Goal: Information Seeking & Learning: Learn about a topic

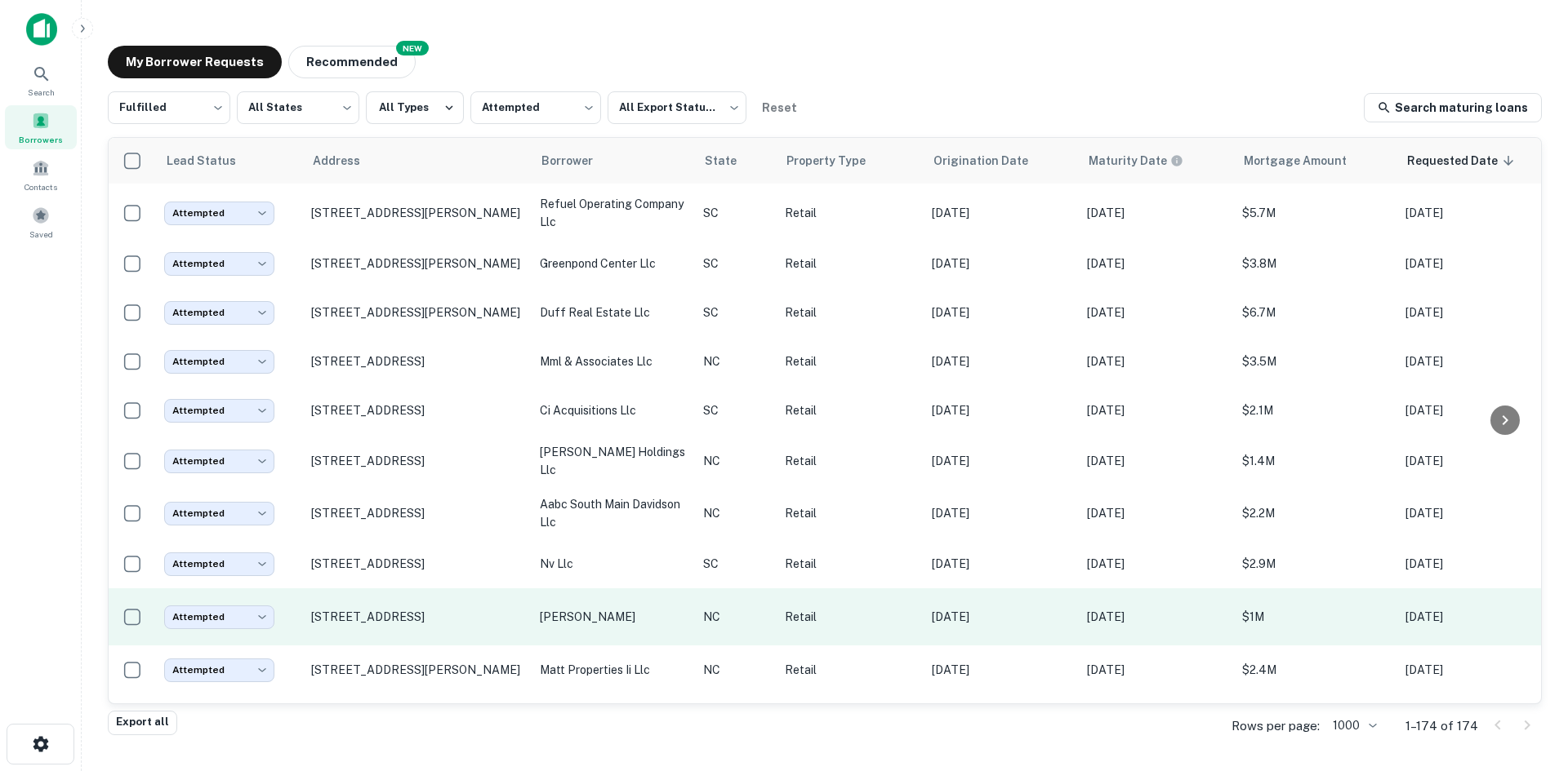
scroll to position [1859, 0]
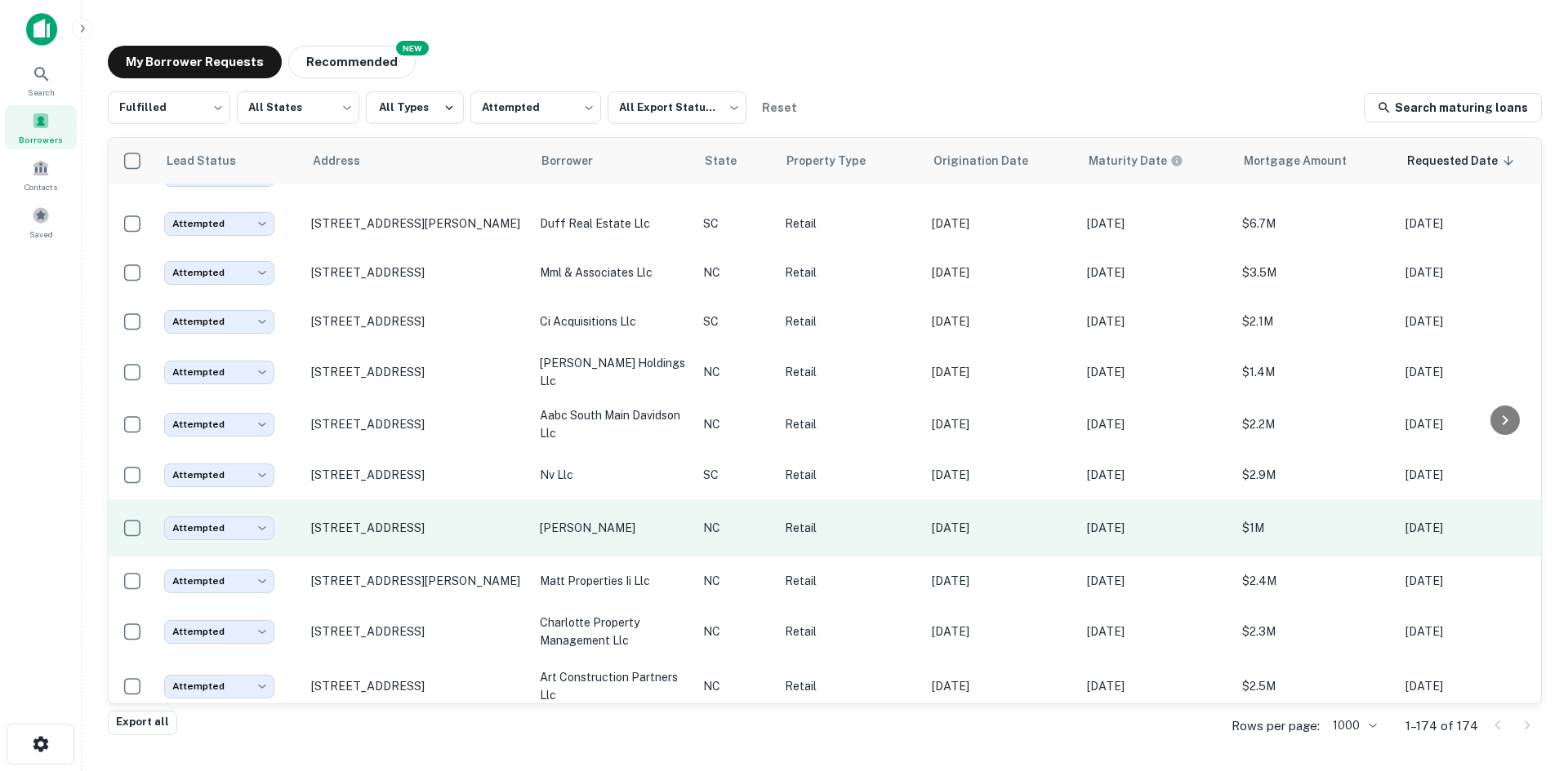
click at [444, 556] on td "1401 S Scales St Reidsville, NC27320" at bounding box center [417, 527] width 228 height 57
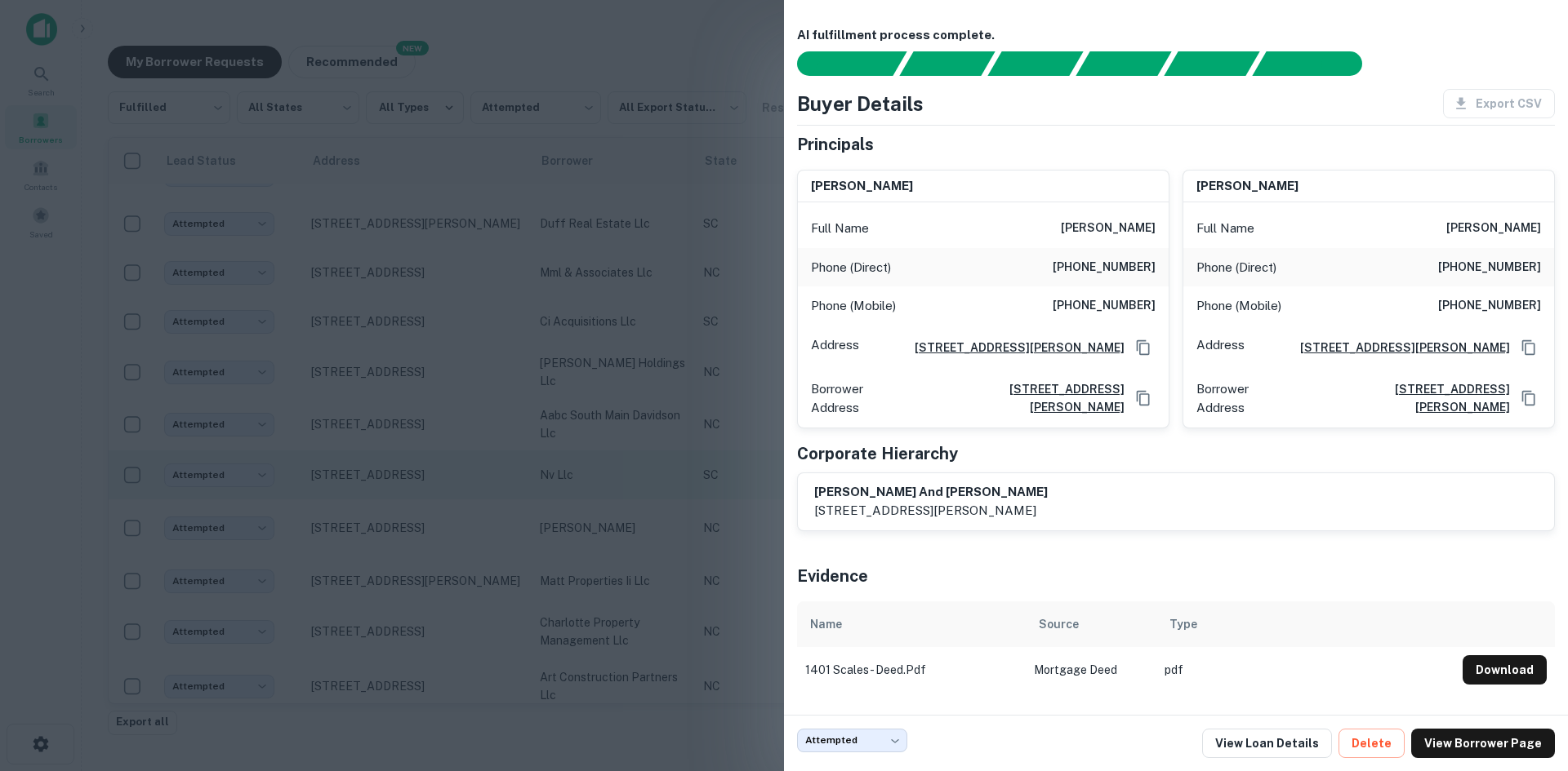
click at [714, 526] on div at bounding box center [784, 386] width 1568 height 771
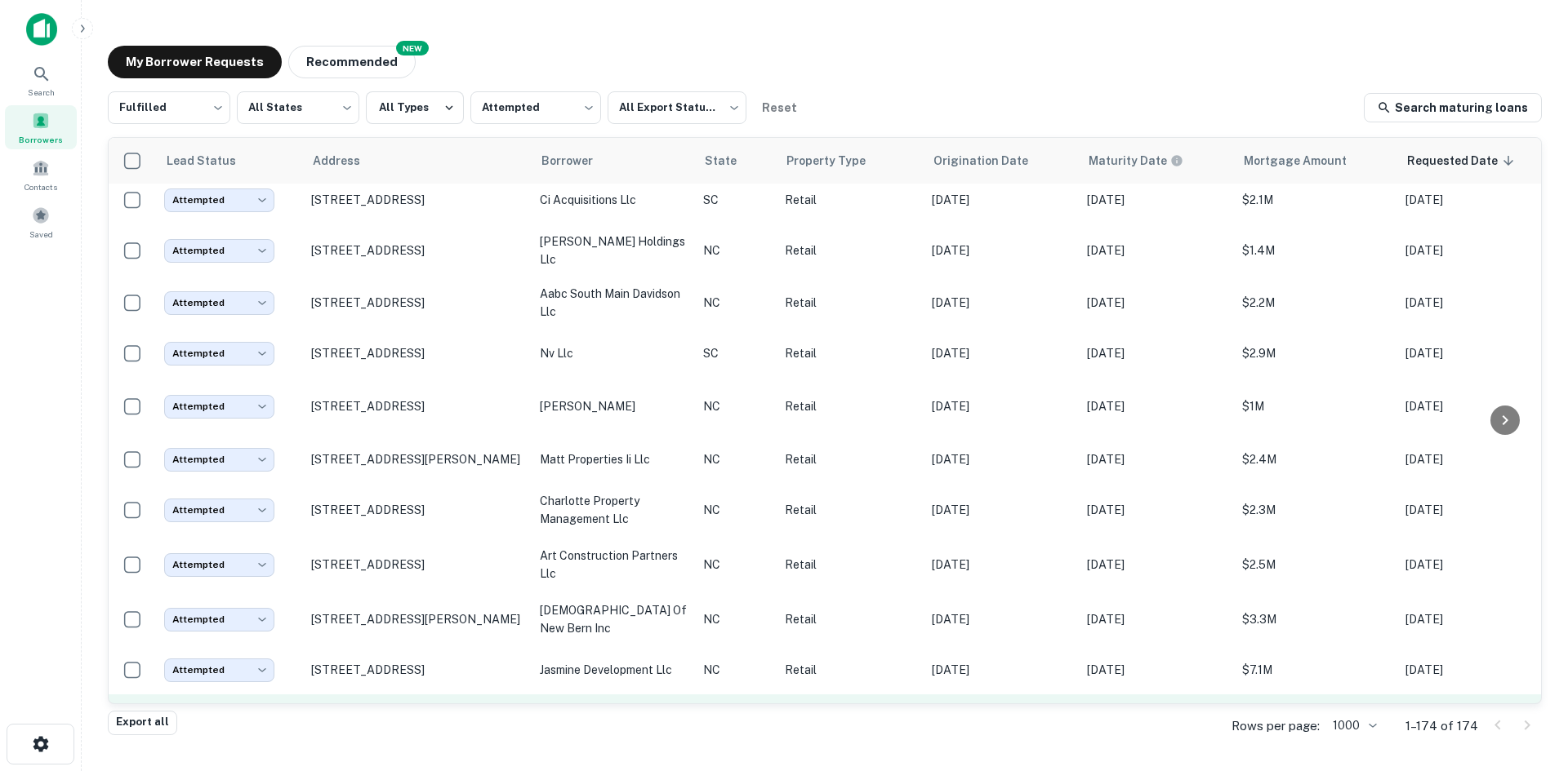
scroll to position [2186, 0]
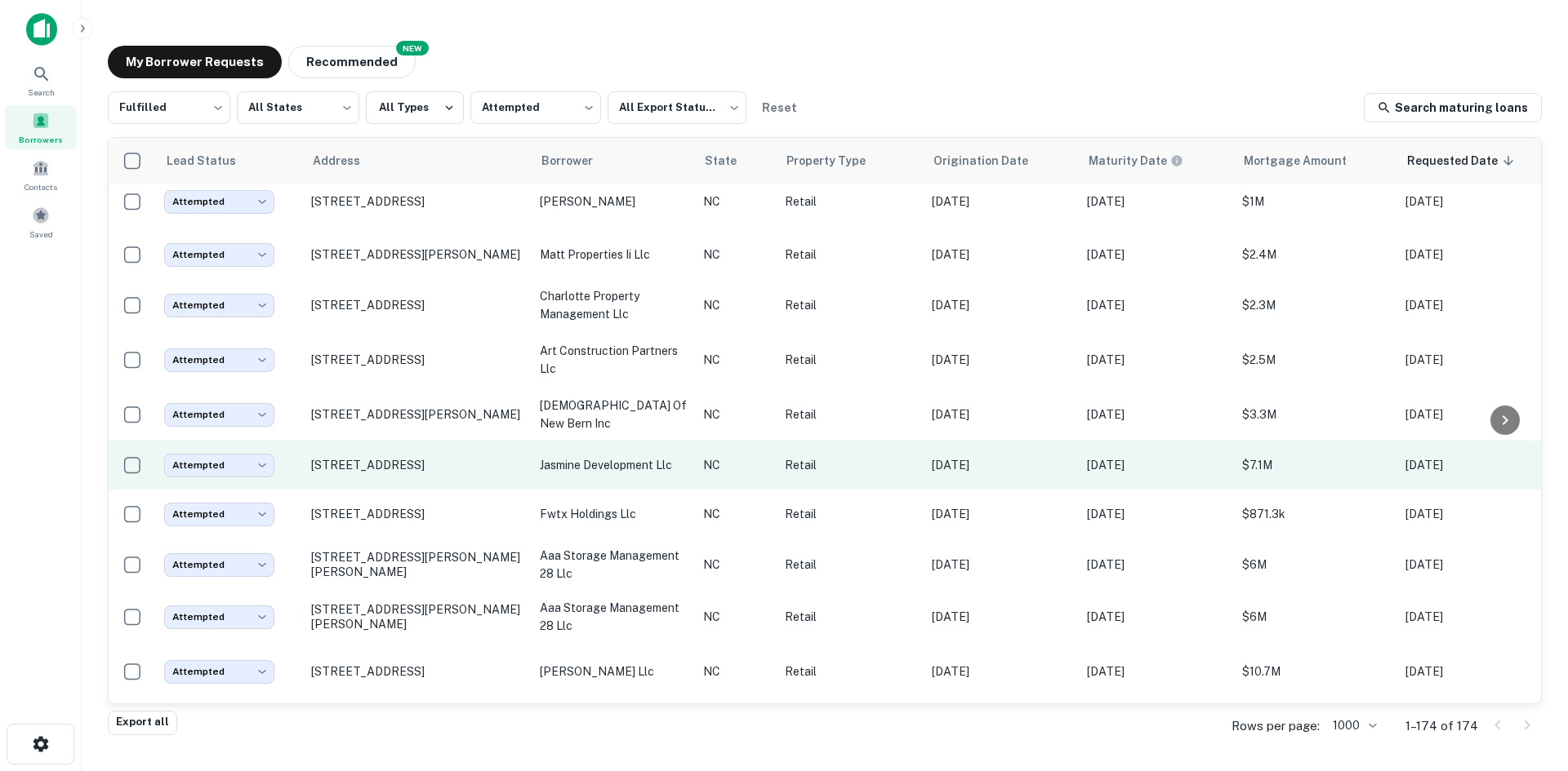
click at [461, 490] on td "178 Merrimon Ave Asheville, NC28801" at bounding box center [417, 466] width 228 height 49
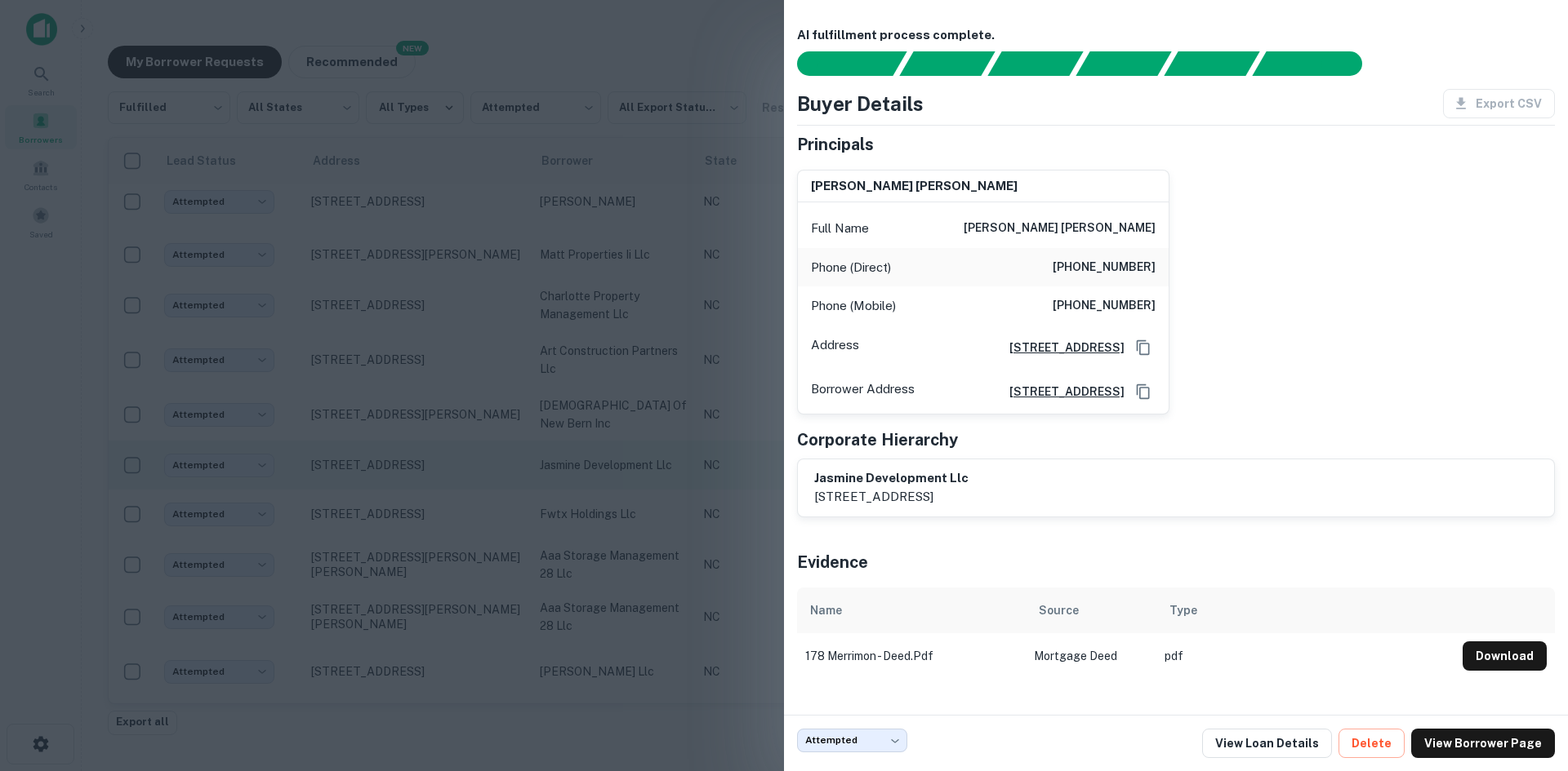
drag, startPoint x: 460, startPoint y: 530, endPoint x: 459, endPoint y: 547, distance: 17.0
click at [465, 530] on div at bounding box center [784, 386] width 1568 height 771
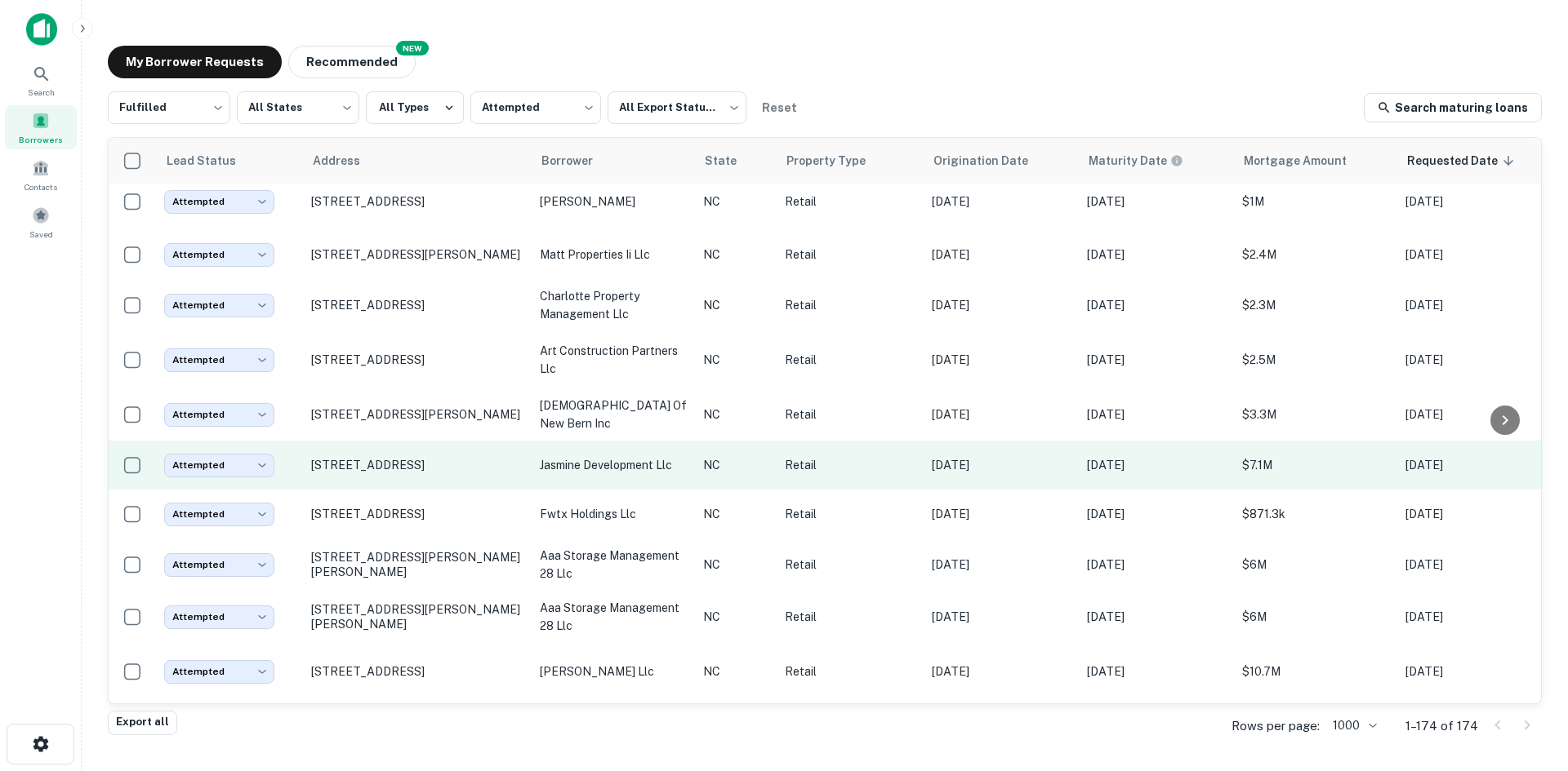
scroll to position [2594, 0]
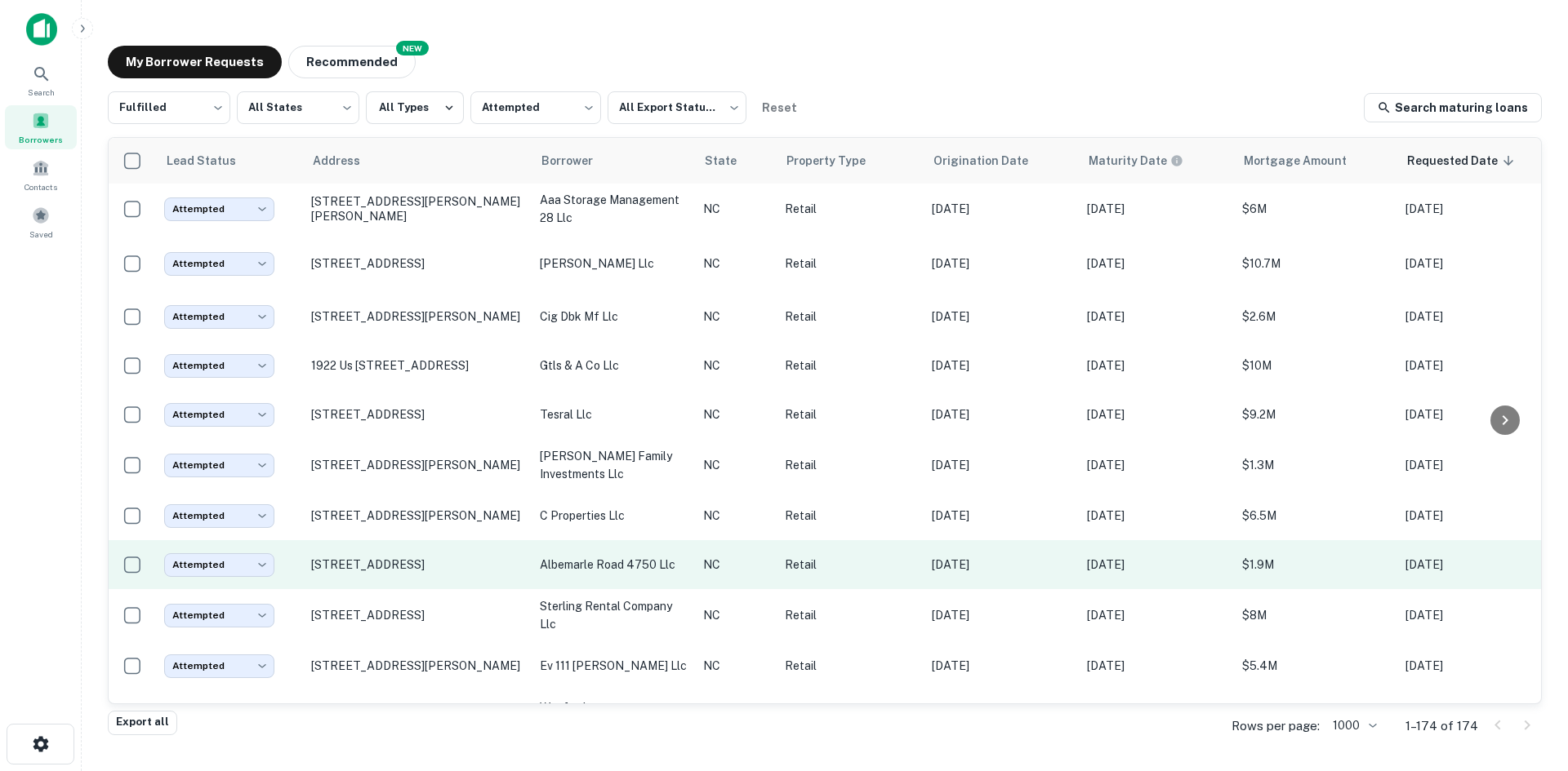
click at [438, 589] on td "4750 Albemarle Rd Charlotte, NC28205" at bounding box center [417, 565] width 228 height 49
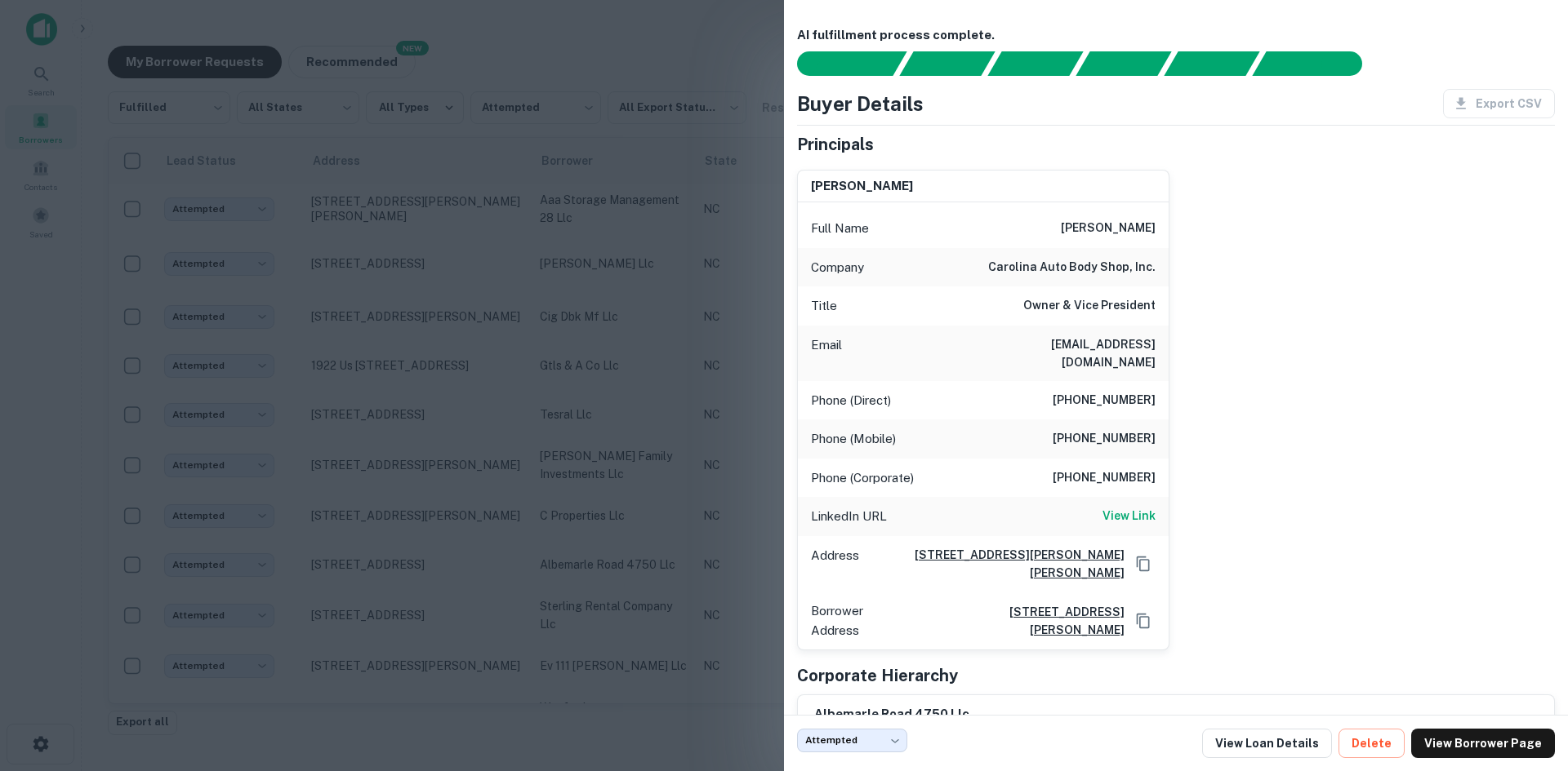
click at [486, 378] on div at bounding box center [784, 386] width 1568 height 771
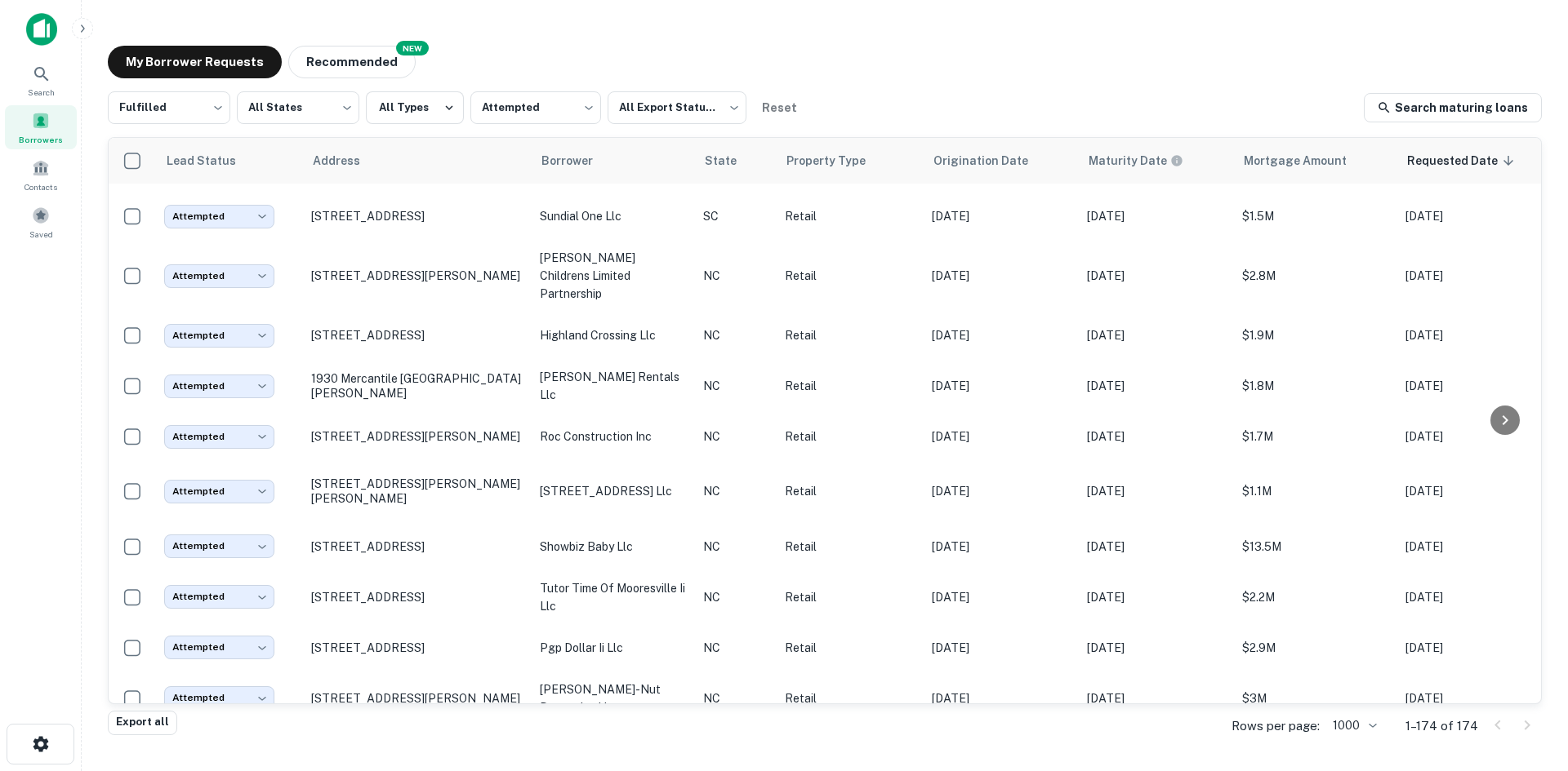
scroll to position [3655, 0]
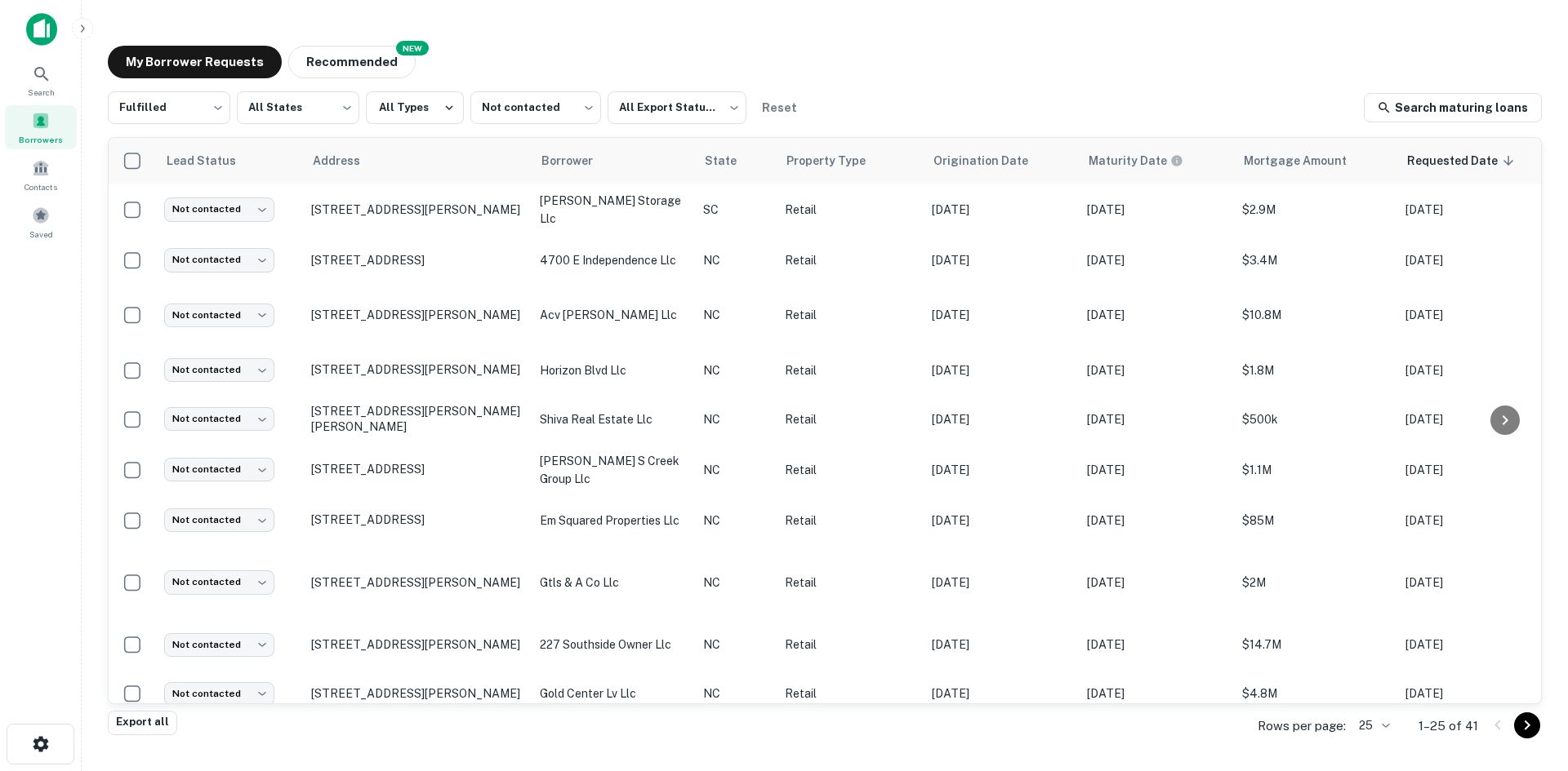
click at [49, 113] on span at bounding box center [41, 121] width 18 height 18
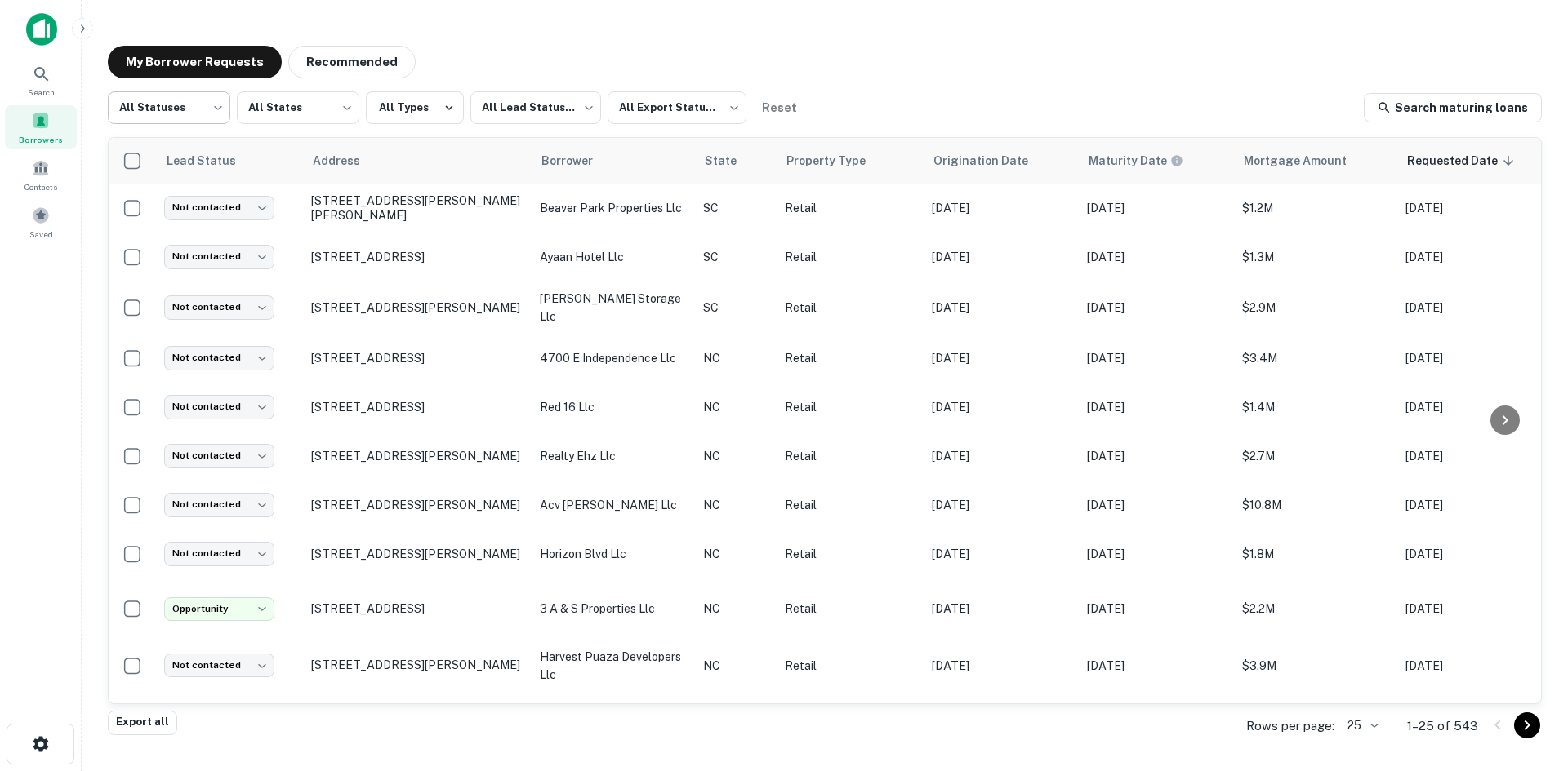
click at [190, 127] on body "Search Borrowers Contacts Saved My Borrower Requests Recommended All Statuses *…" at bounding box center [784, 386] width 1568 height 771
click at [188, 187] on li "Processing" at bounding box center [169, 179] width 123 height 29
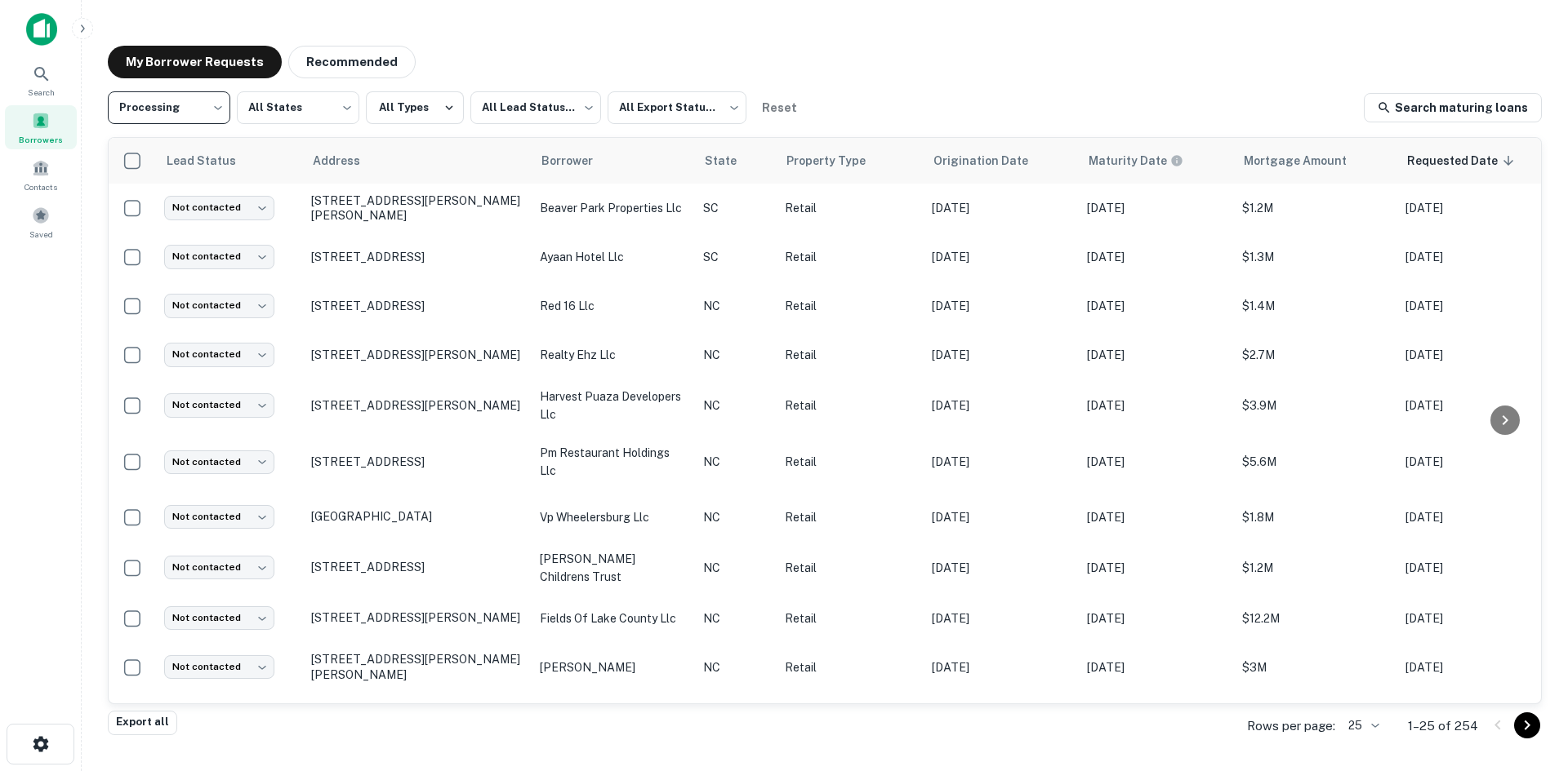
click at [156, 120] on body "**********" at bounding box center [784, 386] width 1568 height 771
click at [158, 195] on li "Fulfilled" at bounding box center [169, 209] width 123 height 29
type input "*********"
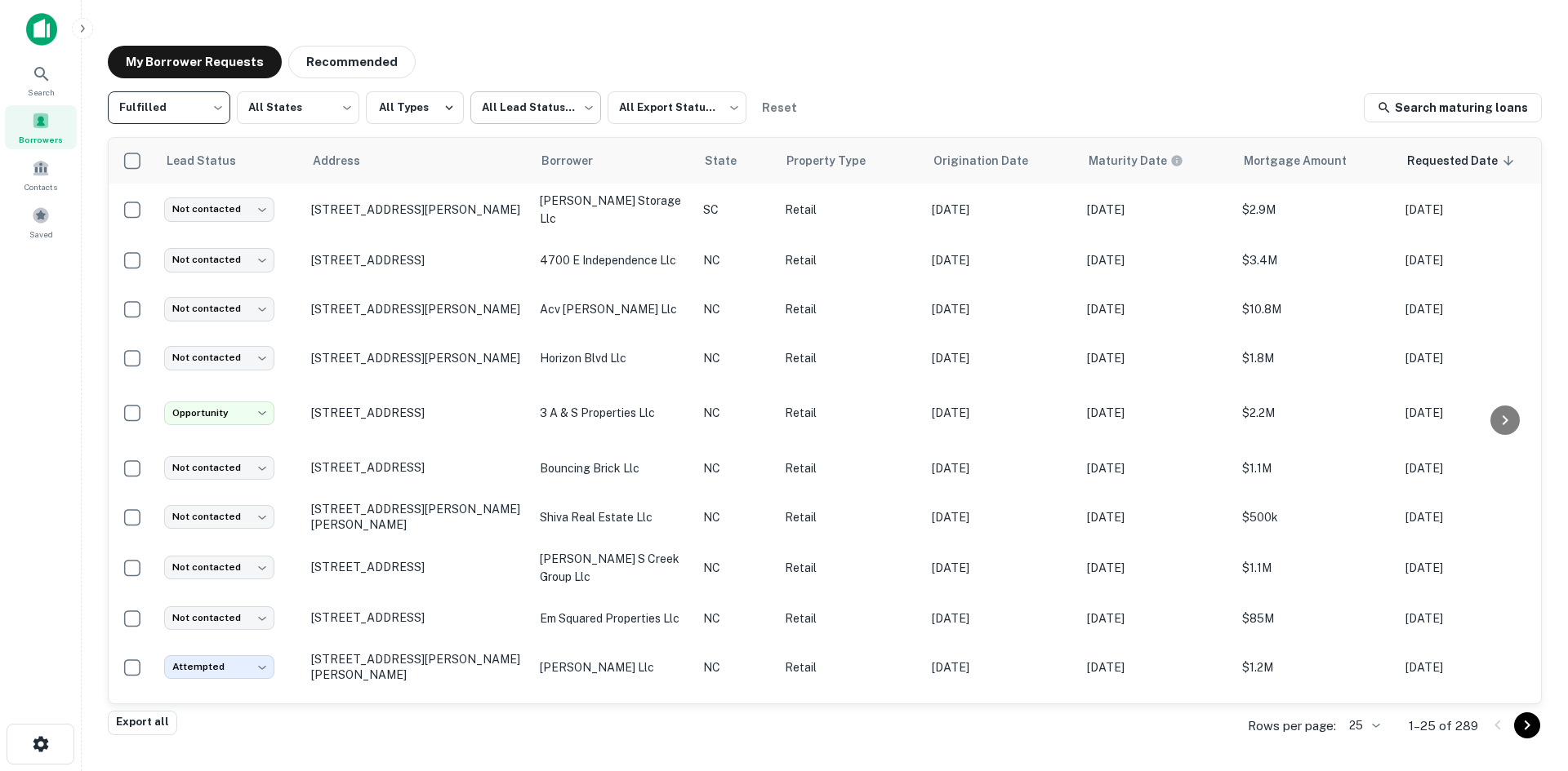
click at [584, 101] on body "Search Borrowers Contacts Saved My Borrower Requests Recommended Fulfilled ****…" at bounding box center [784, 386] width 1568 height 771
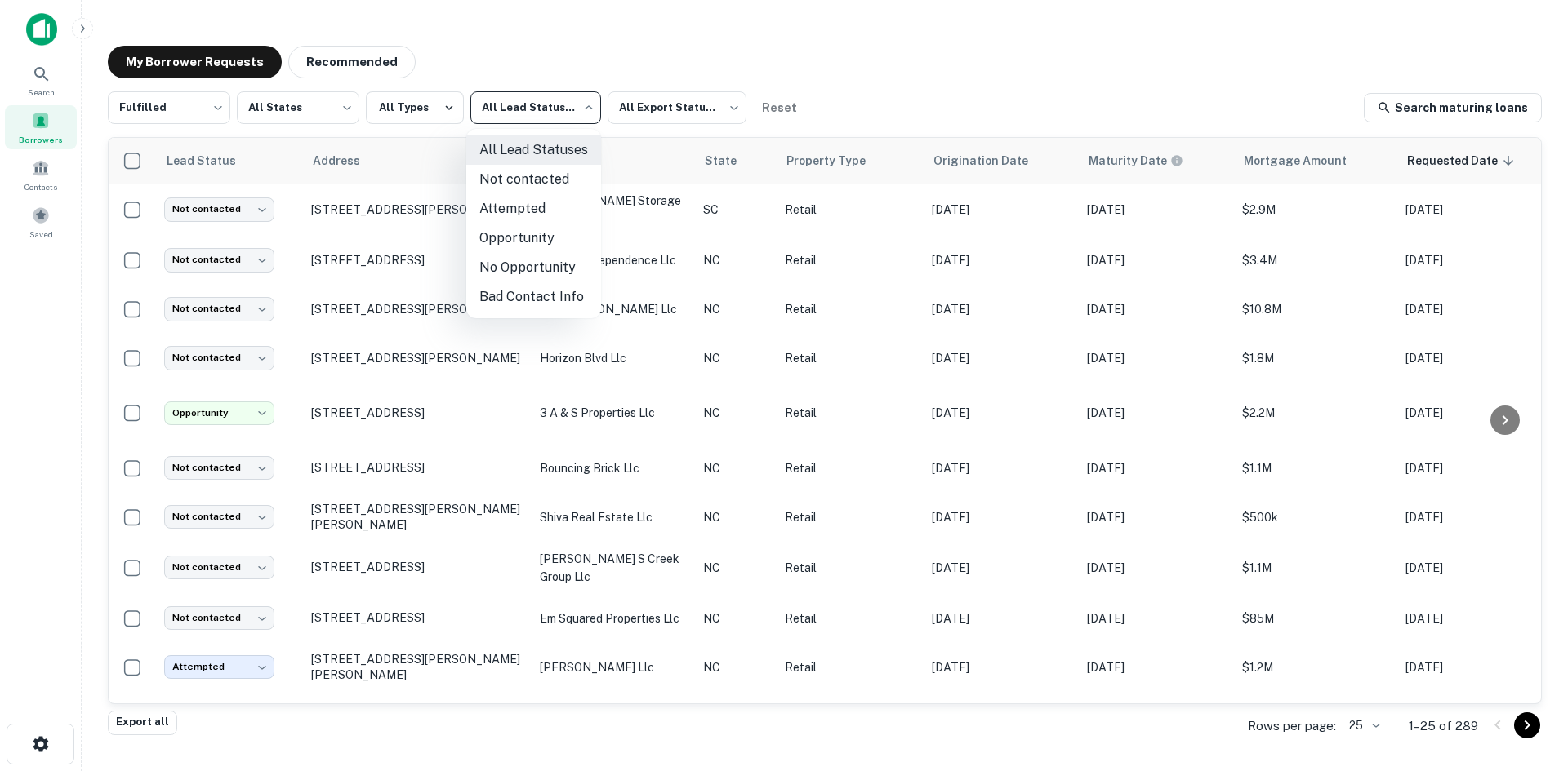
click at [532, 116] on div at bounding box center [784, 386] width 1568 height 771
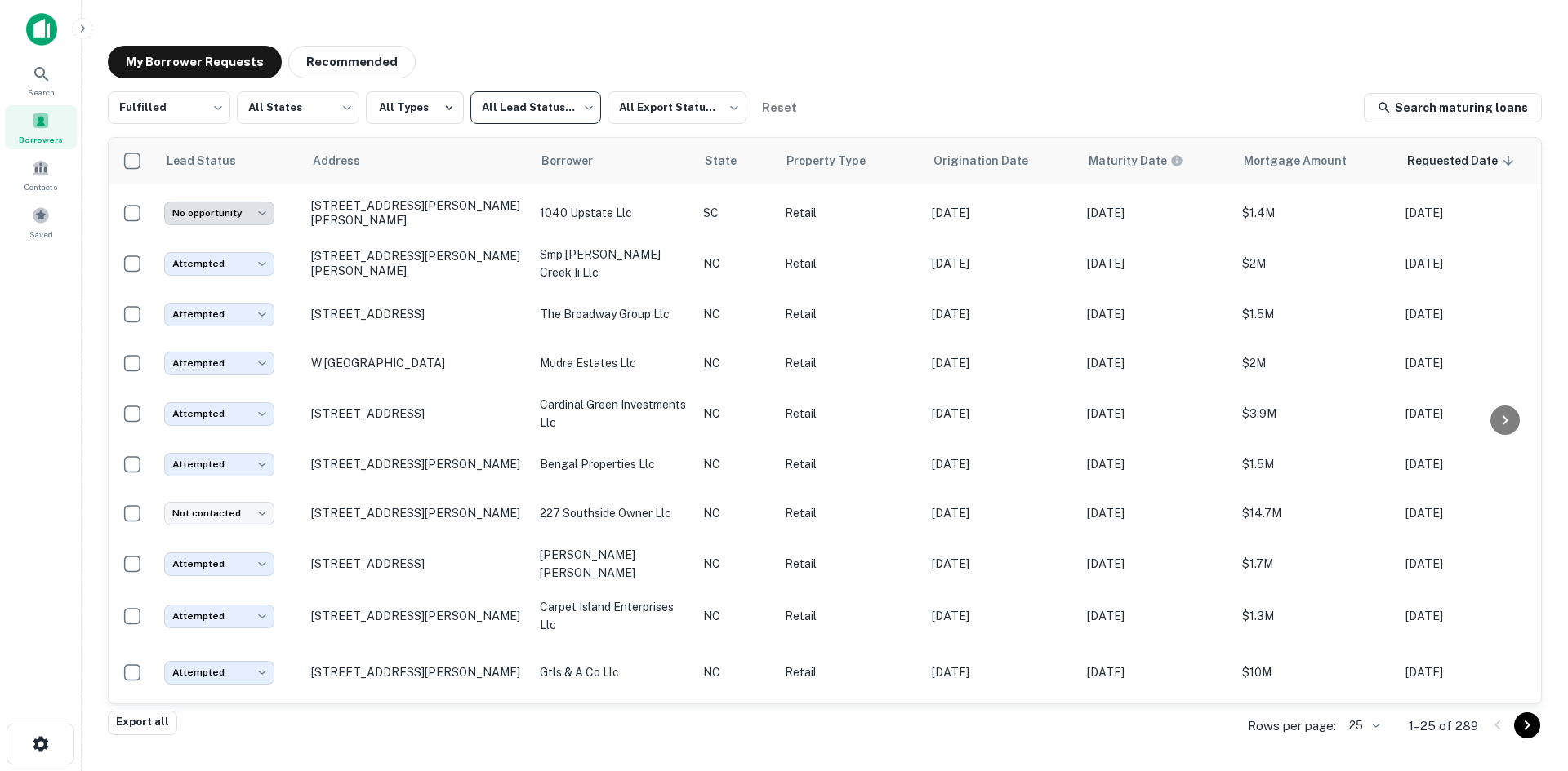
scroll to position [807, 0]
click at [1068, 735] on div "Export all Rows per page: 25 ** 1–25 of 289" at bounding box center [825, 726] width 1434 height 44
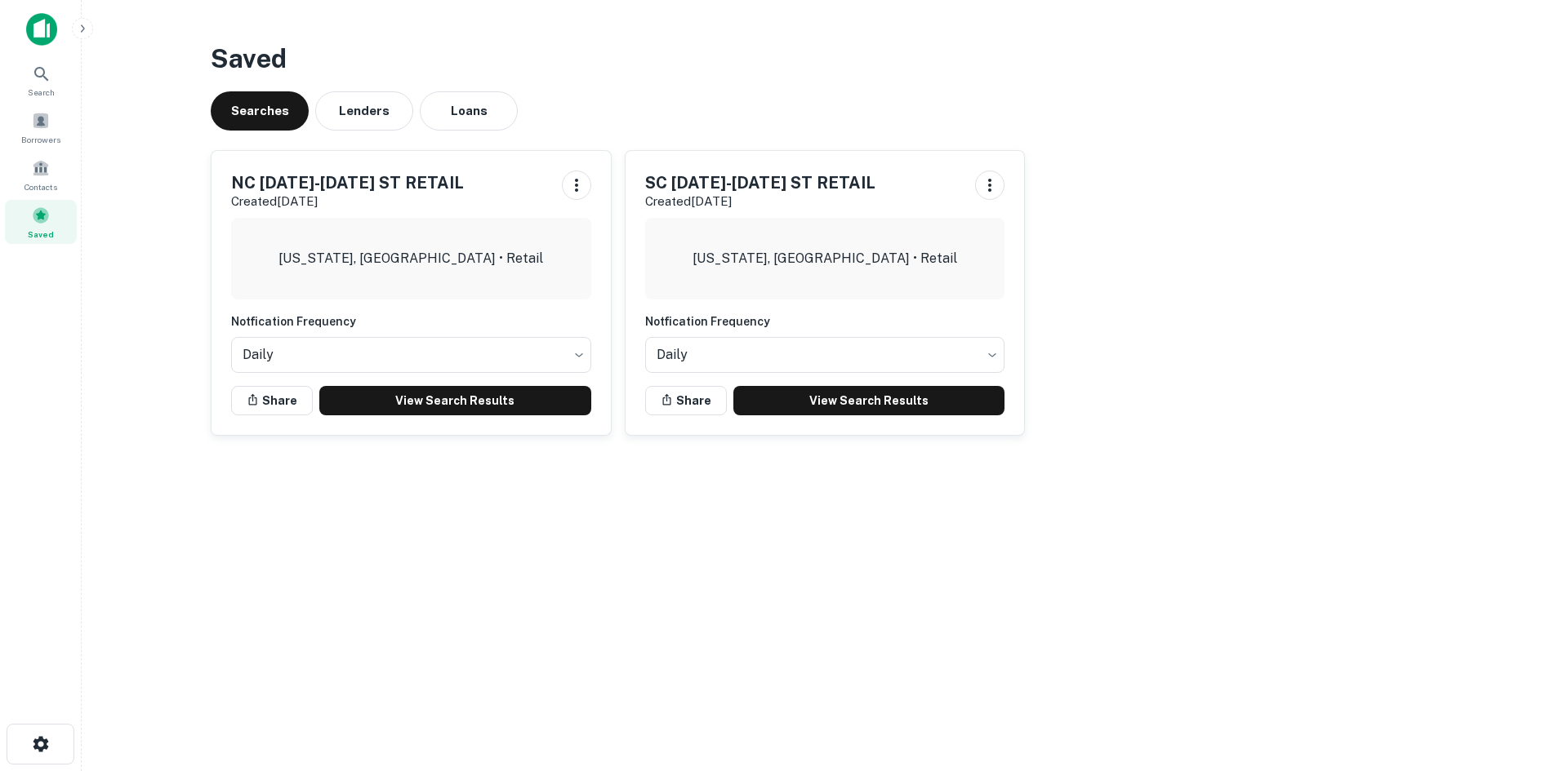
click at [135, 124] on main "Saved Searches Lenders Loans NC 12/01/2025-08/06/2026 ST RETAIL Created Aug 6th…" at bounding box center [825, 386] width 1486 height 771
drag, startPoint x: 135, startPoint y: 124, endPoint x: 66, endPoint y: 78, distance: 82.9
click at [67, 78] on div "Search" at bounding box center [40, 80] width 72 height 44
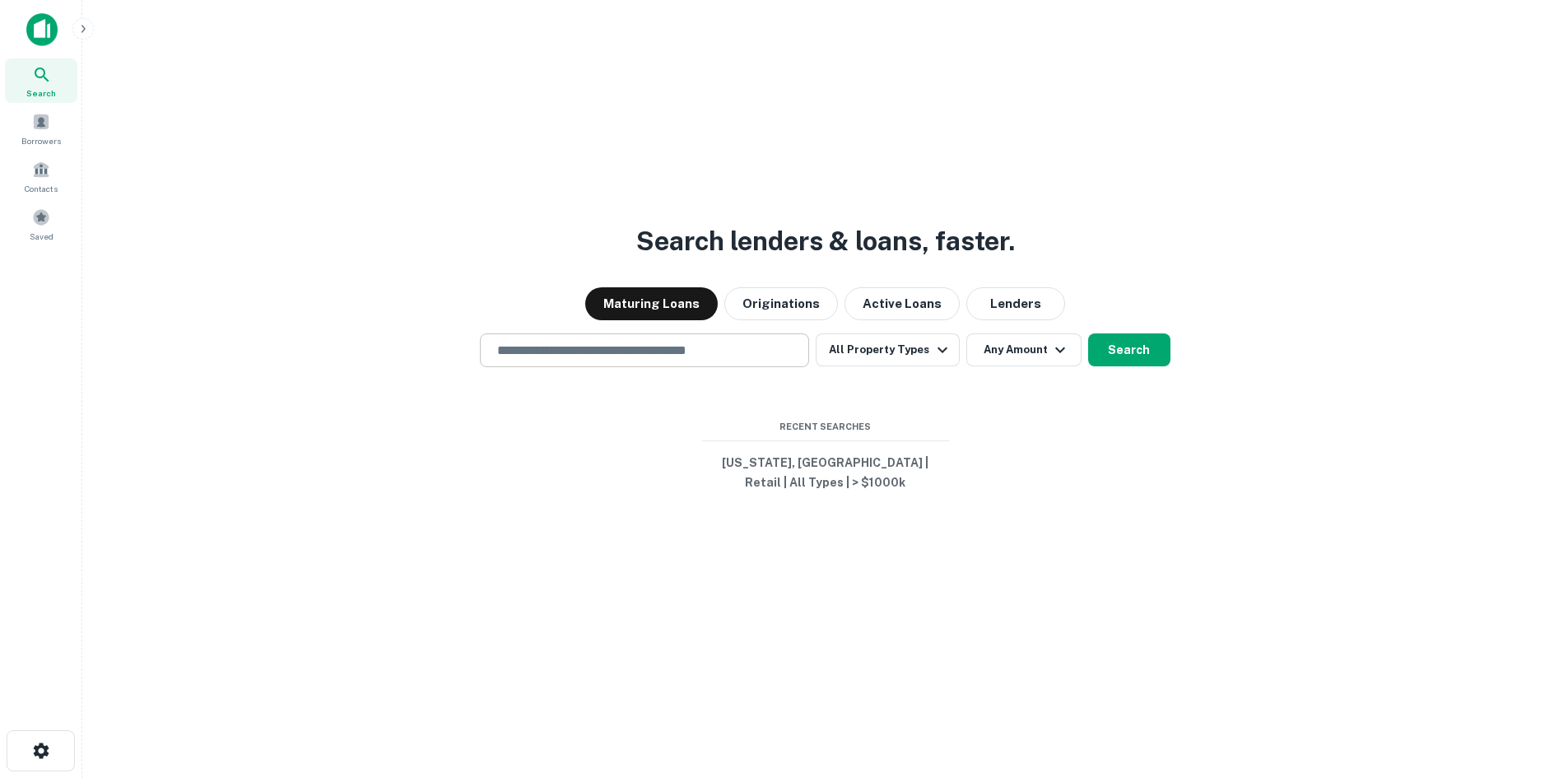
click at [556, 341] on input "text" at bounding box center [644, 350] width 315 height 19
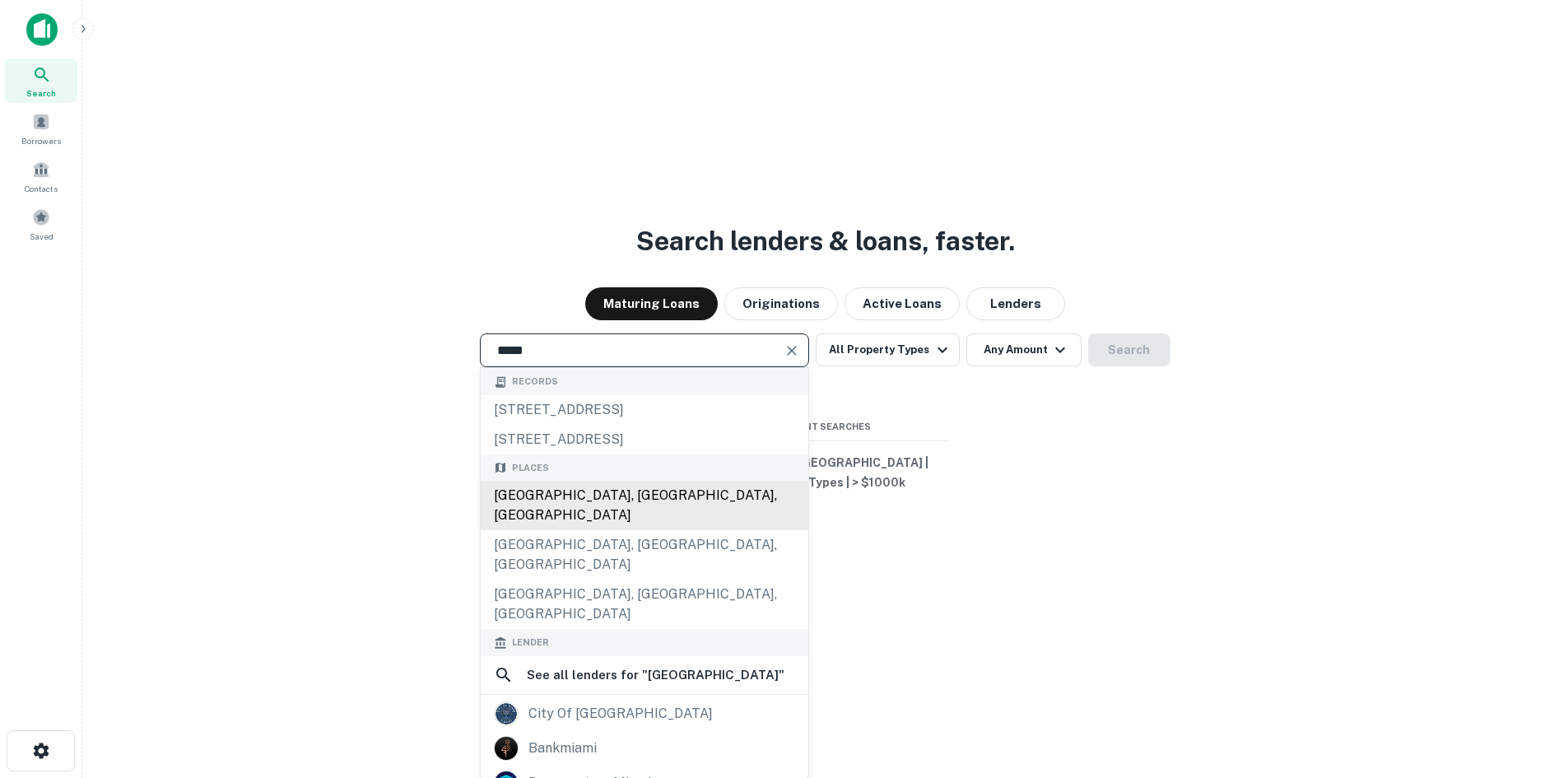
click at [599, 486] on div "Miami, FL, USA" at bounding box center [644, 506] width 327 height 50
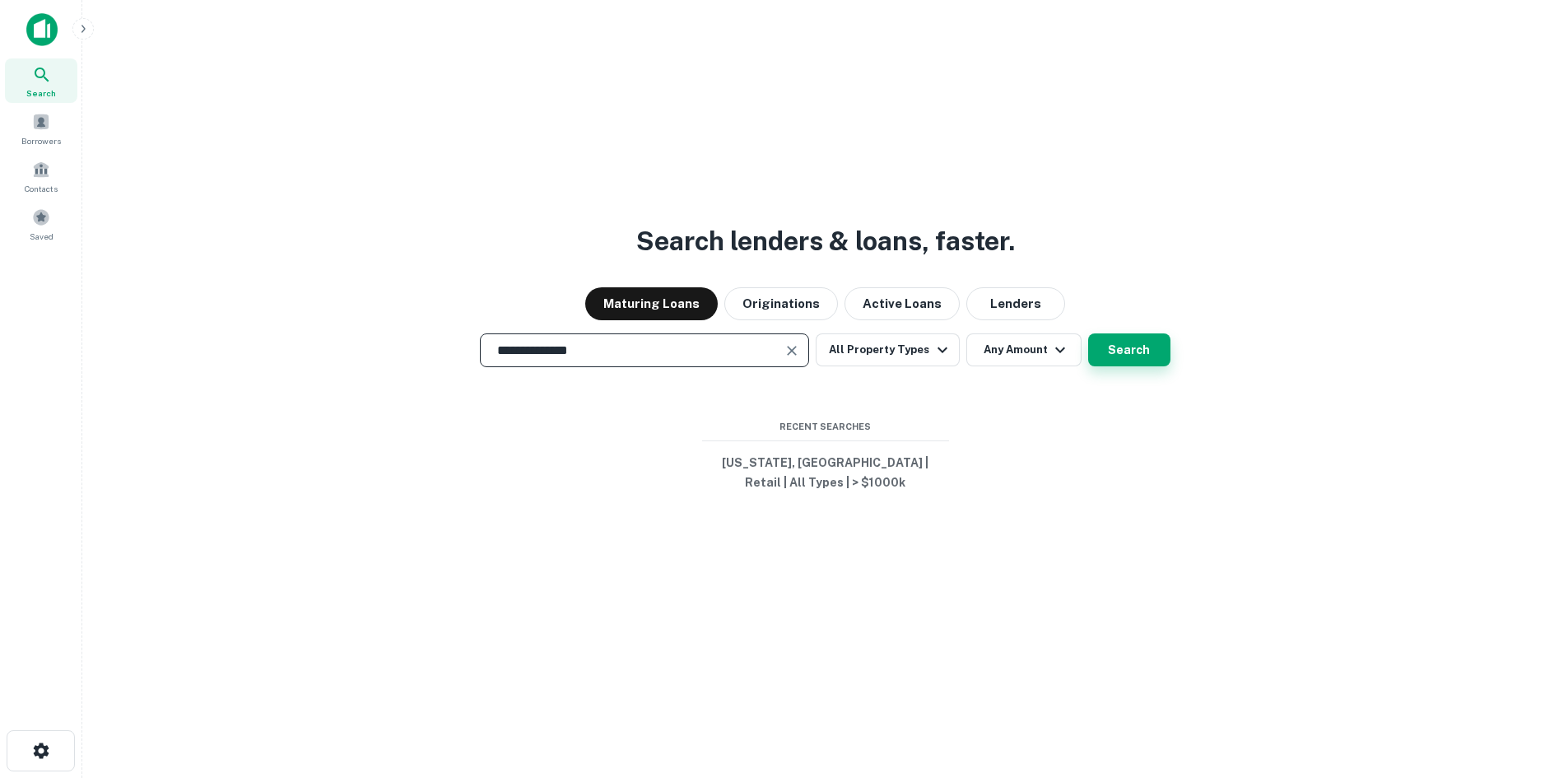
type input "**********"
click at [1088, 350] on button "Search" at bounding box center [1130, 350] width 83 height 33
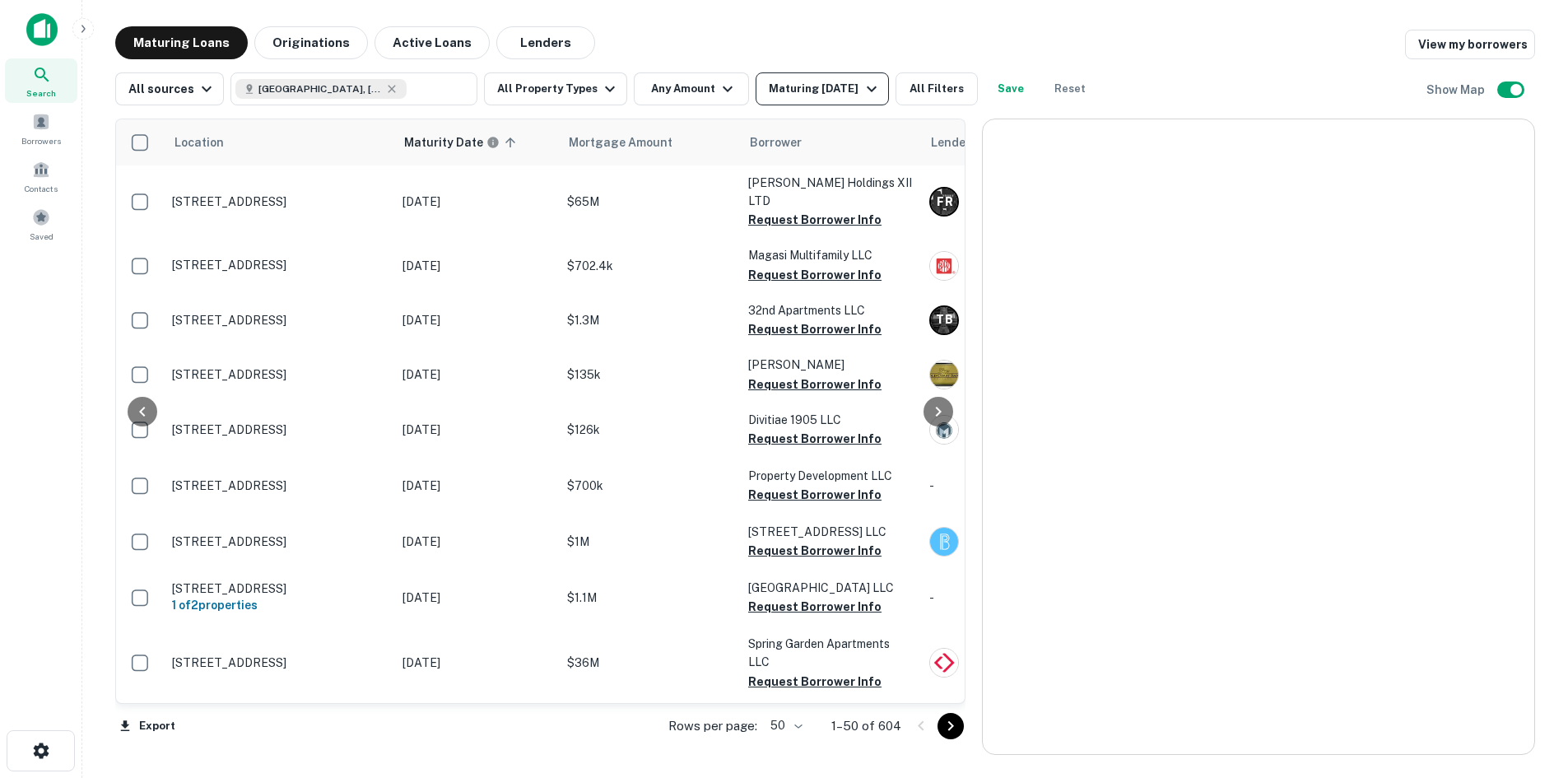
click at [810, 101] on button "Maturing In 1 Year" at bounding box center [822, 89] width 133 height 33
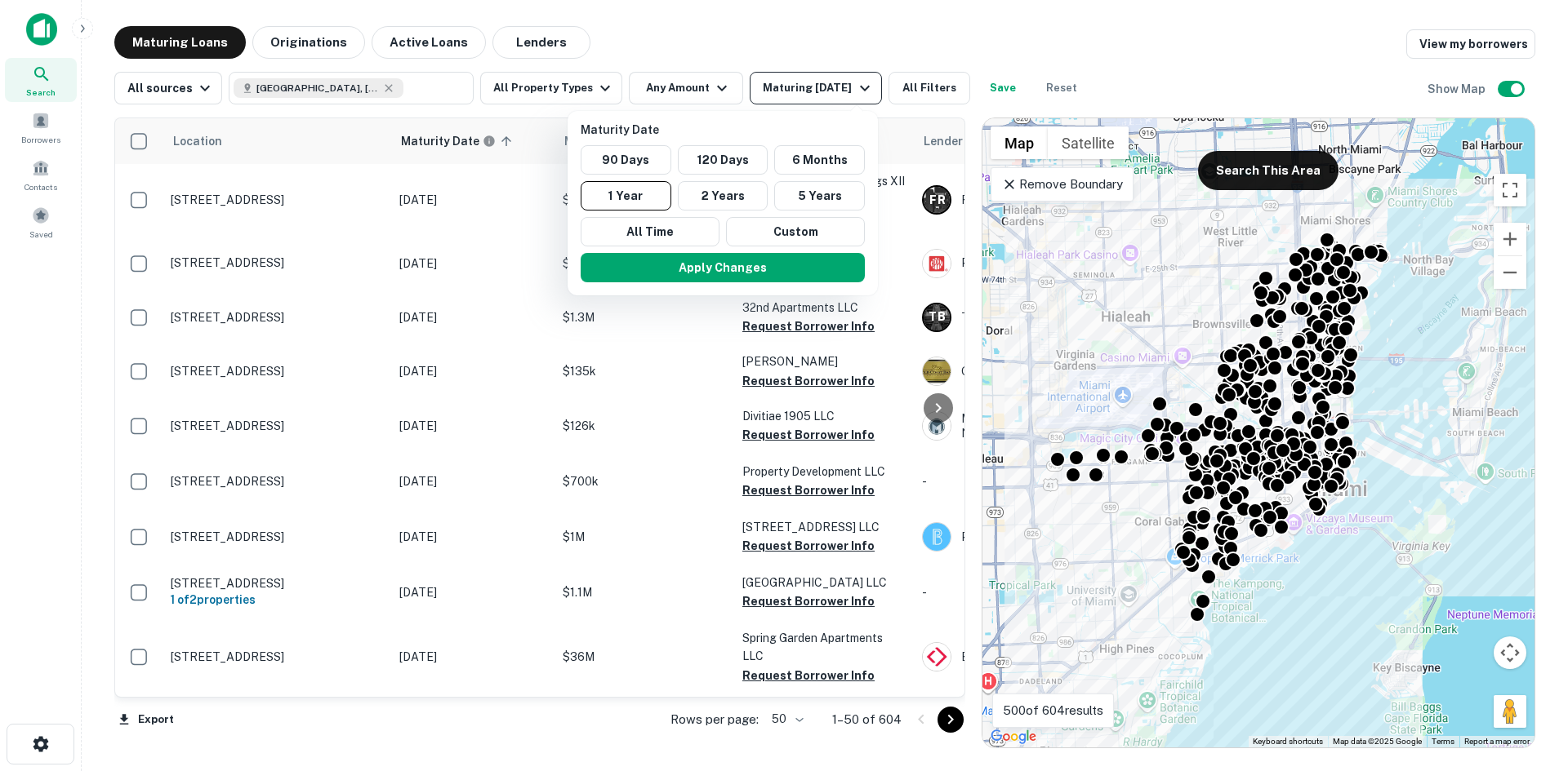
click at [803, 100] on div at bounding box center [784, 386] width 1568 height 771
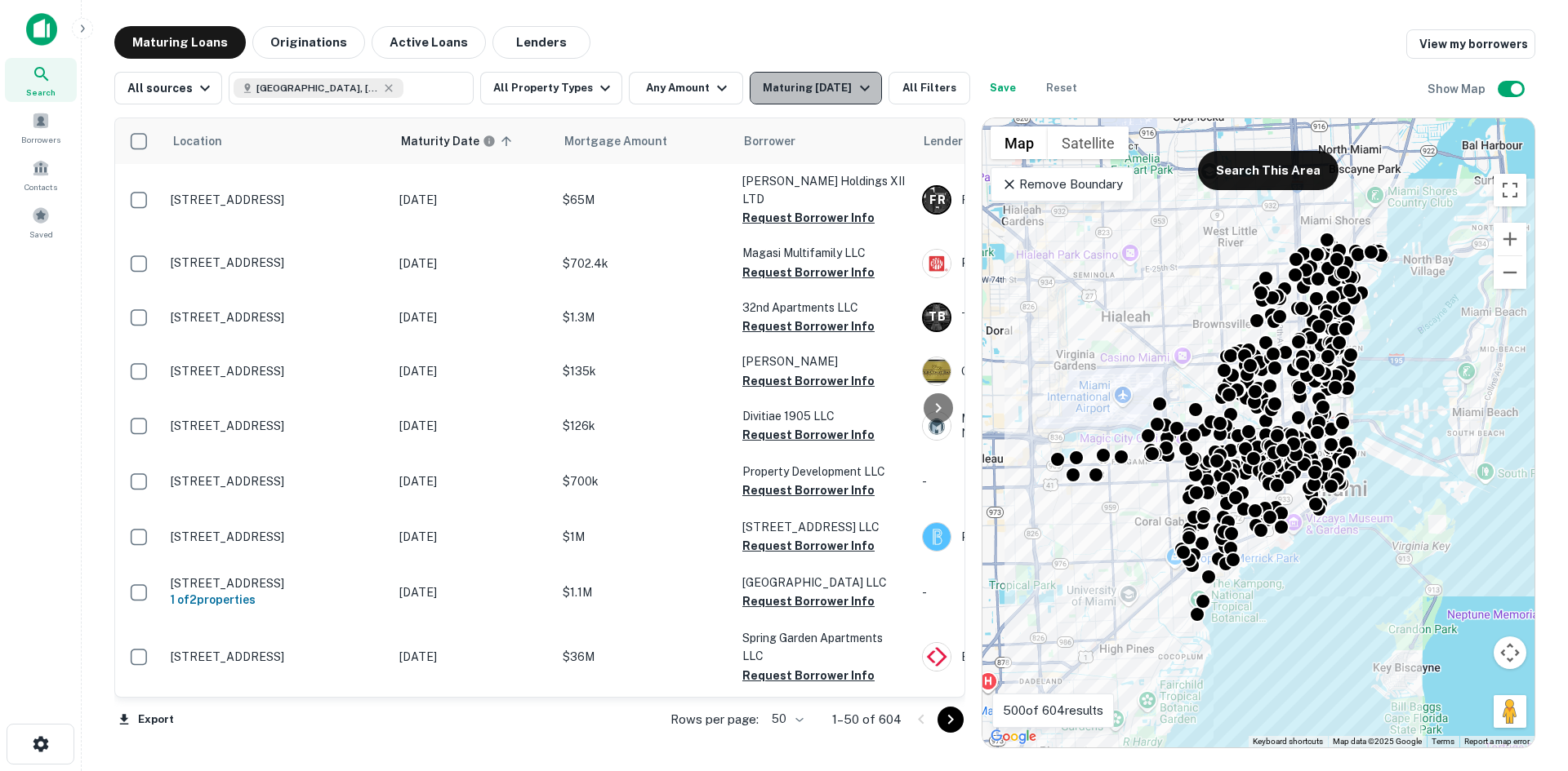
click at [772, 80] on div "Maturing In 1 Year" at bounding box center [819, 88] width 111 height 20
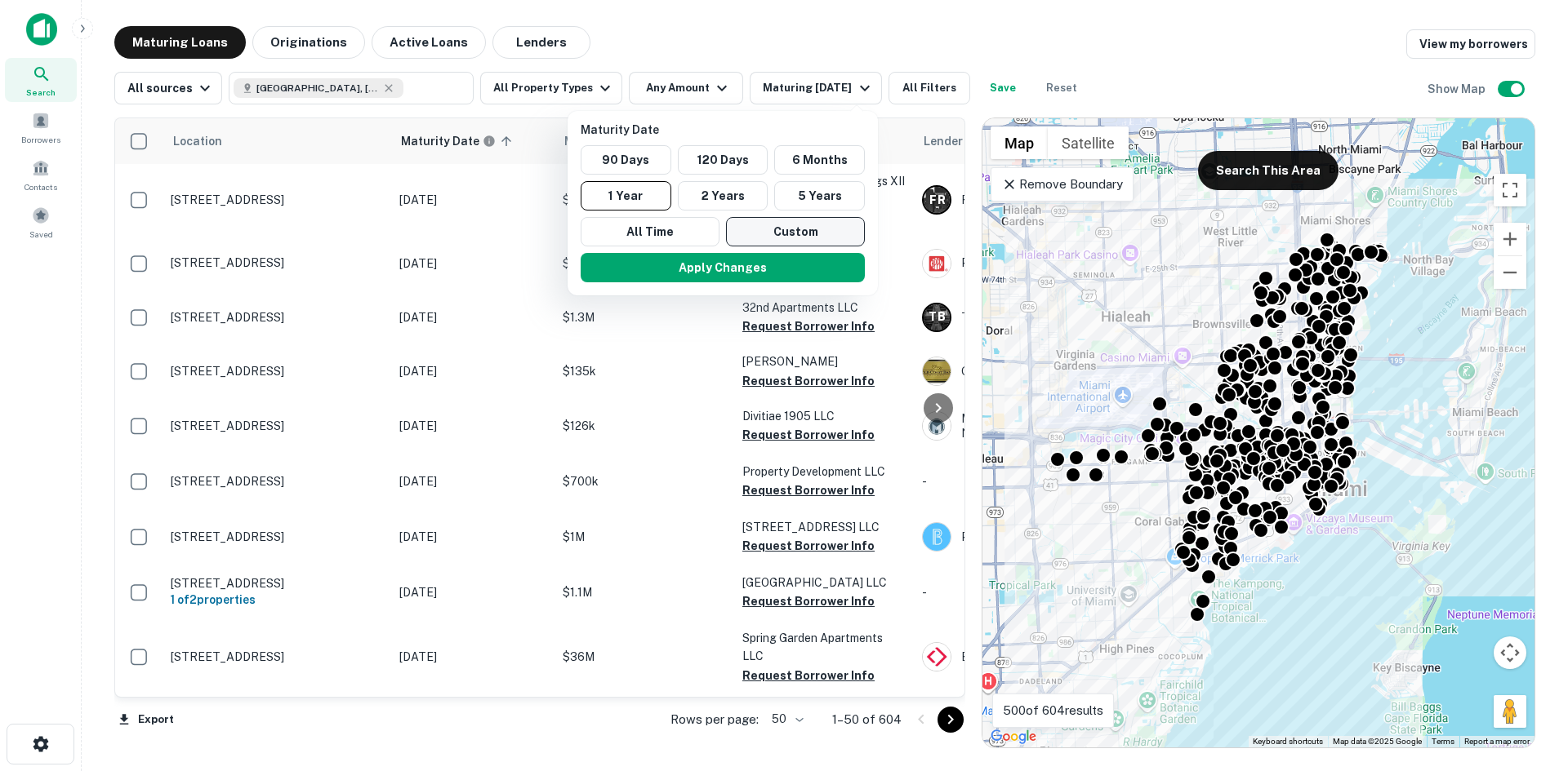
click at [767, 221] on button "Custom" at bounding box center [795, 232] width 139 height 29
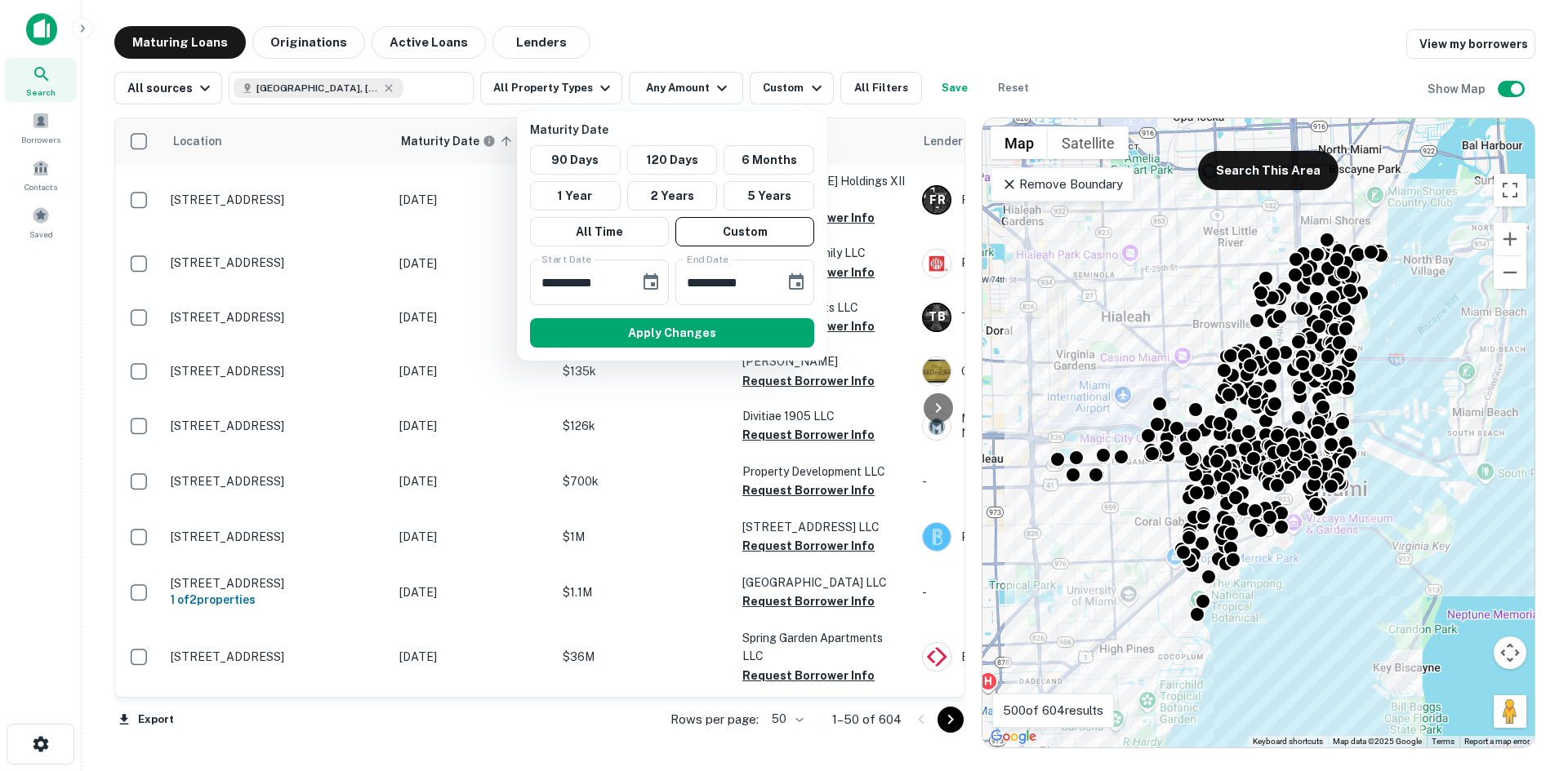
click at [919, 44] on div at bounding box center [784, 386] width 1568 height 771
click at [860, 80] on div at bounding box center [784, 386] width 1568 height 771
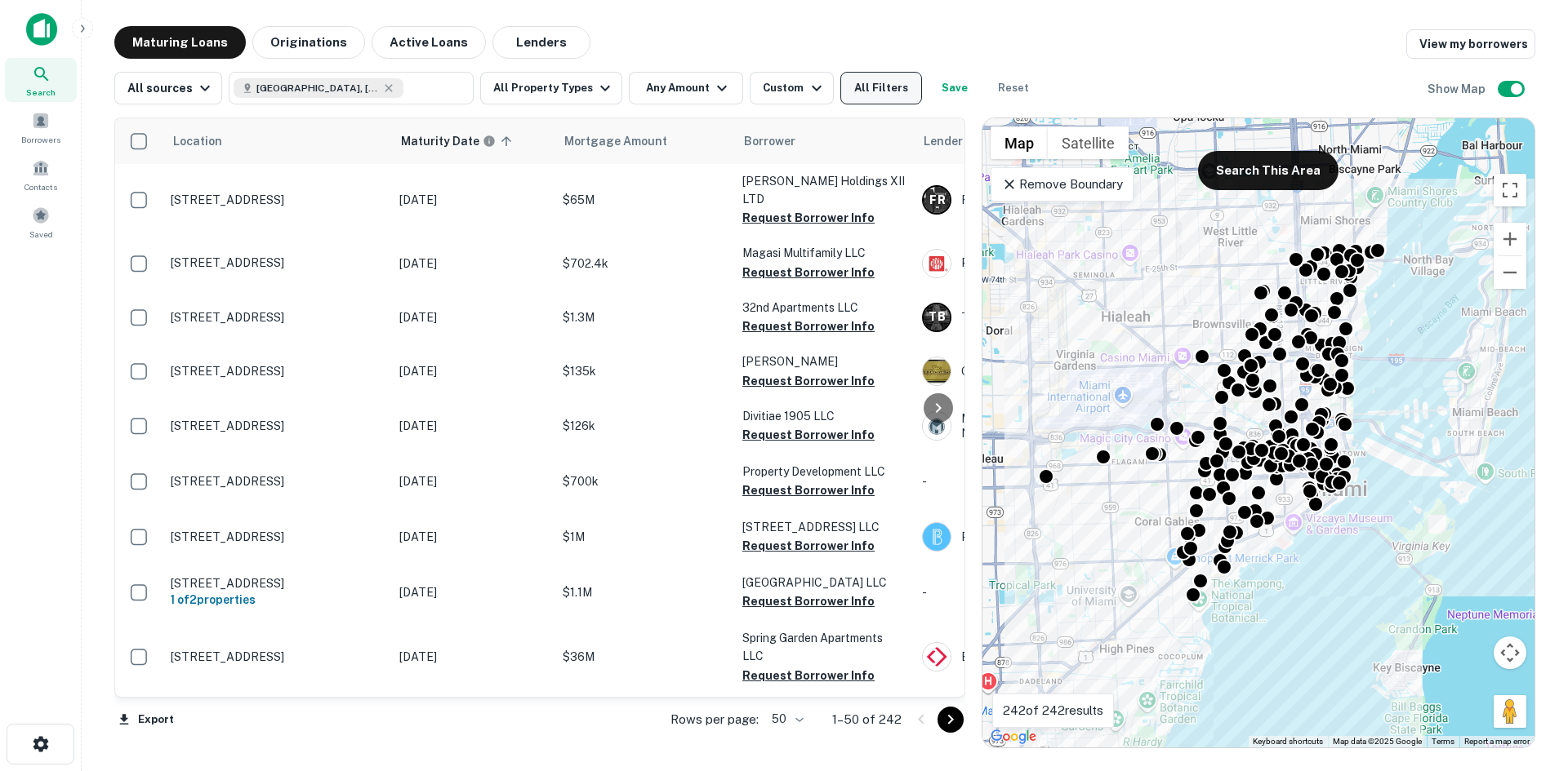
click at [867, 98] on button "All Filters" at bounding box center [881, 88] width 82 height 33
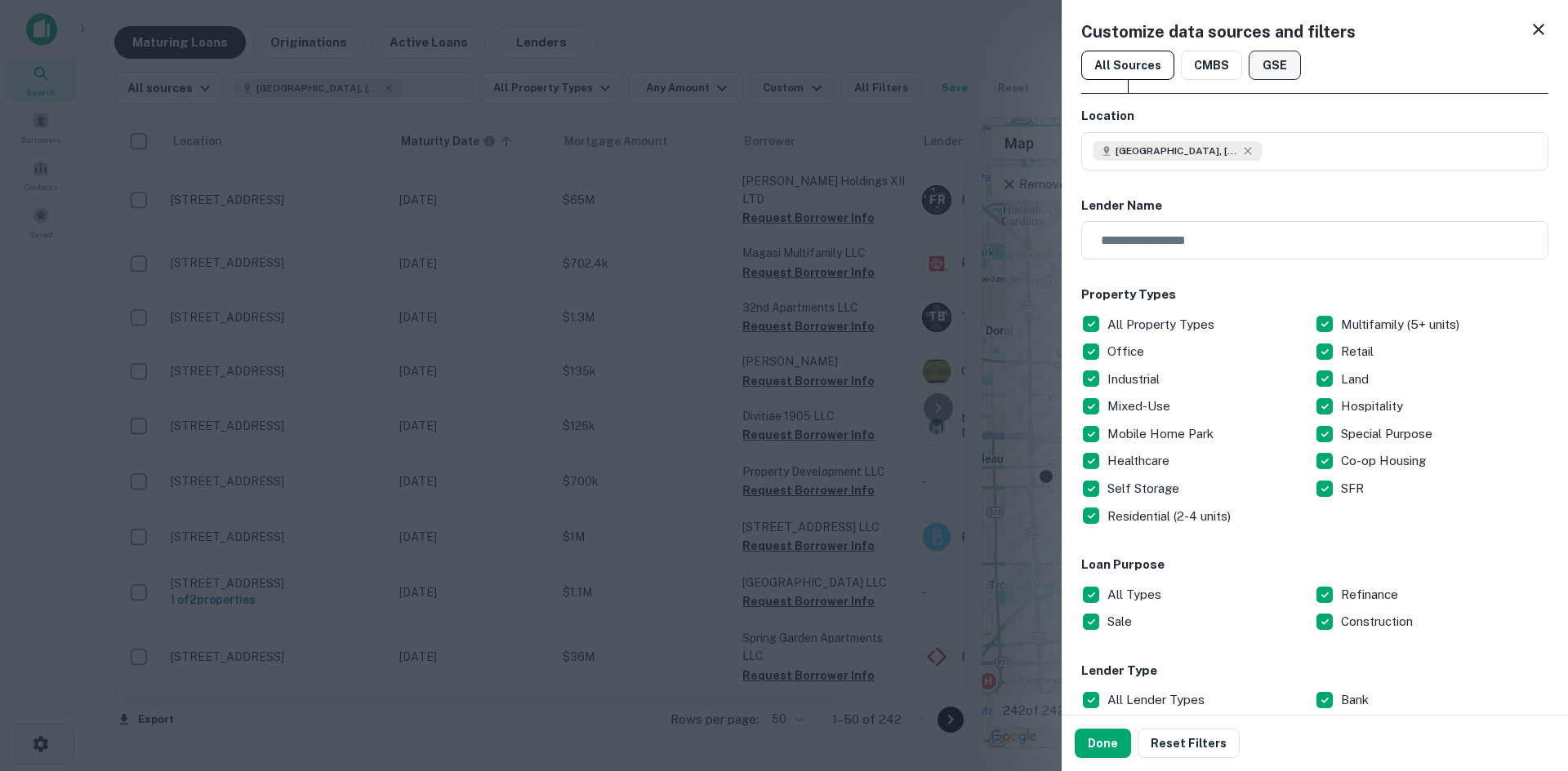
click at [1256, 68] on button "GSE" at bounding box center [1274, 65] width 52 height 29
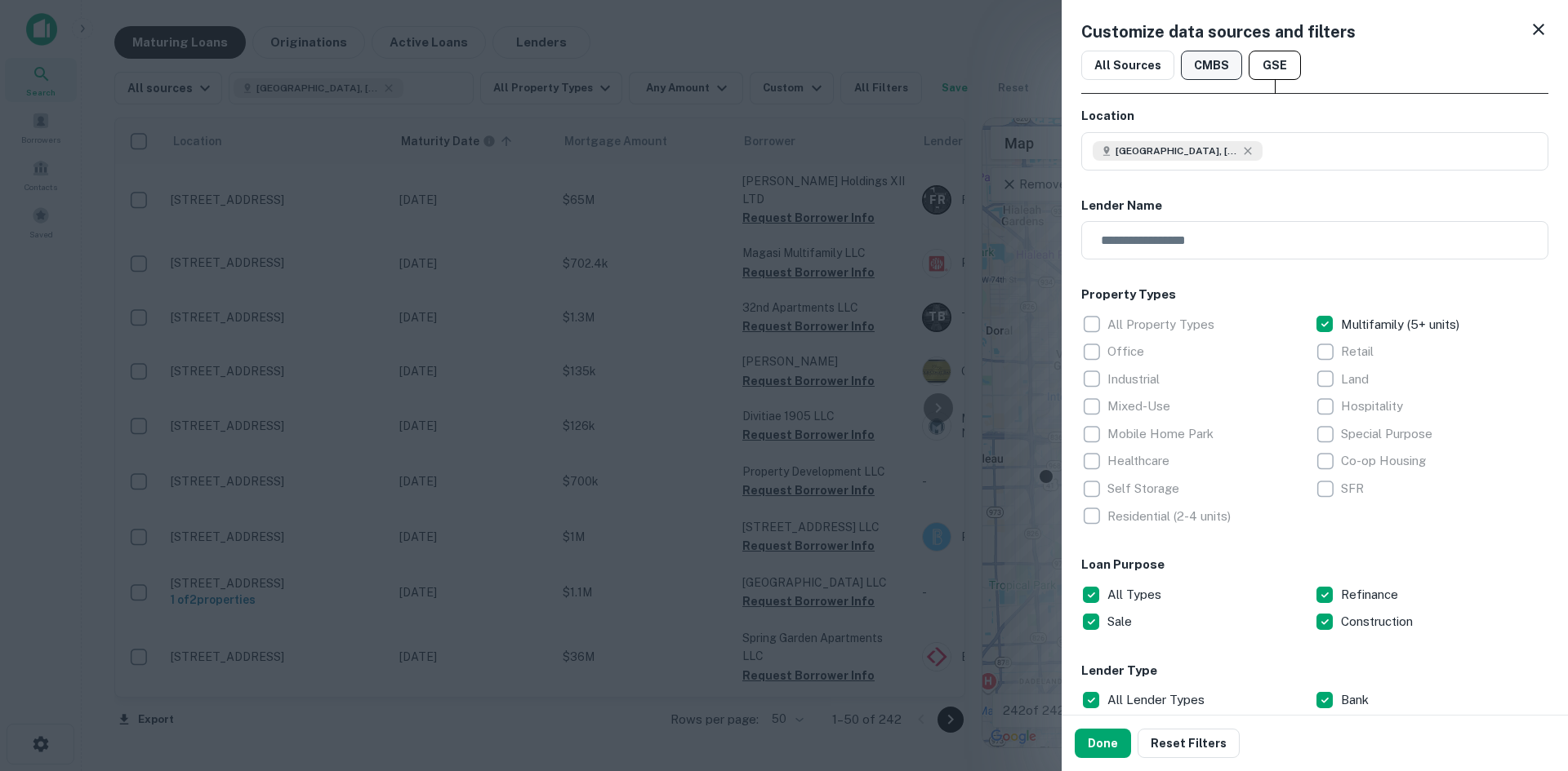
click at [1201, 72] on button "CMBS" at bounding box center [1211, 65] width 61 height 29
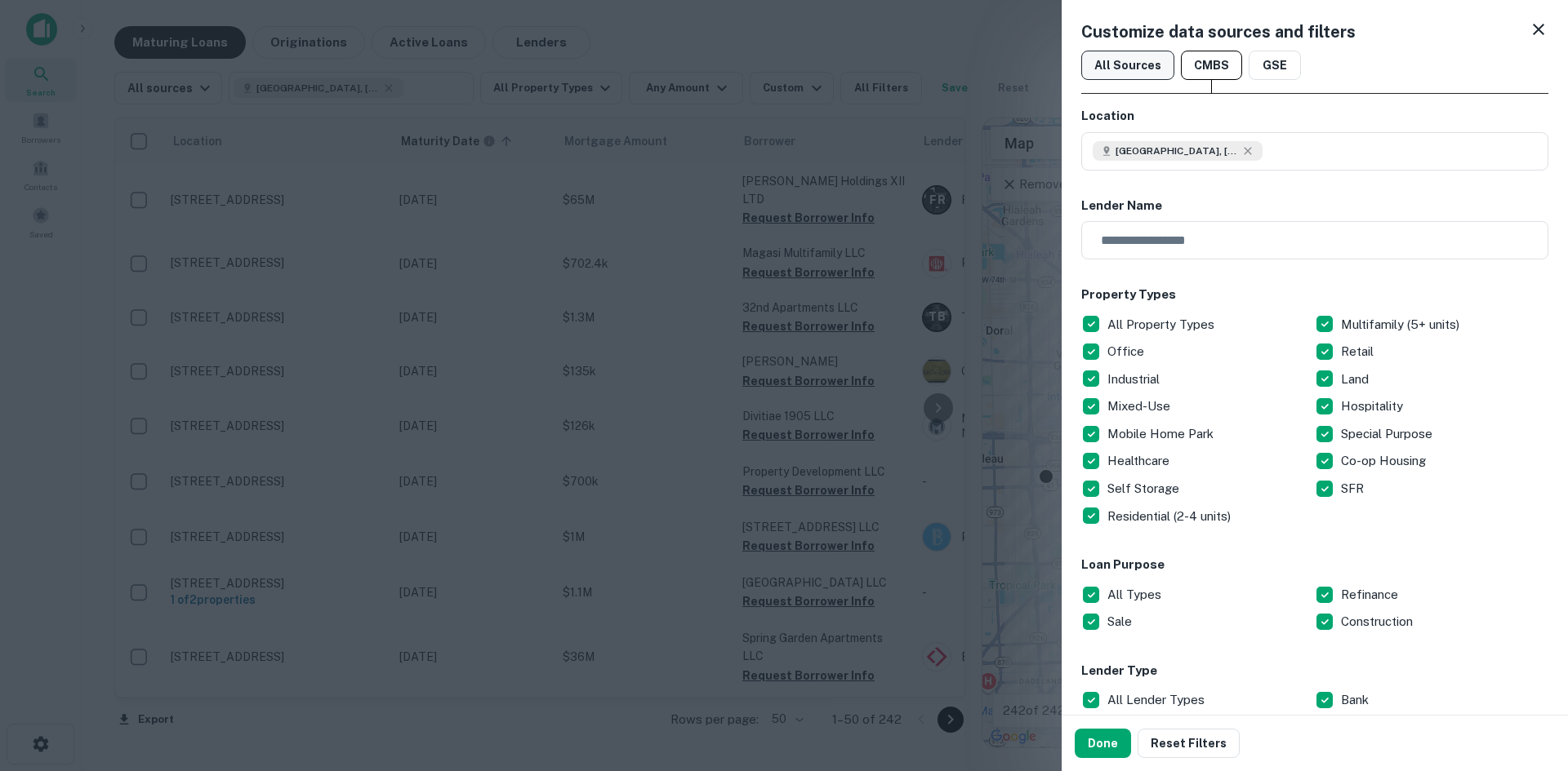
click at [1143, 64] on button "All Sources" at bounding box center [1128, 65] width 93 height 29
click at [1118, 321] on p "All Property Types" at bounding box center [1161, 325] width 110 height 20
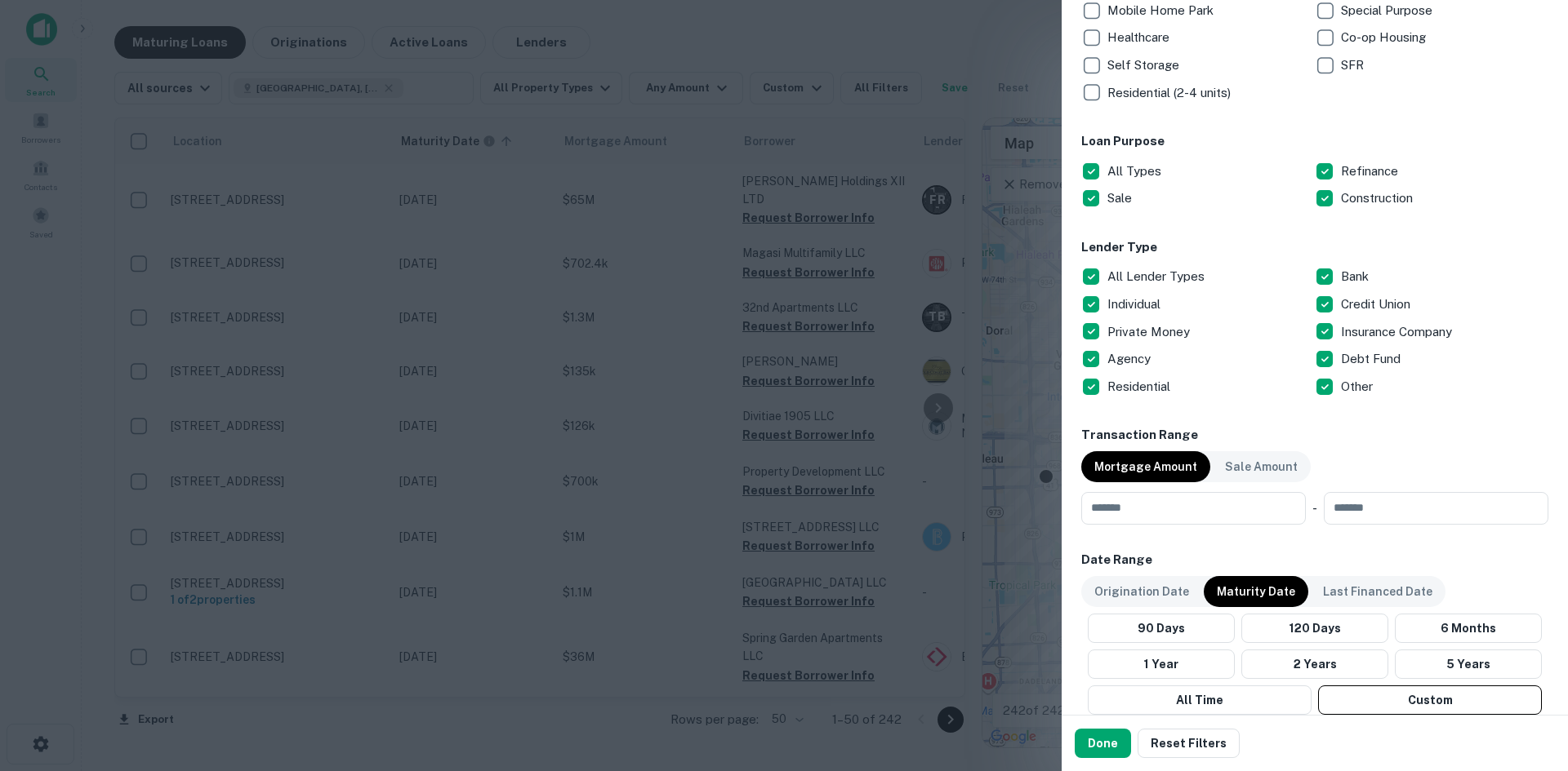
scroll to position [571, 0]
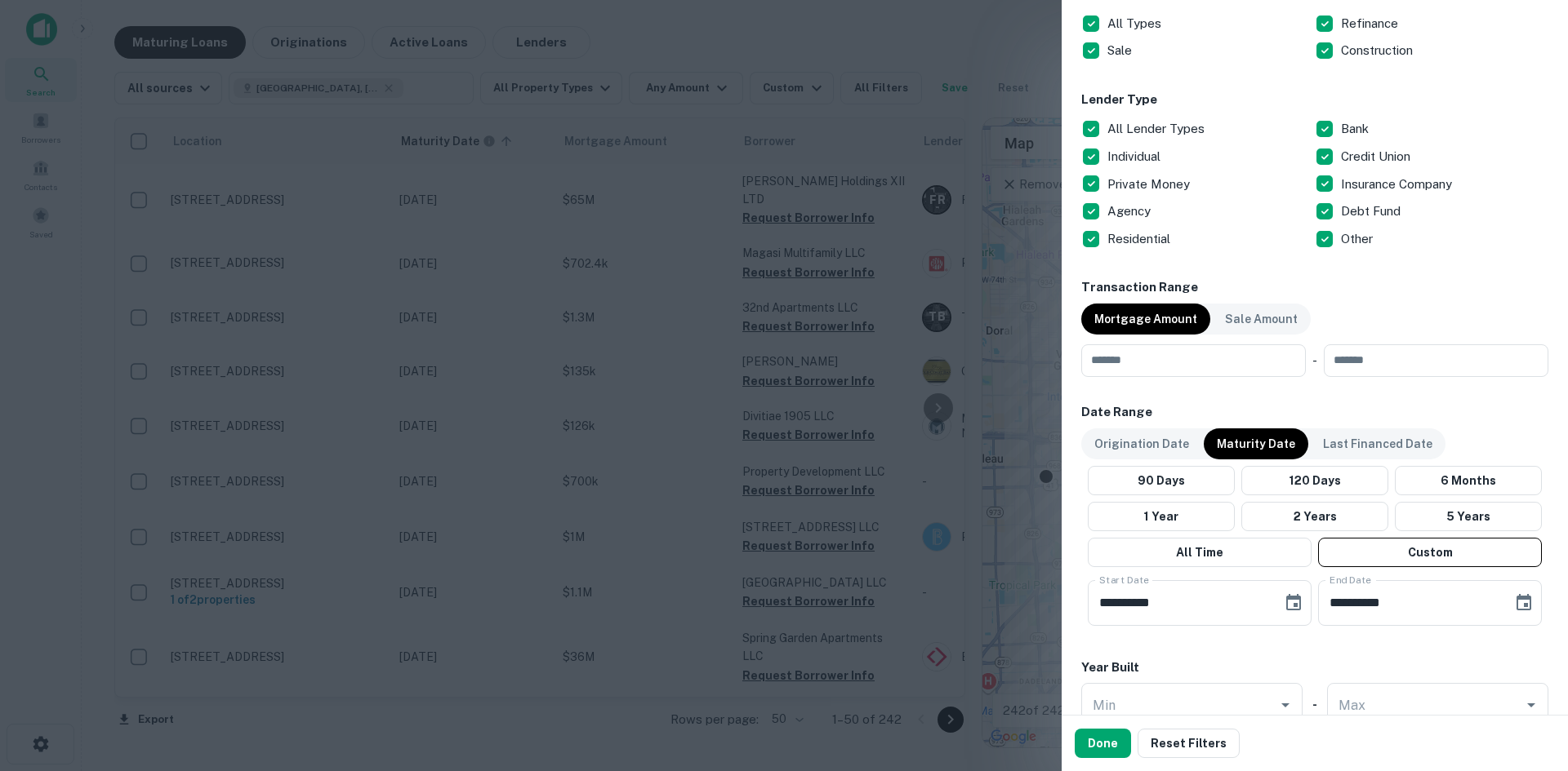
click at [1108, 134] on p "All Lender Types" at bounding box center [1157, 129] width 100 height 20
click at [1304, 209] on div "Agency" at bounding box center [1198, 211] width 234 height 28
drag, startPoint x: 1112, startPoint y: 754, endPoint x: 869, endPoint y: 315, distance: 501.8
click at [1111, 754] on button "Done" at bounding box center [1103, 744] width 56 height 29
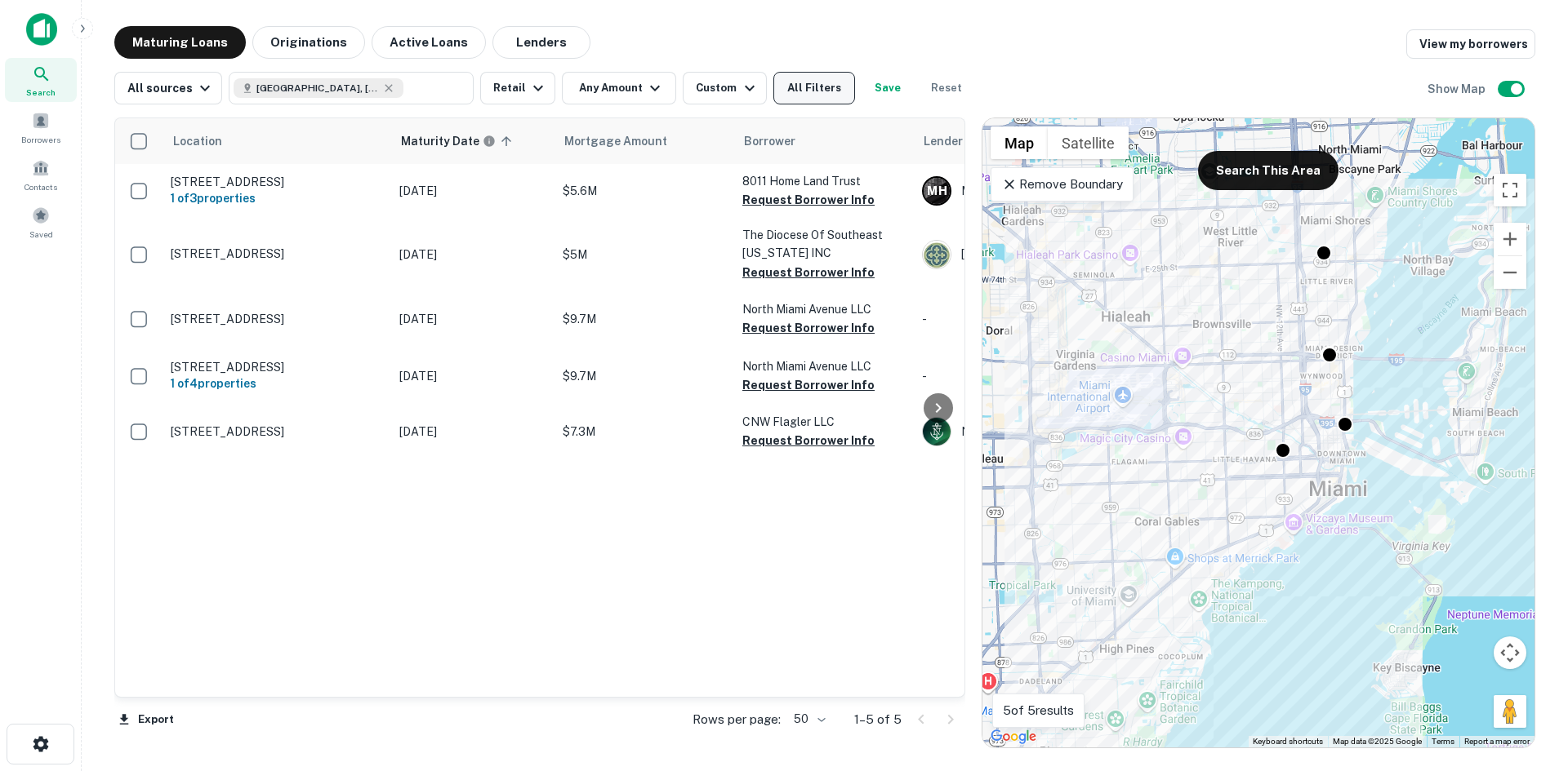
click at [781, 88] on button "All Filters" at bounding box center [814, 88] width 82 height 33
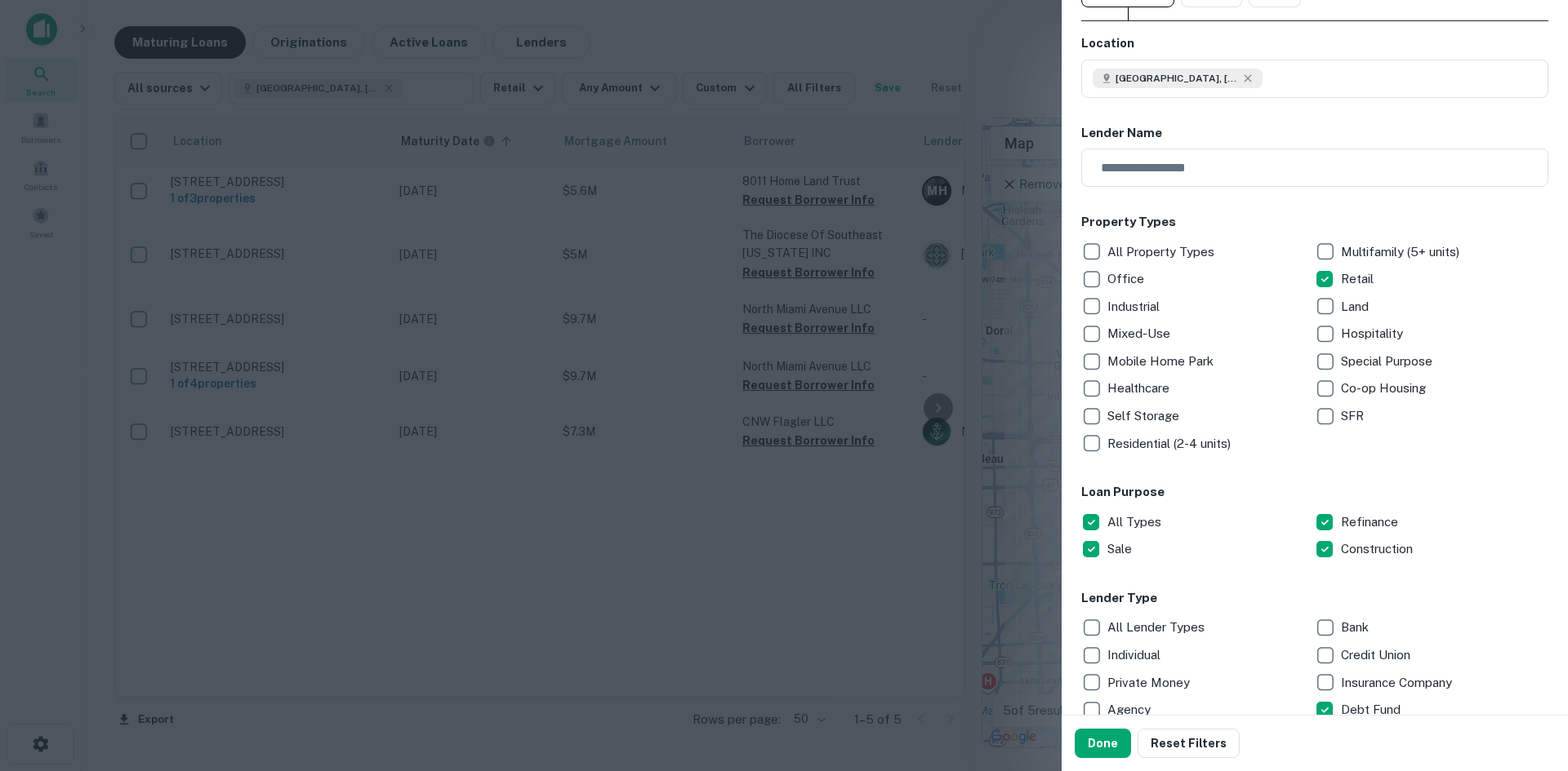
scroll to position [245, 0]
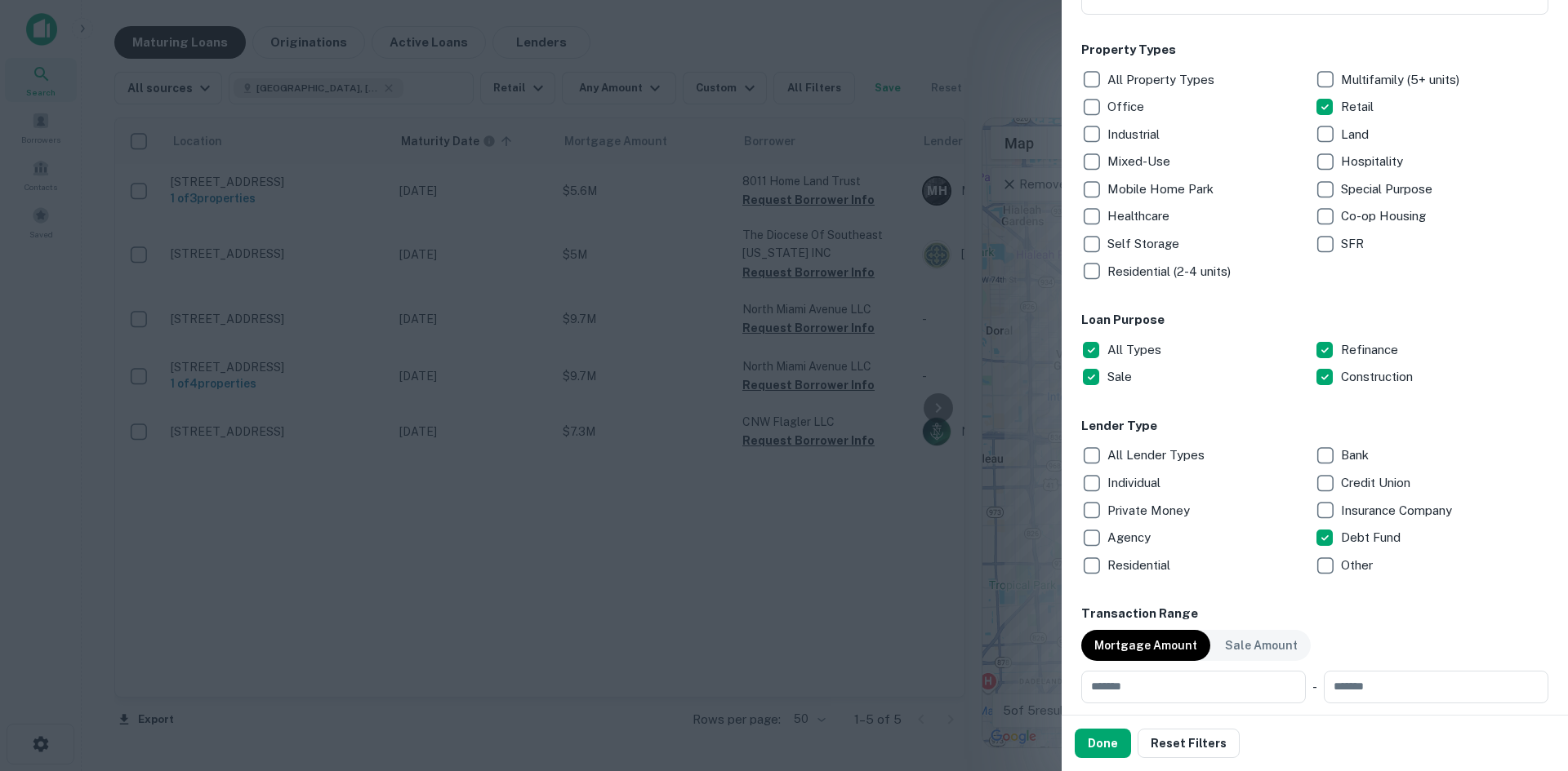
click at [1112, 510] on p "Private Money" at bounding box center [1150, 511] width 85 height 20
click at [1096, 736] on button "Done" at bounding box center [1103, 744] width 56 height 29
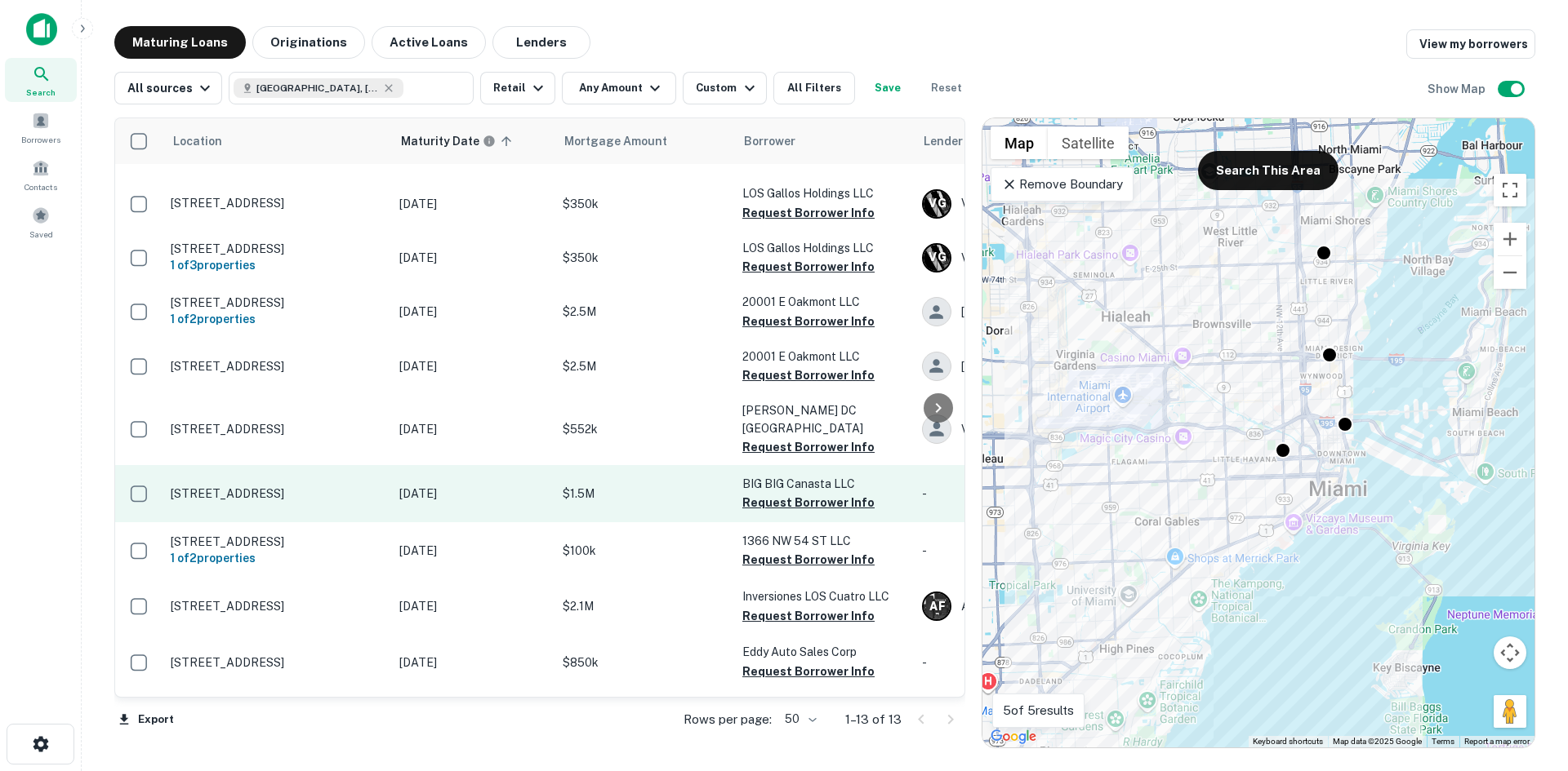
scroll to position [205, 0]
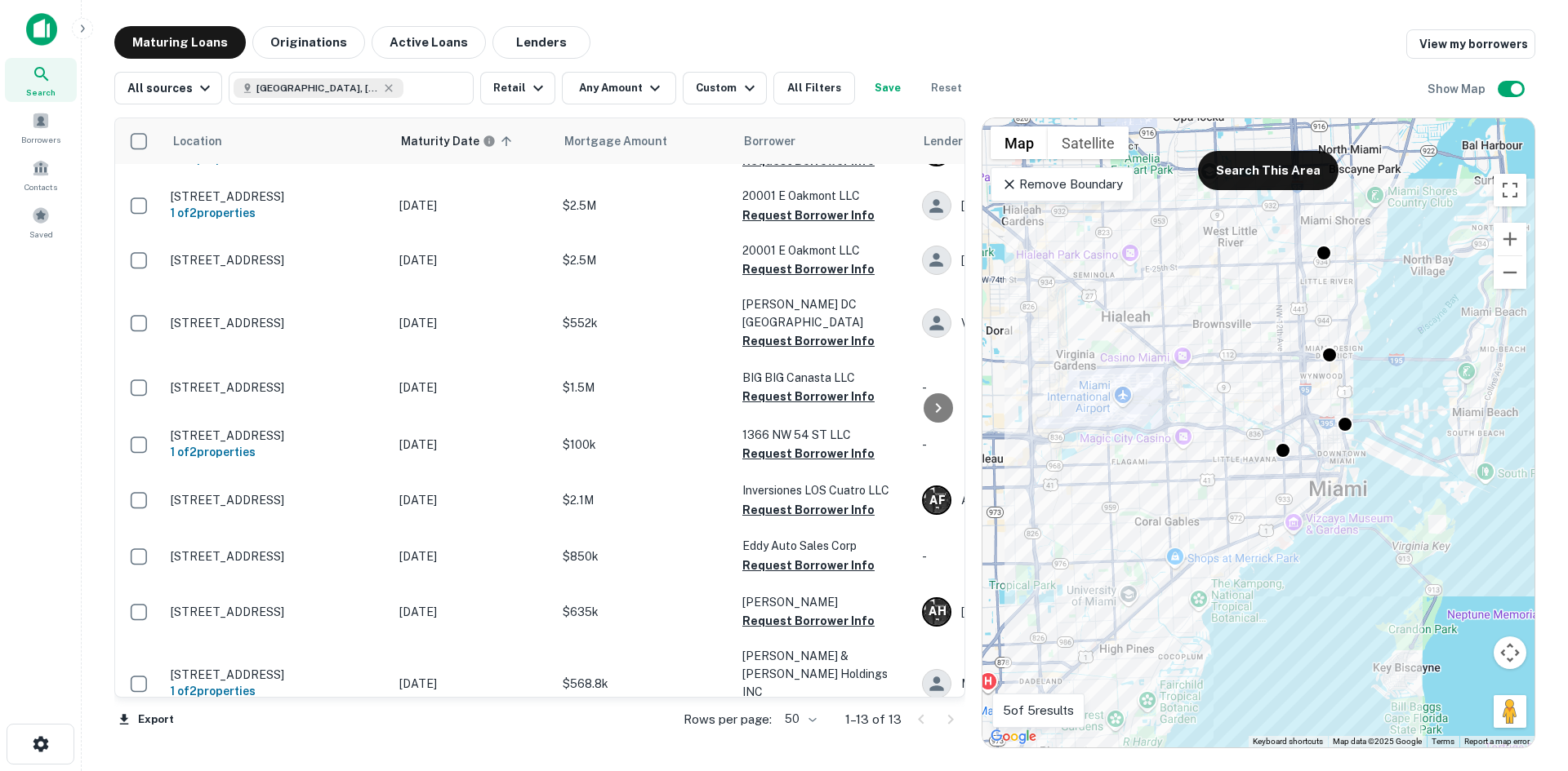
click at [1071, 201] on div "Remove Boundary" at bounding box center [1061, 185] width 143 height 35
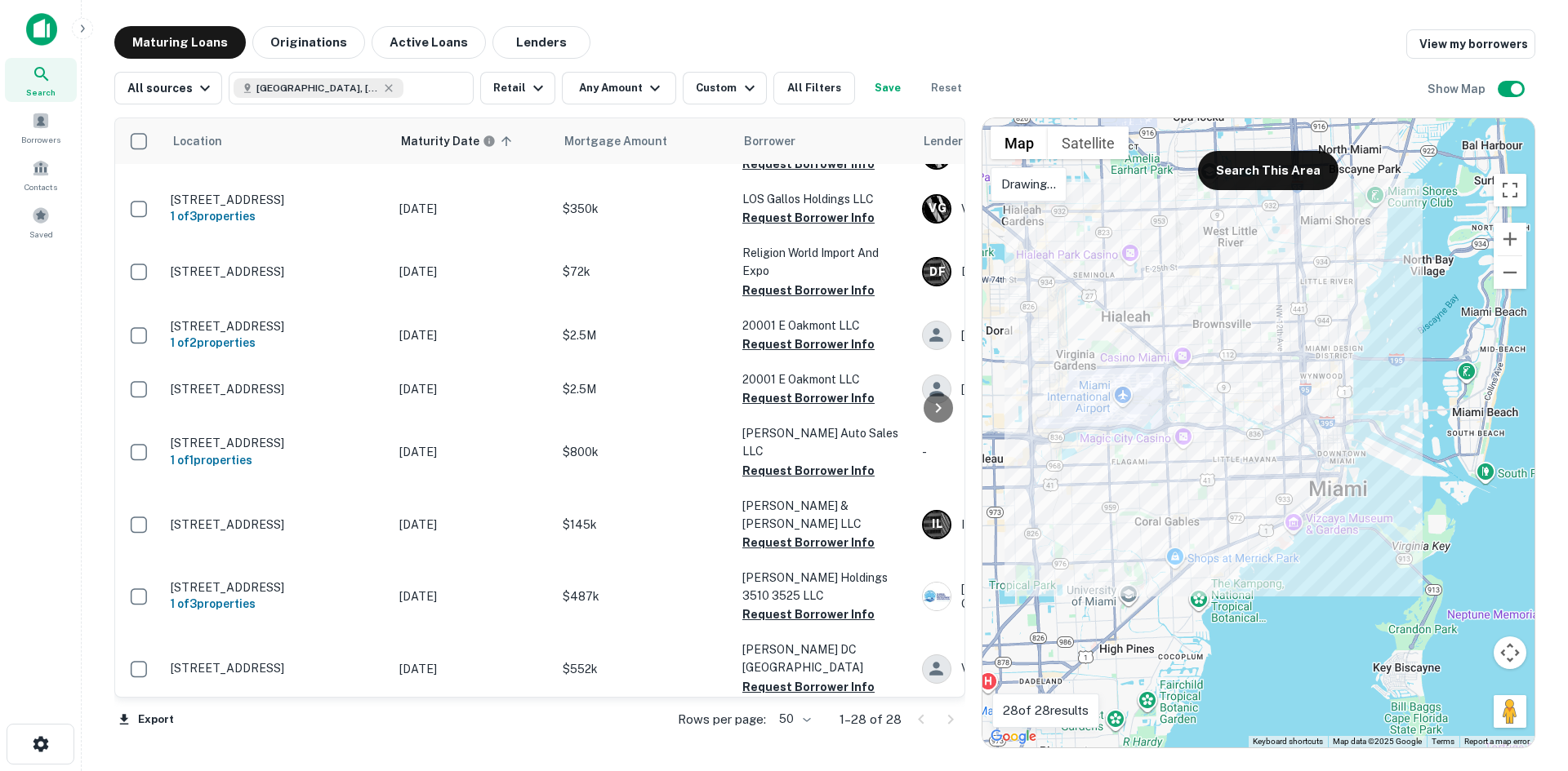
drag, startPoint x: 1080, startPoint y: 328, endPoint x: 1131, endPoint y: 376, distance: 70.0
click at [1150, 295] on div at bounding box center [1258, 433] width 552 height 629
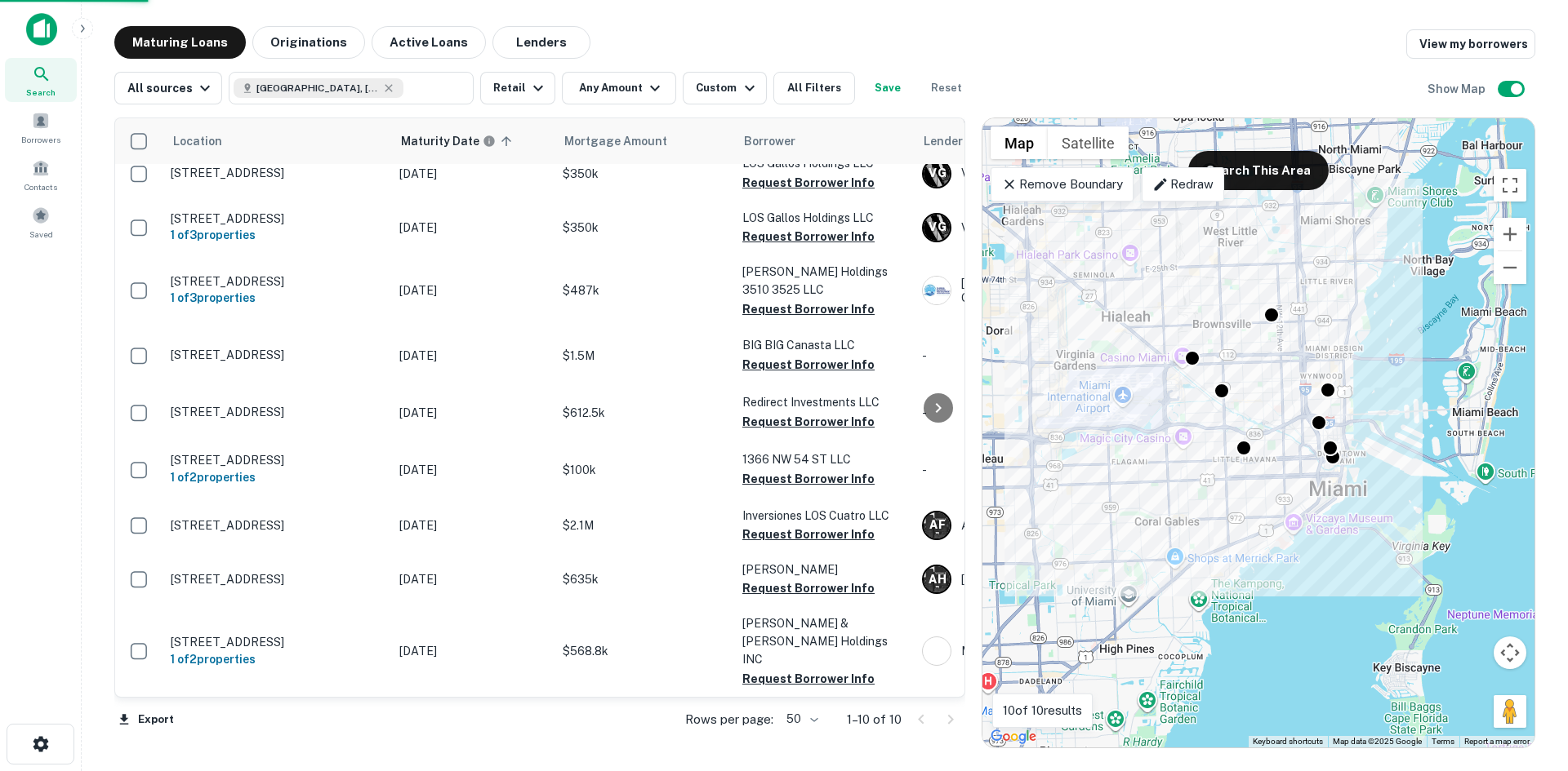
scroll to position [58, 0]
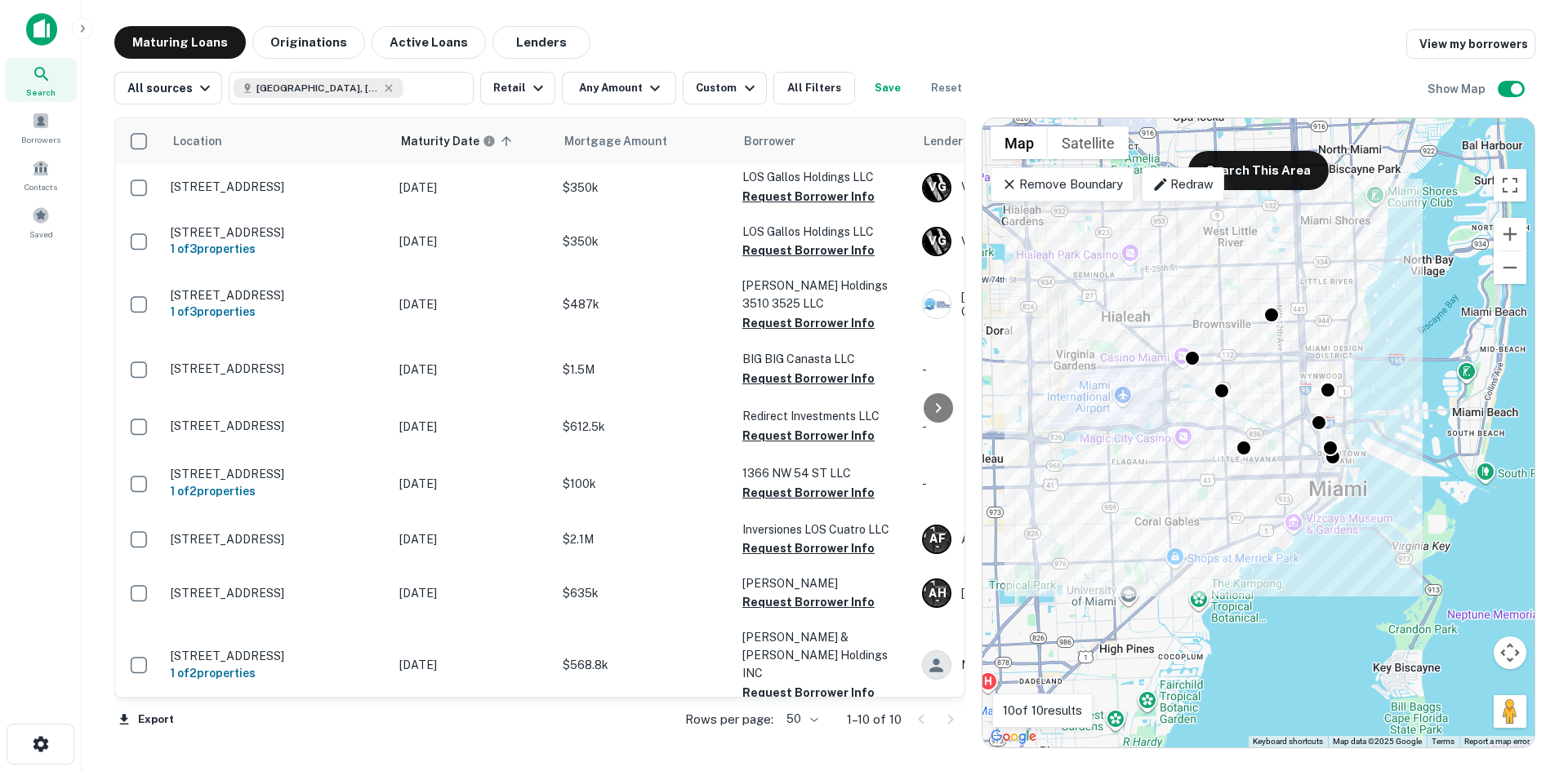
click at [1068, 190] on p "Remove Boundary" at bounding box center [1062, 185] width 122 height 20
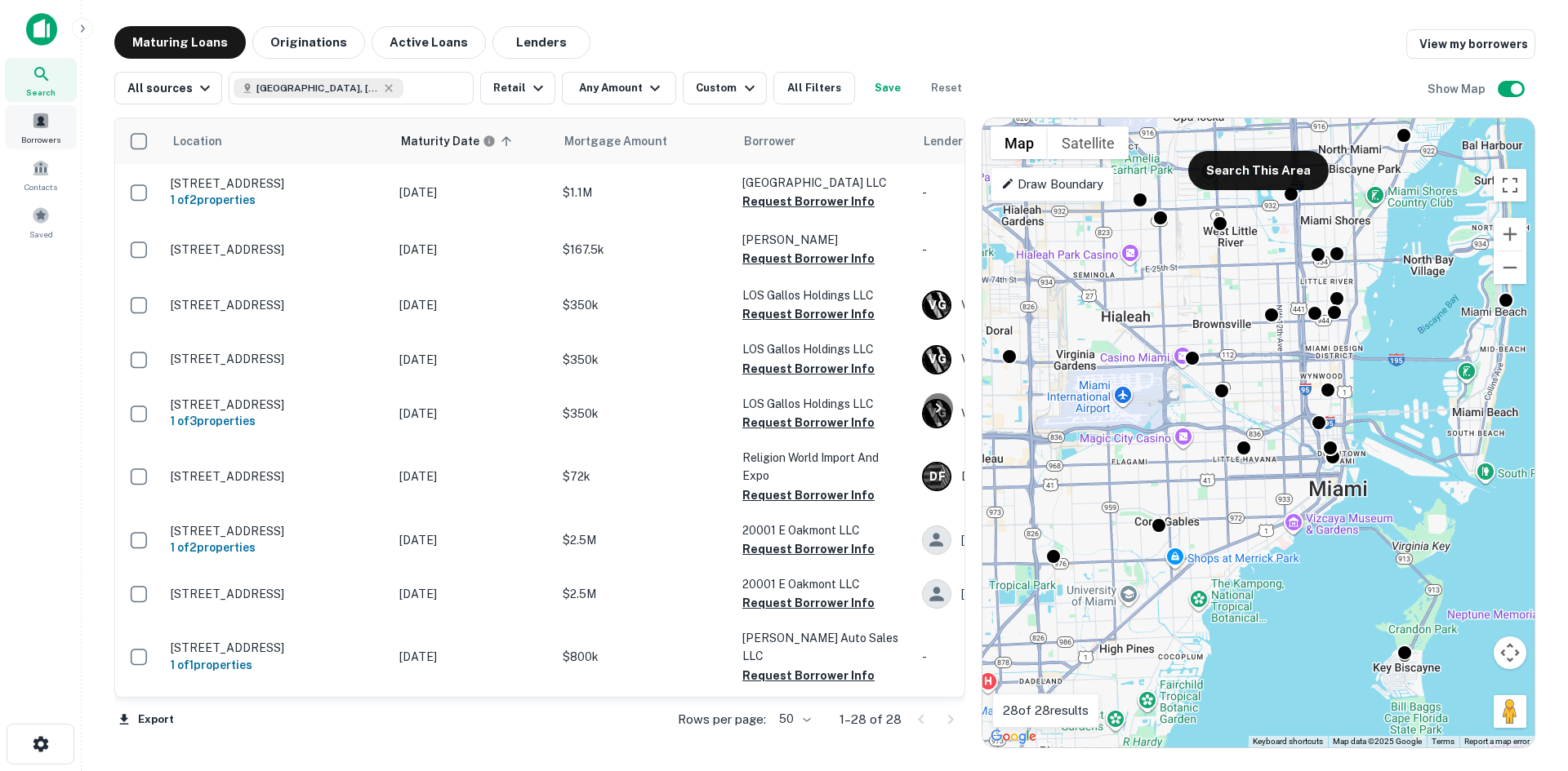
click at [52, 134] on span "Borrowers" at bounding box center [40, 139] width 39 height 13
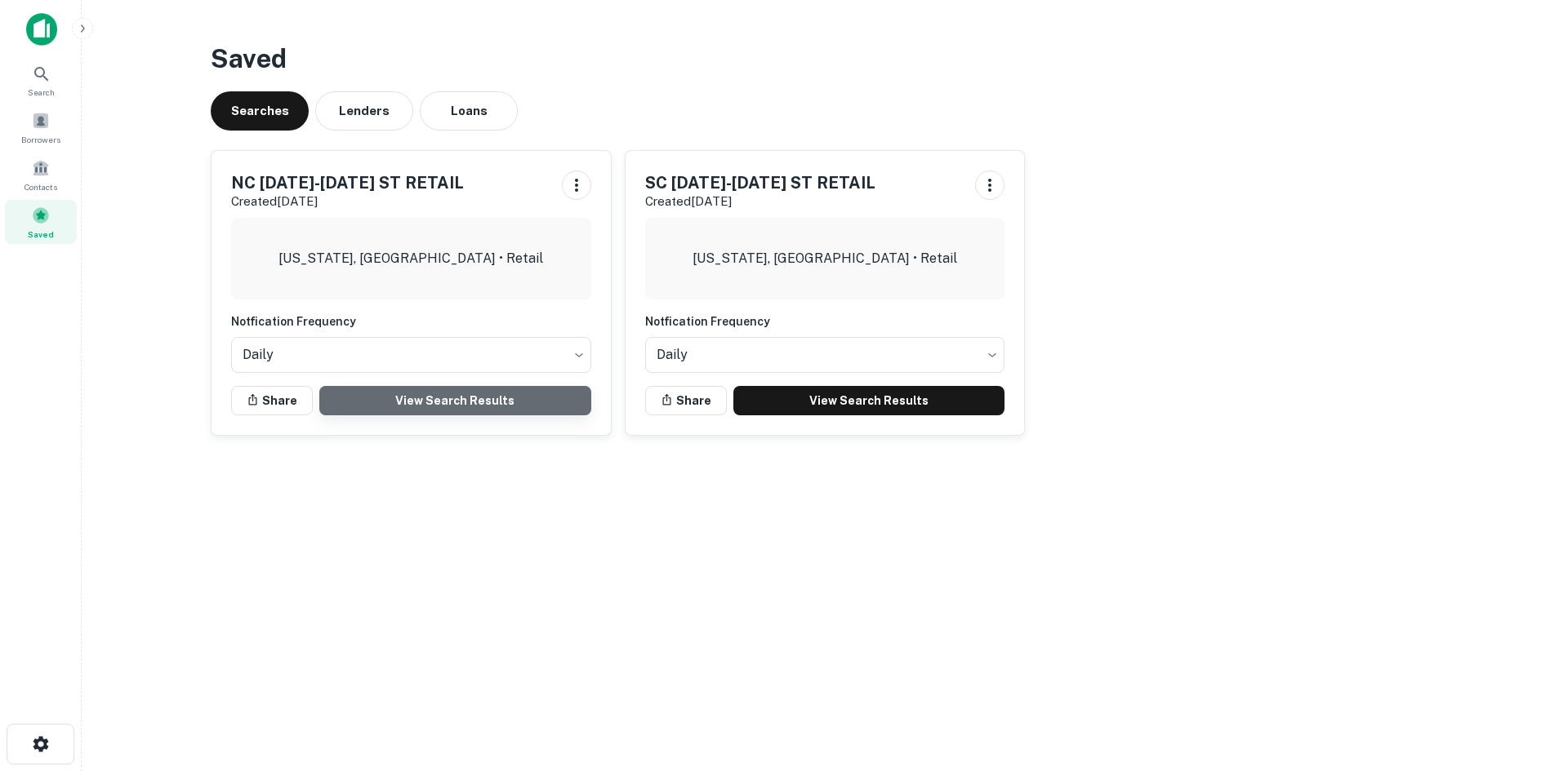
click at [451, 411] on link "View Search Results" at bounding box center [455, 401] width 272 height 29
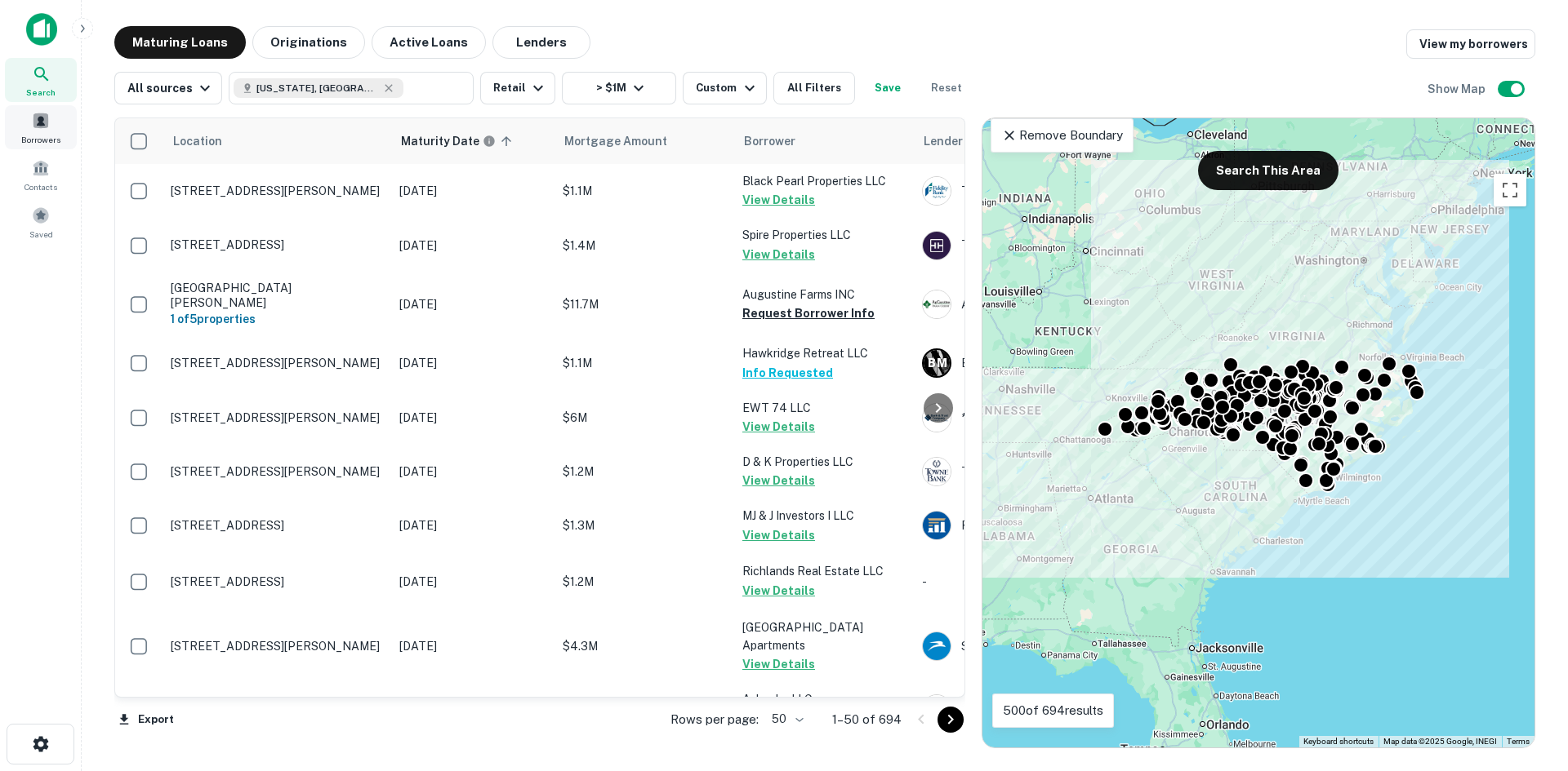
click at [55, 146] on div "Borrowers" at bounding box center [40, 127] width 72 height 44
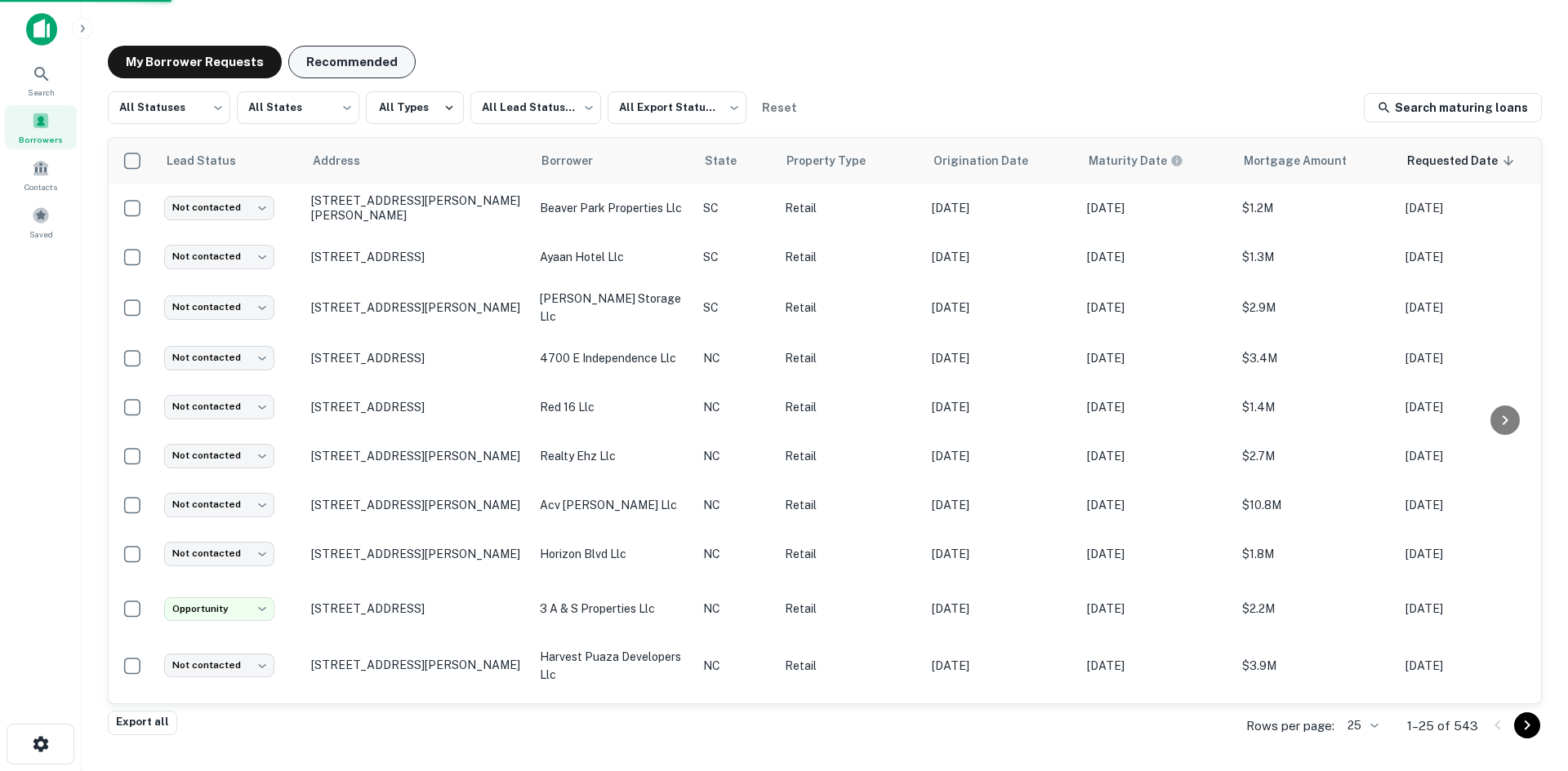
click at [352, 66] on button "Recommended" at bounding box center [352, 62] width 127 height 33
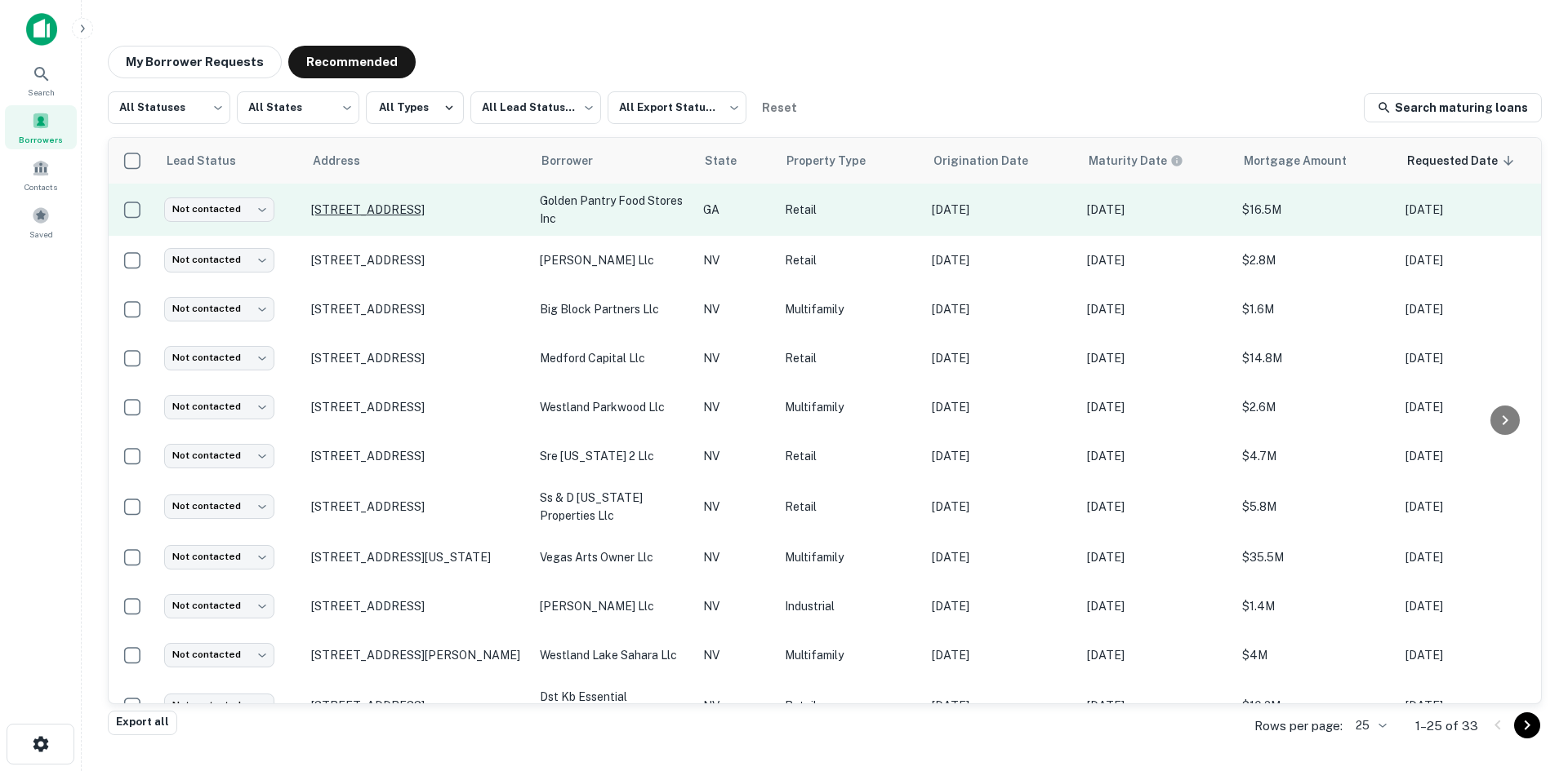
click at [397, 204] on p "[STREET_ADDRESS]" at bounding box center [417, 210] width 212 height 15
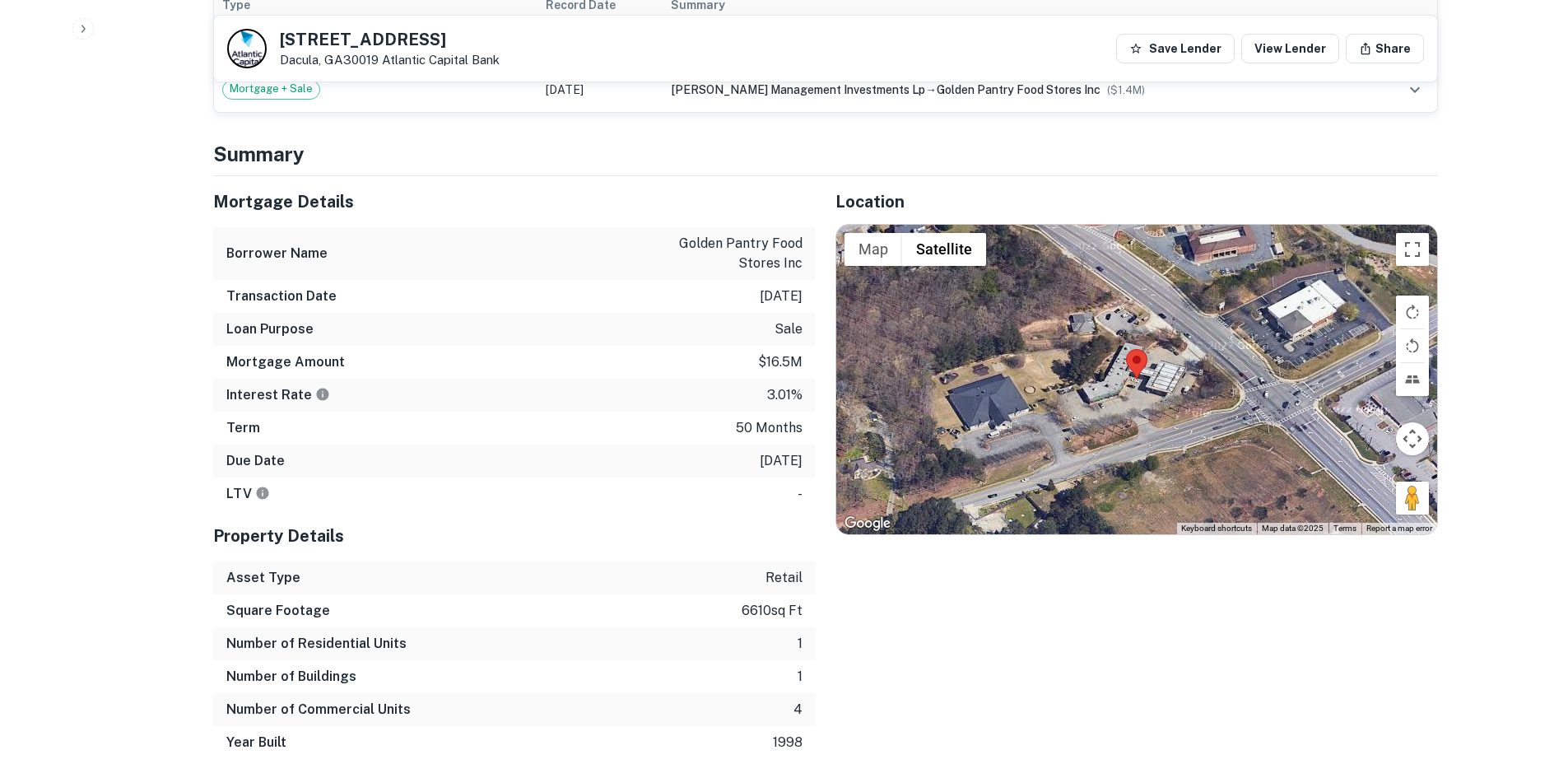
scroll to position [2224, 0]
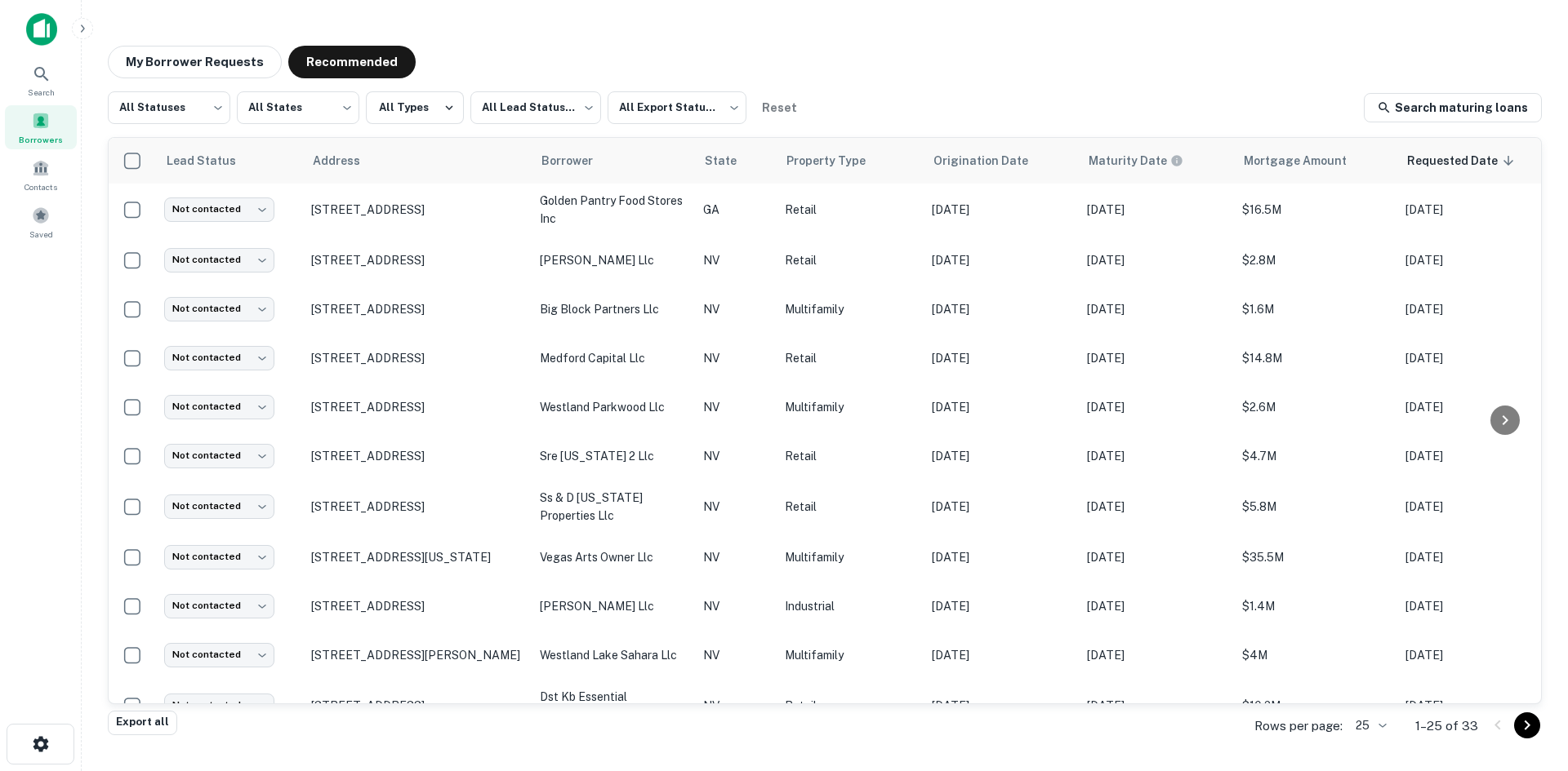
click at [1385, 736] on body "Search Borrowers Contacts Saved My Borrower Requests Recommended All Statuses *…" at bounding box center [784, 386] width 1568 height 771
click at [1410, 731] on div at bounding box center [784, 386] width 1568 height 771
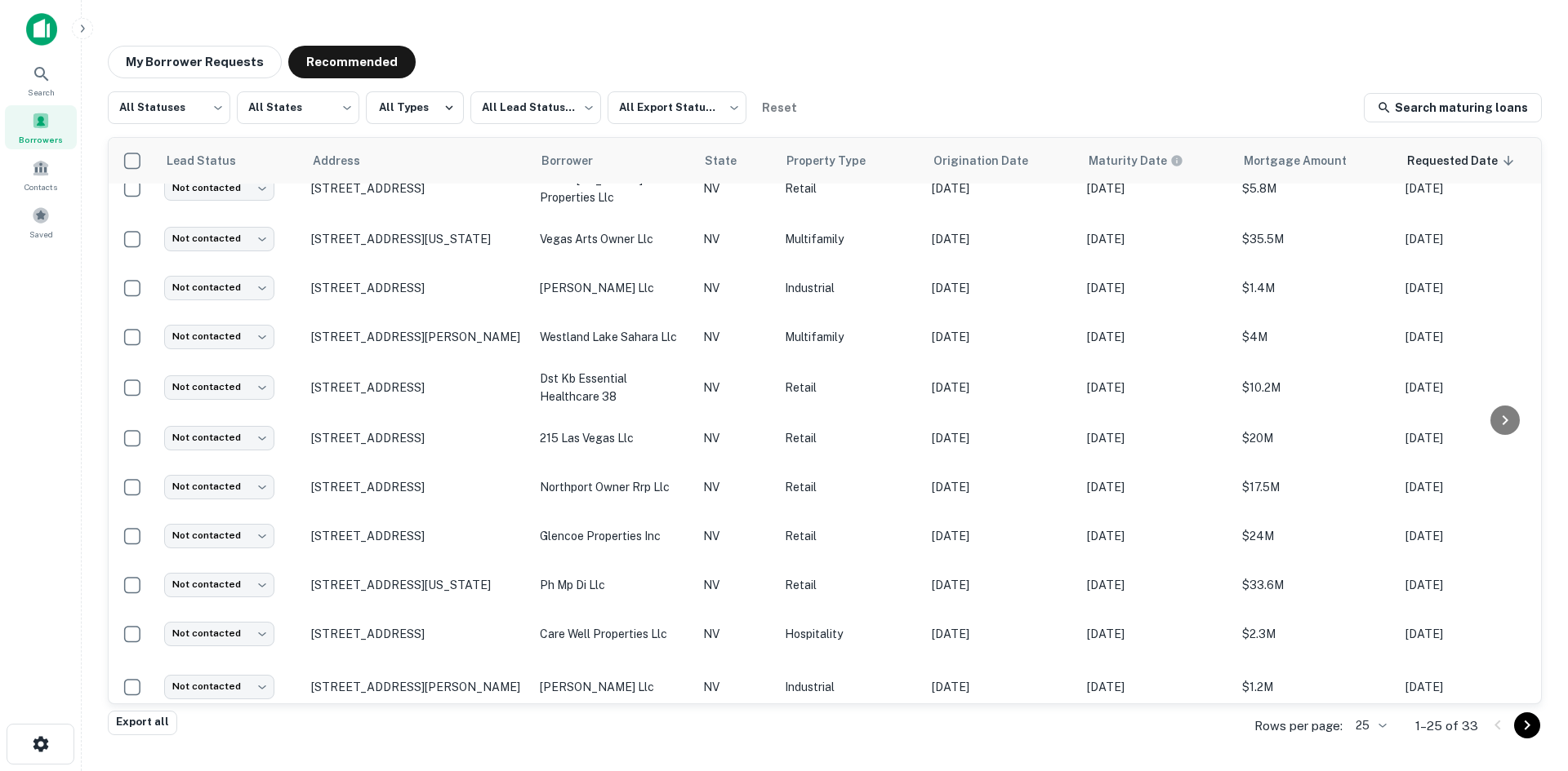
scroll to position [326, 0]
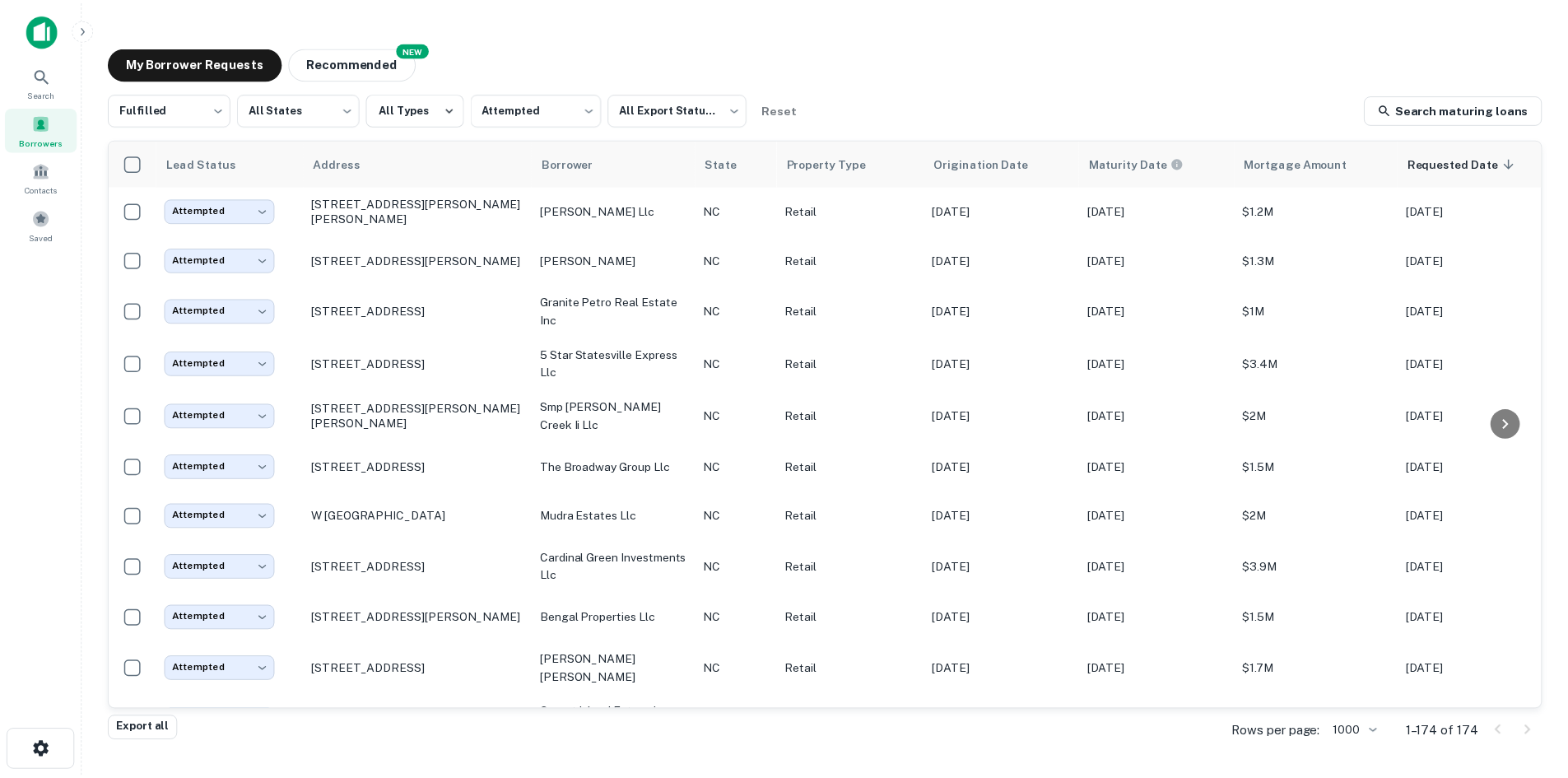
scroll to position [3688, 0]
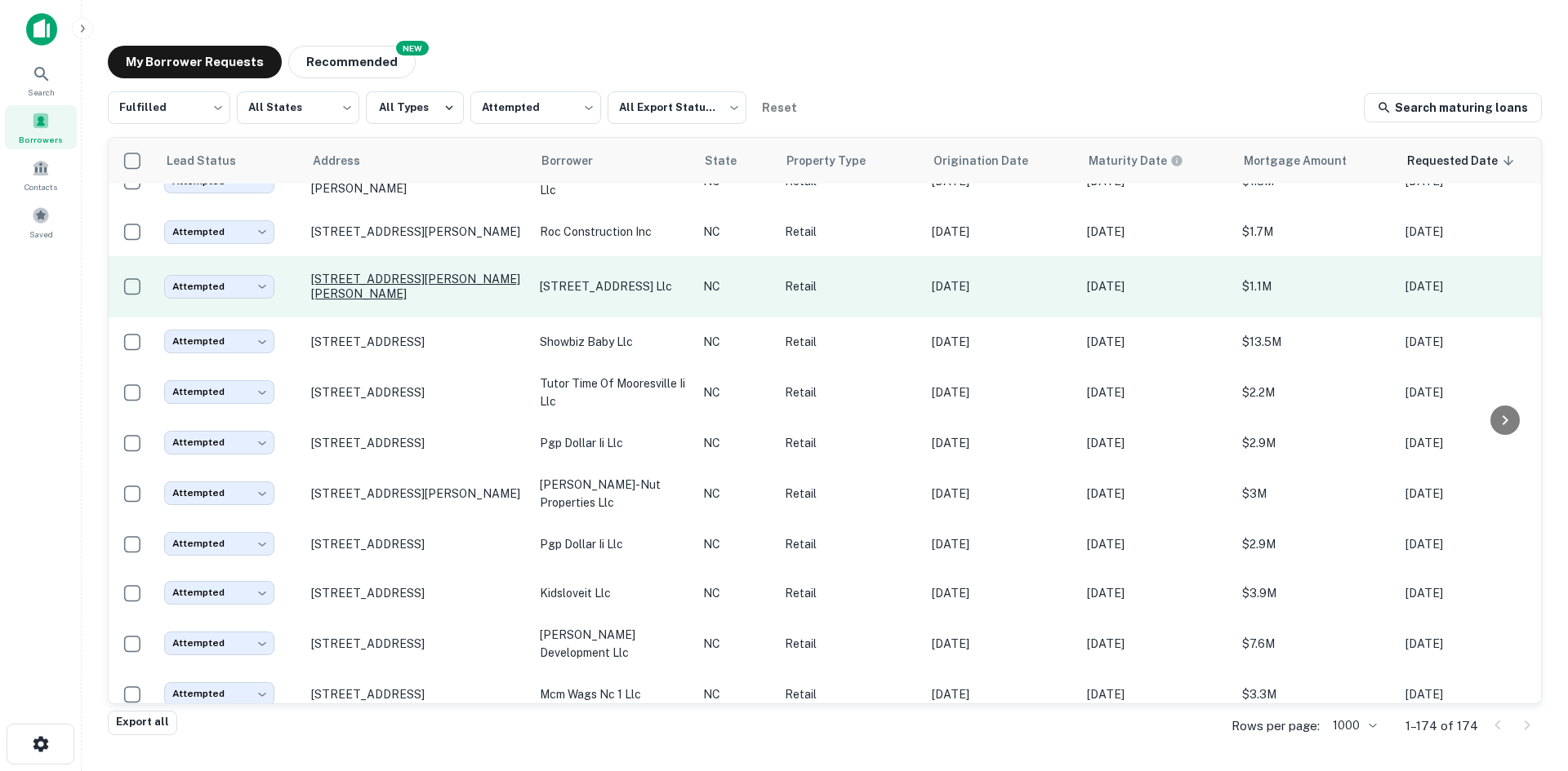
click at [418, 301] on p "4201 Monroe Rd Charlotte, NC28205" at bounding box center [417, 286] width 212 height 29
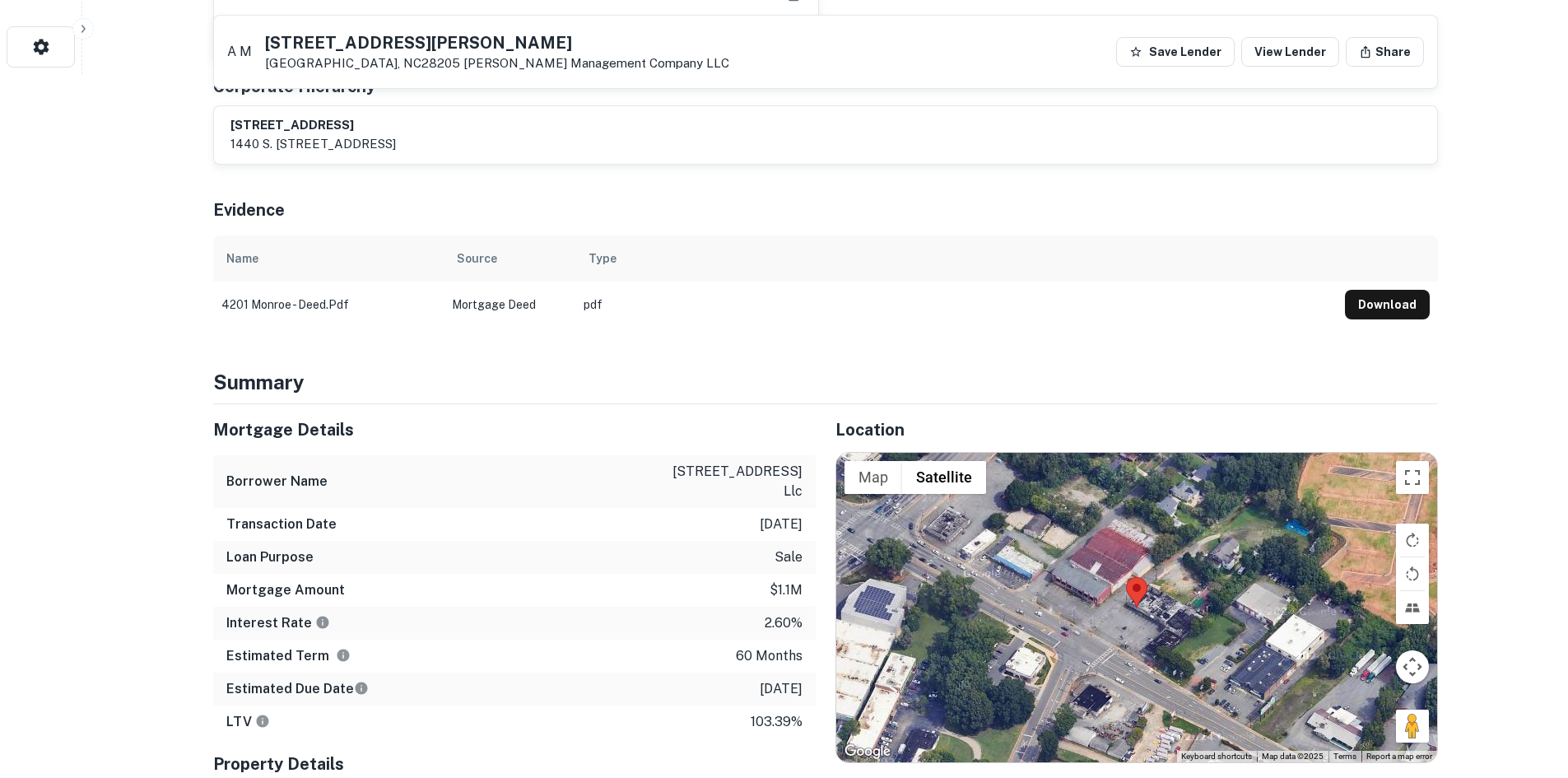
scroll to position [906, 0]
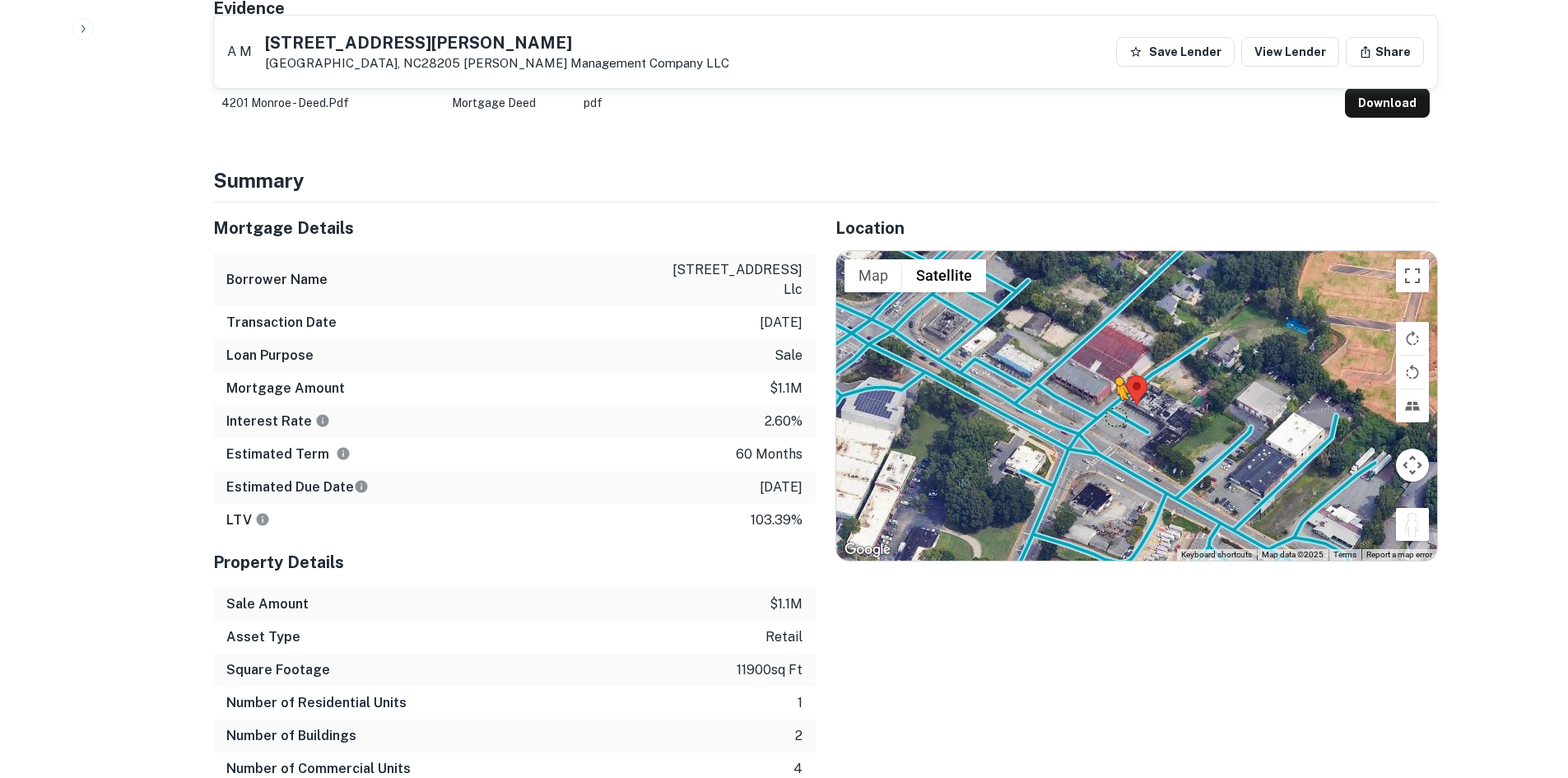
drag, startPoint x: 1417, startPoint y: 501, endPoint x: 1108, endPoint y: 385, distance: 330.1
click at [1108, 385] on div "To activate drag with keyboard, press Alt + Enter. Once in keyboard drag state,…" at bounding box center [1136, 406] width 601 height 310
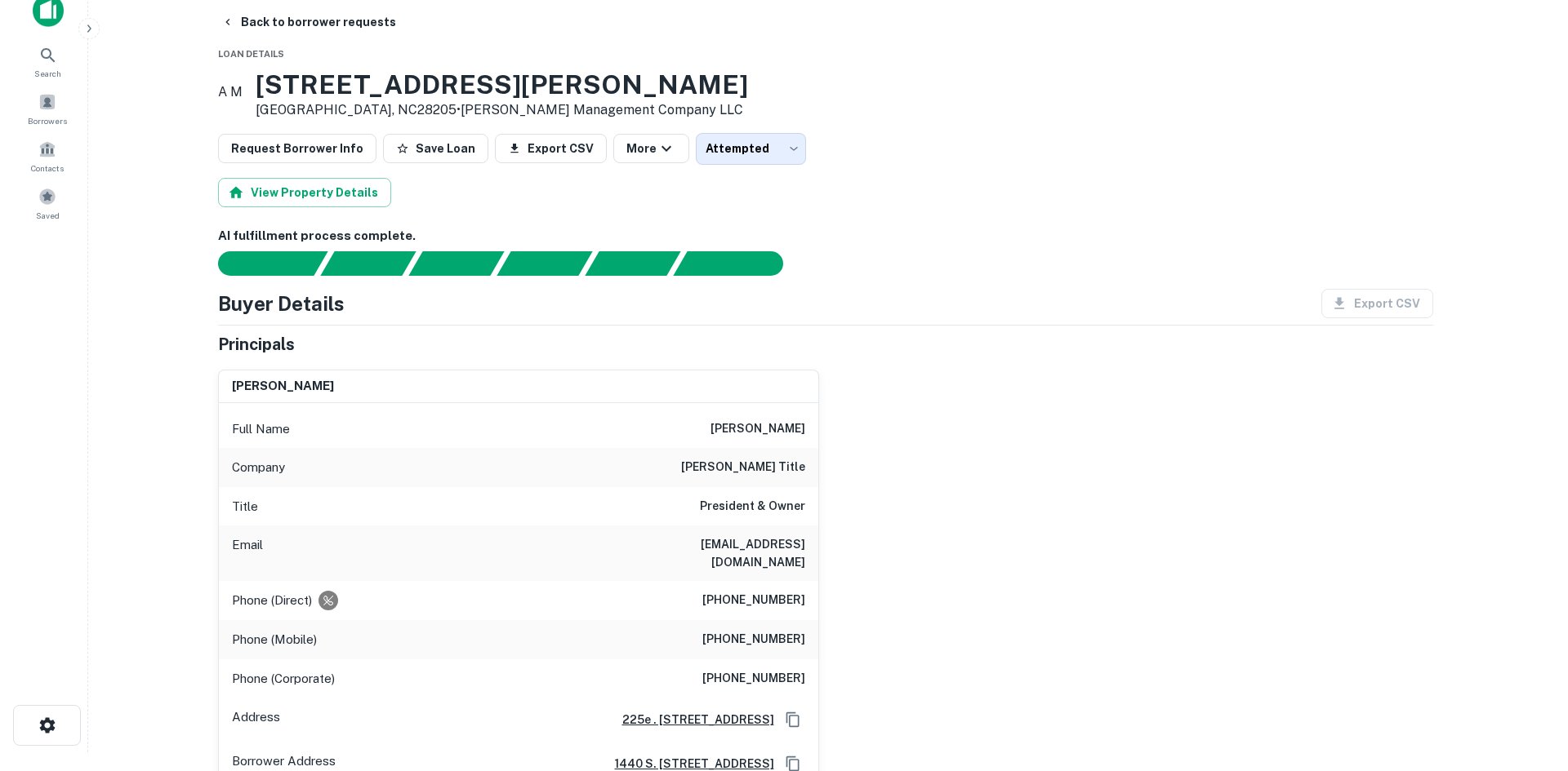
scroll to position [0, 0]
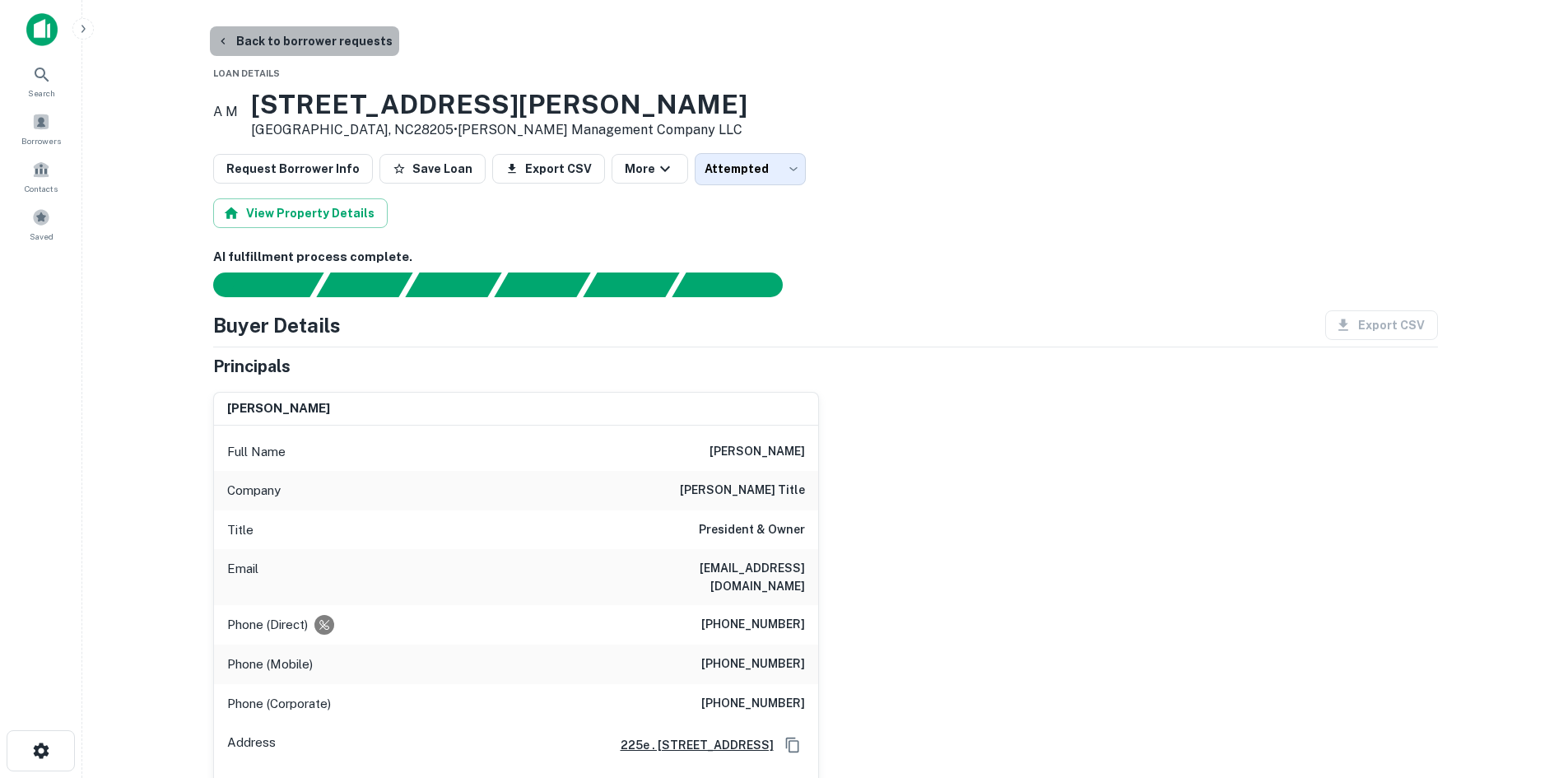
click at [305, 30] on button "Back to borrower requests" at bounding box center [304, 41] width 189 height 29
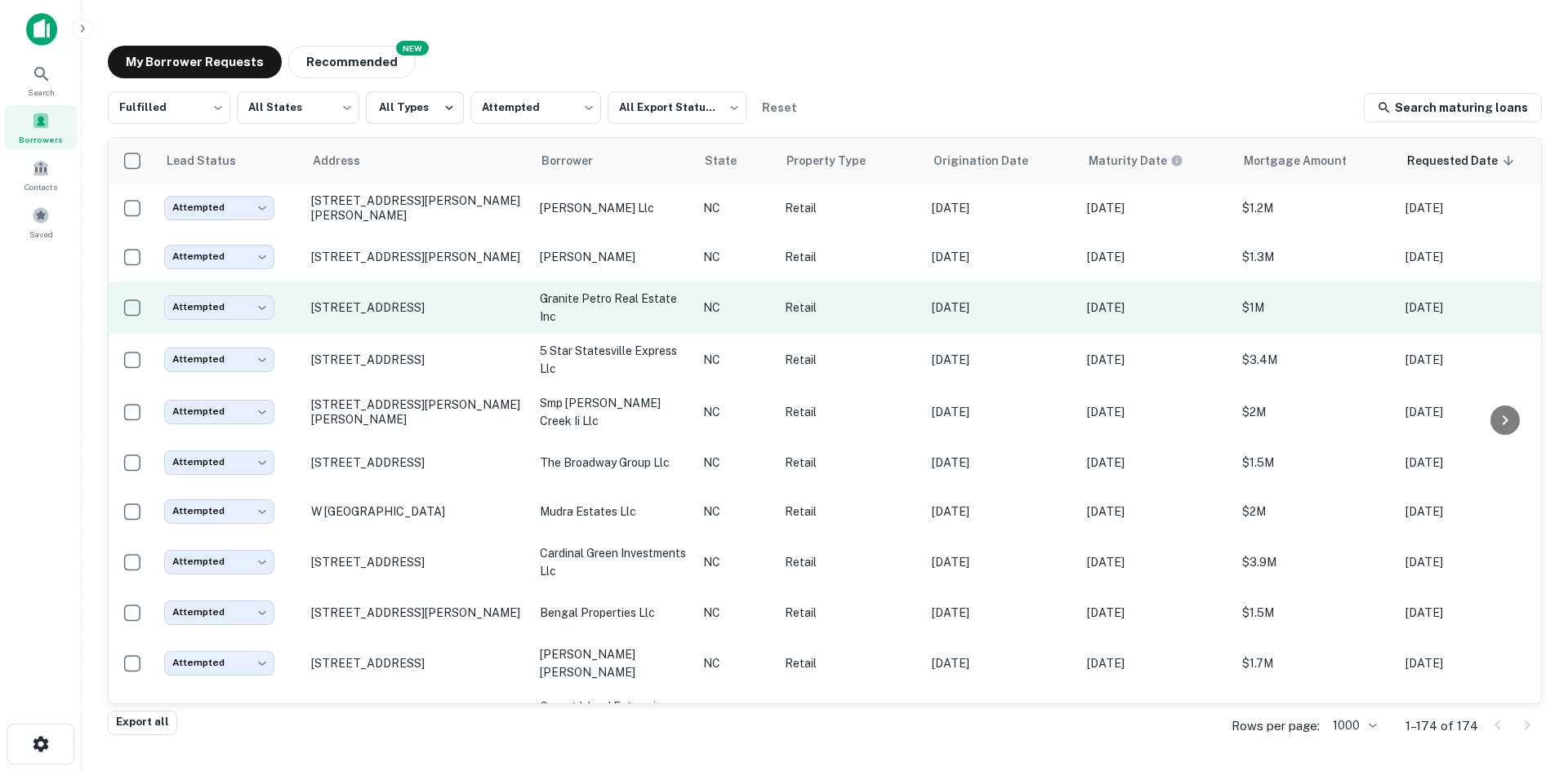
click at [391, 327] on td "304 S Salisbury Gq Ave Salisbury, NC28146" at bounding box center [417, 307] width 228 height 52
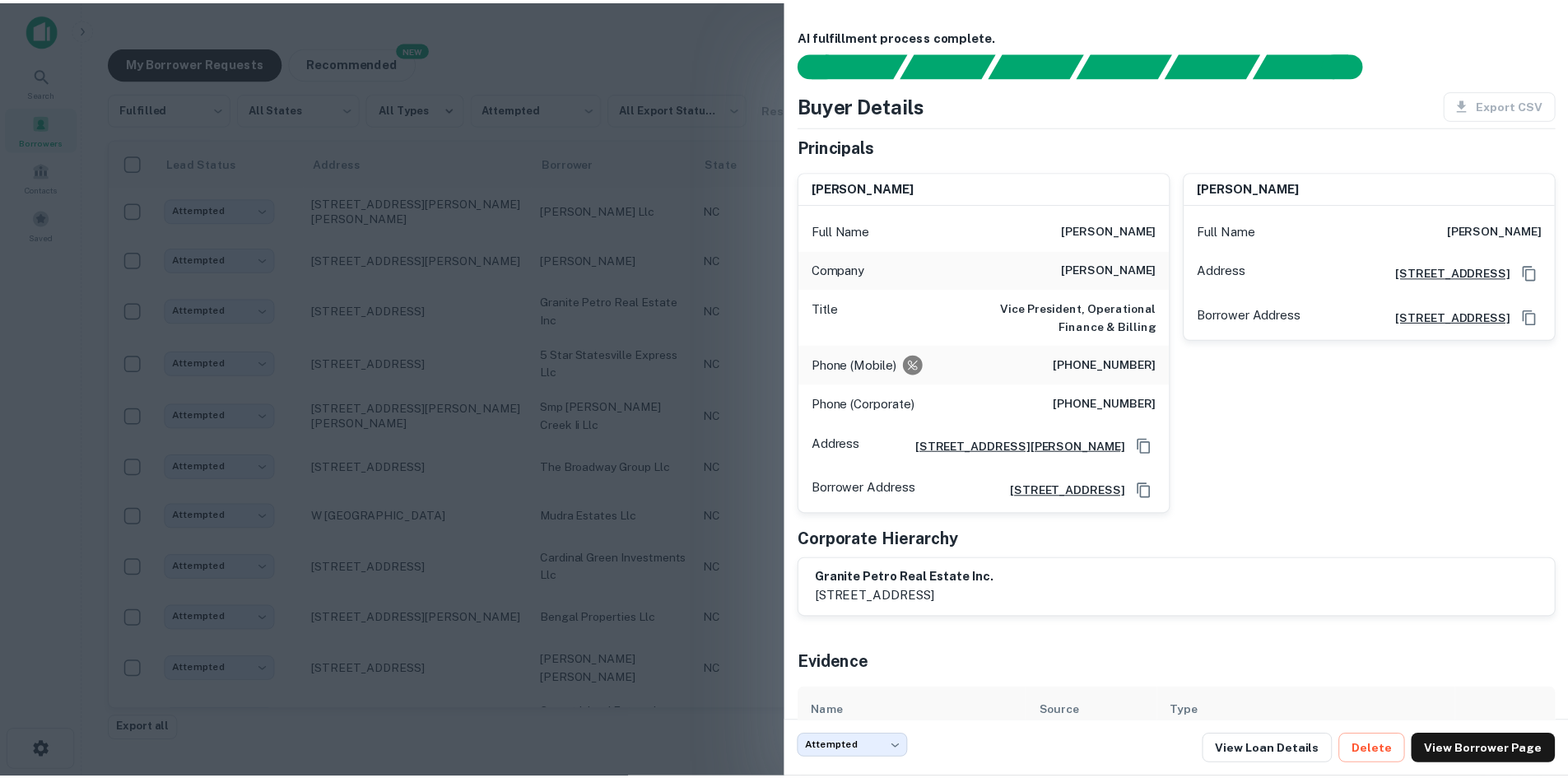
scroll to position [86, 0]
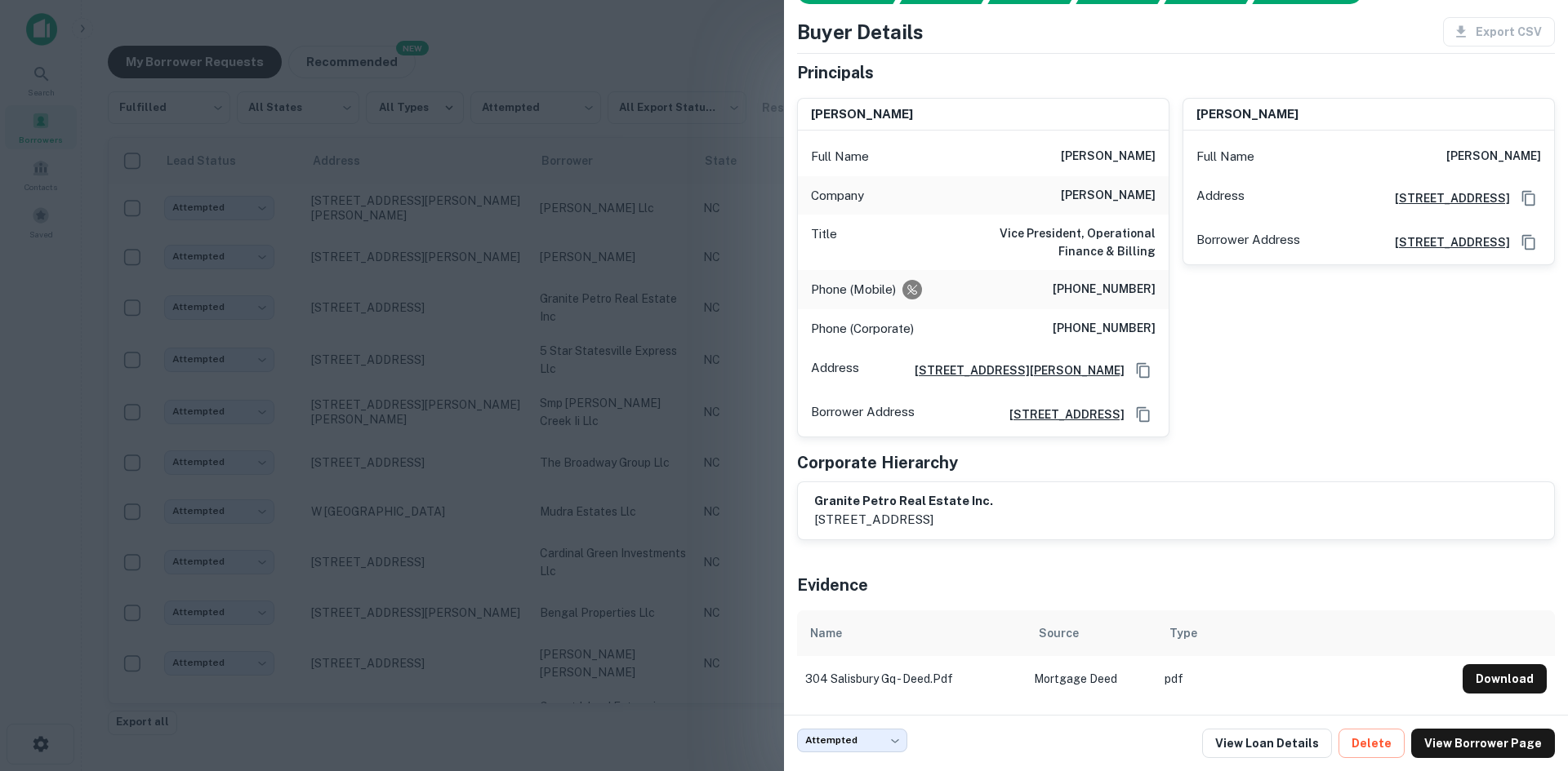
click at [417, 300] on div at bounding box center [784, 386] width 1568 height 771
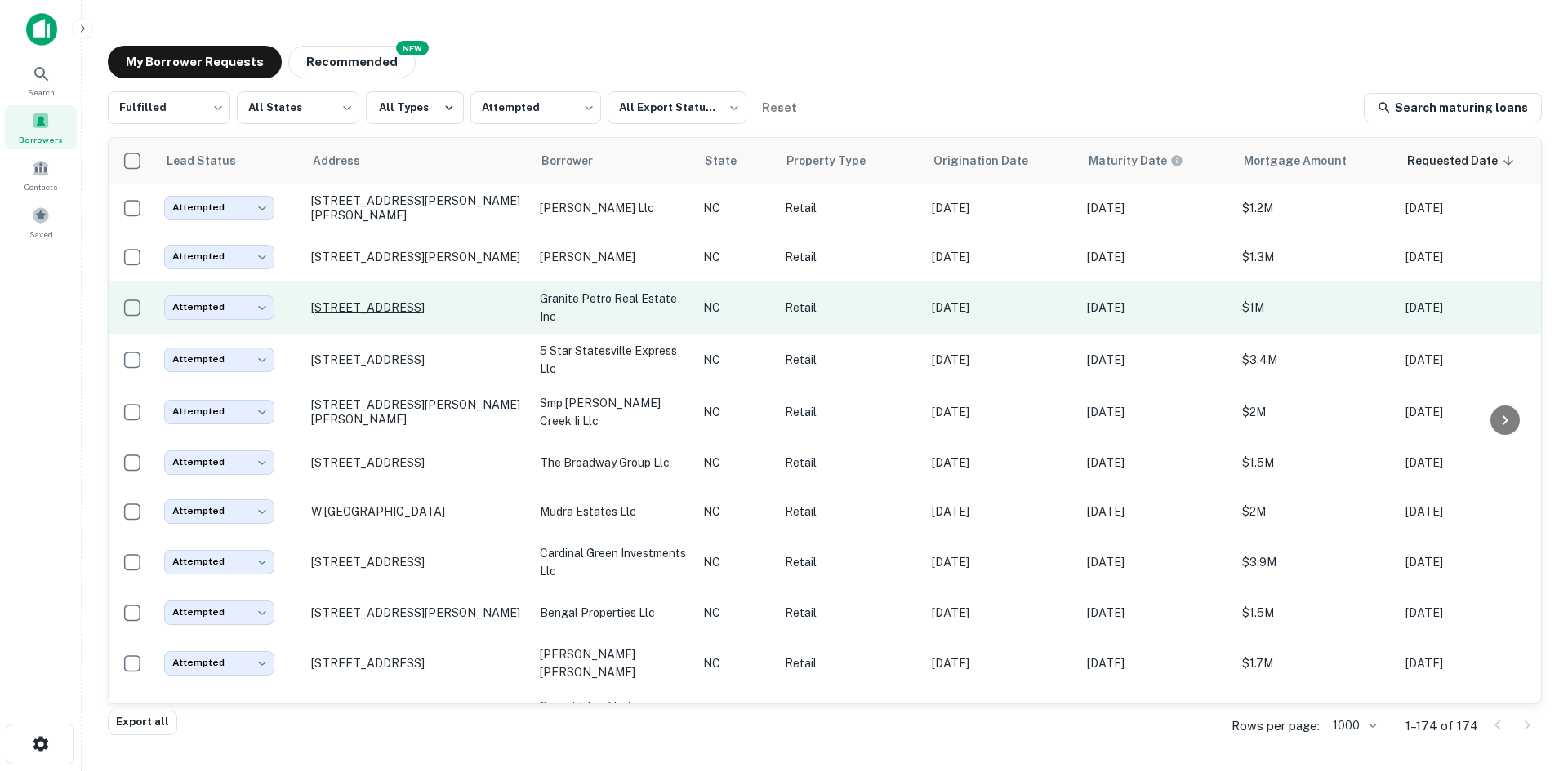
click at [416, 305] on p "304 S Salisbury Gq Ave Salisbury, NC28146" at bounding box center [417, 307] width 212 height 15
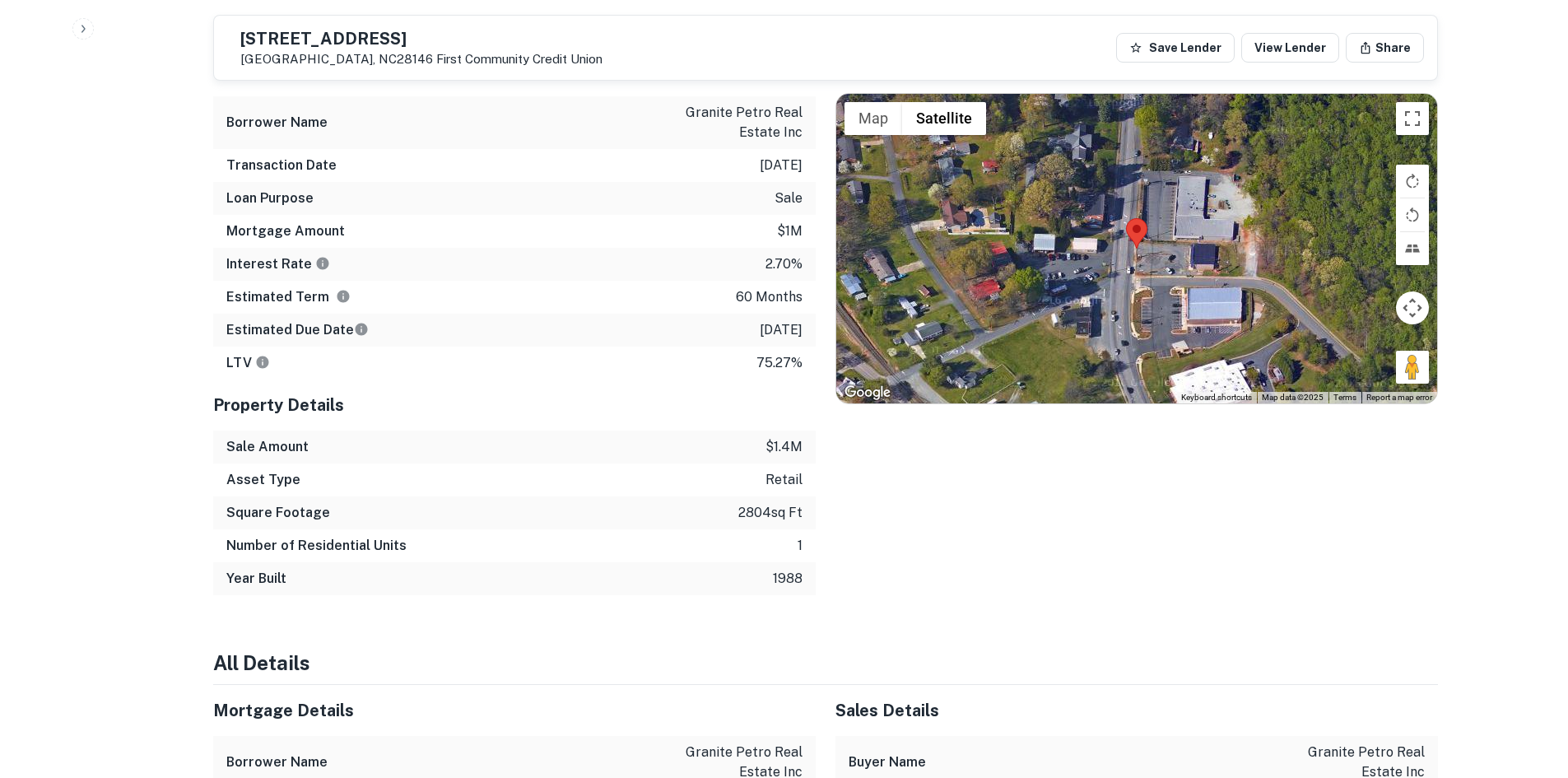
scroll to position [1236, 0]
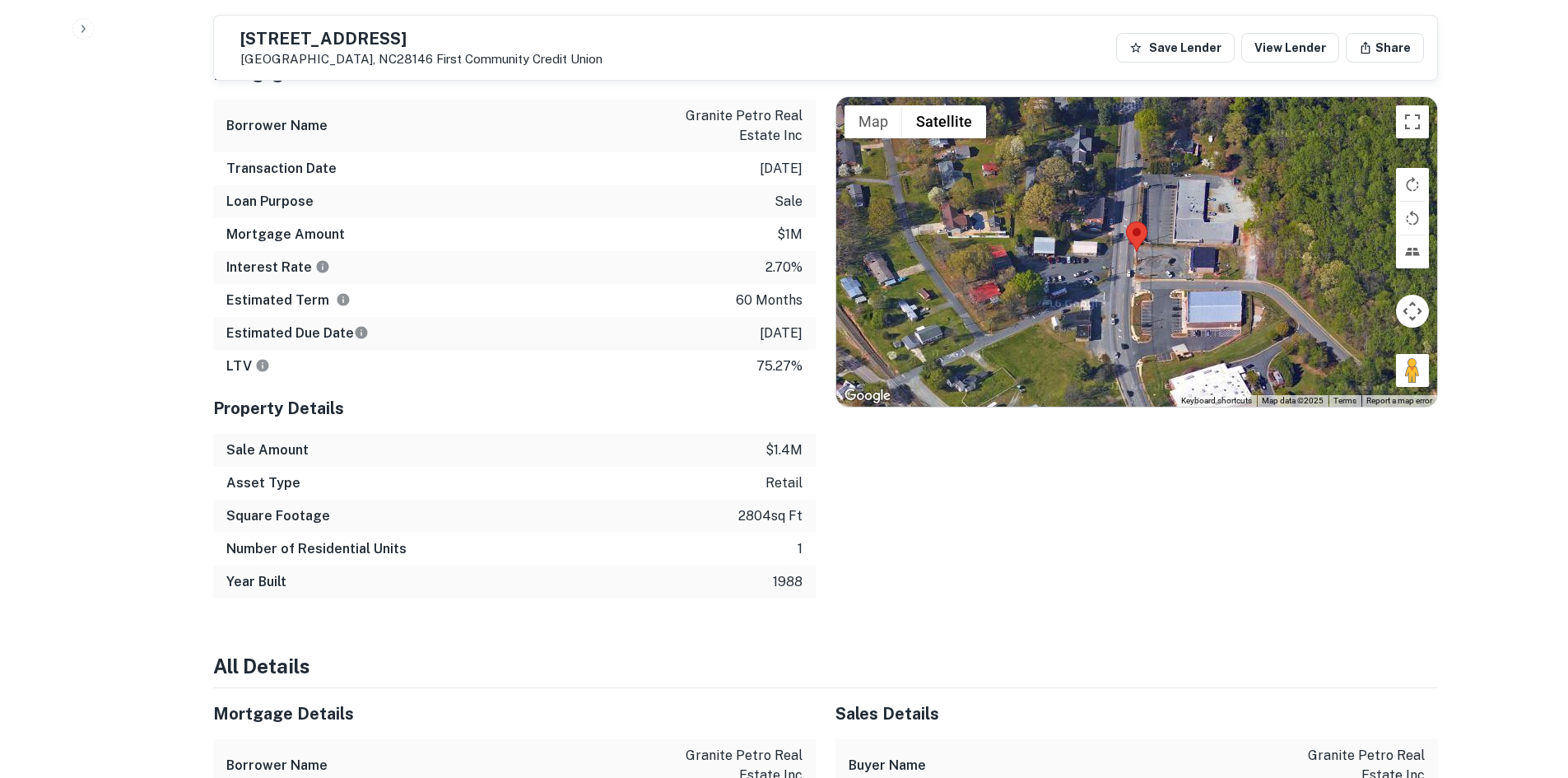
drag, startPoint x: 1400, startPoint y: 369, endPoint x: 1200, endPoint y: 295, distance: 213.3
click at [1200, 295] on div "Map Terrain Satellite Labels Keyboard shortcuts Map Data Map data ©2025 Map dat…" at bounding box center [1136, 252] width 601 height 310
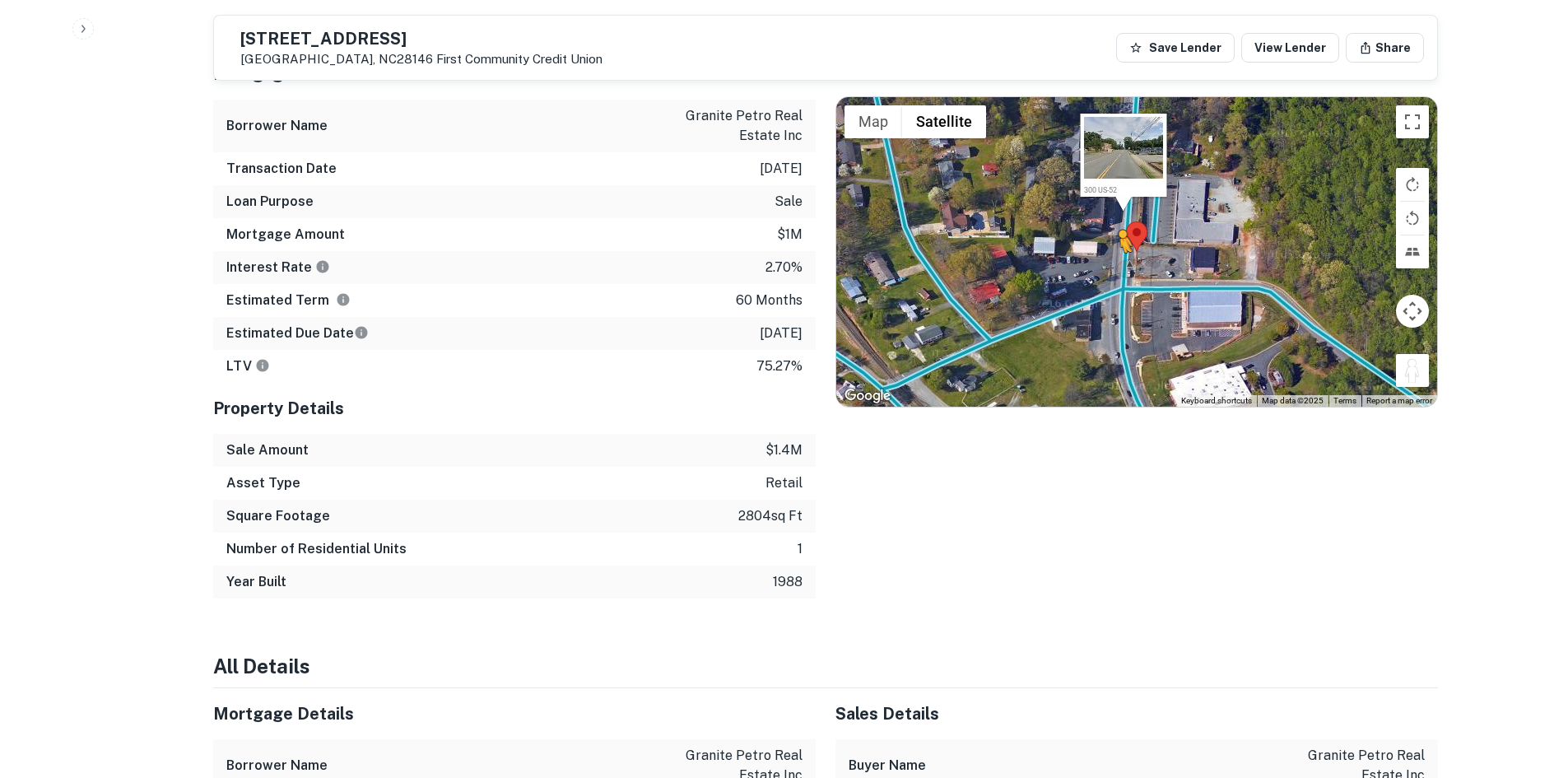
drag, startPoint x: 1415, startPoint y: 374, endPoint x: 1116, endPoint y: 267, distance: 317.6
click at [1116, 267] on div "To activate drag with keyboard, press Alt + Enter. Once in keyboard drag state,…" at bounding box center [1136, 252] width 601 height 310
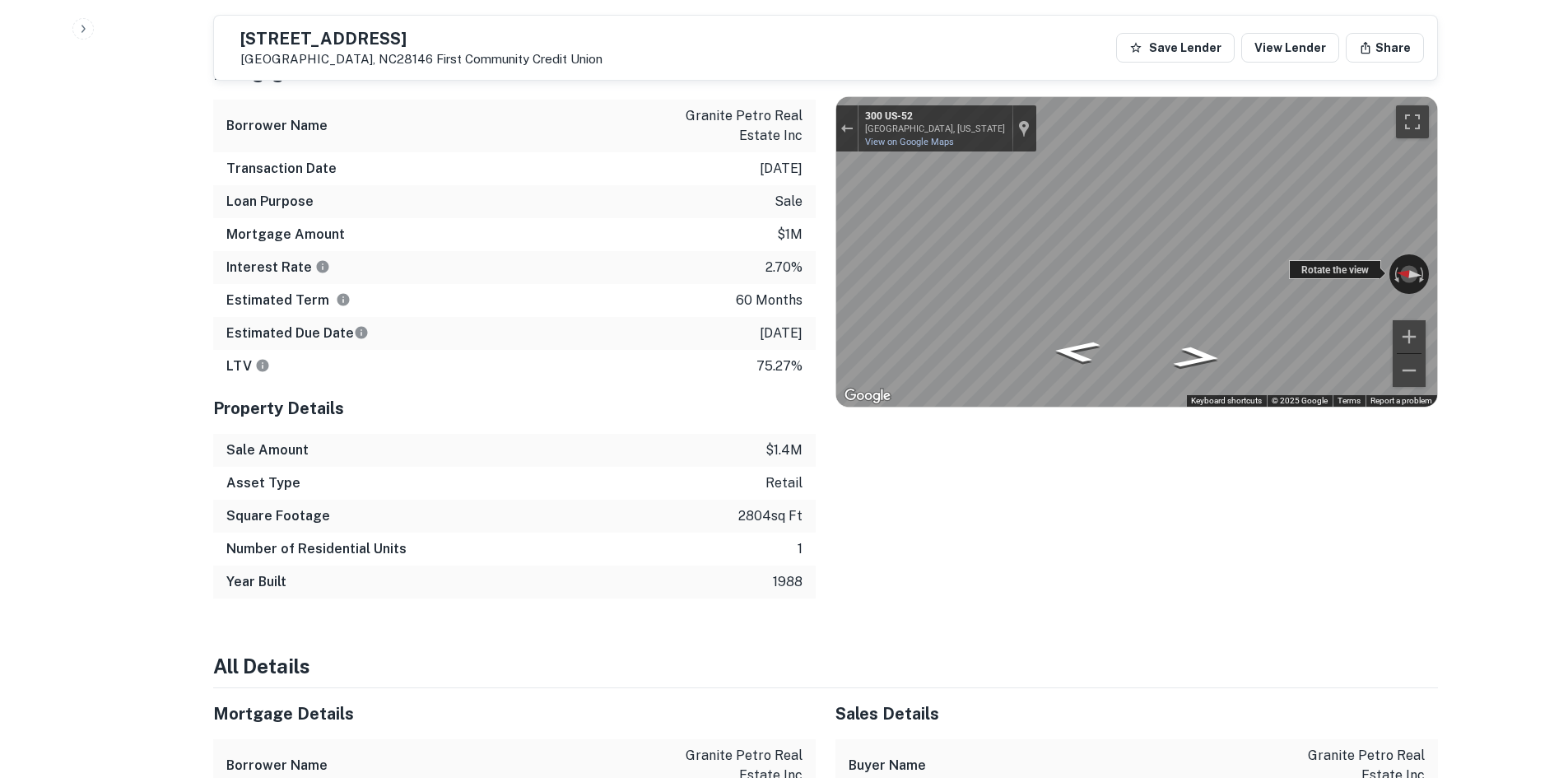
click at [1294, 262] on div "← Move left → Move right ↑ Move up ↓ Move down + Zoom in - Zoom out 300 US-52 G…" at bounding box center [1136, 252] width 601 height 310
drag, startPoint x: 278, startPoint y: 33, endPoint x: 397, endPoint y: 67, distance: 123.8
click at [397, 67] on div "304 S SALISBURY GQ AVE Salisbury, NC28146 First Community Credit Union" at bounding box center [414, 47] width 375 height 38
copy div "304 S SALISBURY GQ AVE Salisbury, NC28146"
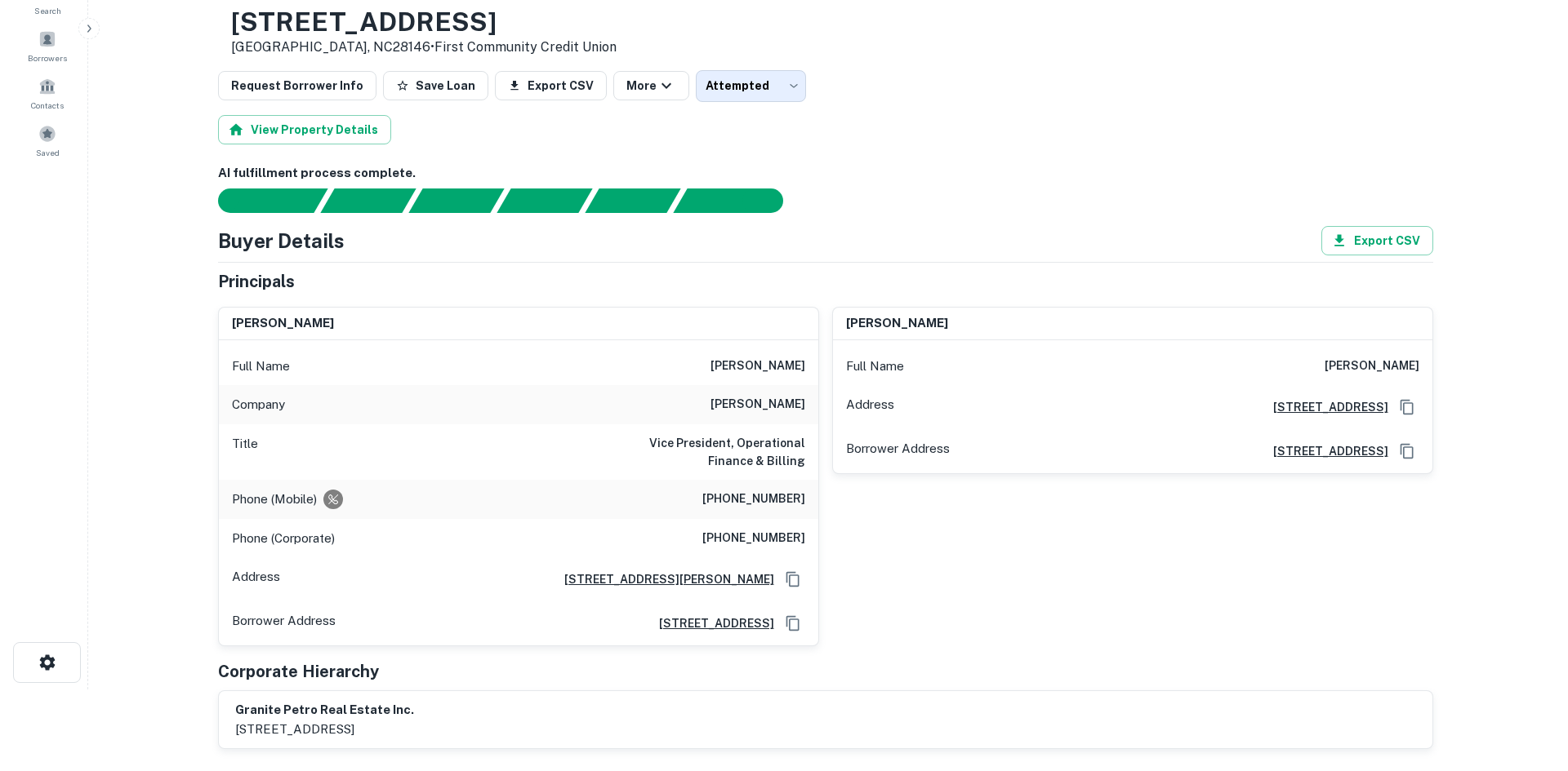
scroll to position [0, 0]
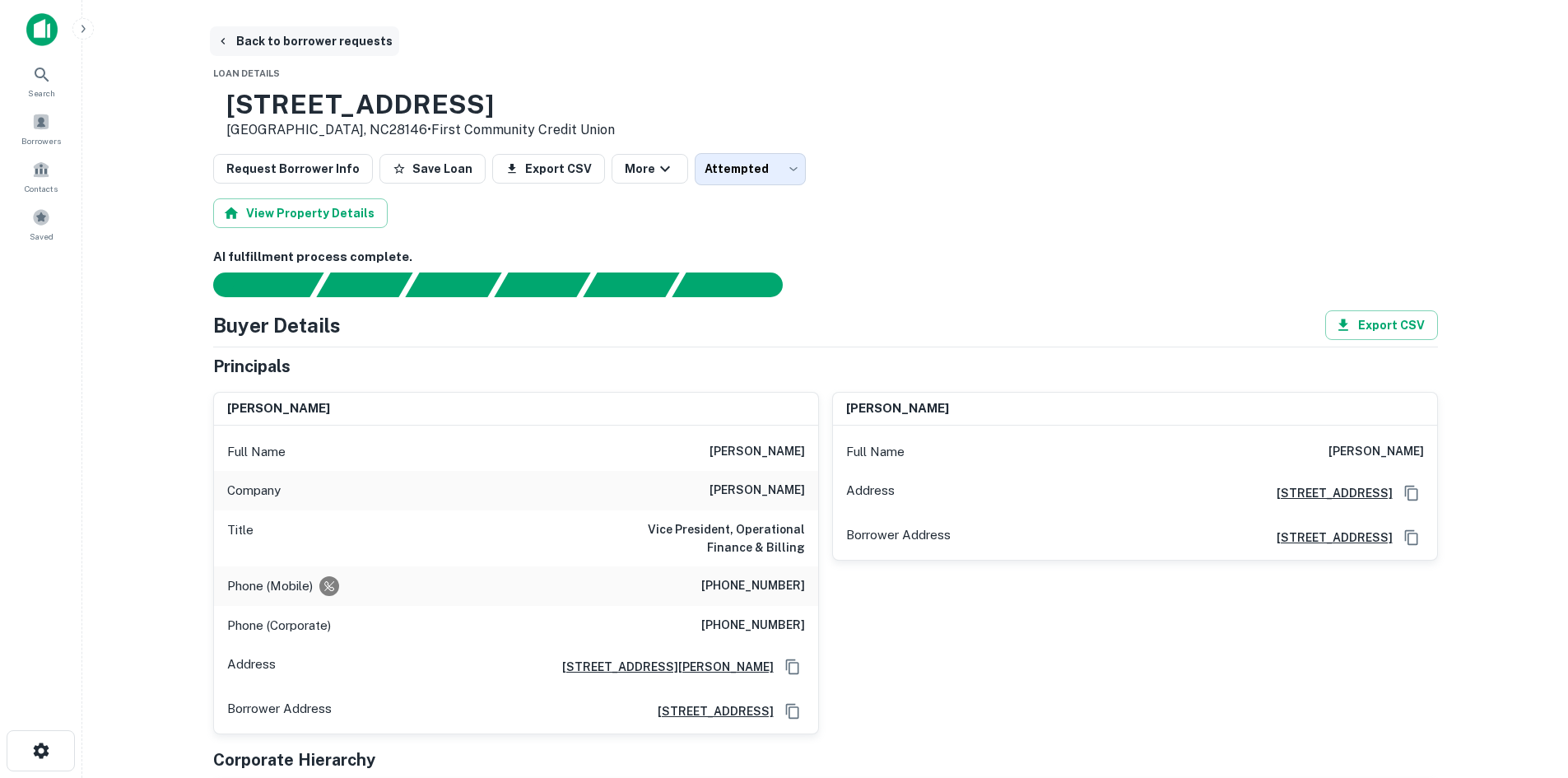
click at [296, 44] on button "Back to borrower requests" at bounding box center [304, 41] width 189 height 29
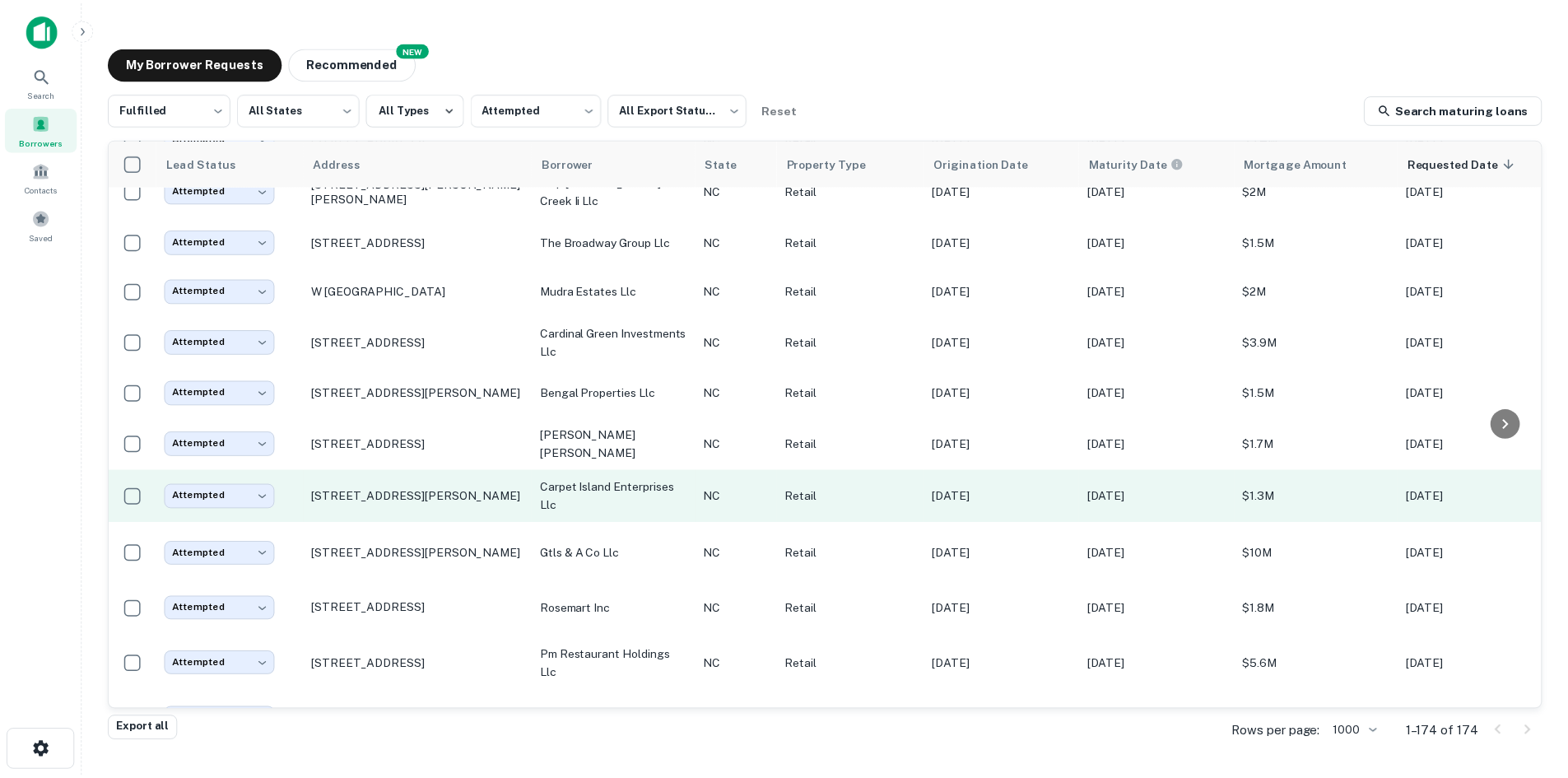
scroll to position [247, 0]
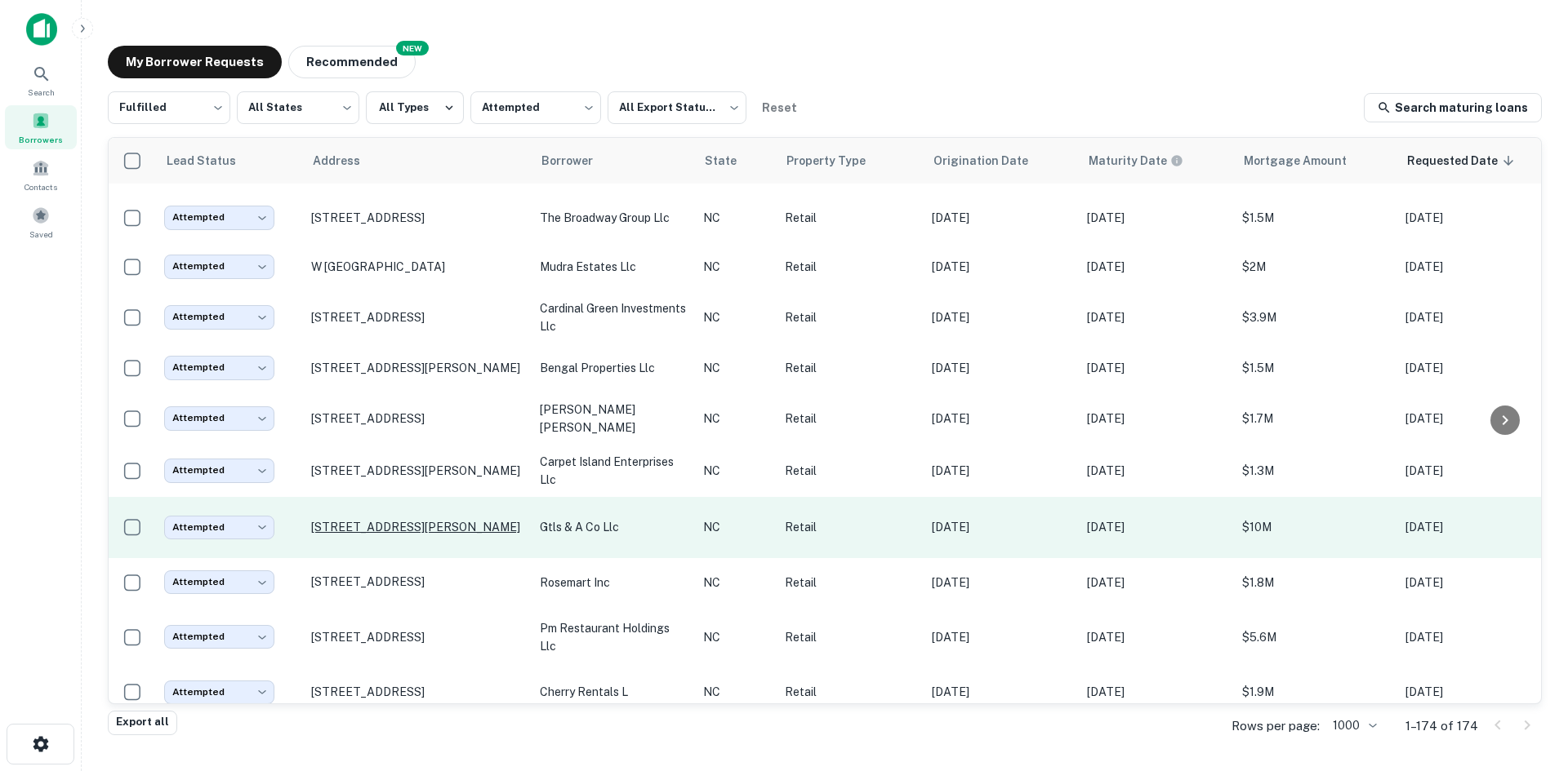
click at [406, 535] on p "77 Sawmill Village Ln Franklin, NC28734" at bounding box center [417, 527] width 212 height 15
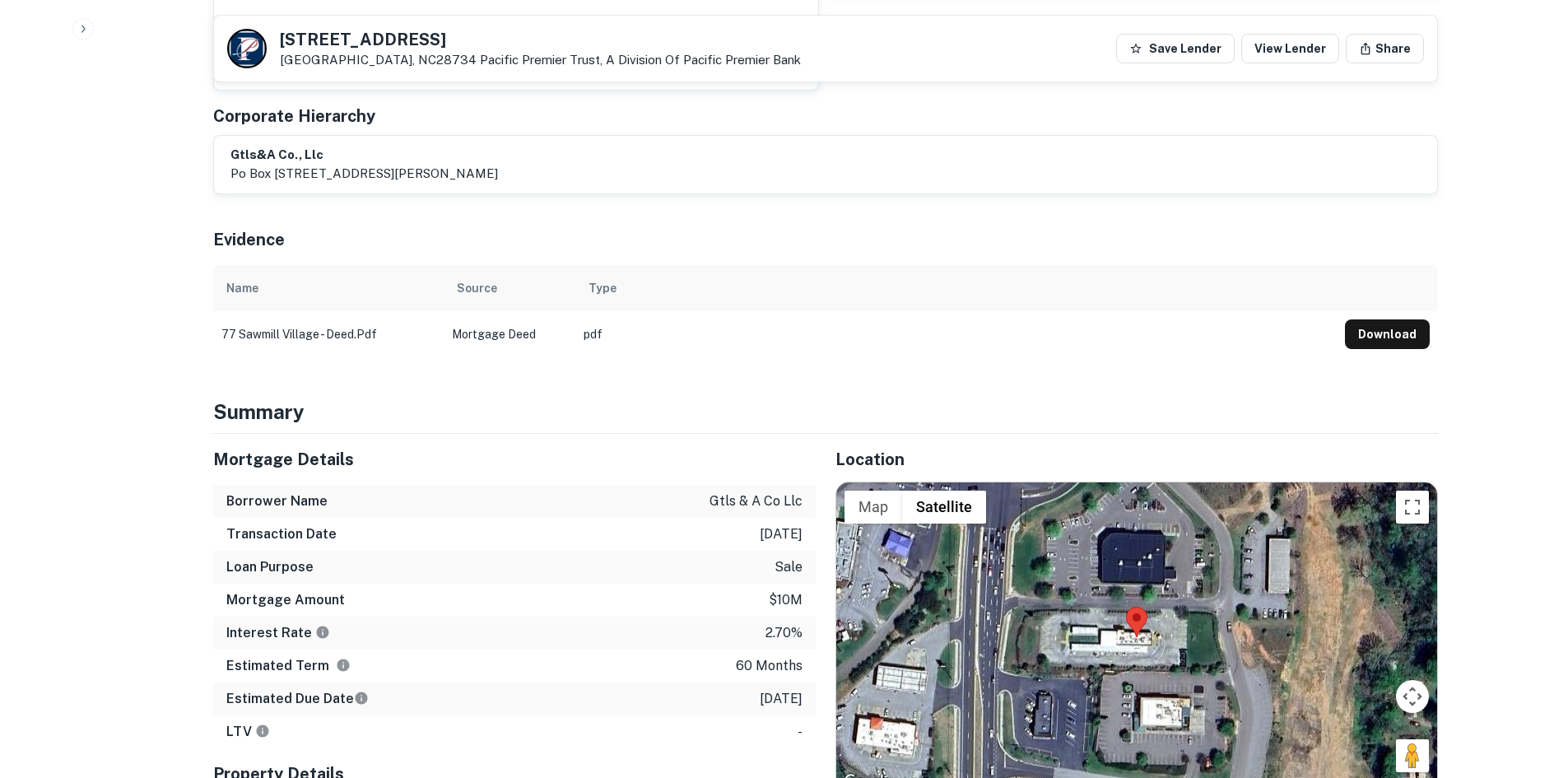
scroll to position [659, 0]
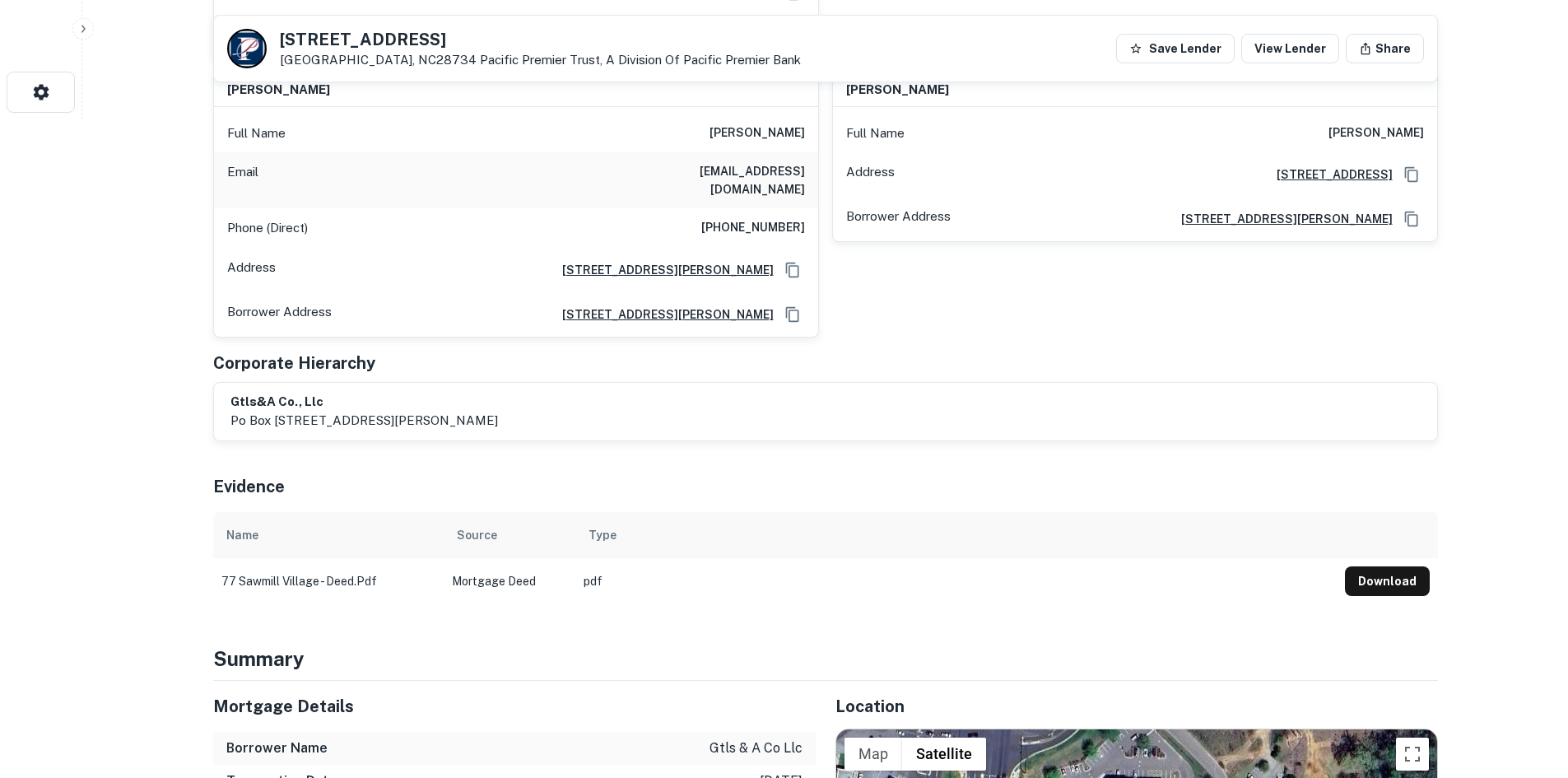
drag, startPoint x: 933, startPoint y: 374, endPoint x: 186, endPoint y: 208, distance: 765.2
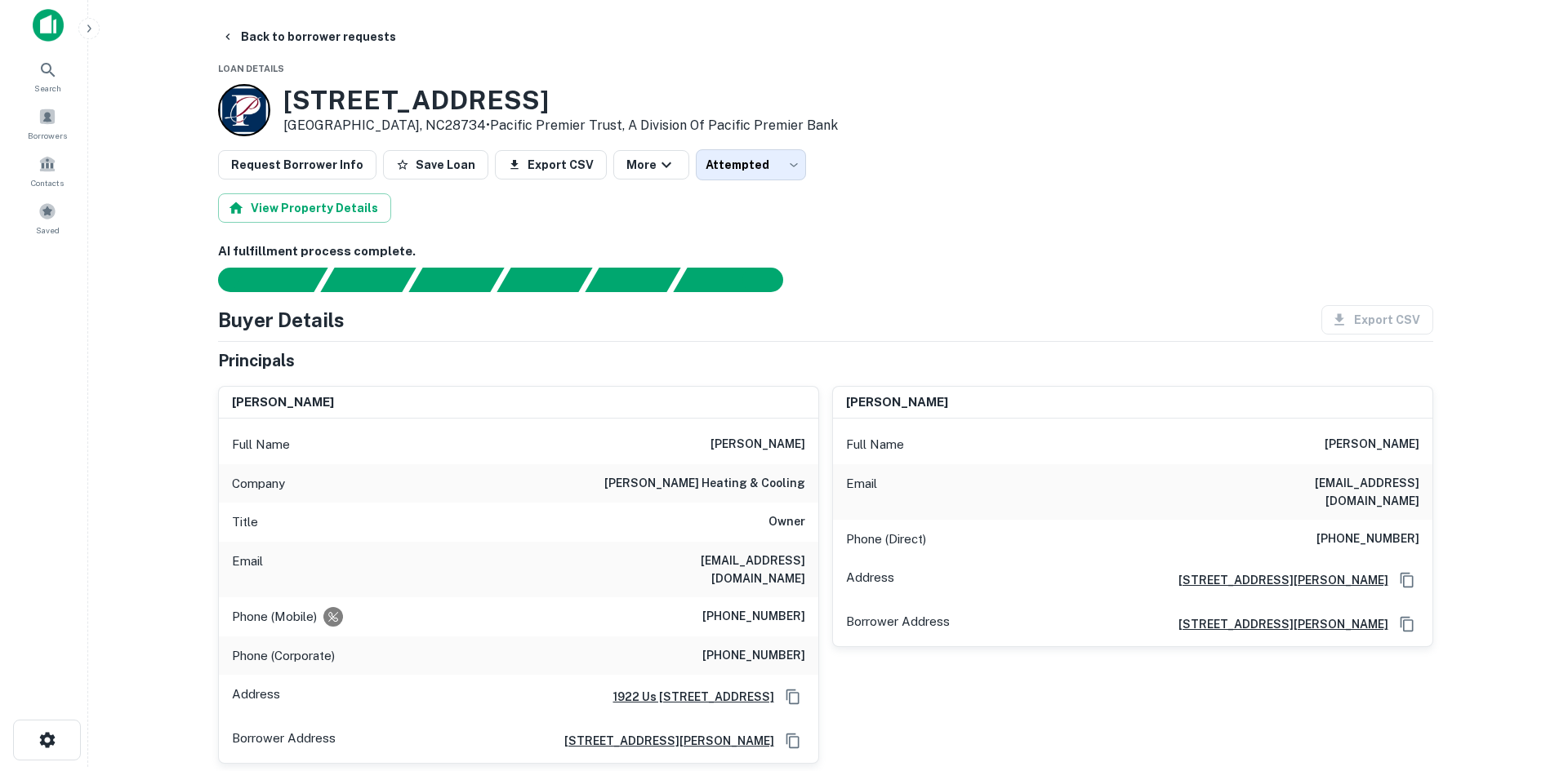
scroll to position [0, 0]
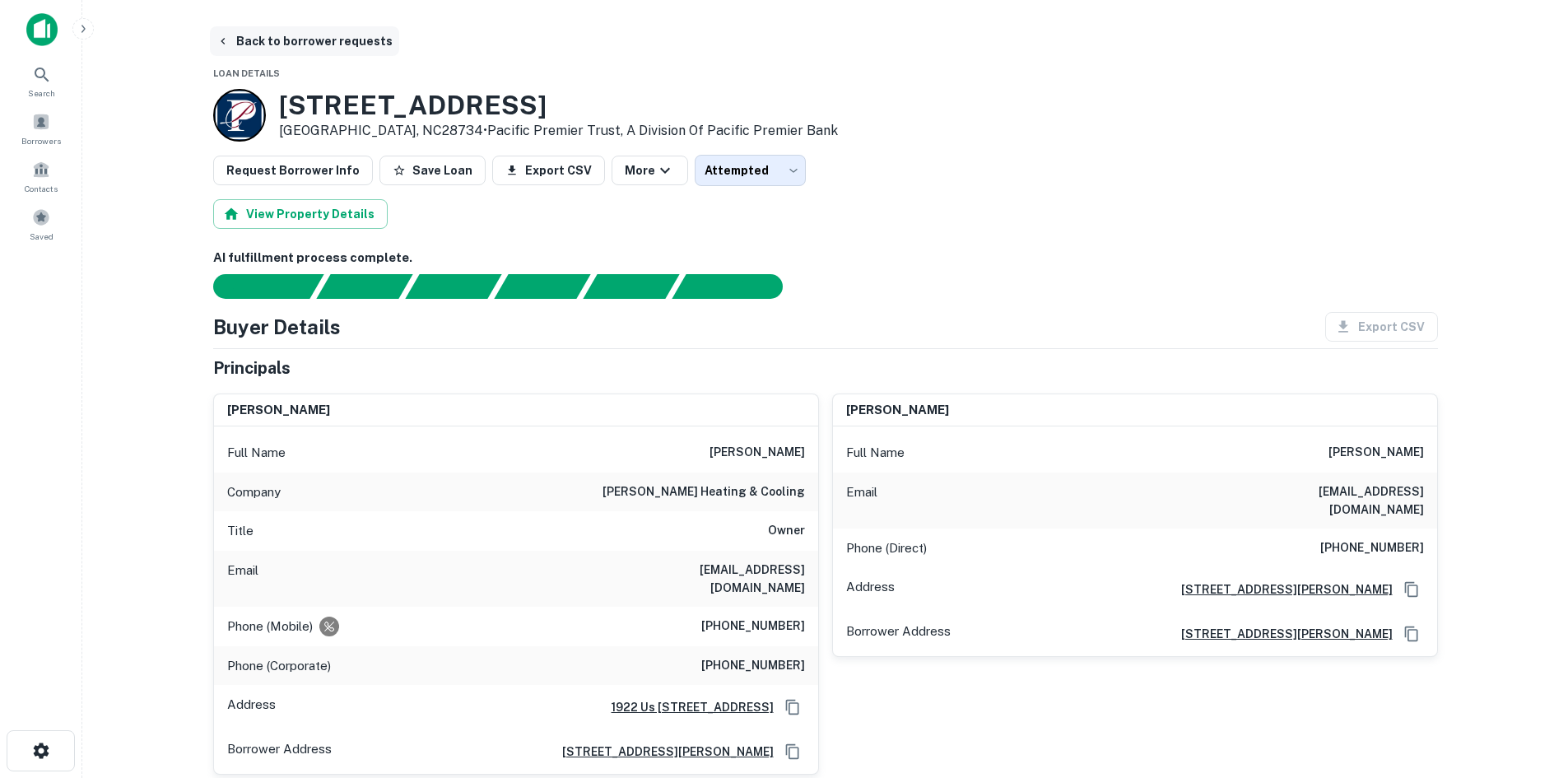
click at [305, 28] on button "Back to borrower requests" at bounding box center [304, 41] width 189 height 29
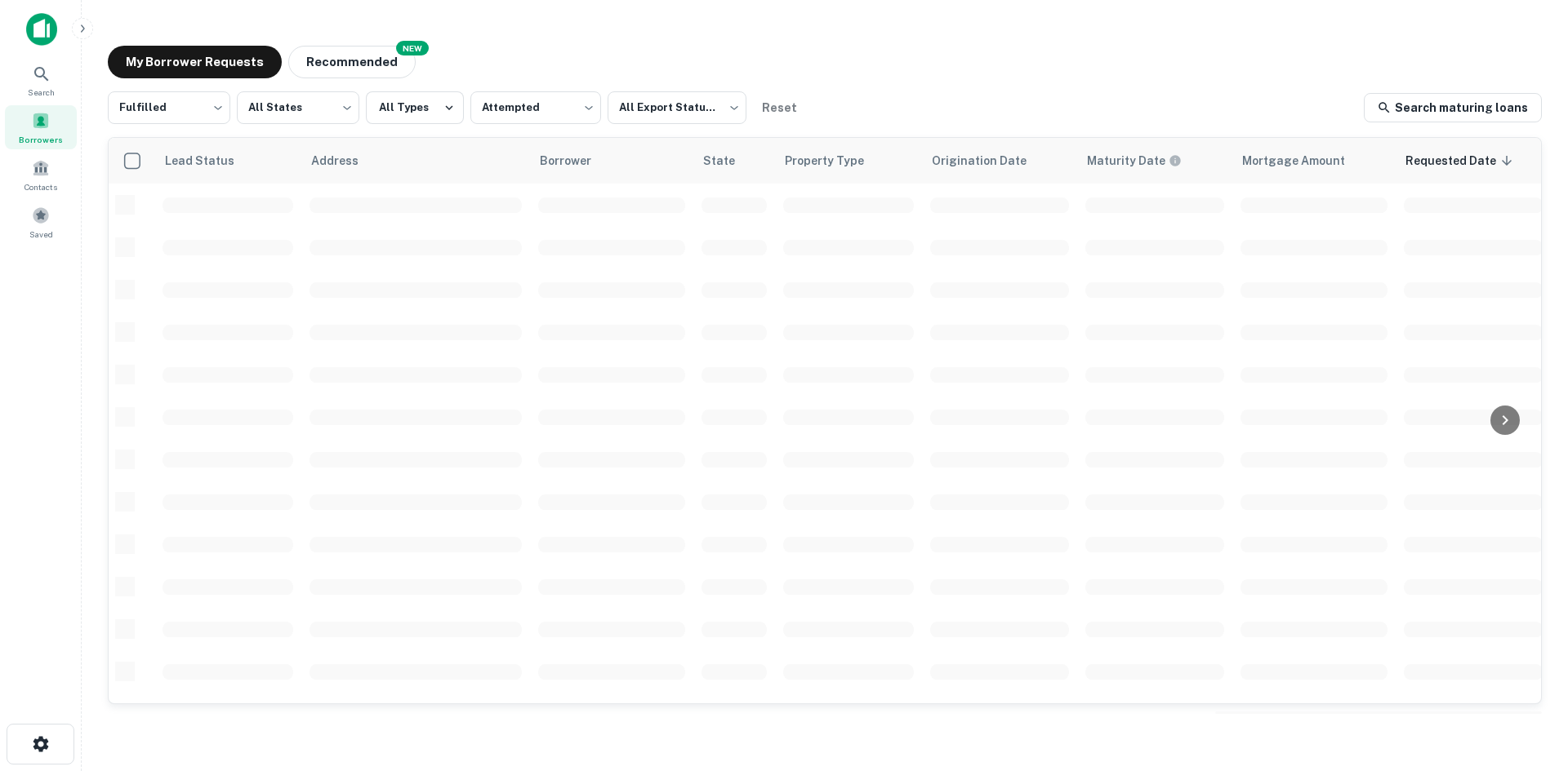
drag, startPoint x: 380, startPoint y: 390, endPoint x: 396, endPoint y: 383, distance: 17.5
click at [396, 384] on td at bounding box center [415, 375] width 228 height 43
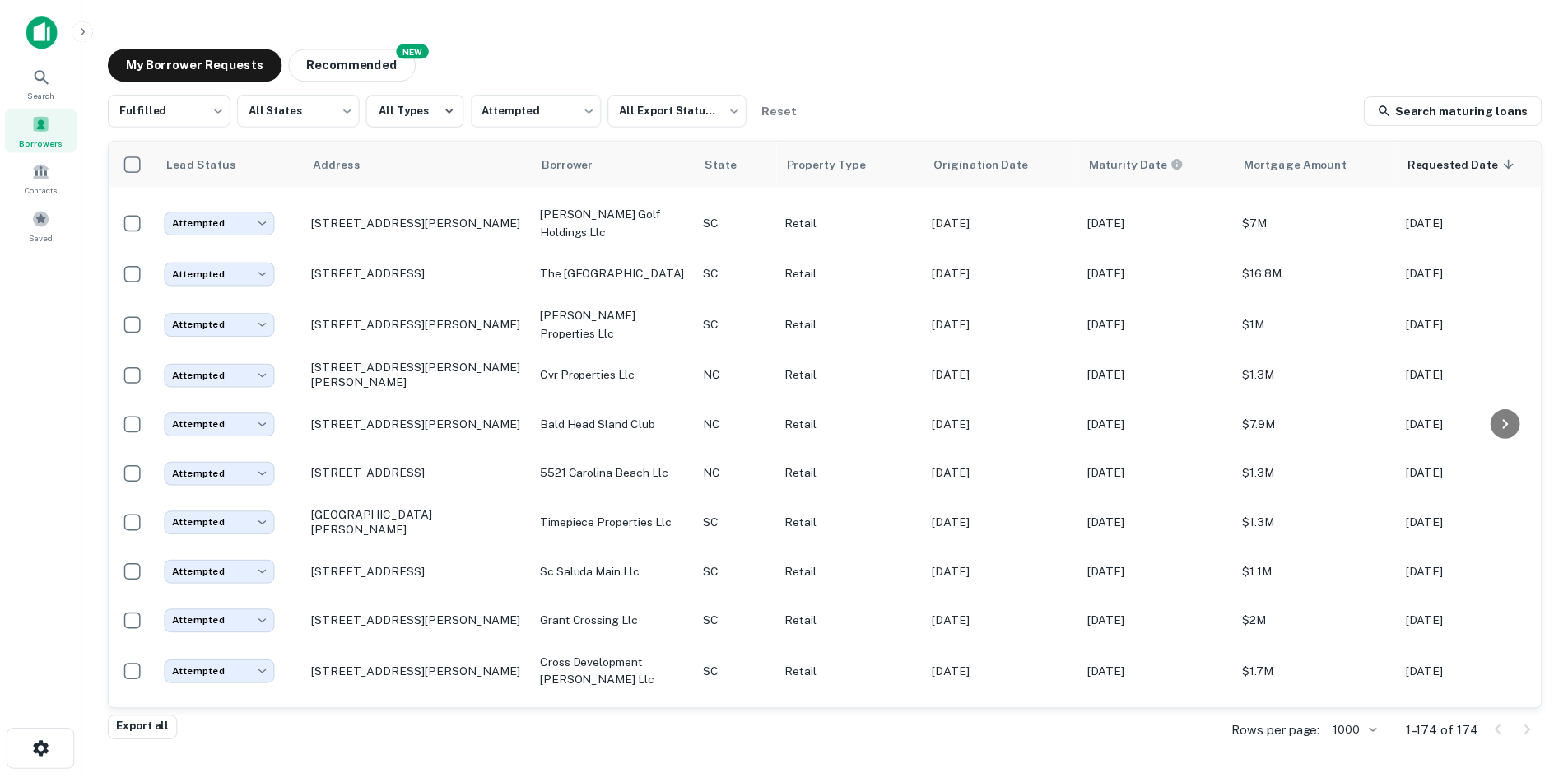
scroll to position [1236, 0]
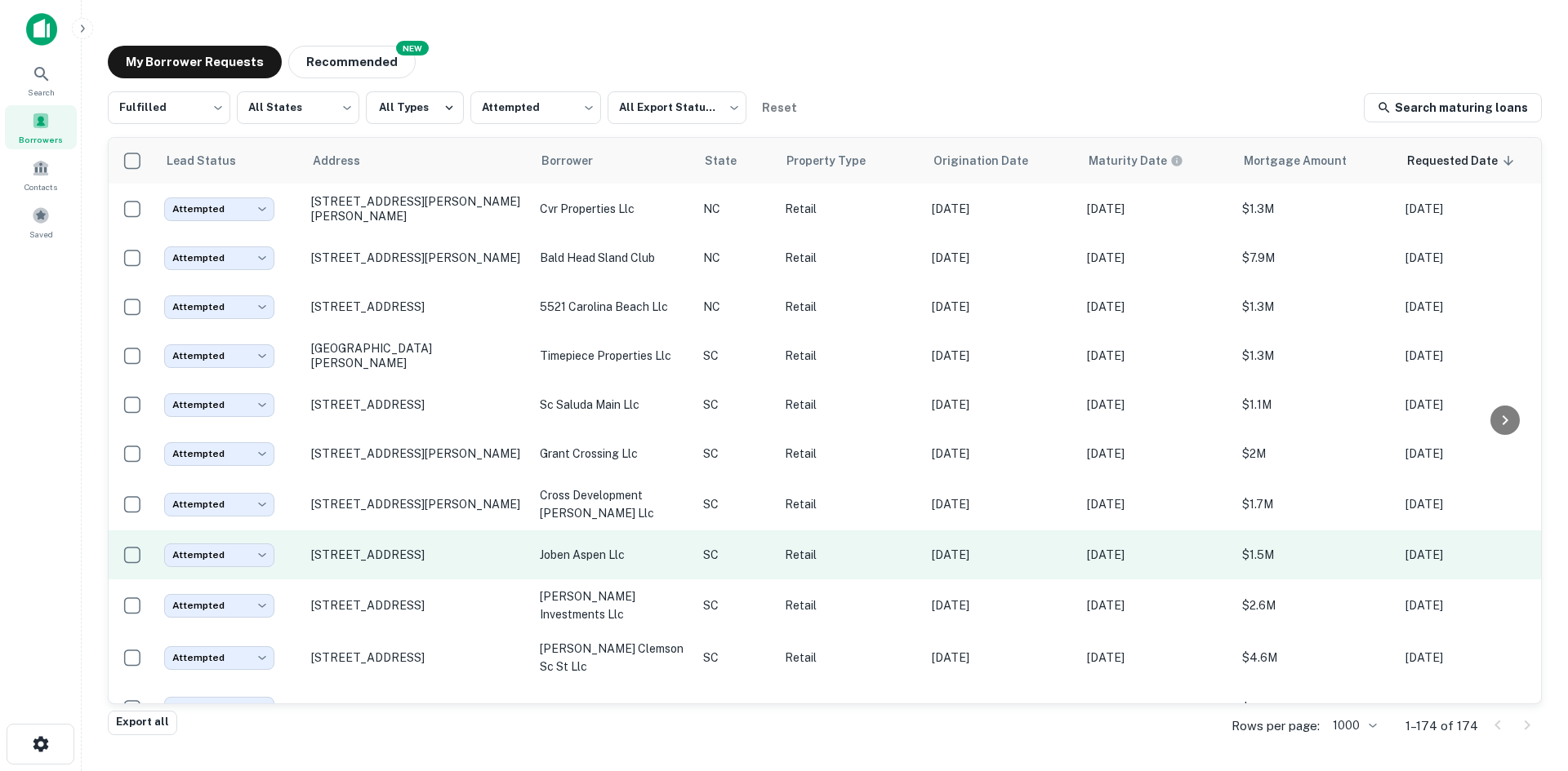
click at [422, 579] on td "742 Cherry Rd Rock Hill, SC29732" at bounding box center [417, 556] width 228 height 49
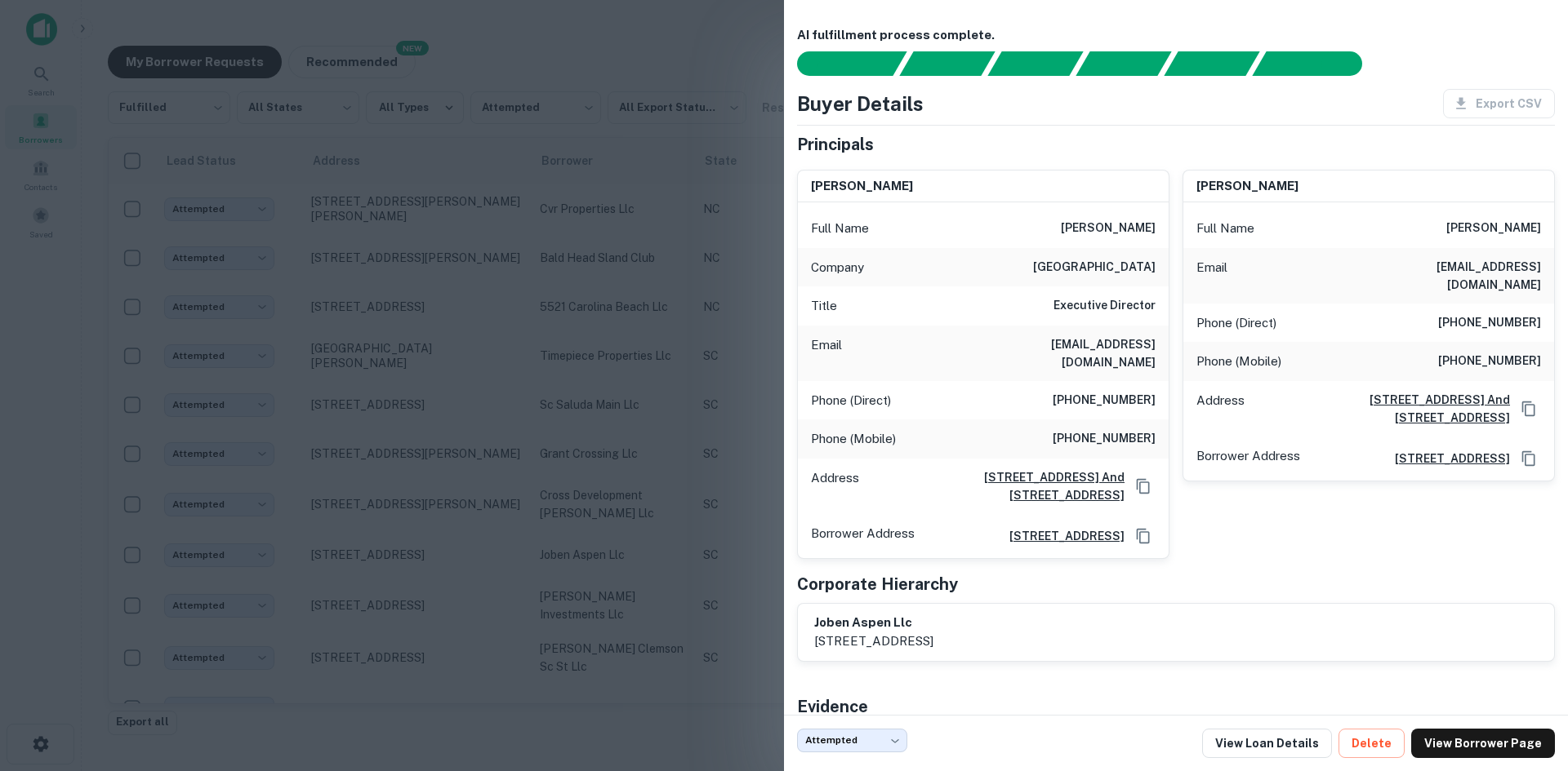
click at [476, 536] on div at bounding box center [784, 386] width 1568 height 771
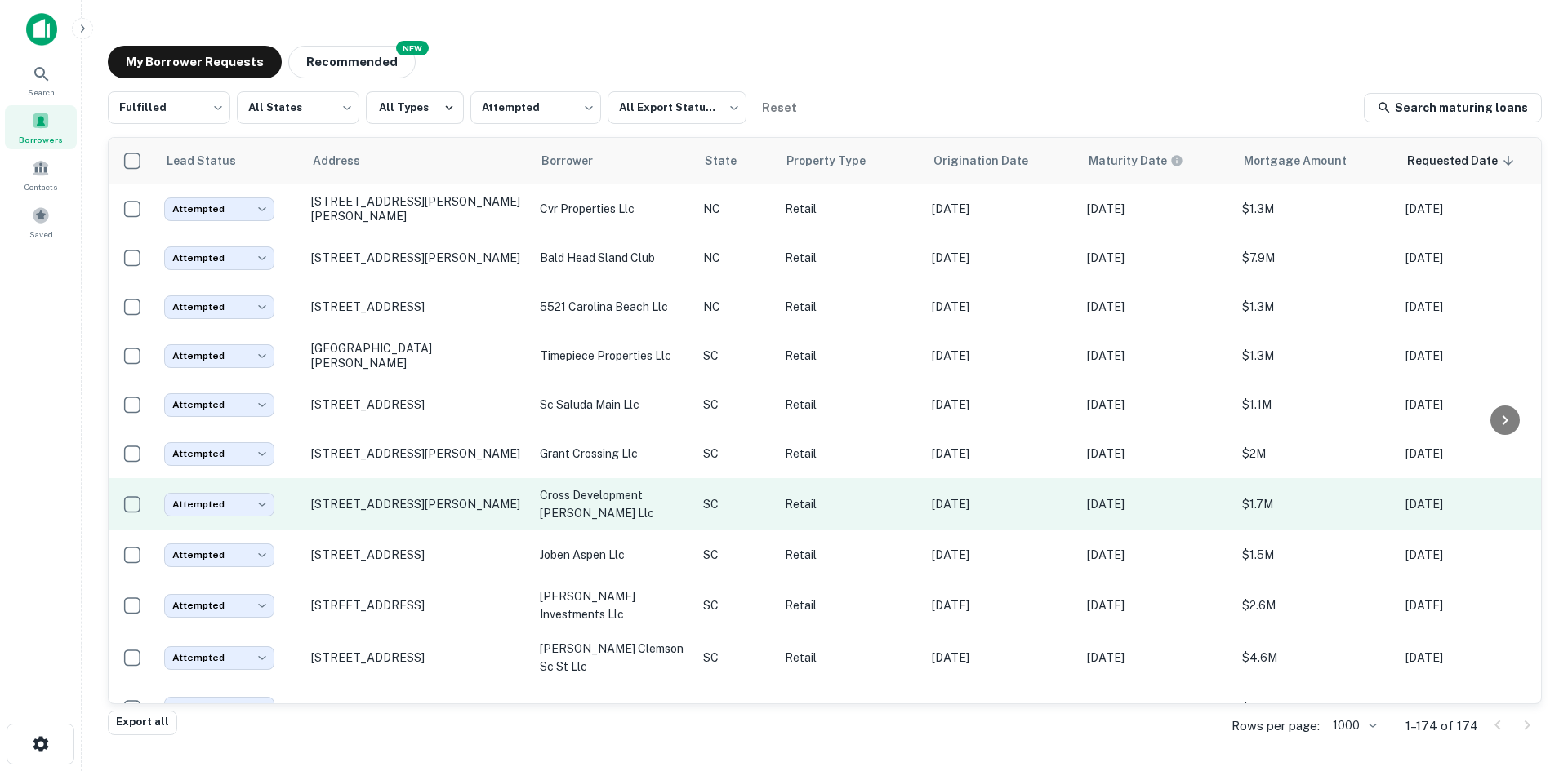
click at [465, 531] on td "1715 E Greenville St Anderson, SC29621" at bounding box center [417, 504] width 228 height 52
click at [466, 512] on p "1715 E Greenville St Anderson, SC29621" at bounding box center [417, 505] width 212 height 15
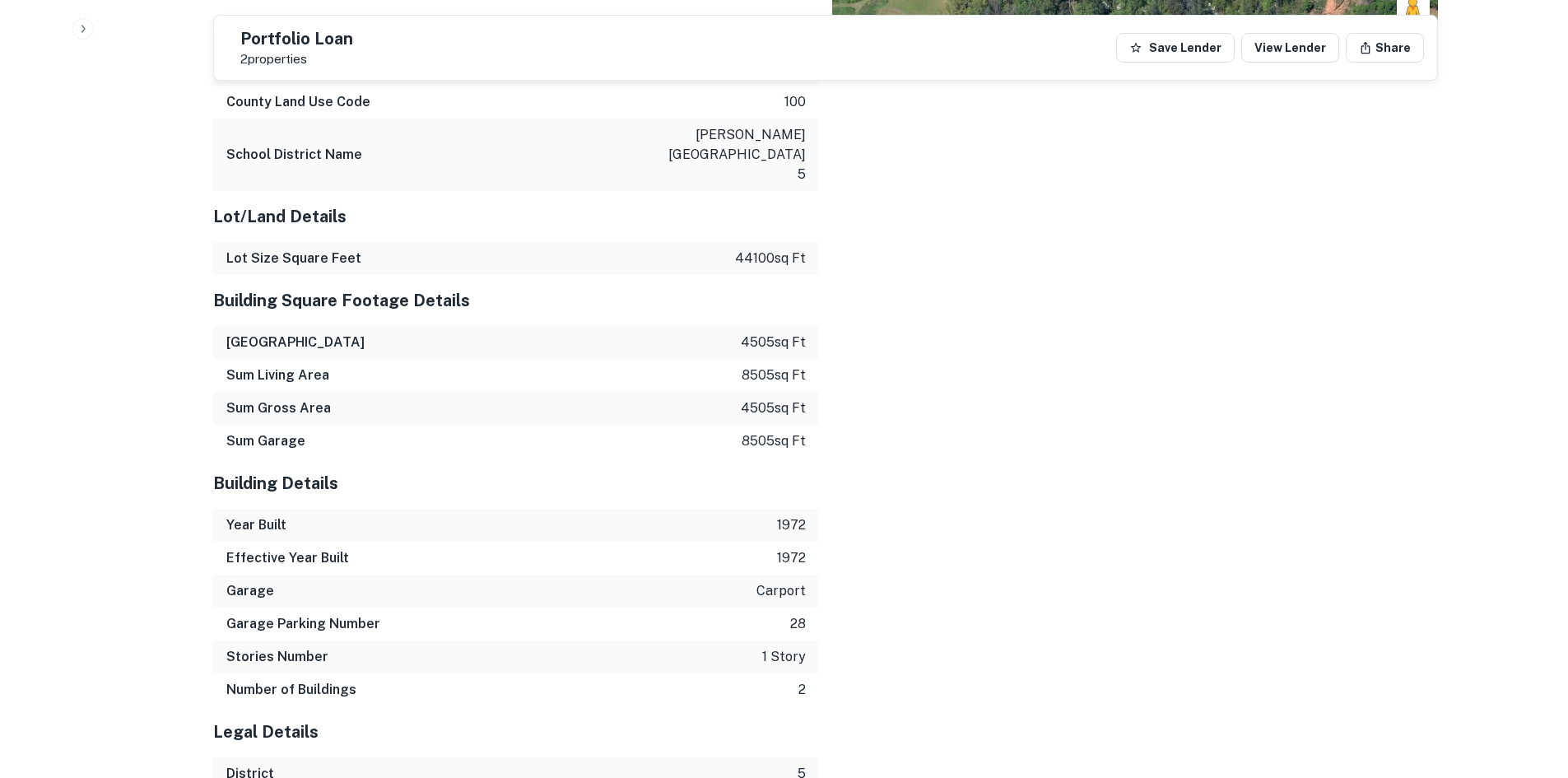
scroll to position [2577, 0]
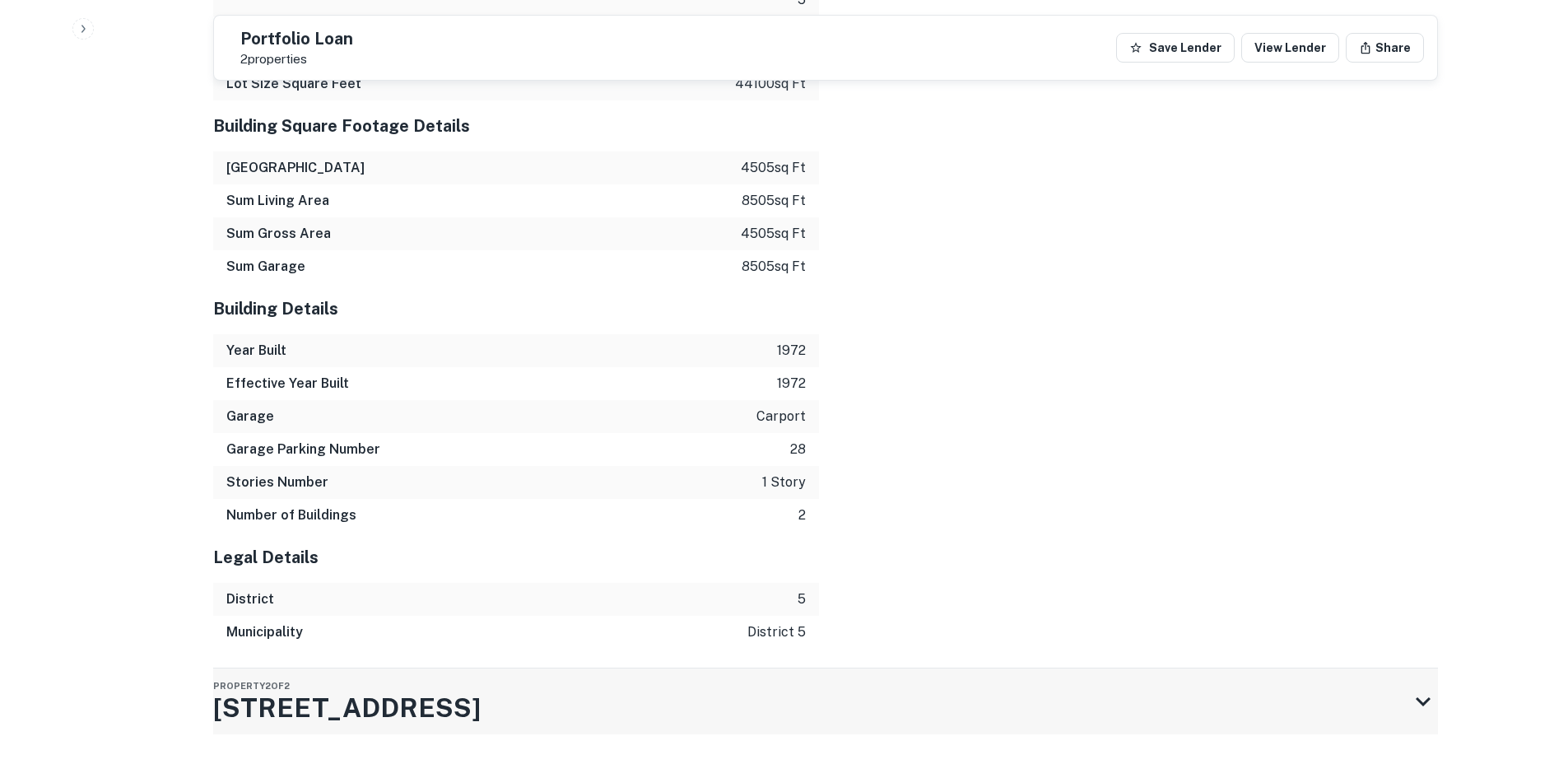
click at [609, 669] on div "Property 2 of 2 1801 E Greenville St" at bounding box center [812, 702] width 1196 height 66
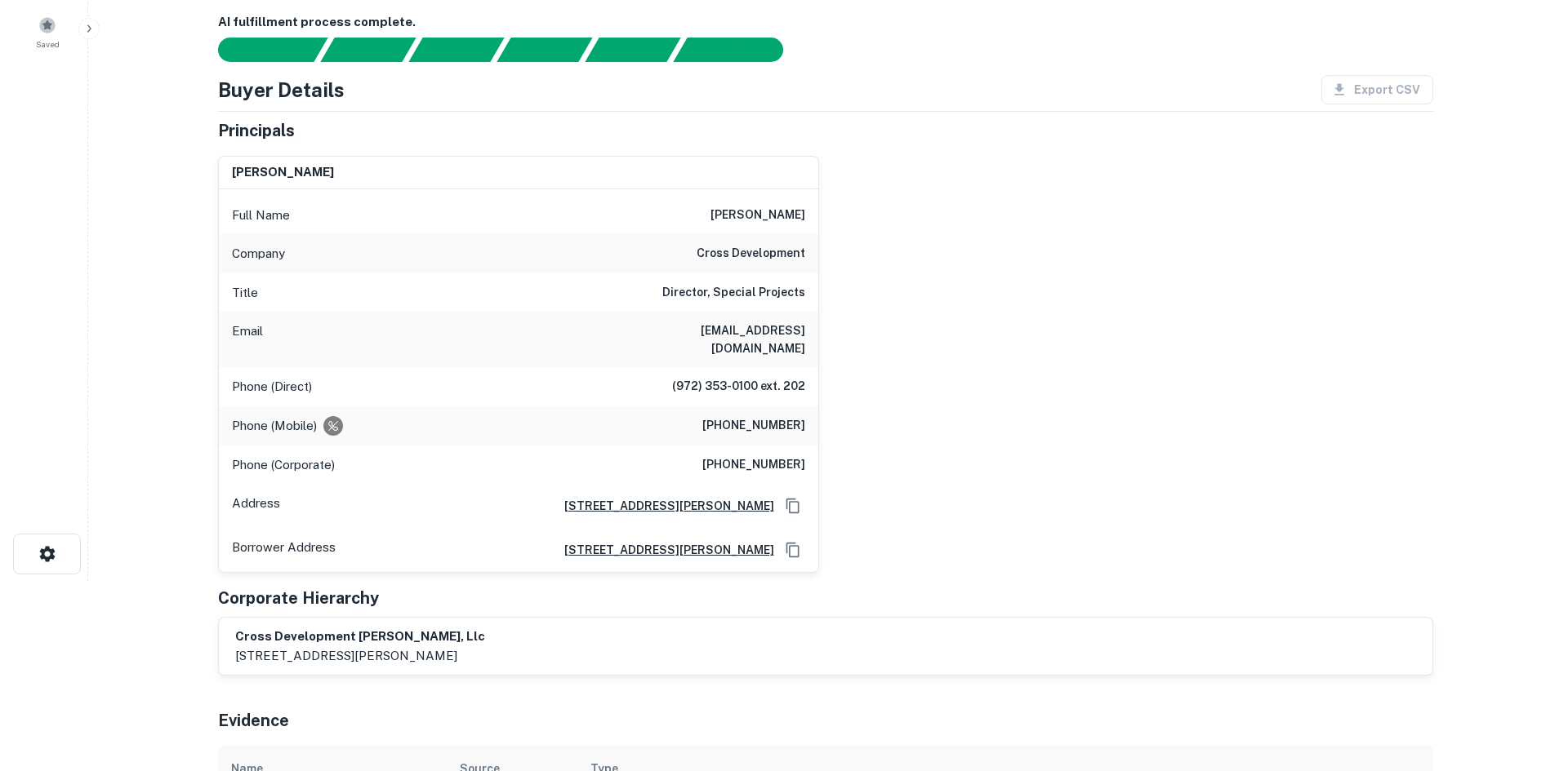
scroll to position [0, 0]
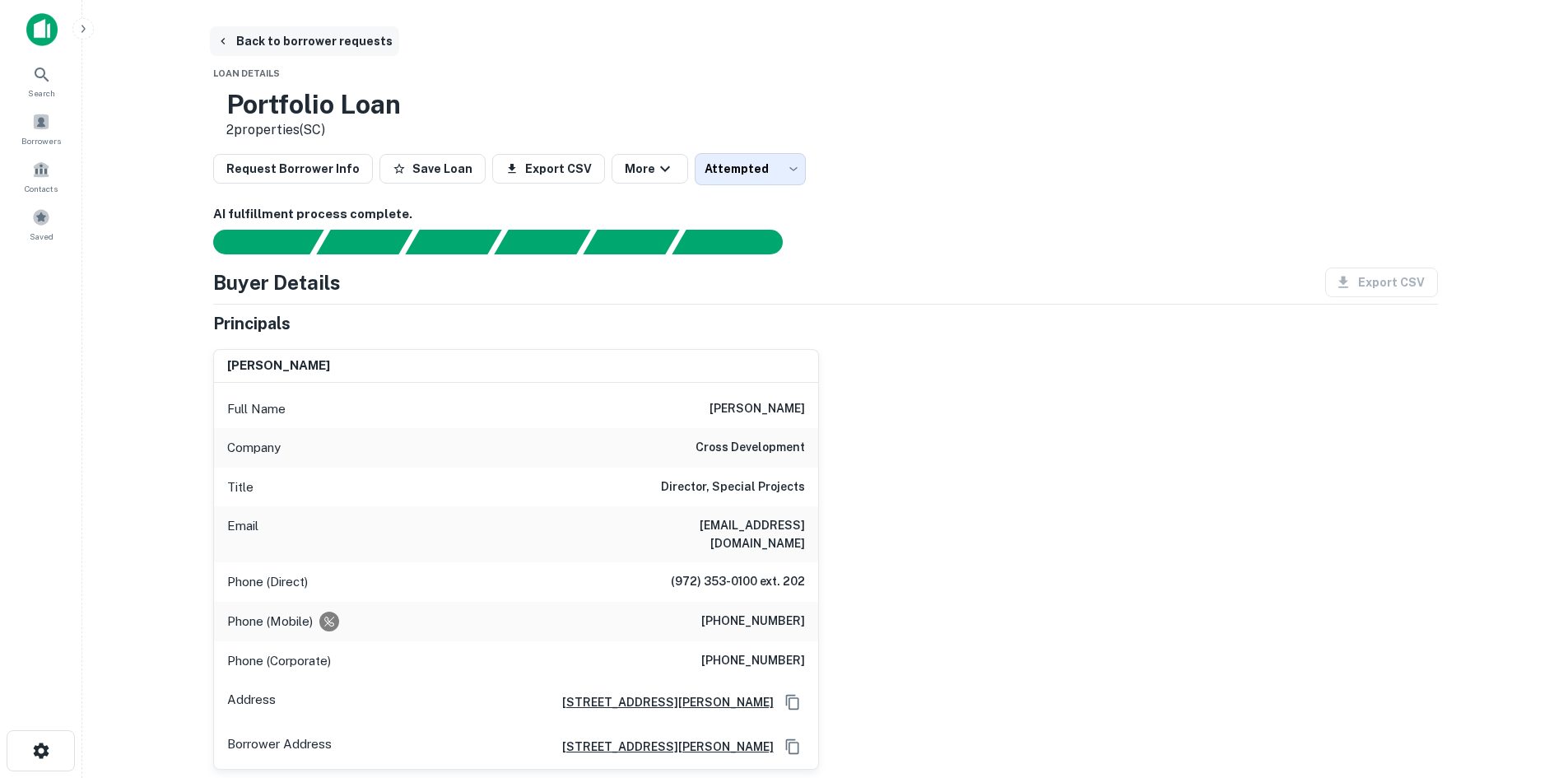
click at [354, 34] on button "Back to borrower requests" at bounding box center [304, 41] width 189 height 29
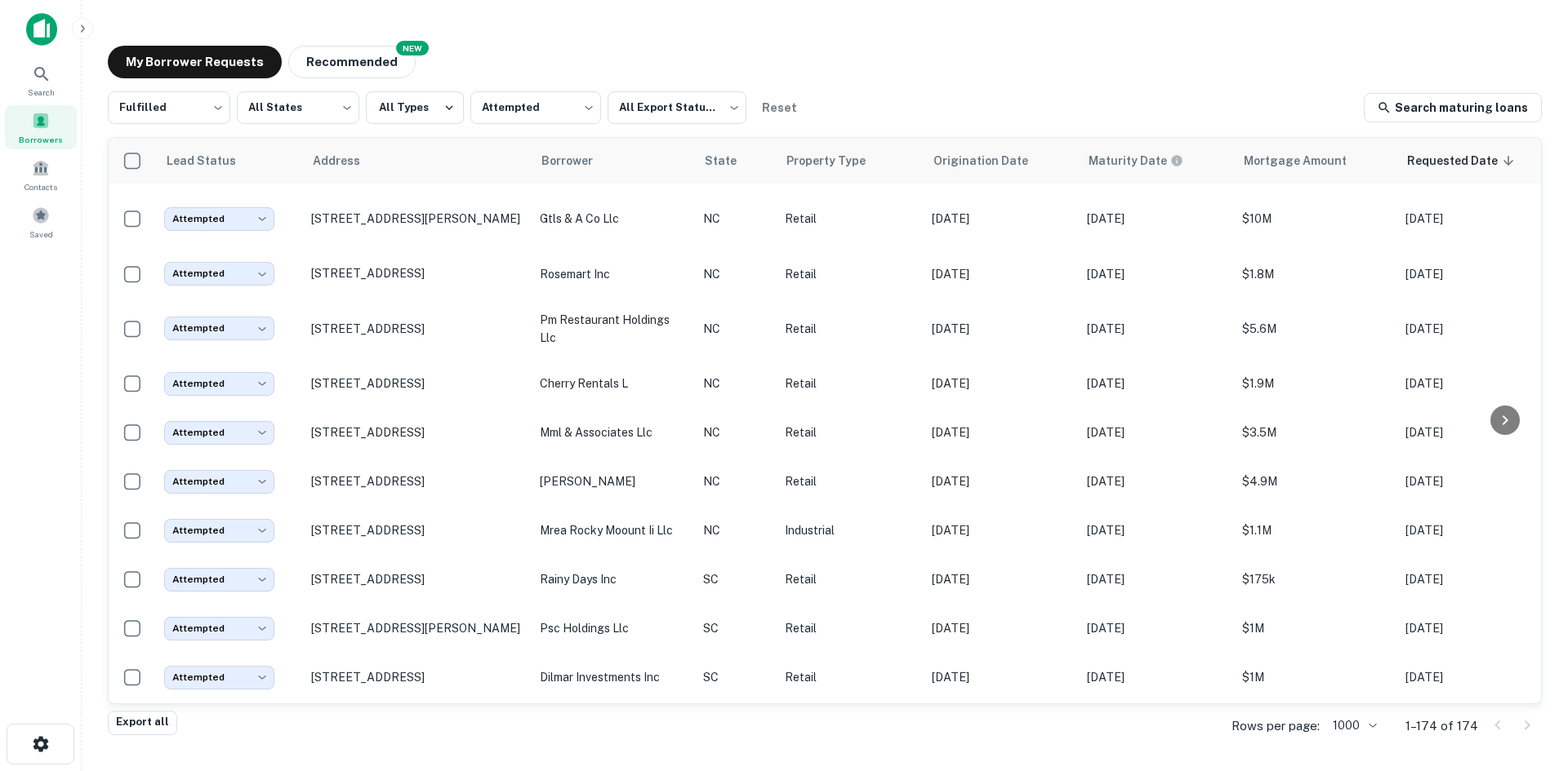
scroll to position [880, 0]
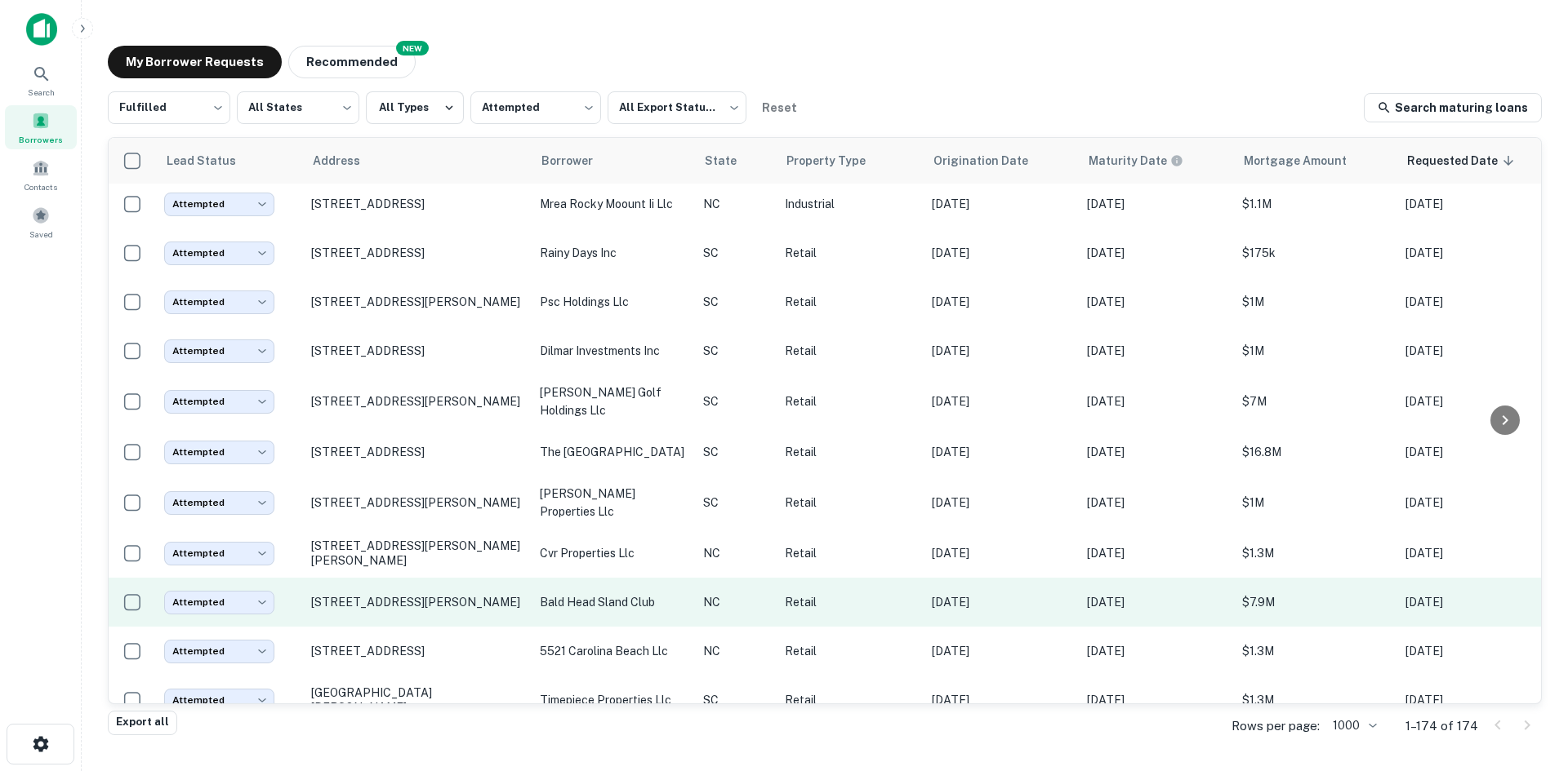
click at [427, 627] on td "226 Stede Bonnet Wynd Southport, NC28461" at bounding box center [417, 603] width 228 height 49
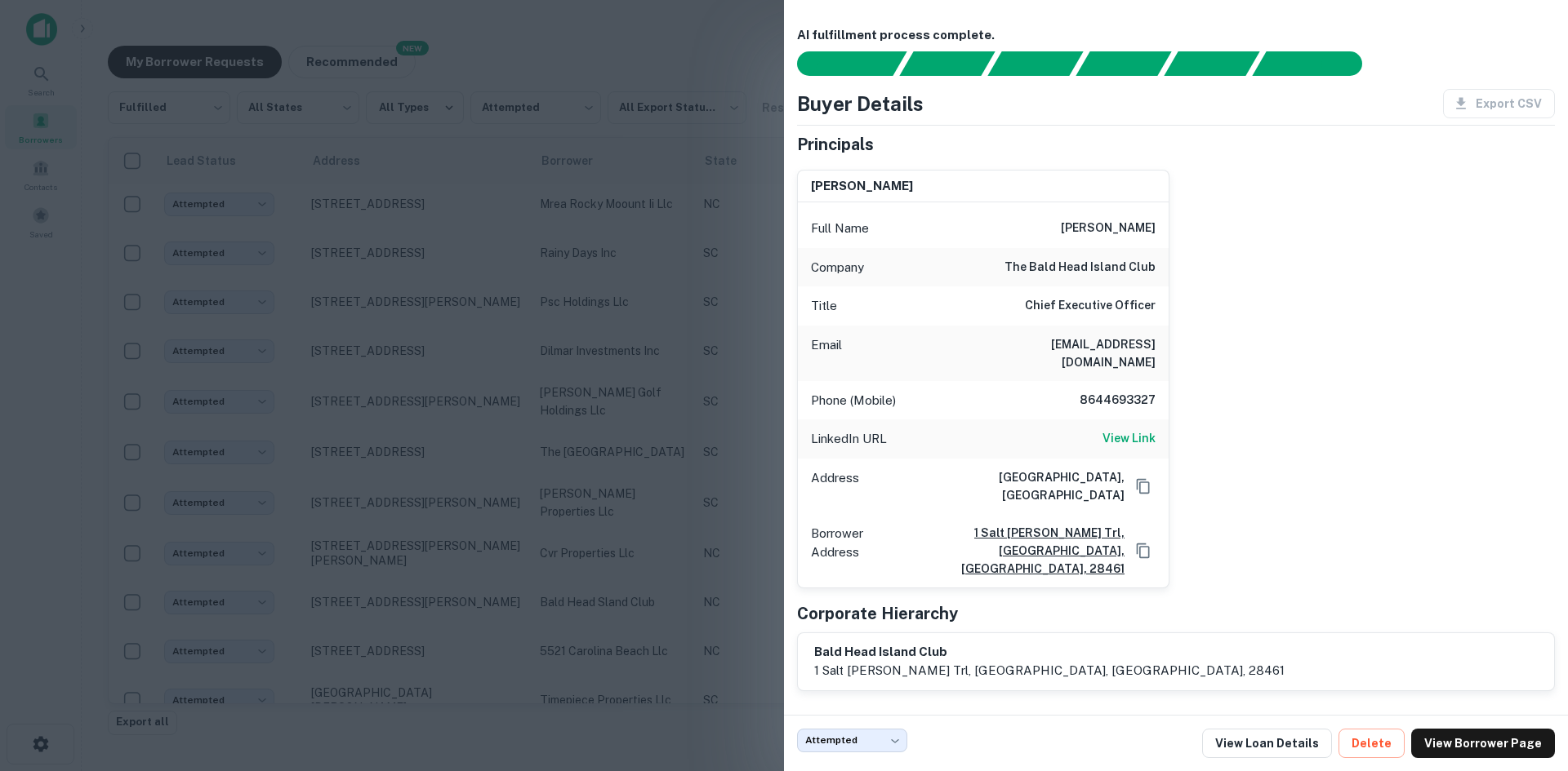
click at [455, 506] on div at bounding box center [784, 386] width 1568 height 771
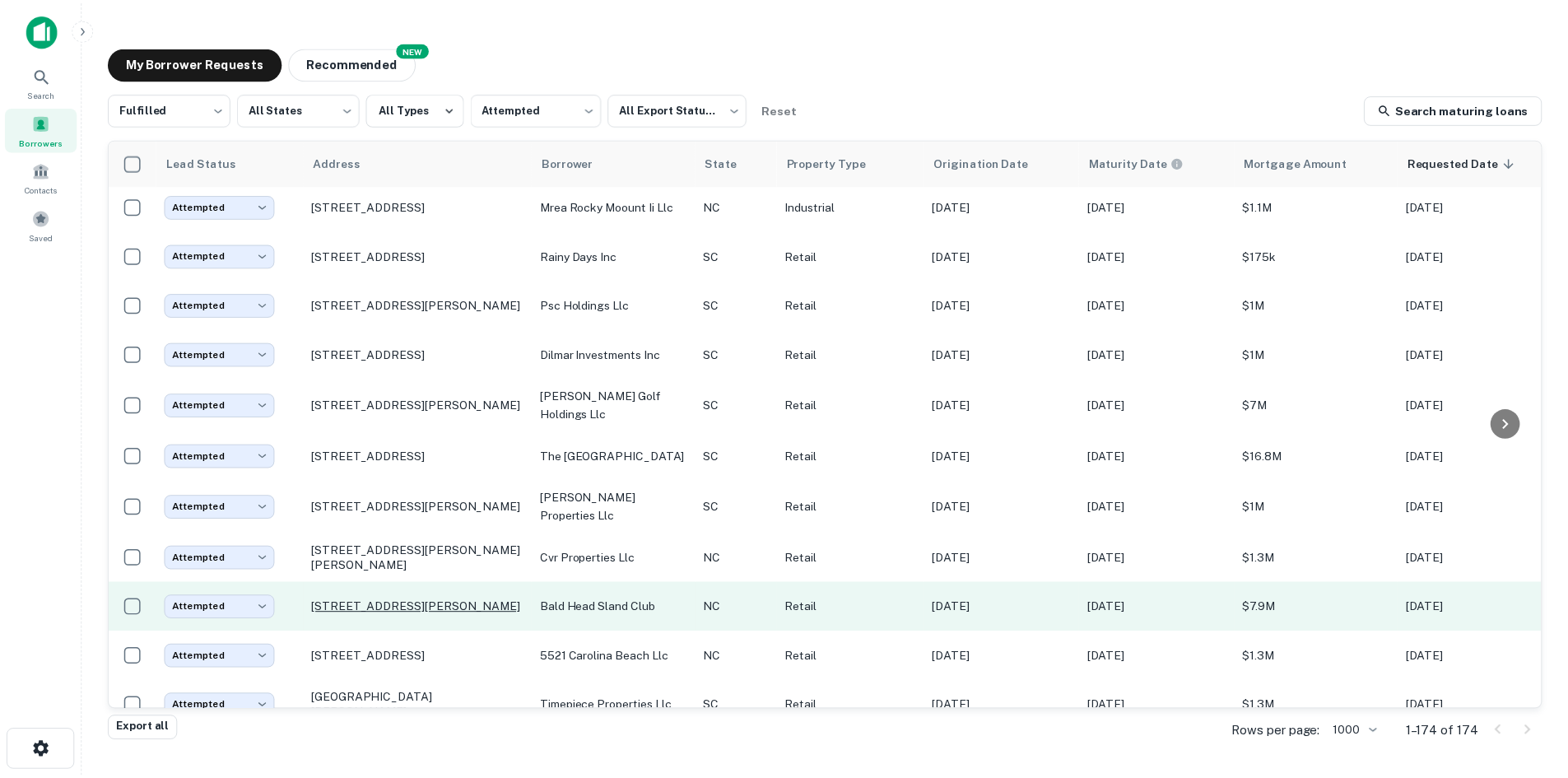
scroll to position [1217, 0]
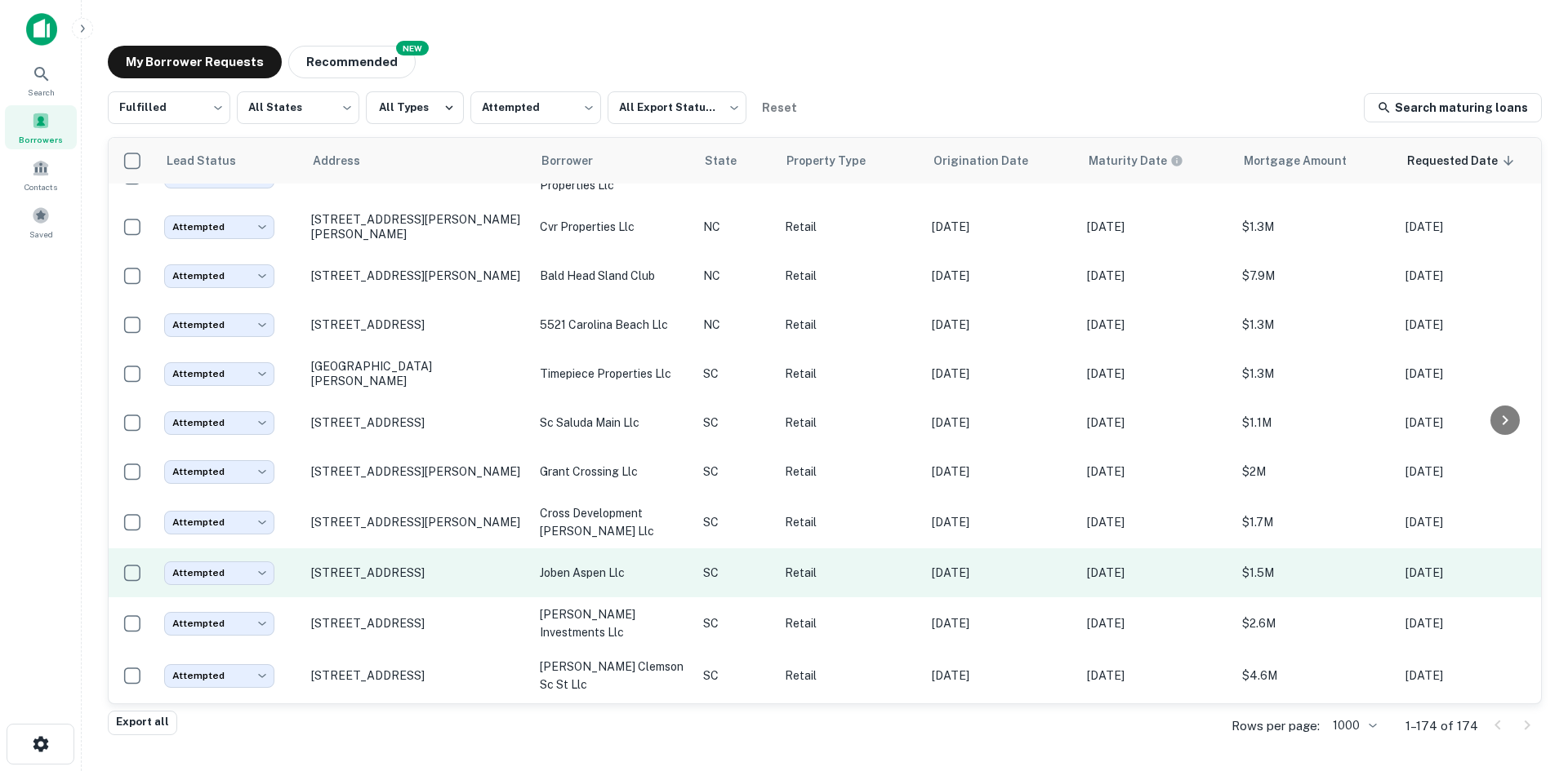
click at [459, 597] on td "742 Cherry Rd Rock Hill, SC29732" at bounding box center [417, 573] width 228 height 49
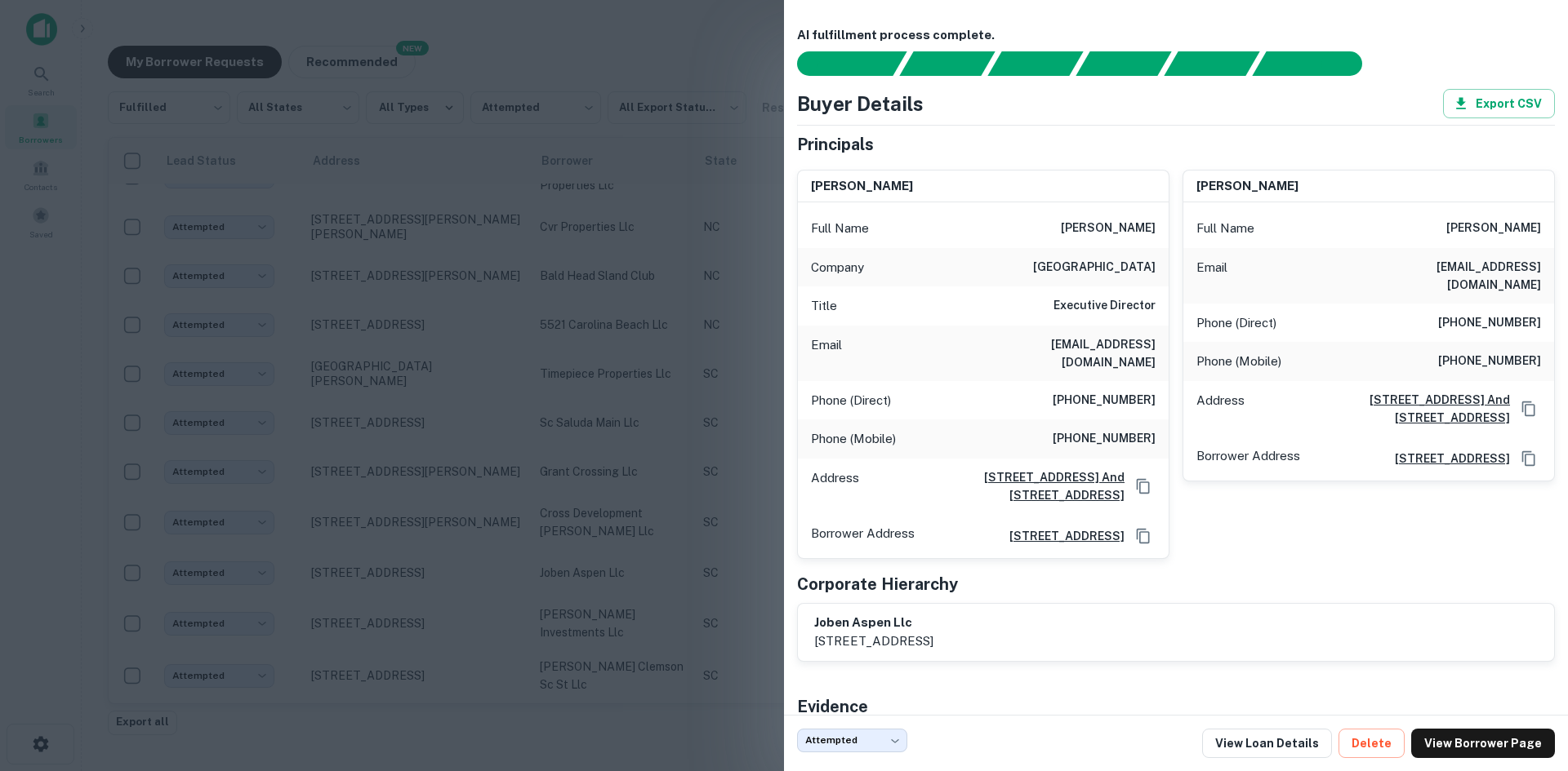
click at [497, 579] on div at bounding box center [784, 386] width 1568 height 771
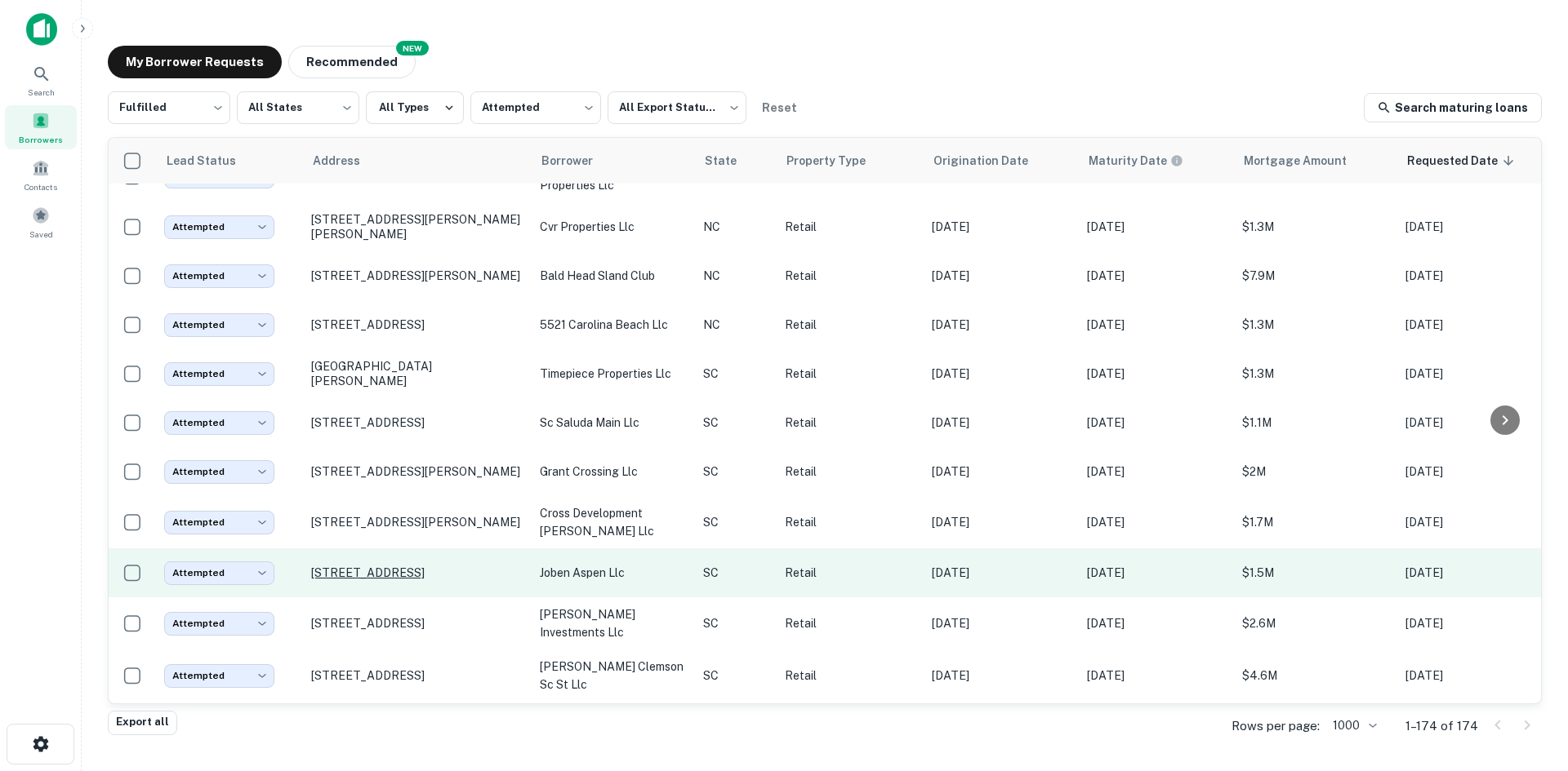
click at [435, 580] on p "742 Cherry Rd Rock Hill, SC29732" at bounding box center [417, 573] width 212 height 15
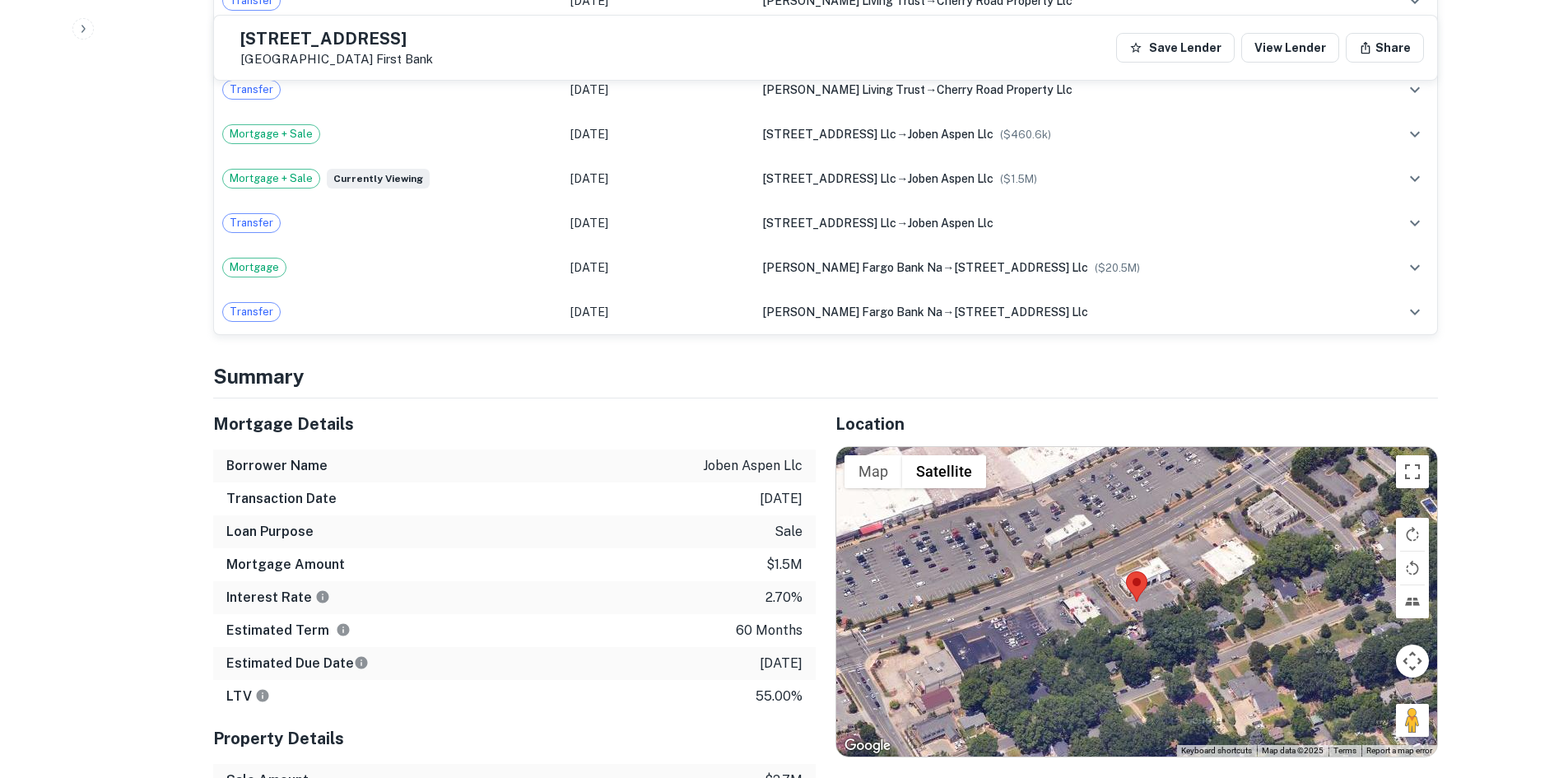
scroll to position [1565, 0]
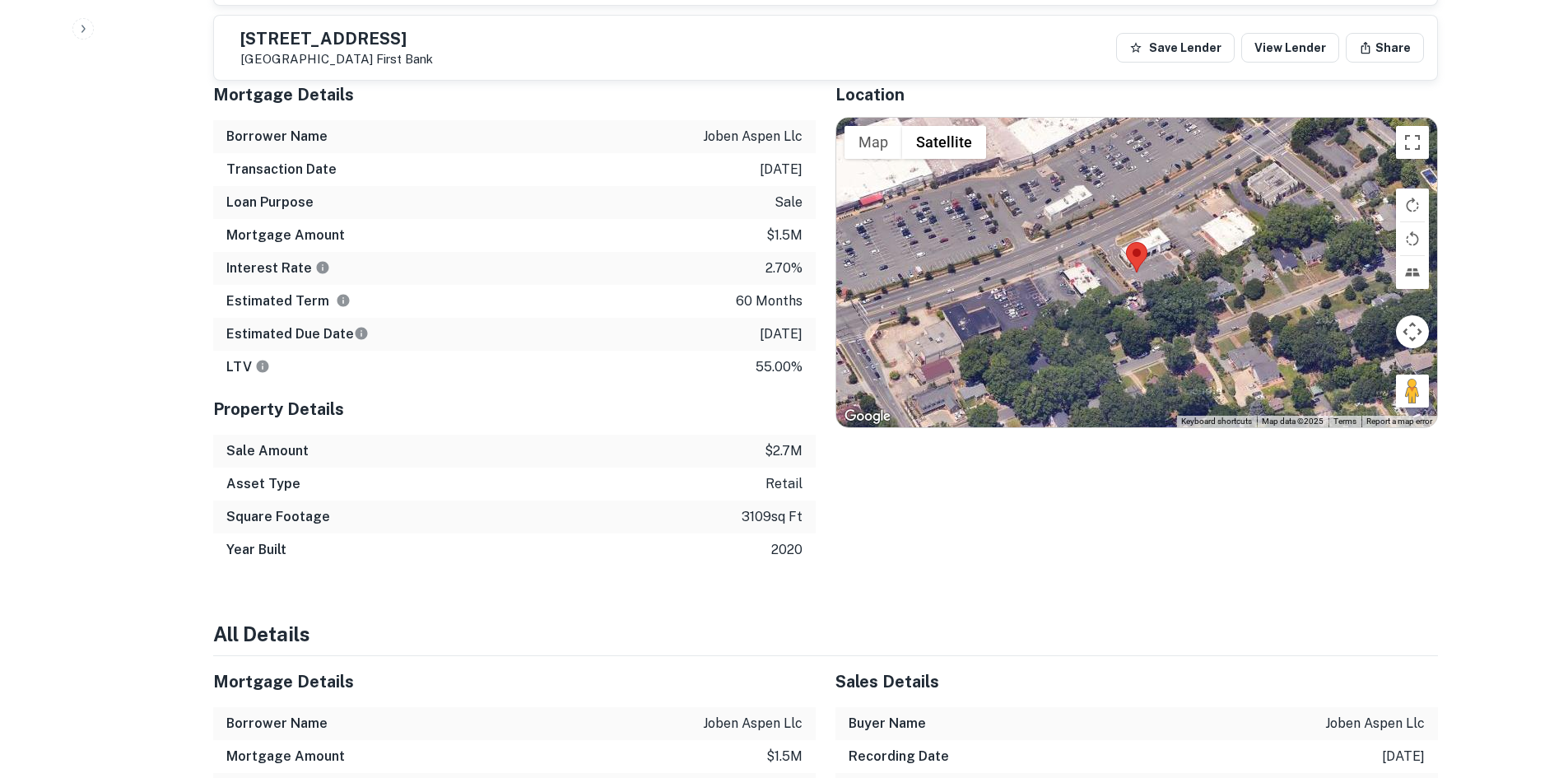
drag, startPoint x: 1408, startPoint y: 376, endPoint x: 1151, endPoint y: 247, distance: 287.6
click at [1146, 242] on div "Map Terrain Satellite Labels Keyboard shortcuts Map Data Map data ©2025 Map dat…" at bounding box center [1136, 272] width 601 height 310
drag, startPoint x: 1406, startPoint y: 380, endPoint x: 1156, endPoint y: 235, distance: 289.0
click at [1147, 225] on div "Map Terrain Satellite Labels Keyboard shortcuts Map Data Map data ©2025 Map dat…" at bounding box center [1136, 272] width 601 height 310
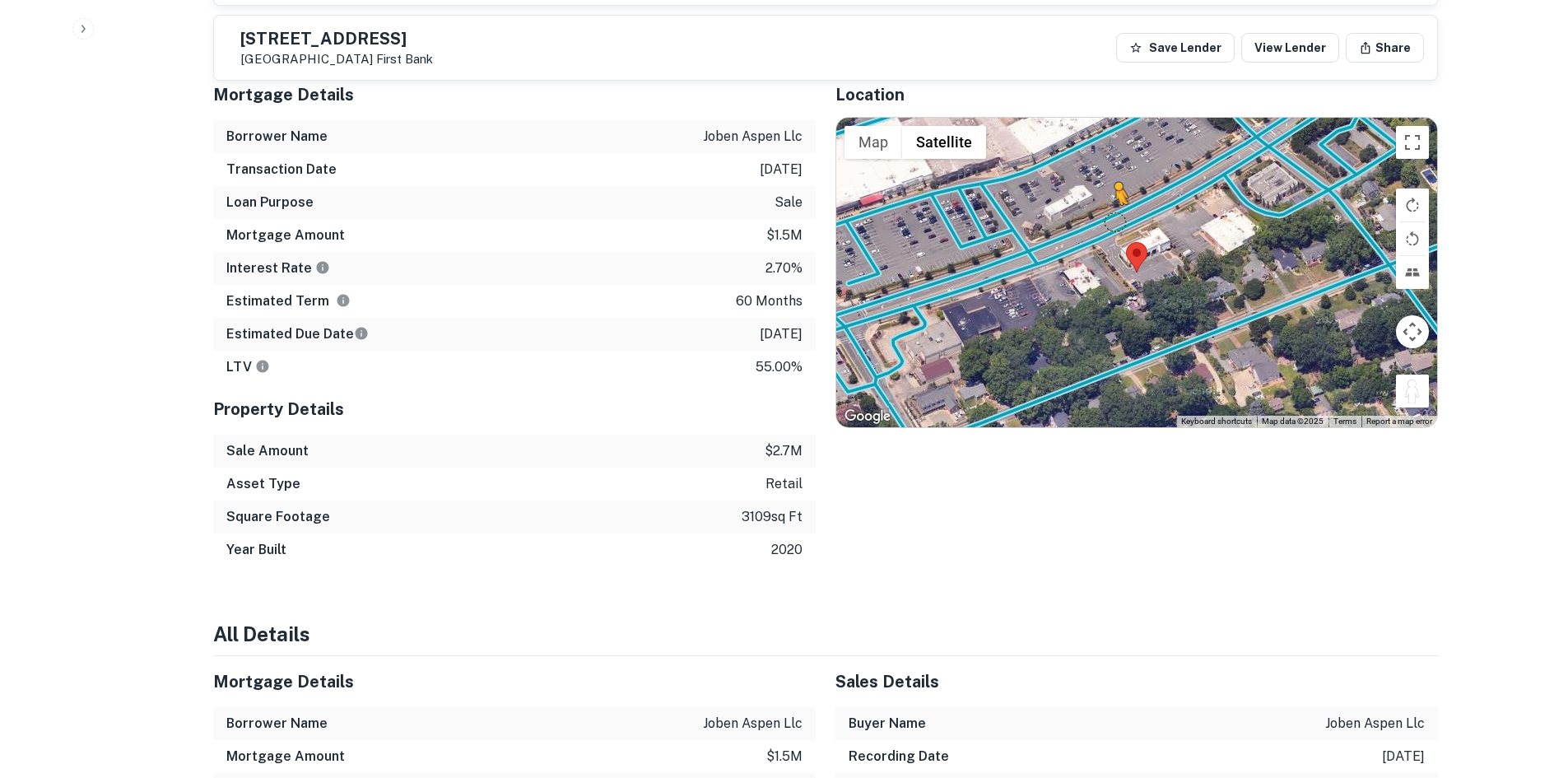
drag, startPoint x: 1411, startPoint y: 383, endPoint x: 1115, endPoint y: 217, distance: 339.4
click at [1115, 217] on div "To activate drag with keyboard, press Alt + Enter. Once in keyboard drag state,…" at bounding box center [1136, 272] width 601 height 310
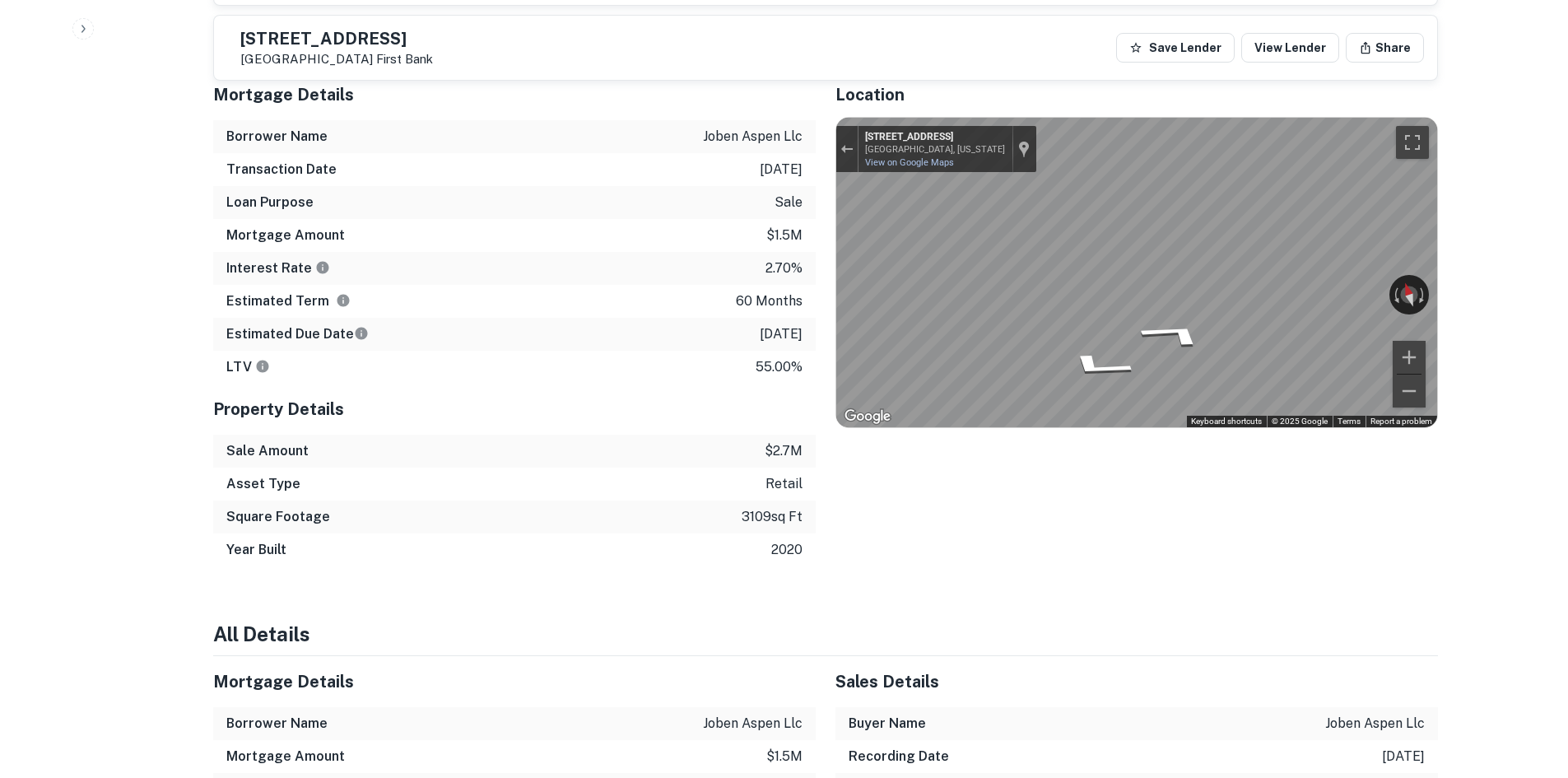
click at [790, 166] on div "Mortgage Details Borrower Name joben aspen llc Transaction Date 2/28/2021 Loan …" at bounding box center [815, 317] width 1244 height 497
click at [783, 189] on div "Mortgage Details Borrower Name joben aspen llc Transaction Date 2/28/2021 Loan …" at bounding box center [815, 317] width 1244 height 497
drag, startPoint x: 276, startPoint y: 31, endPoint x: 390, endPoint y: 63, distance: 118.4
click at [390, 63] on div "742 Cherry Rd Rock Hill, SC29732 First Bank" at bounding box center [330, 47] width 205 height 38
copy div "742 Cherry Rd Rock Hill, SC29732"
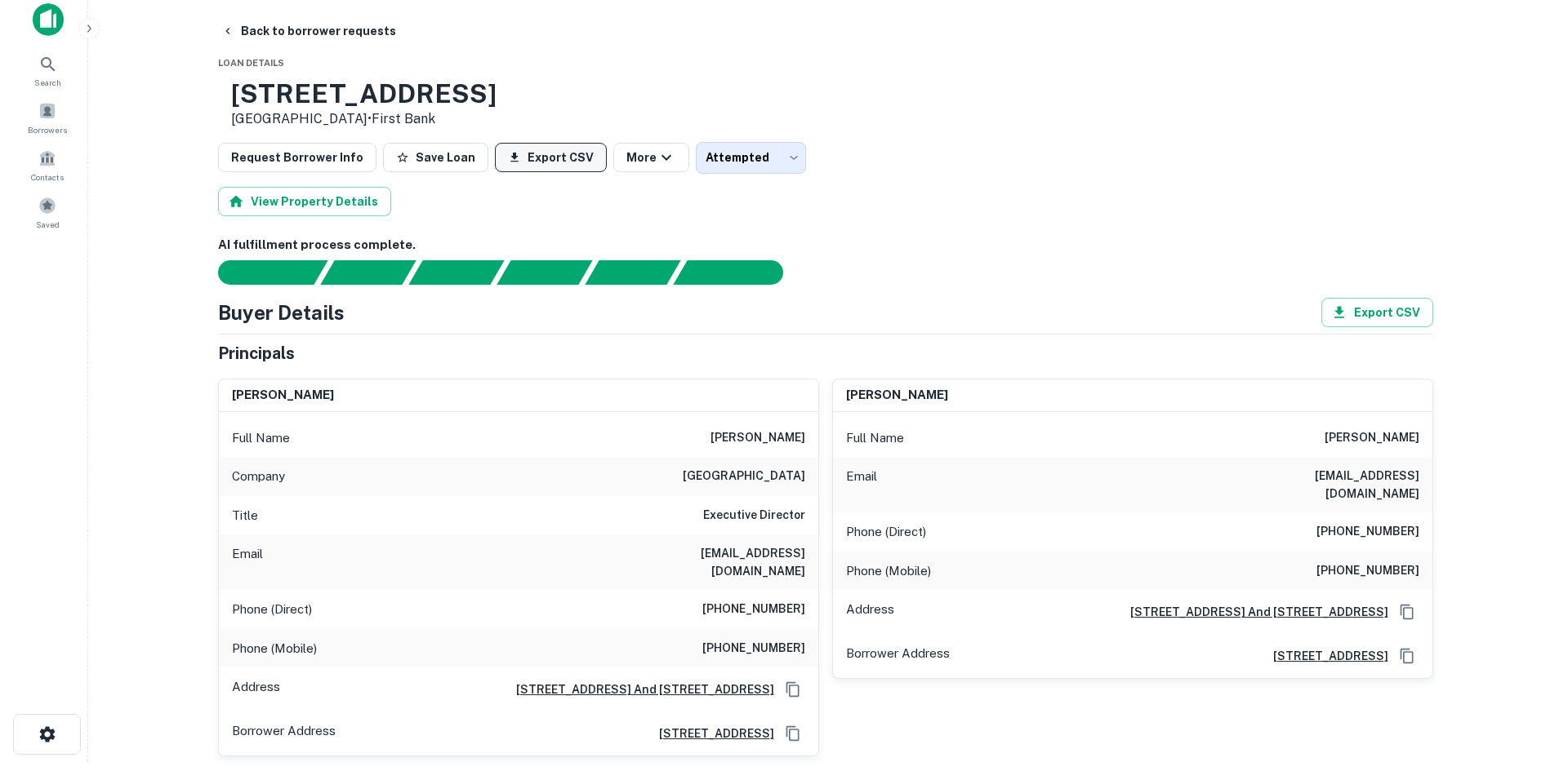
scroll to position [0, 0]
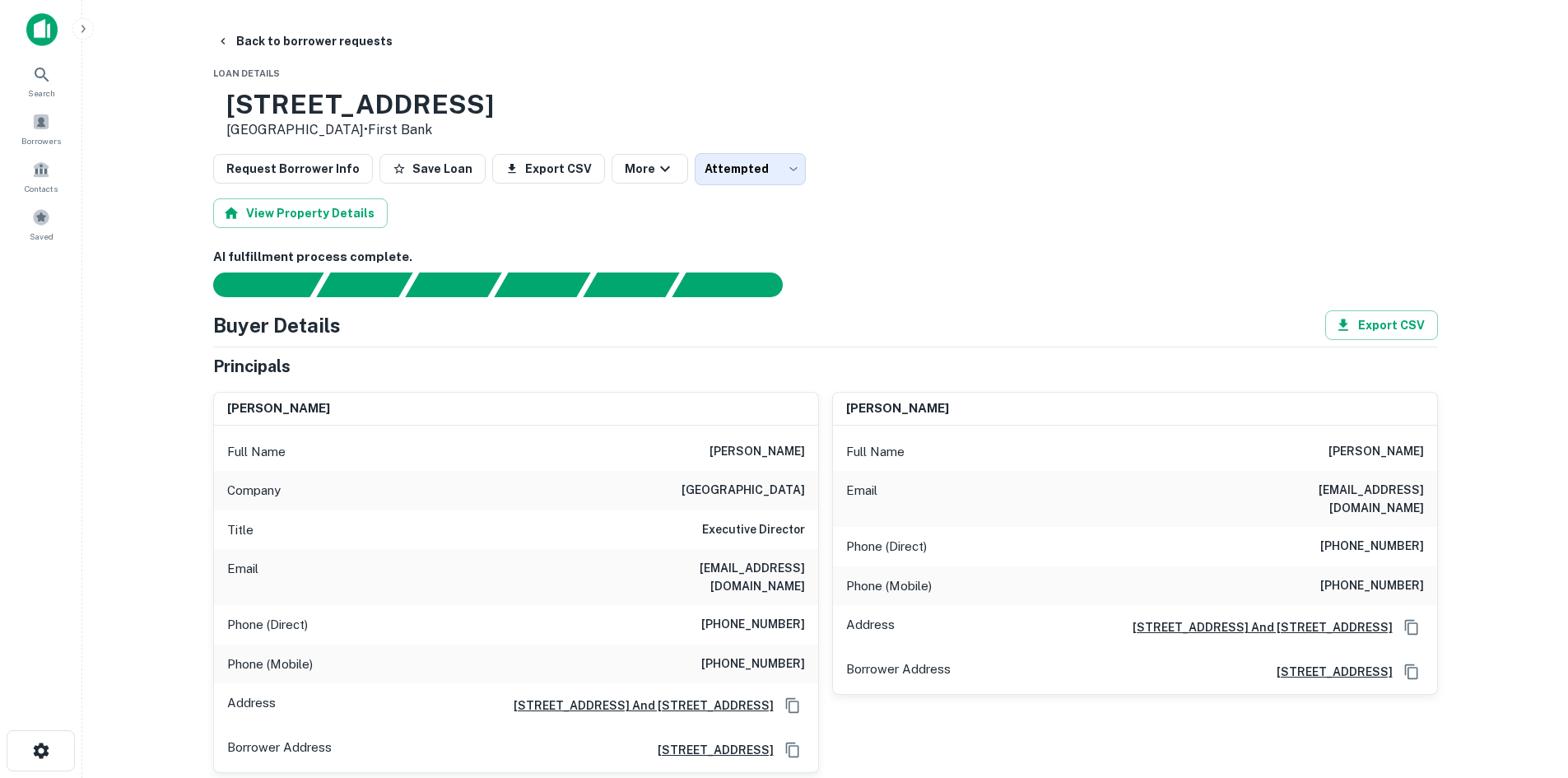
click at [264, 44] on button "Back to borrower requests" at bounding box center [304, 41] width 189 height 29
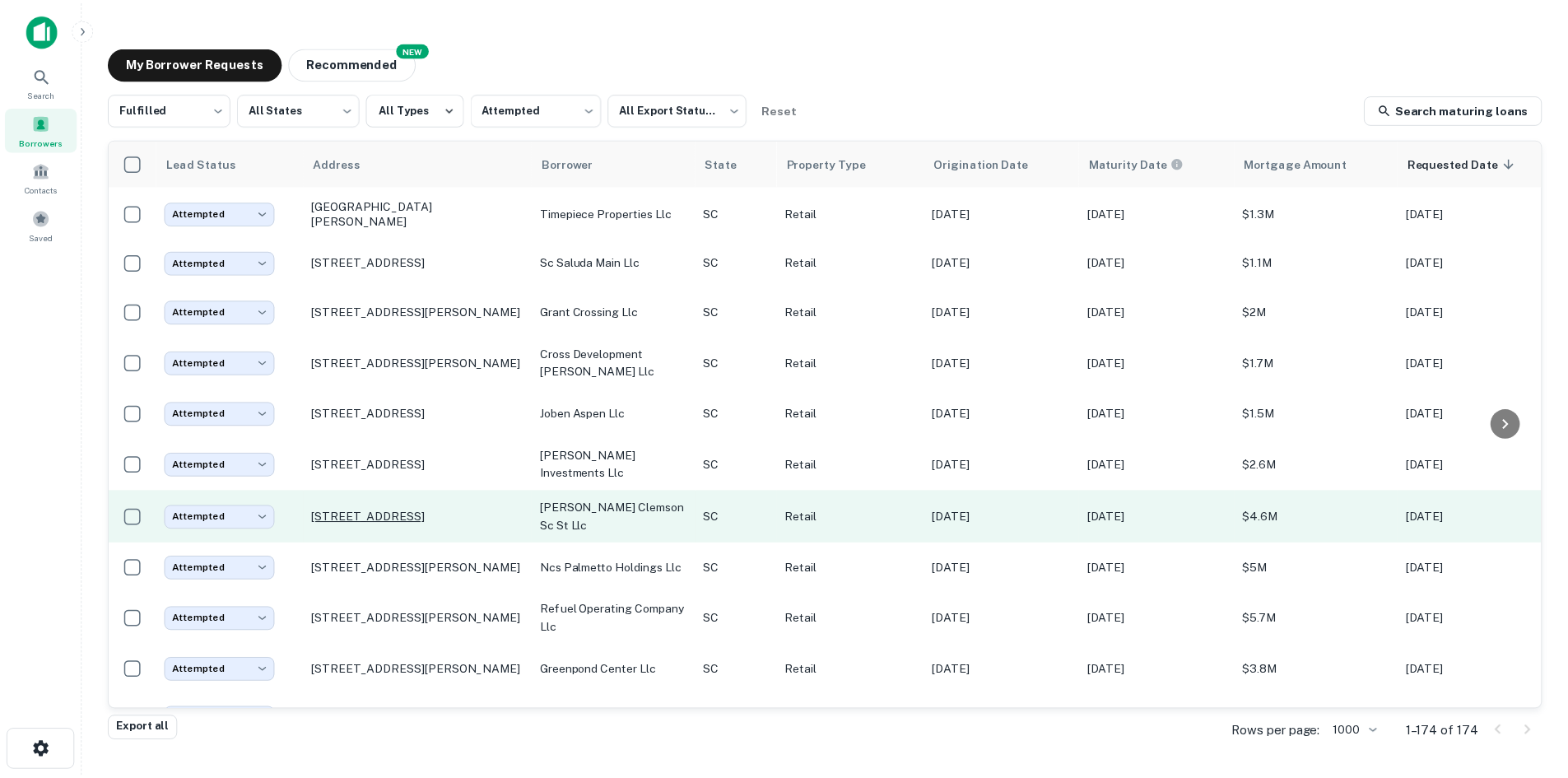
scroll to position [1712, 0]
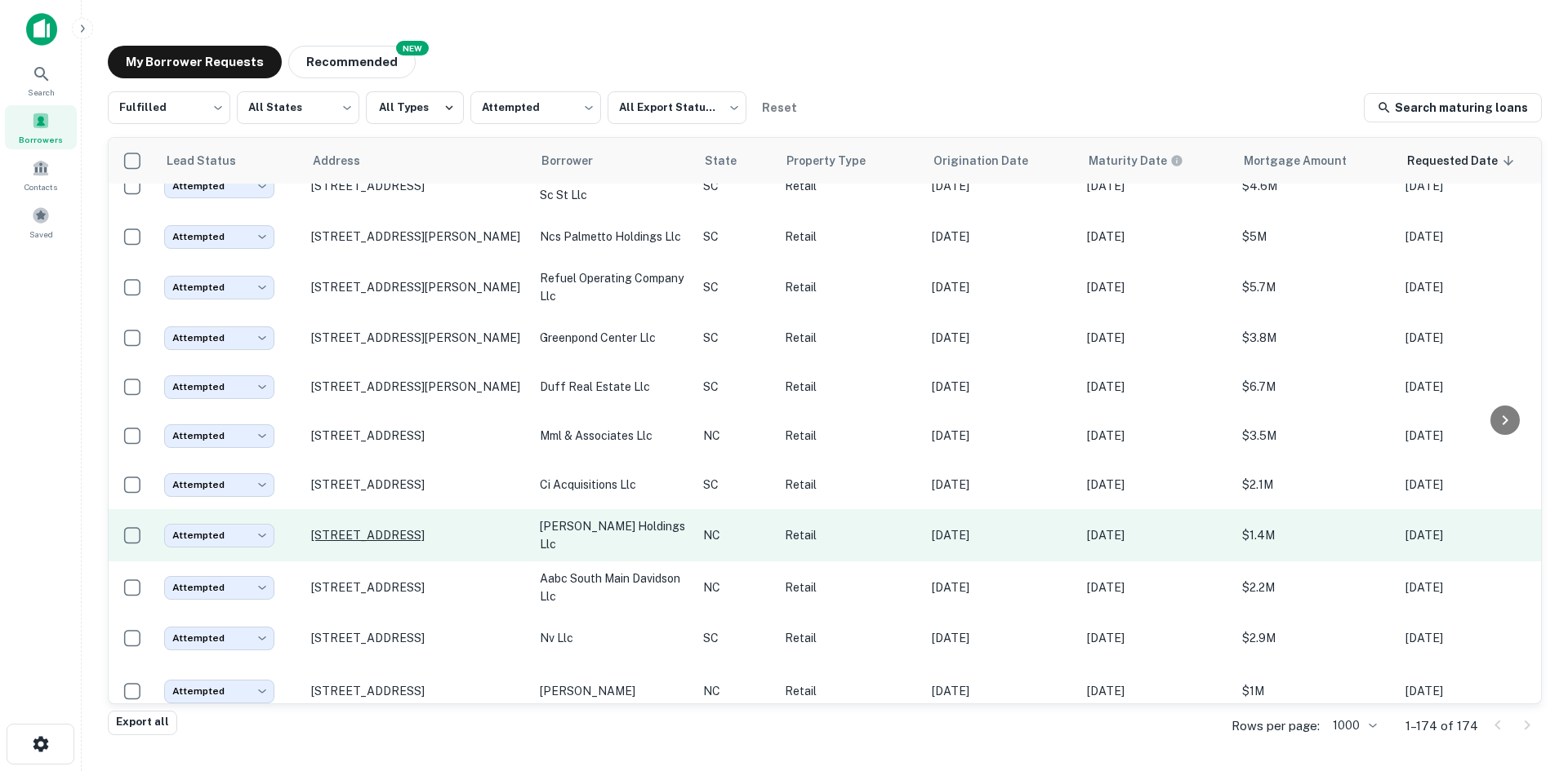
click at [439, 543] on p "13866 E Independence Blvd Indian Trail, NC28079" at bounding box center [417, 536] width 212 height 15
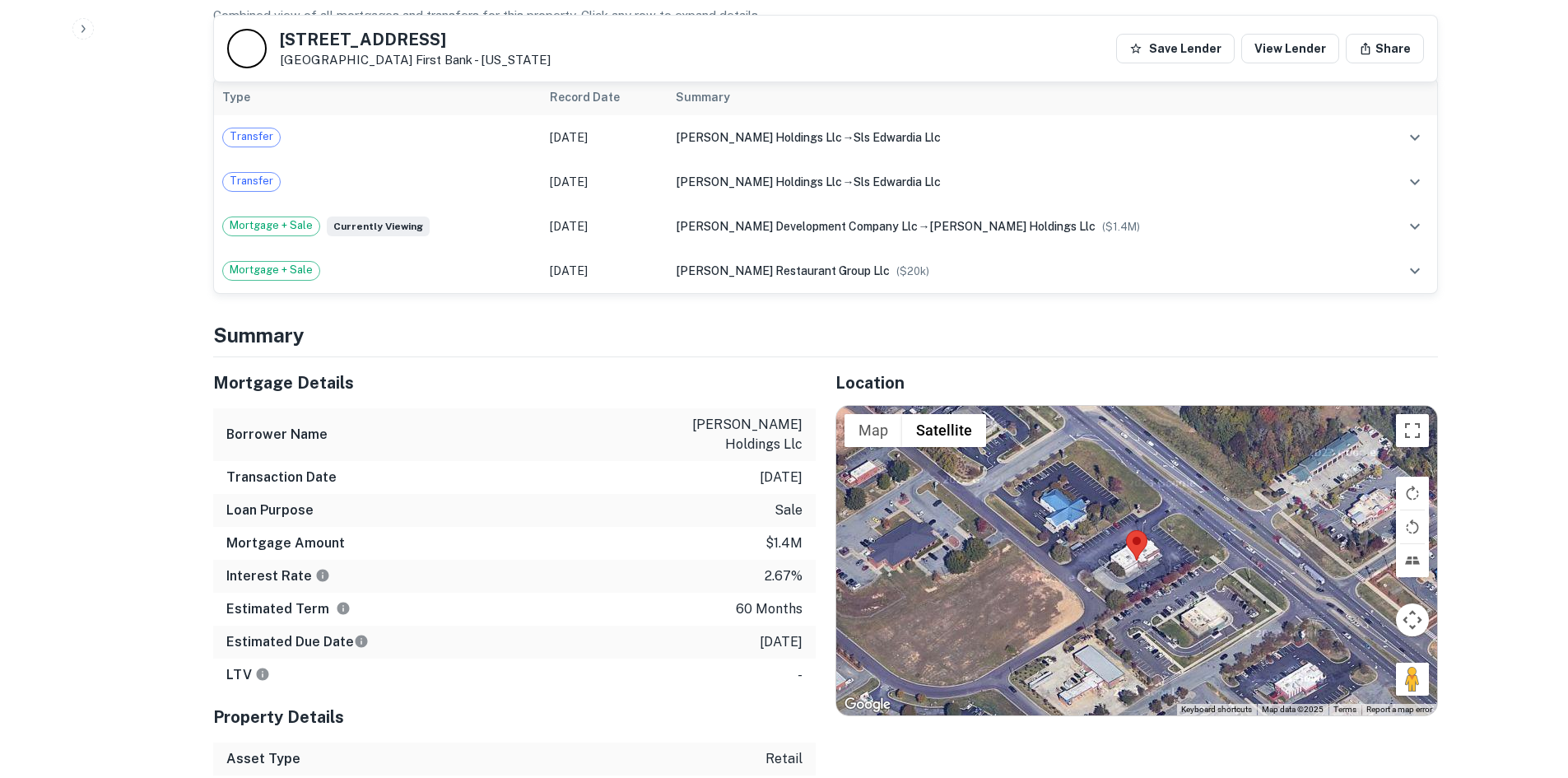
scroll to position [1317, 0]
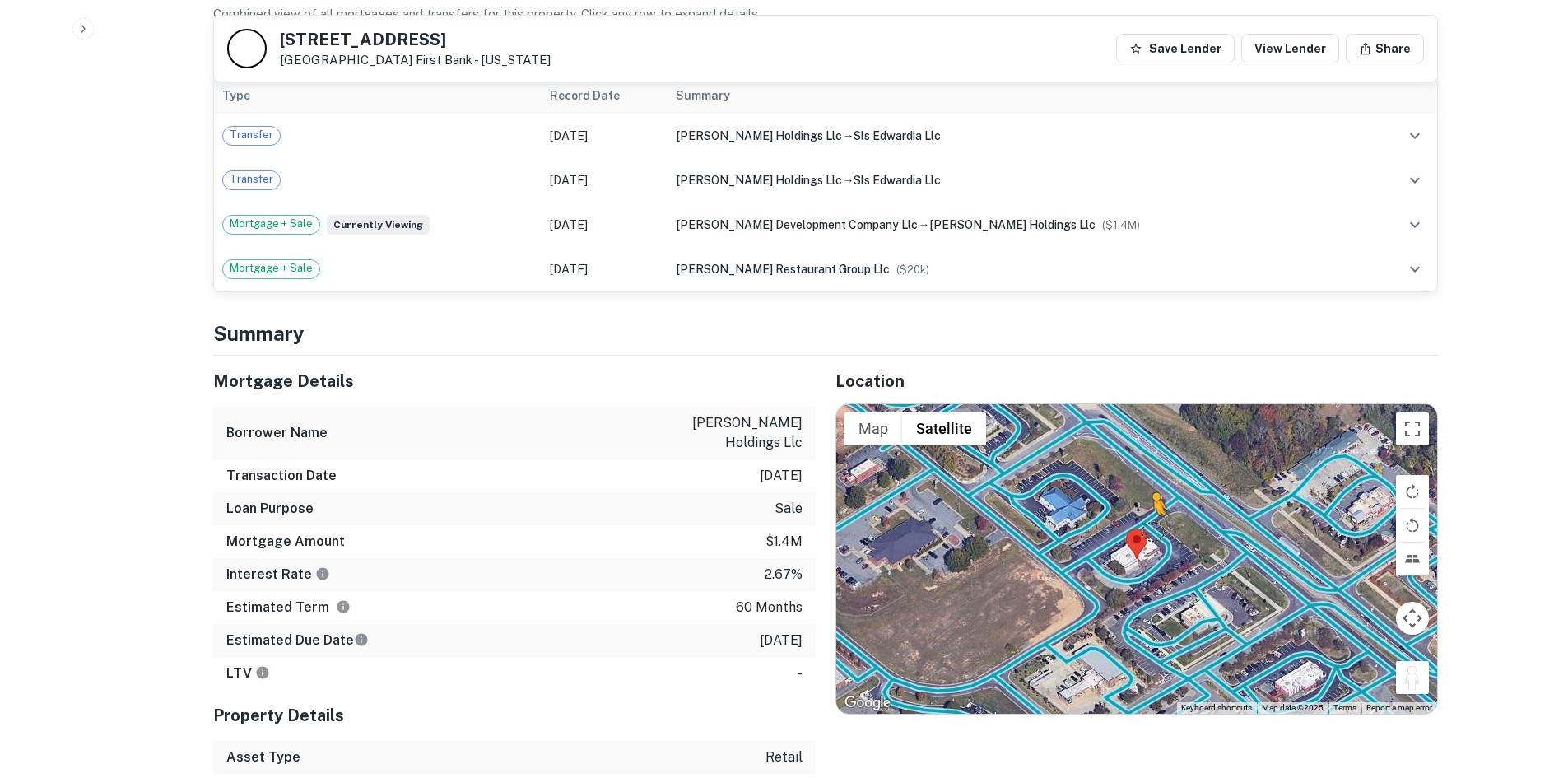
drag, startPoint x: 1416, startPoint y: 660, endPoint x: 1149, endPoint y: 510, distance: 306.2
click at [1149, 510] on div "To activate drag with keyboard, press Alt + Enter. Once in keyboard drag state,…" at bounding box center [1136, 560] width 601 height 310
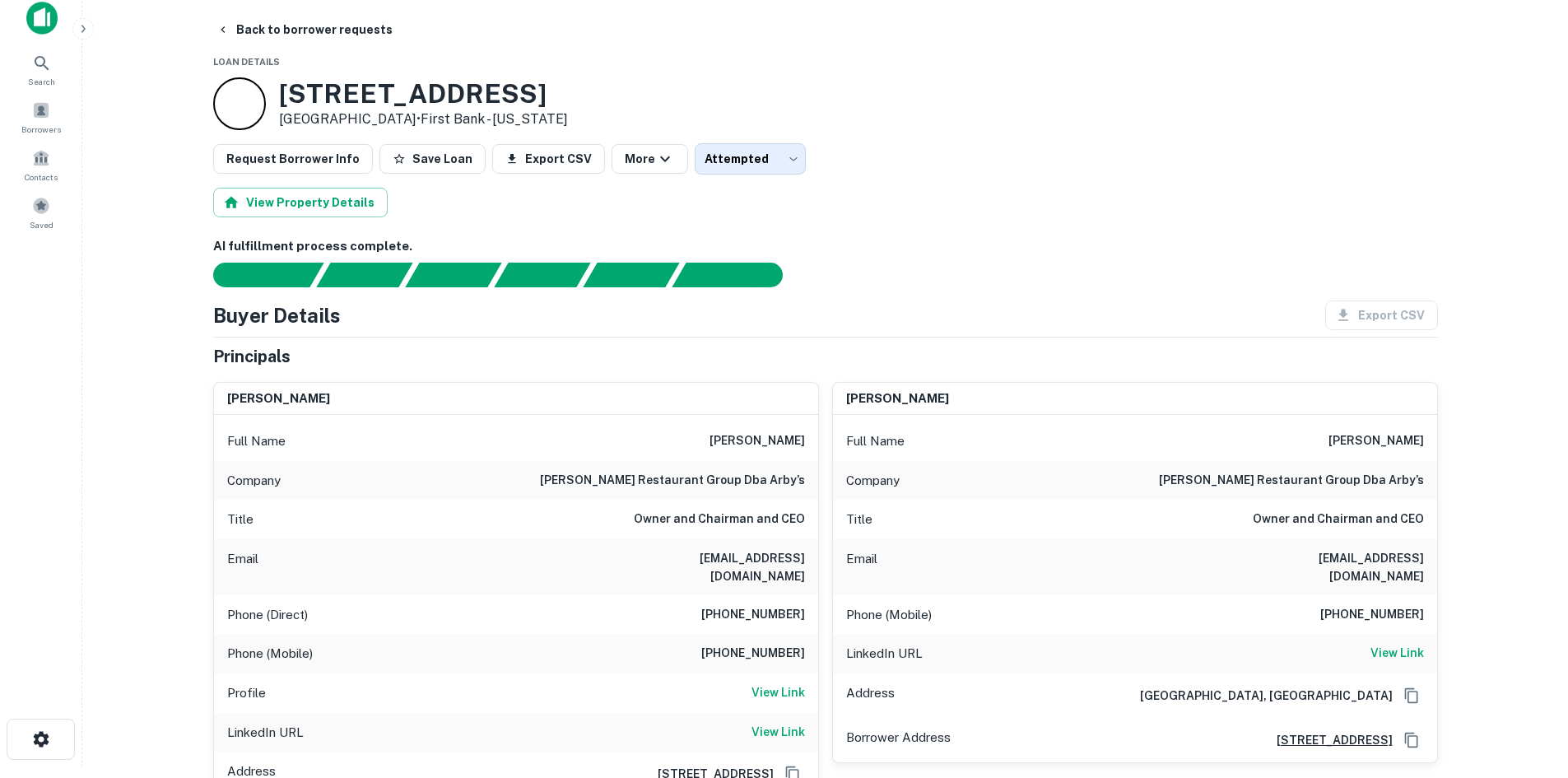
scroll to position [0, 0]
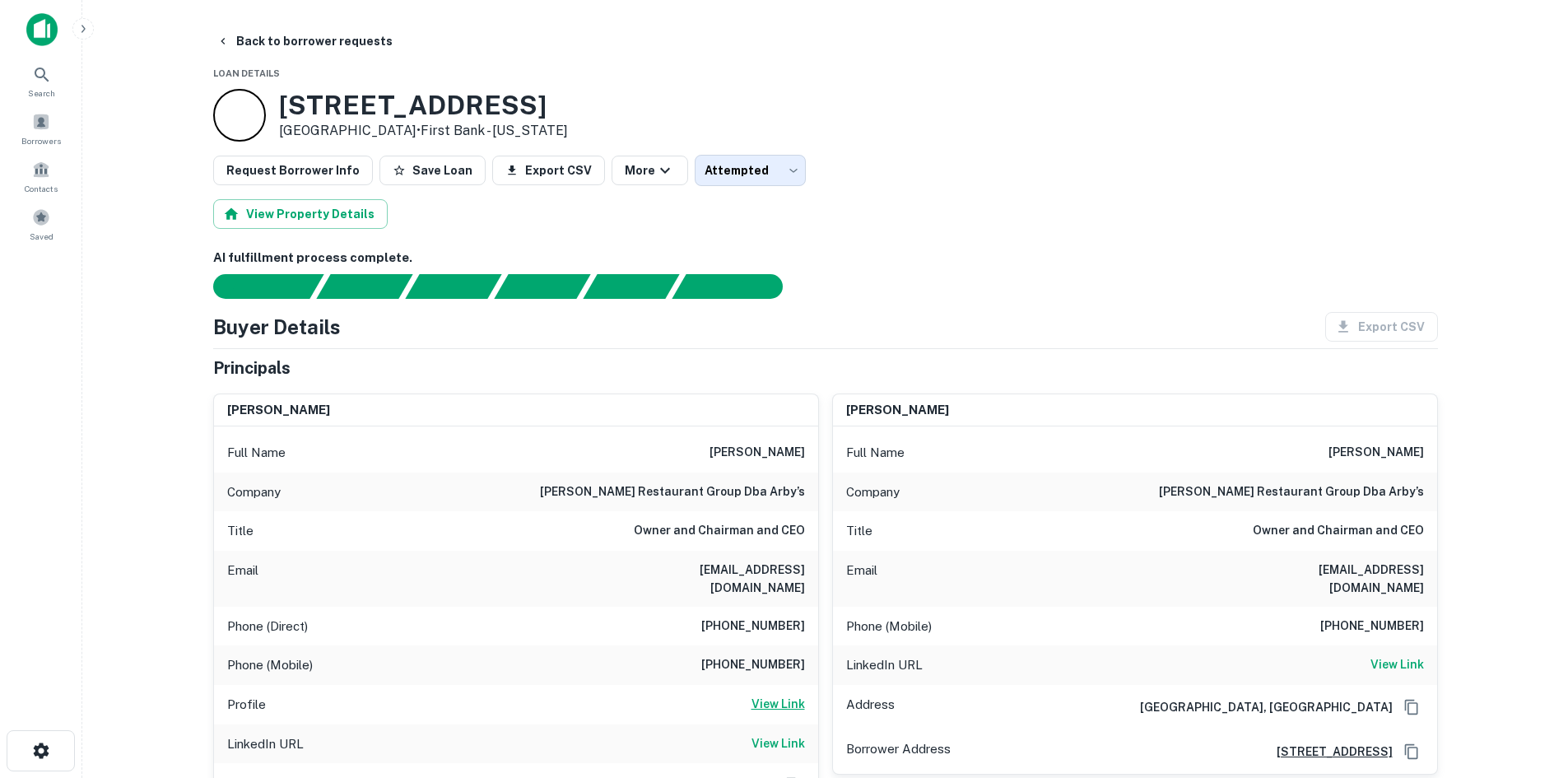
click at [762, 695] on h6 "View Link" at bounding box center [778, 705] width 53 height 18
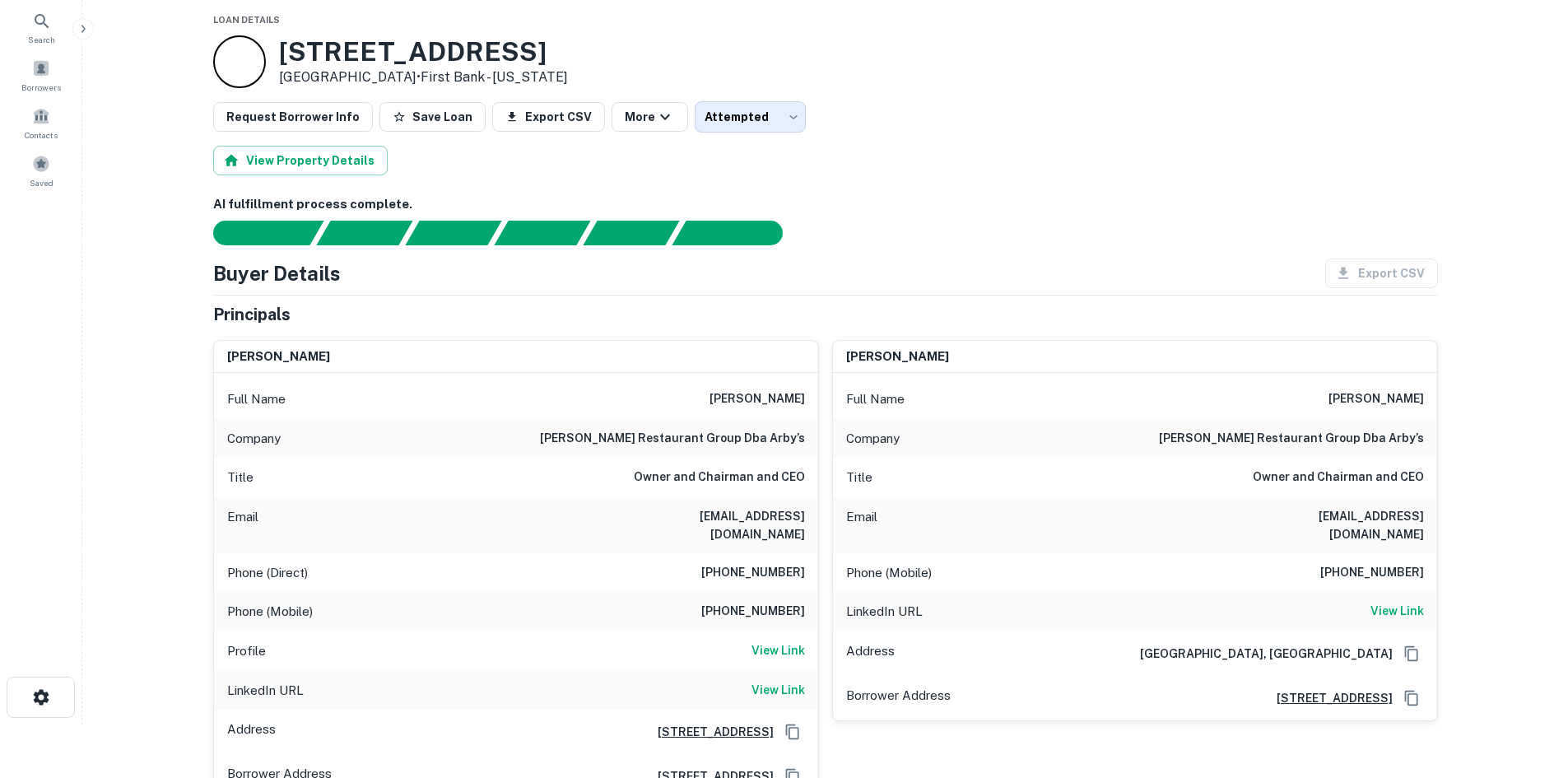
scroll to position [83, 0]
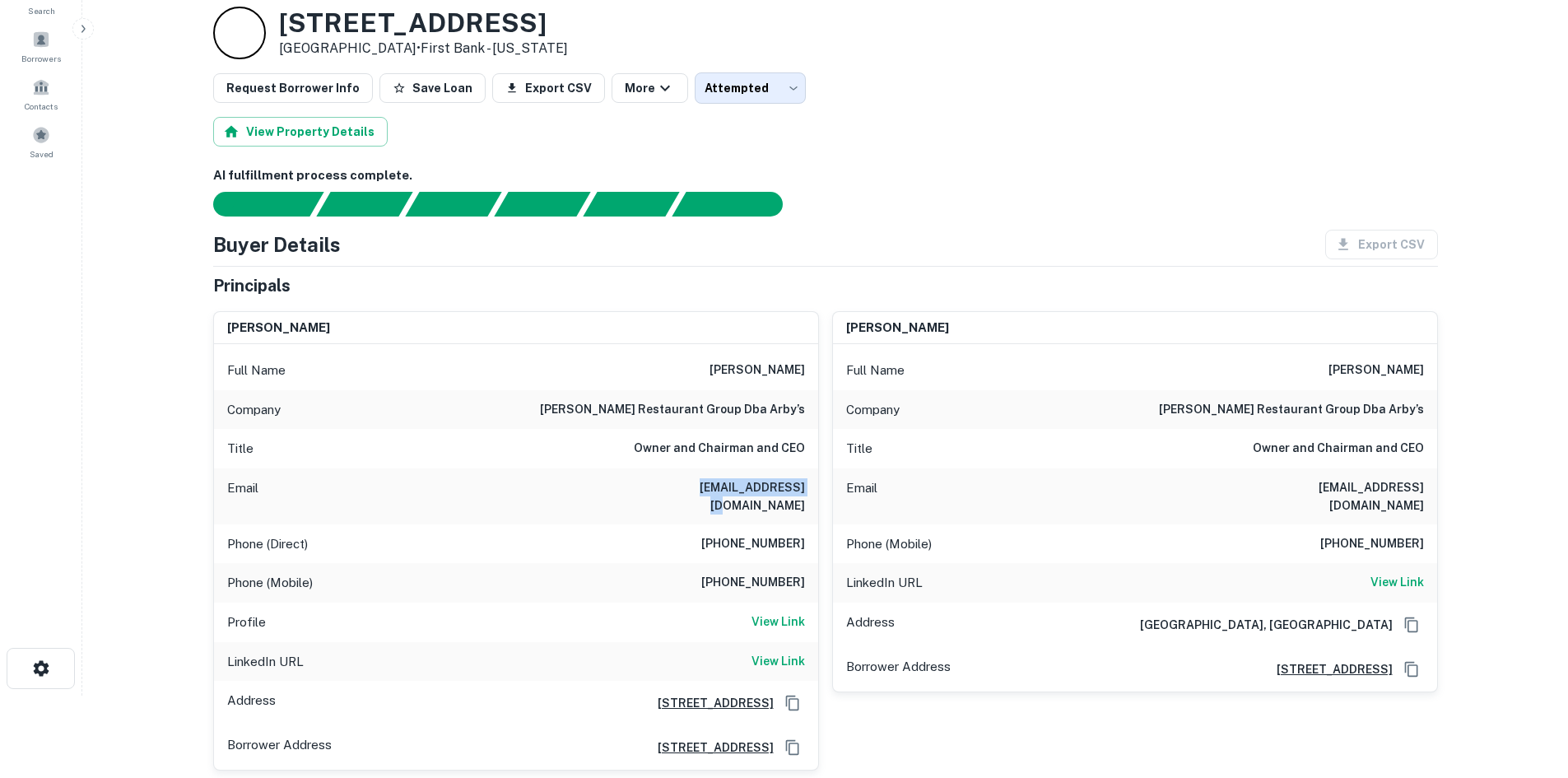
drag, startPoint x: 693, startPoint y: 490, endPoint x: 818, endPoint y: 491, distance: 125.0
click at [818, 491] on div "Email joebrumit@aol.com" at bounding box center [515, 496] width 604 height 56
copy h6 "joebrumit@aol.com"
click at [778, 652] on h6 "View Link" at bounding box center [778, 661] width 53 height 18
drag, startPoint x: 282, startPoint y: 28, endPoint x: 657, endPoint y: 21, distance: 375.1
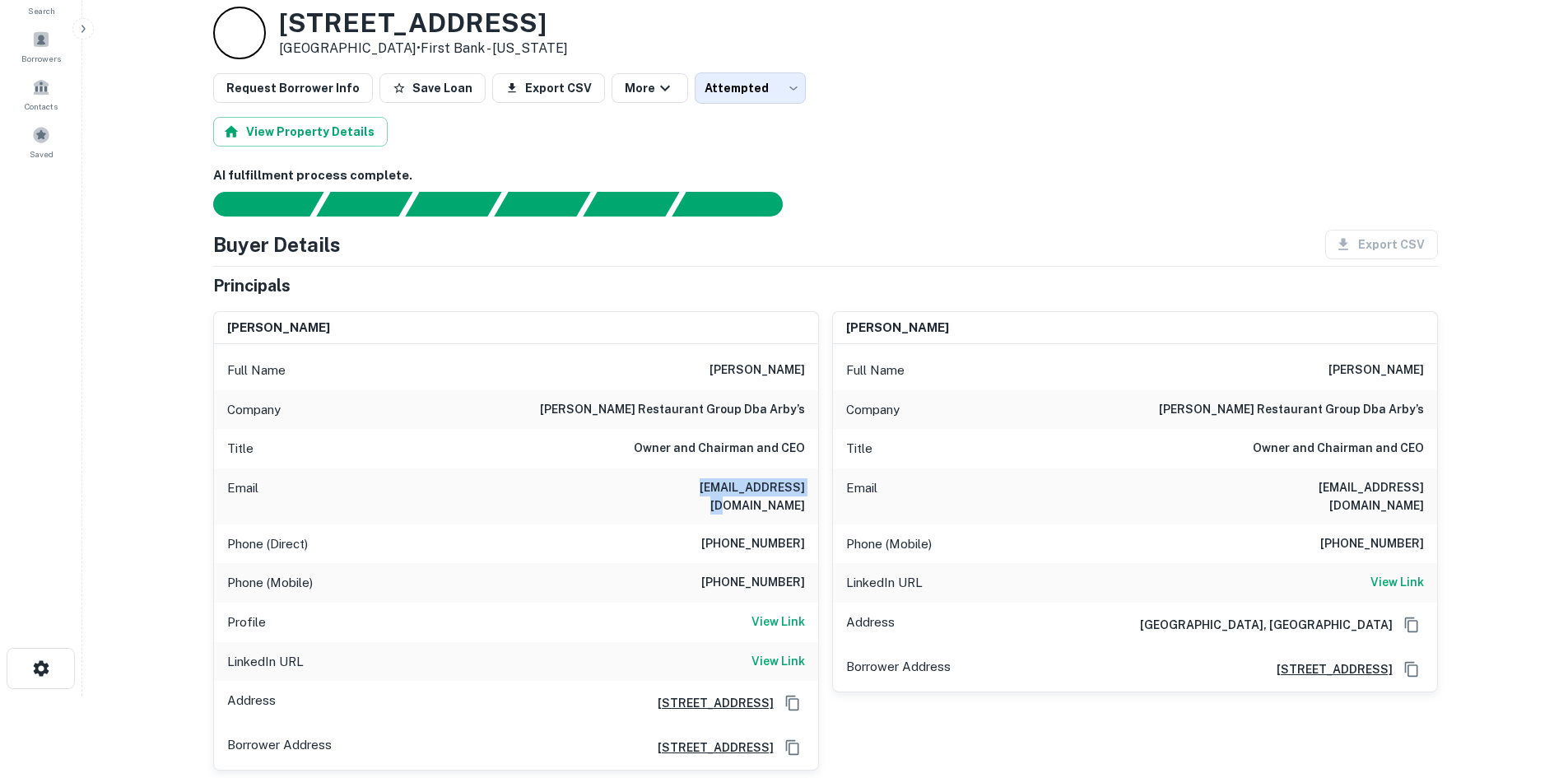
click at [657, 21] on div "13866 E Independence Blvd Indian Trail, NC28079 • First Bank - Alaska" at bounding box center [826, 32] width 1225 height 52
copy h3 "13866 E Independence Blvd"
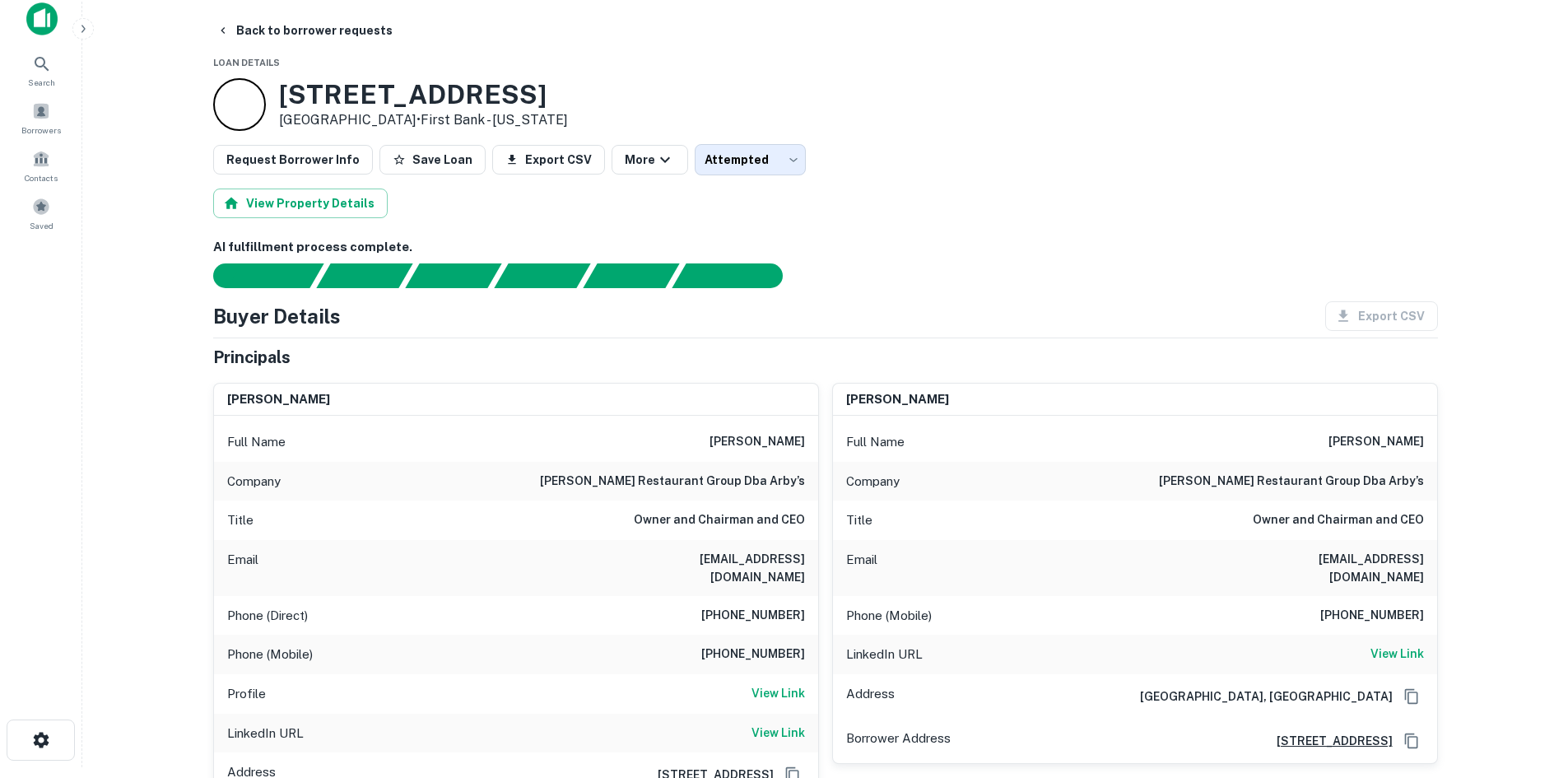
scroll to position [0, 0]
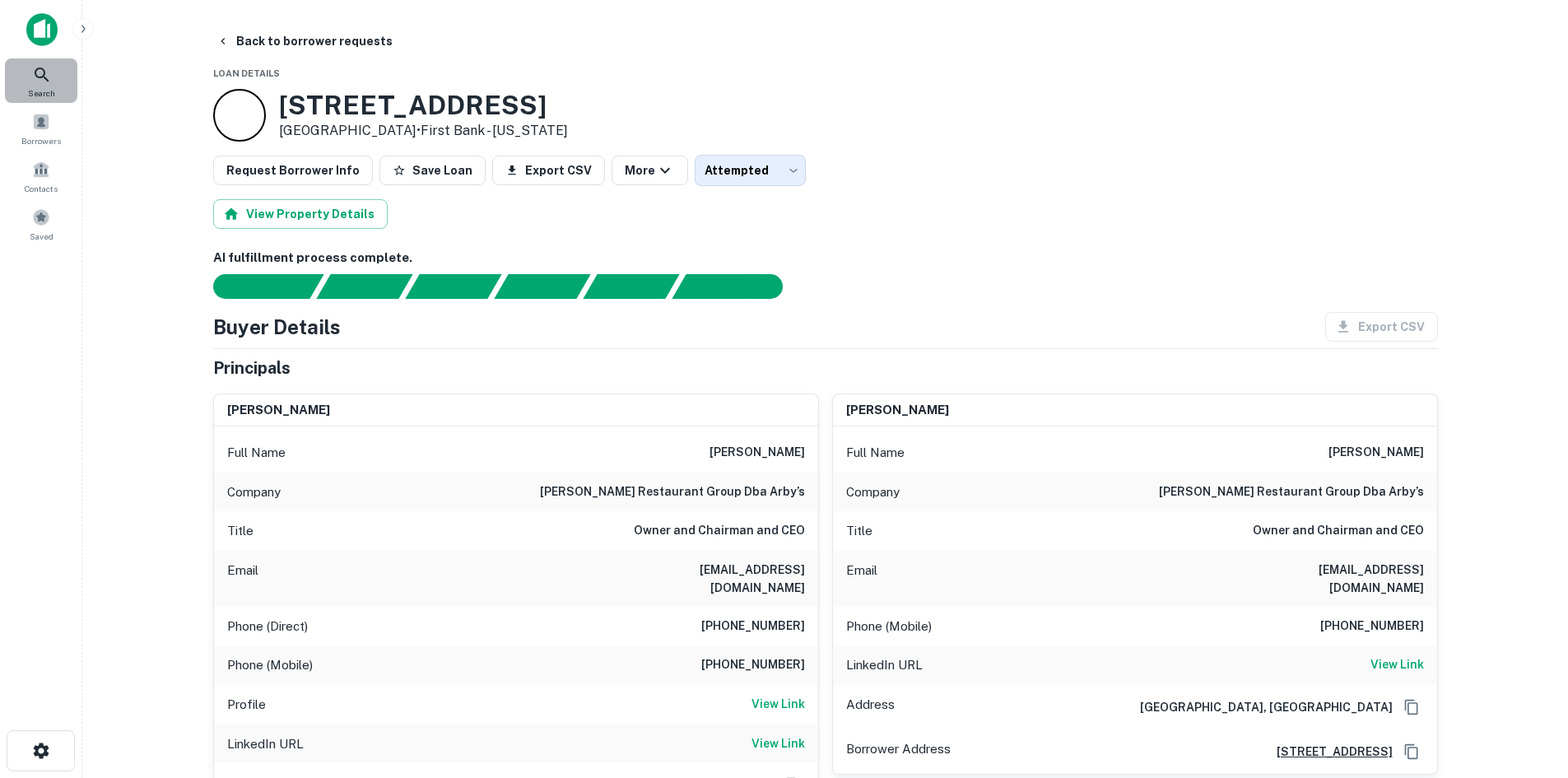
click at [56, 85] on div "Search" at bounding box center [40, 81] width 72 height 44
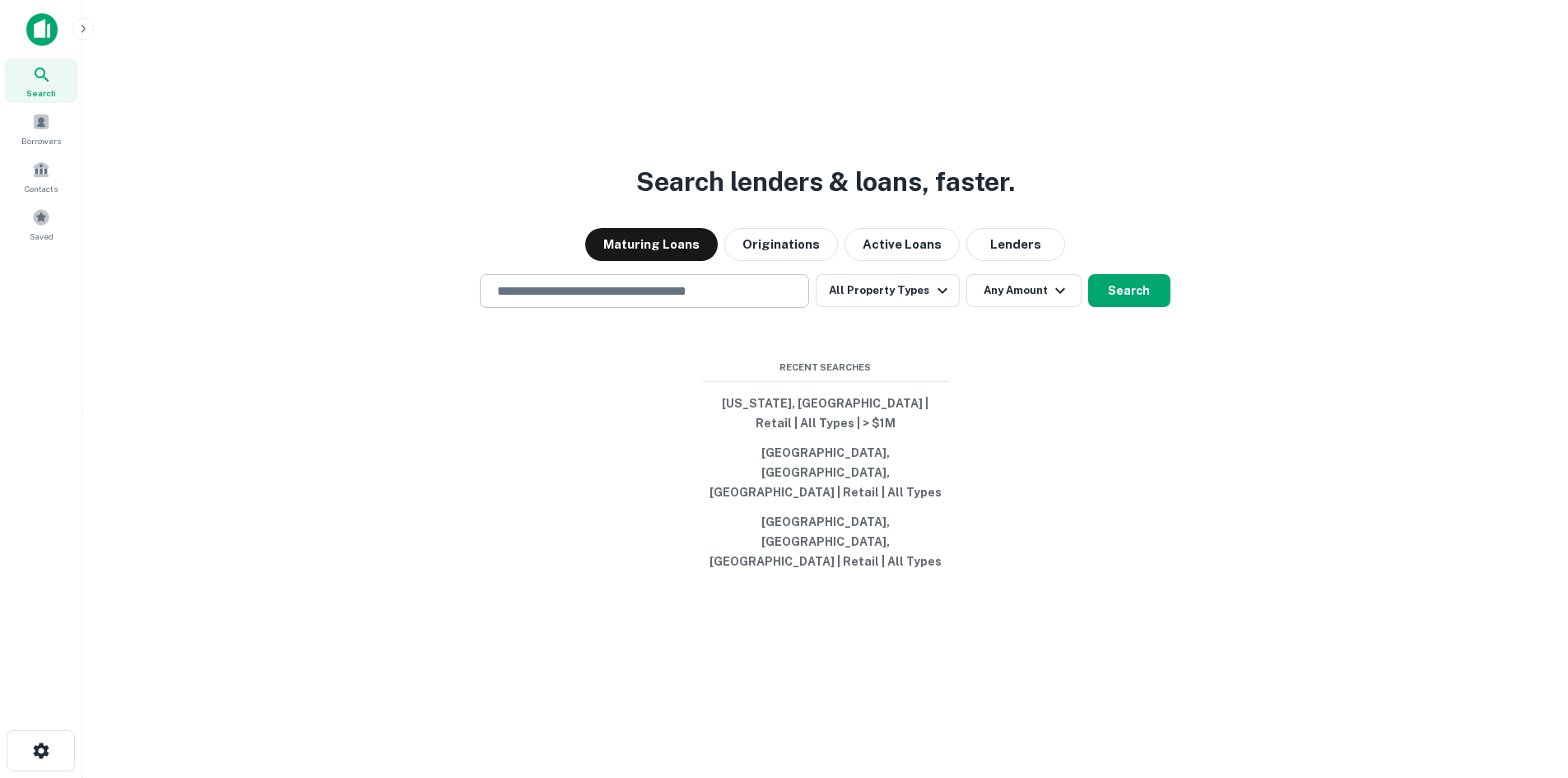
click at [523, 301] on input "text" at bounding box center [644, 291] width 315 height 19
paste input "**********"
type input "**********"
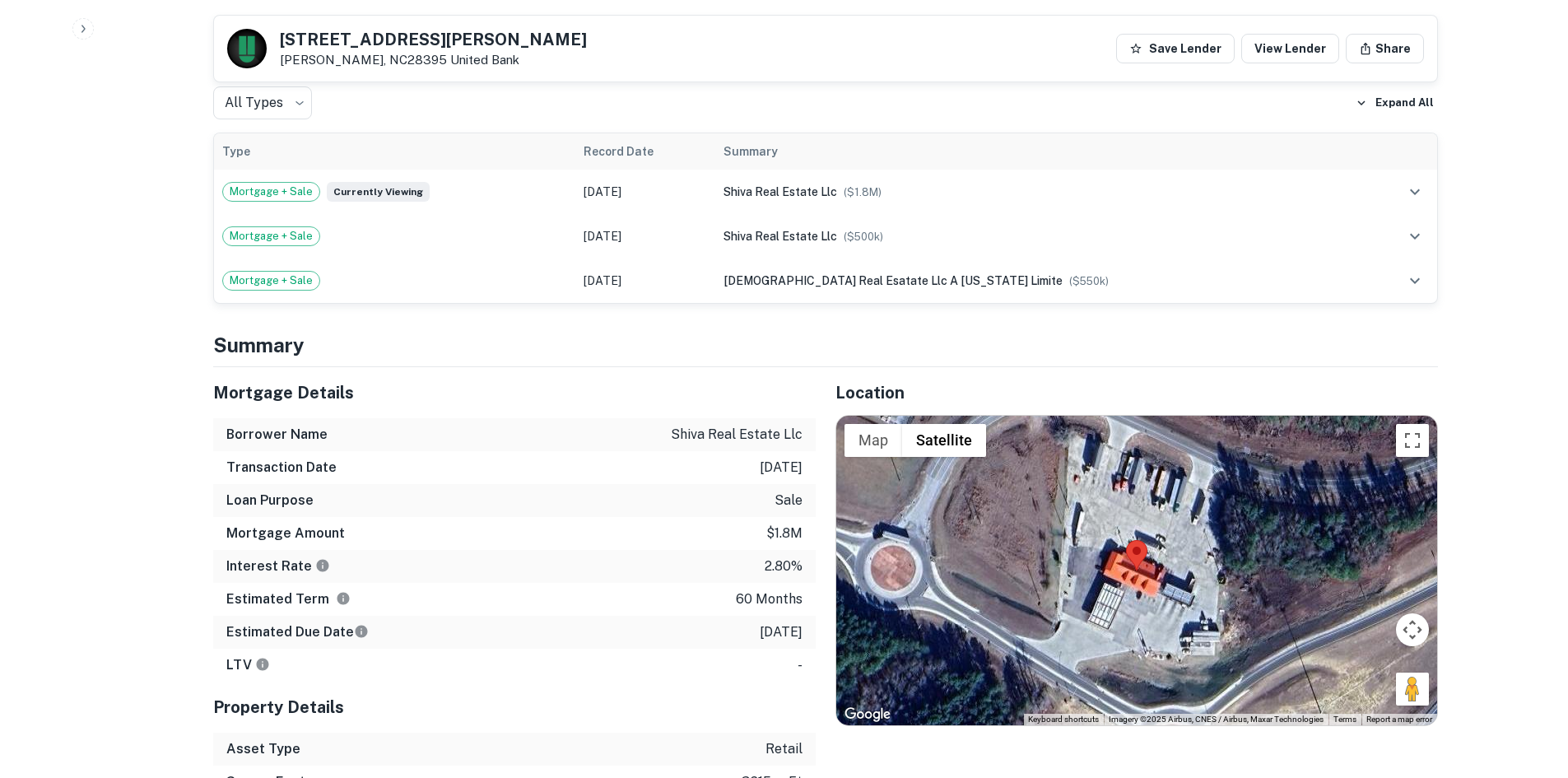
scroll to position [1071, 0]
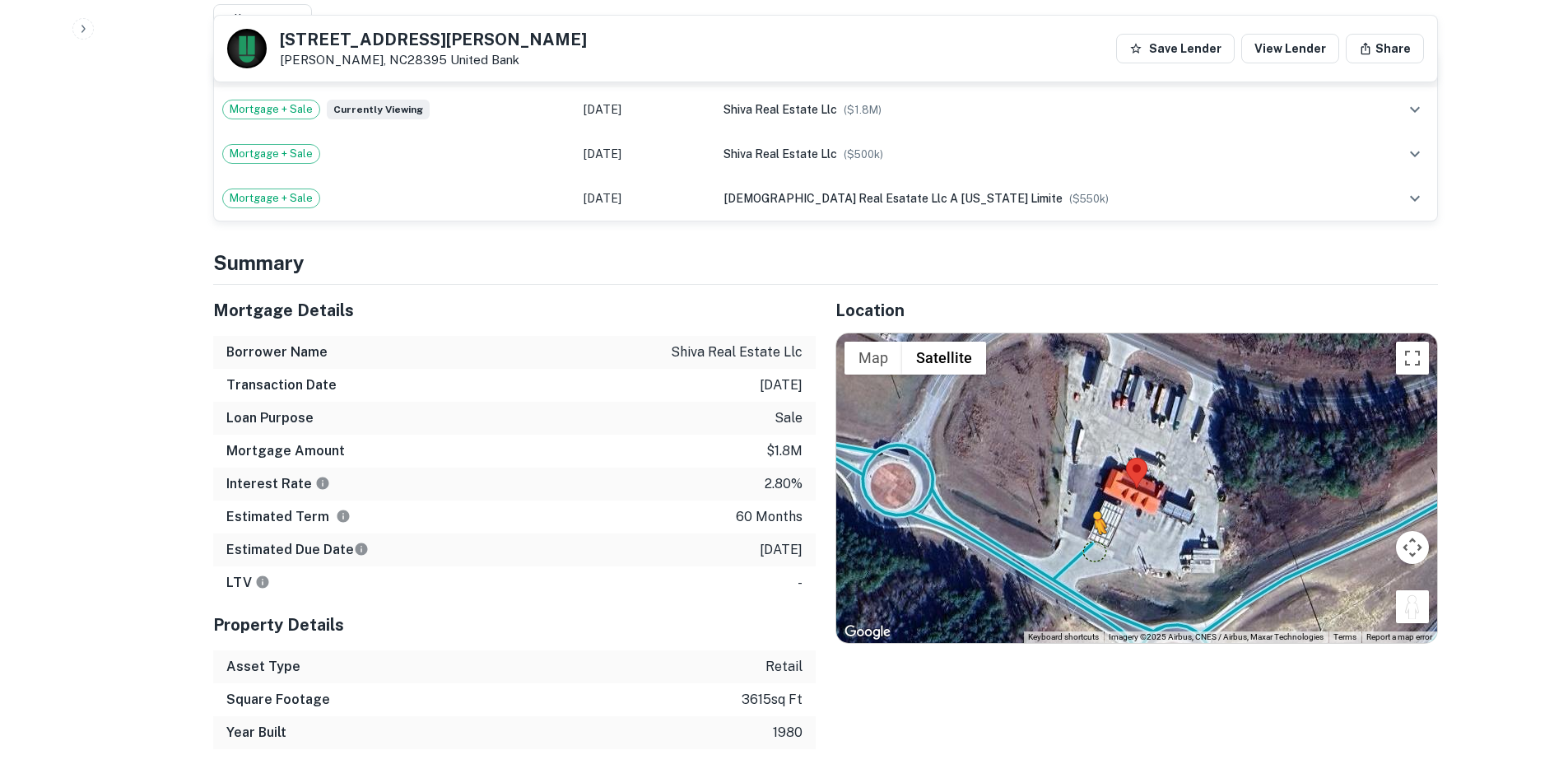
drag, startPoint x: 1417, startPoint y: 584, endPoint x: 1088, endPoint y: 533, distance: 332.9
click at [1088, 533] on div "To activate drag with keyboard, press Alt + Enter. Once in keyboard drag state,…" at bounding box center [1136, 489] width 601 height 310
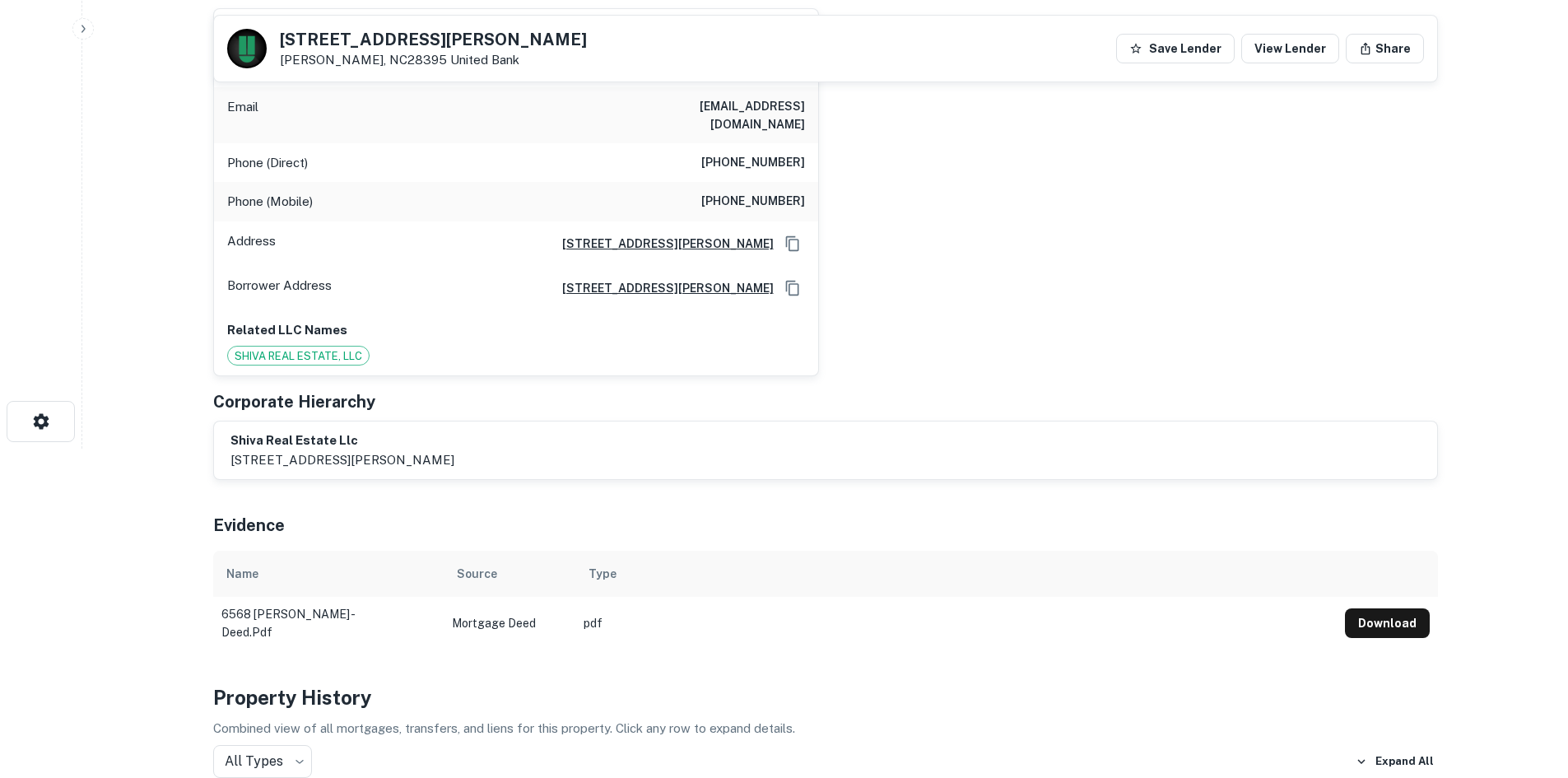
scroll to position [0, 0]
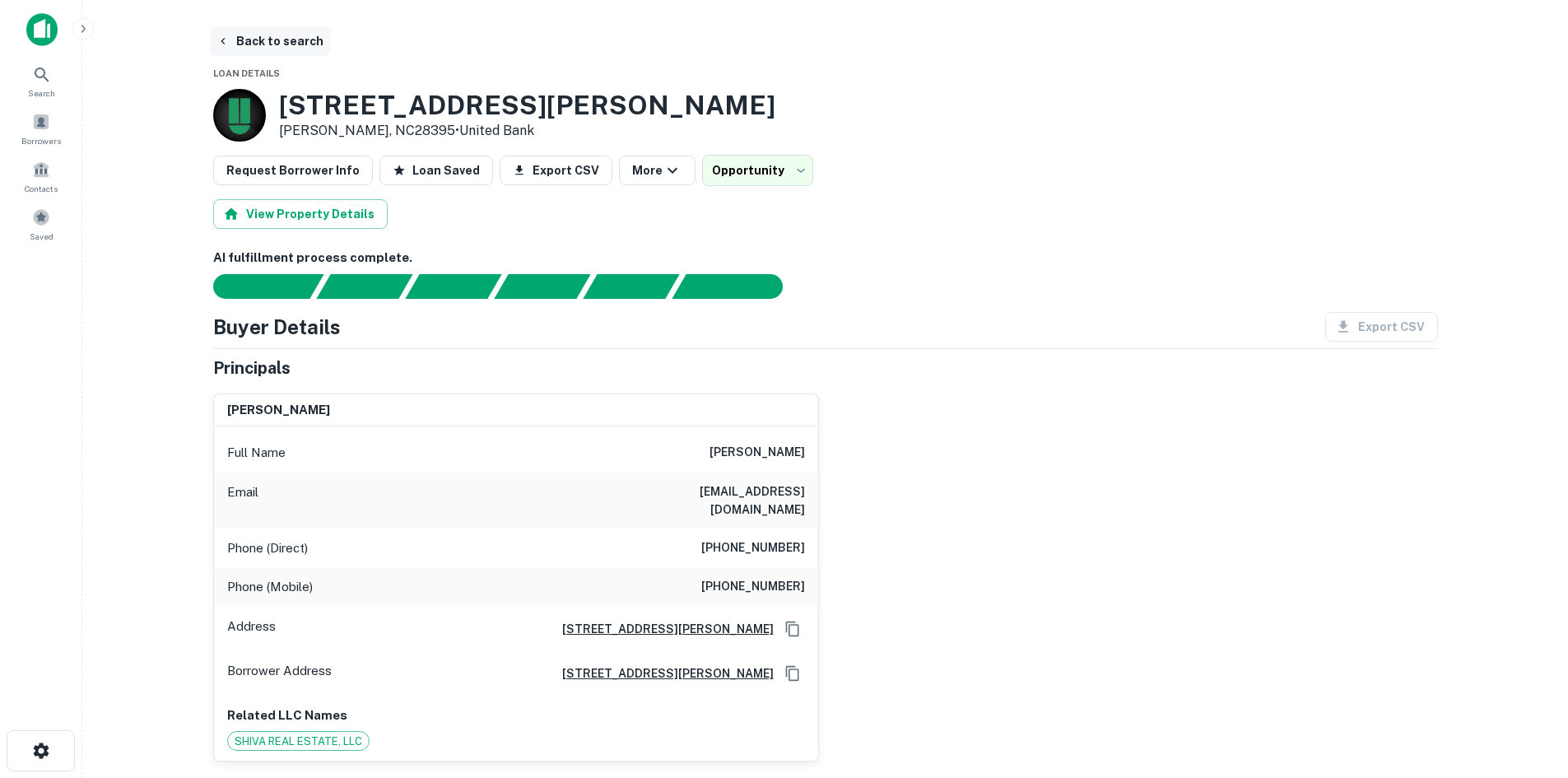
click at [301, 44] on button "Back to search" at bounding box center [270, 41] width 120 height 29
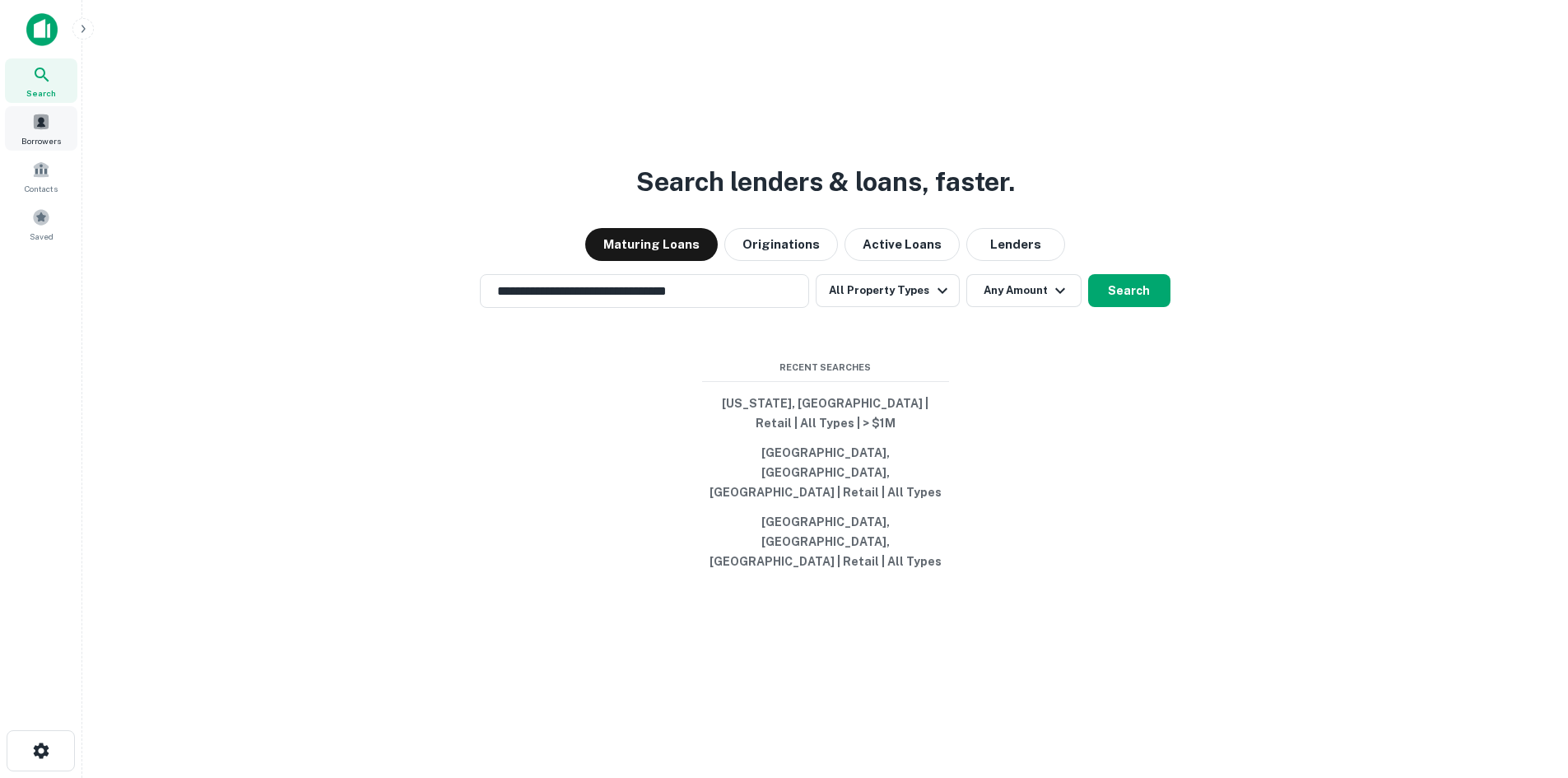
click at [61, 142] on span "Borrowers" at bounding box center [40, 140] width 39 height 13
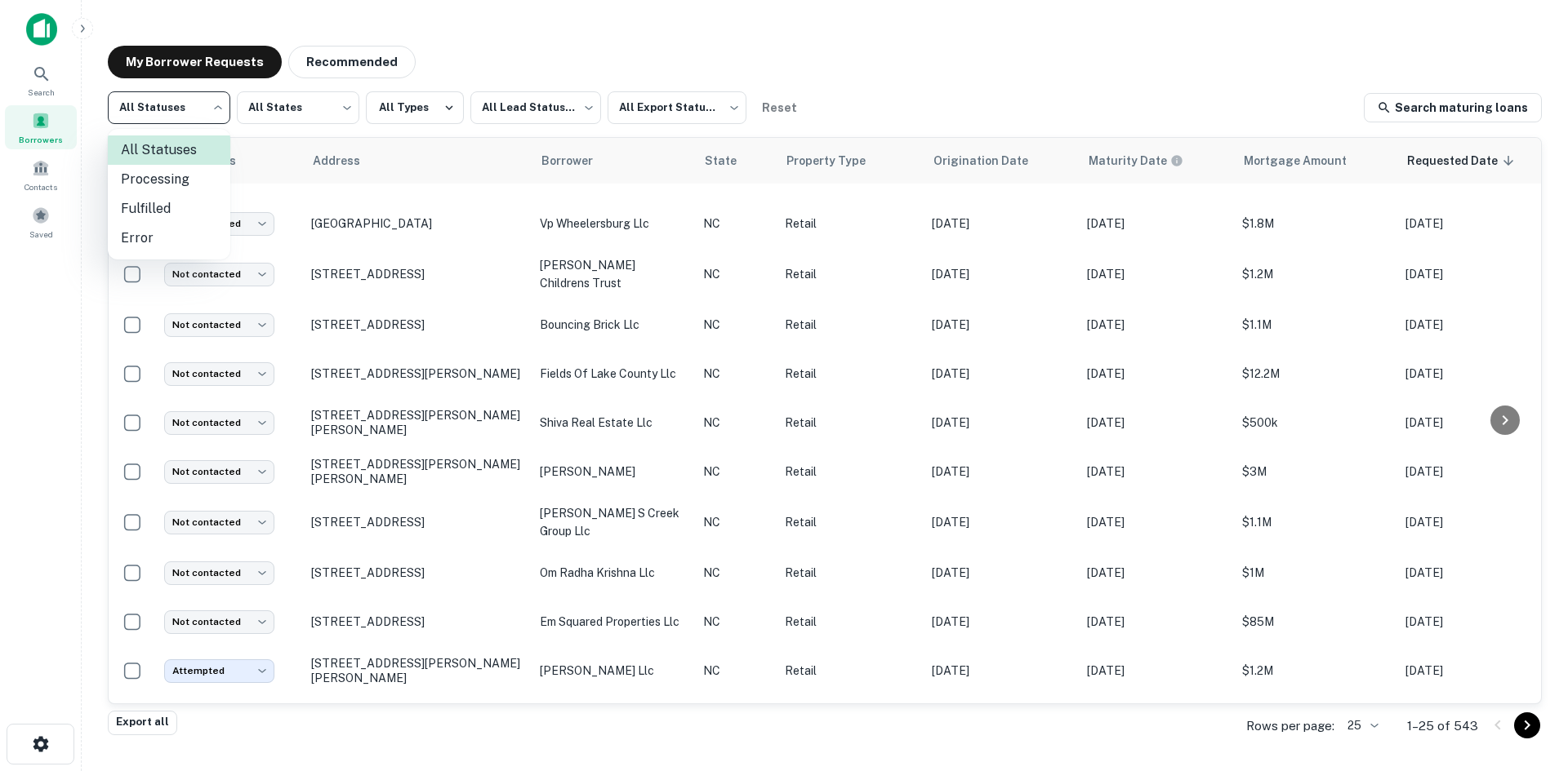
click at [177, 115] on body "Search Borrowers Contacts Saved My Borrower Requests Recommended All Statuses *…" at bounding box center [784, 386] width 1568 height 771
click at [177, 115] on div at bounding box center [784, 386] width 1568 height 771
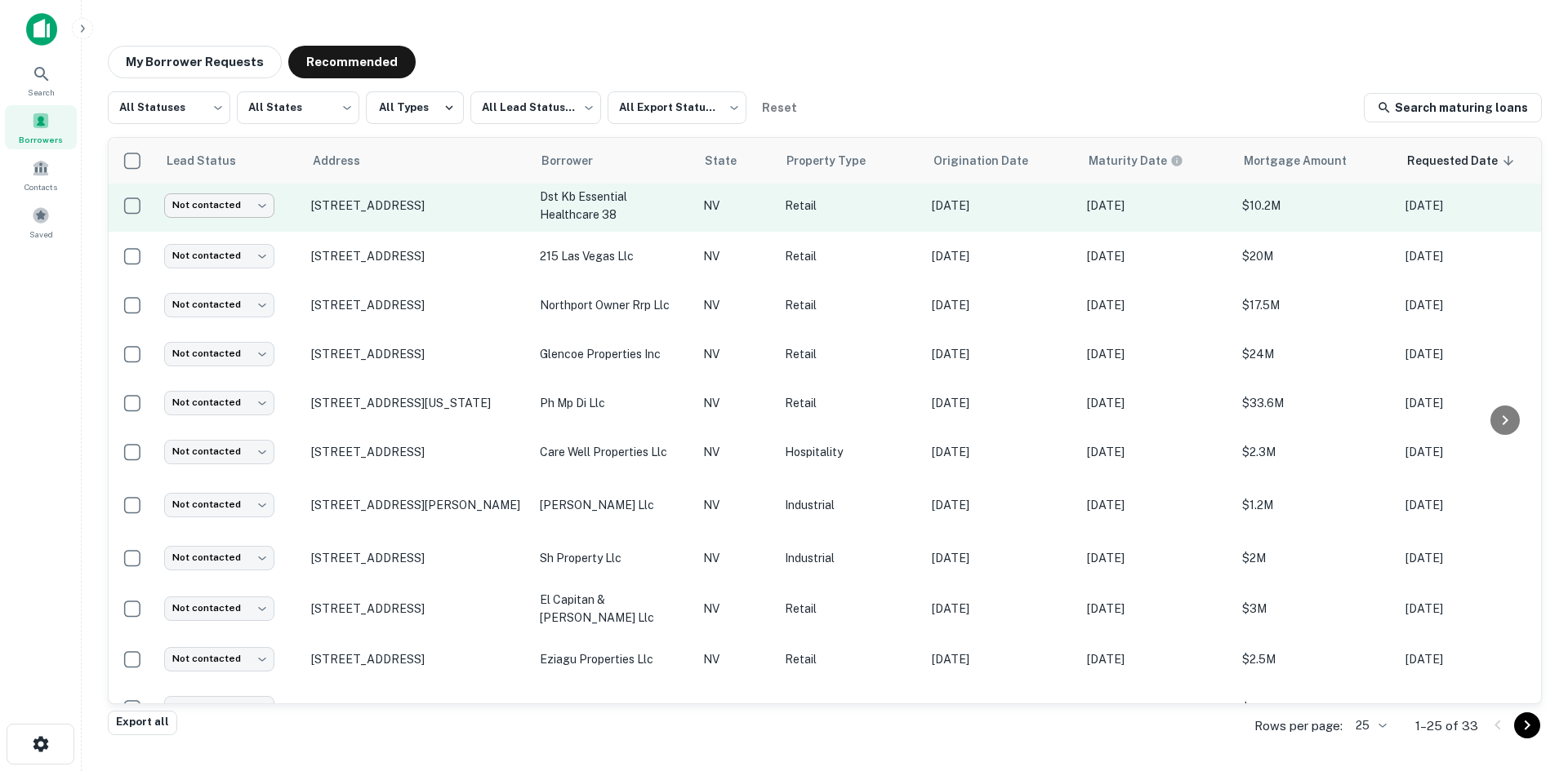
scroll to position [408, 0]
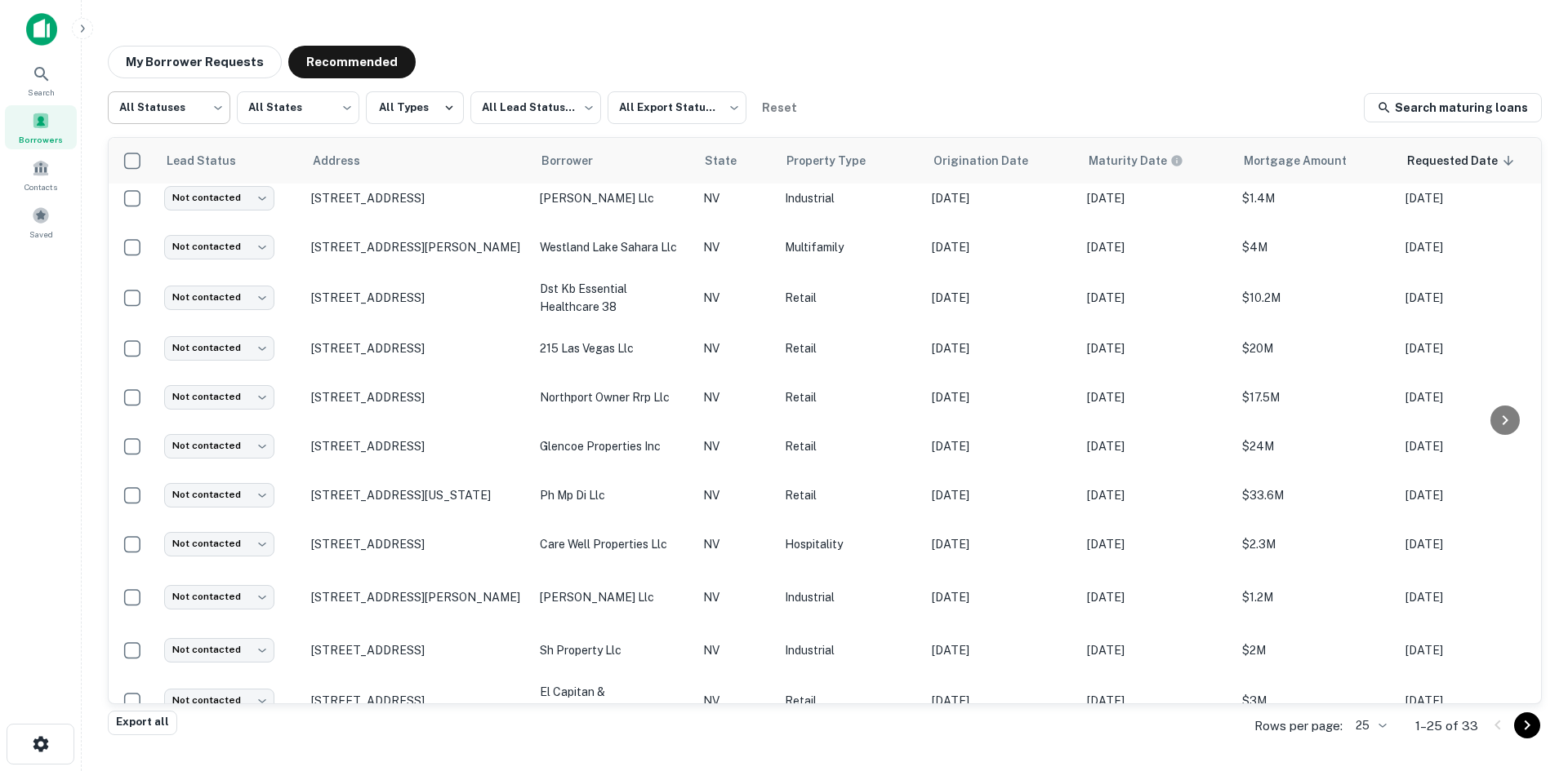
click at [142, 95] on body "Search Borrowers Contacts Saved My Borrower Requests Recommended All Statuses *…" at bounding box center [784, 386] width 1568 height 771
click at [142, 95] on div at bounding box center [784, 386] width 1568 height 771
click at [487, 116] on body "Search Borrowers Contacts Saved My Borrower Requests Recommended All Statuses *…" at bounding box center [784, 386] width 1568 height 771
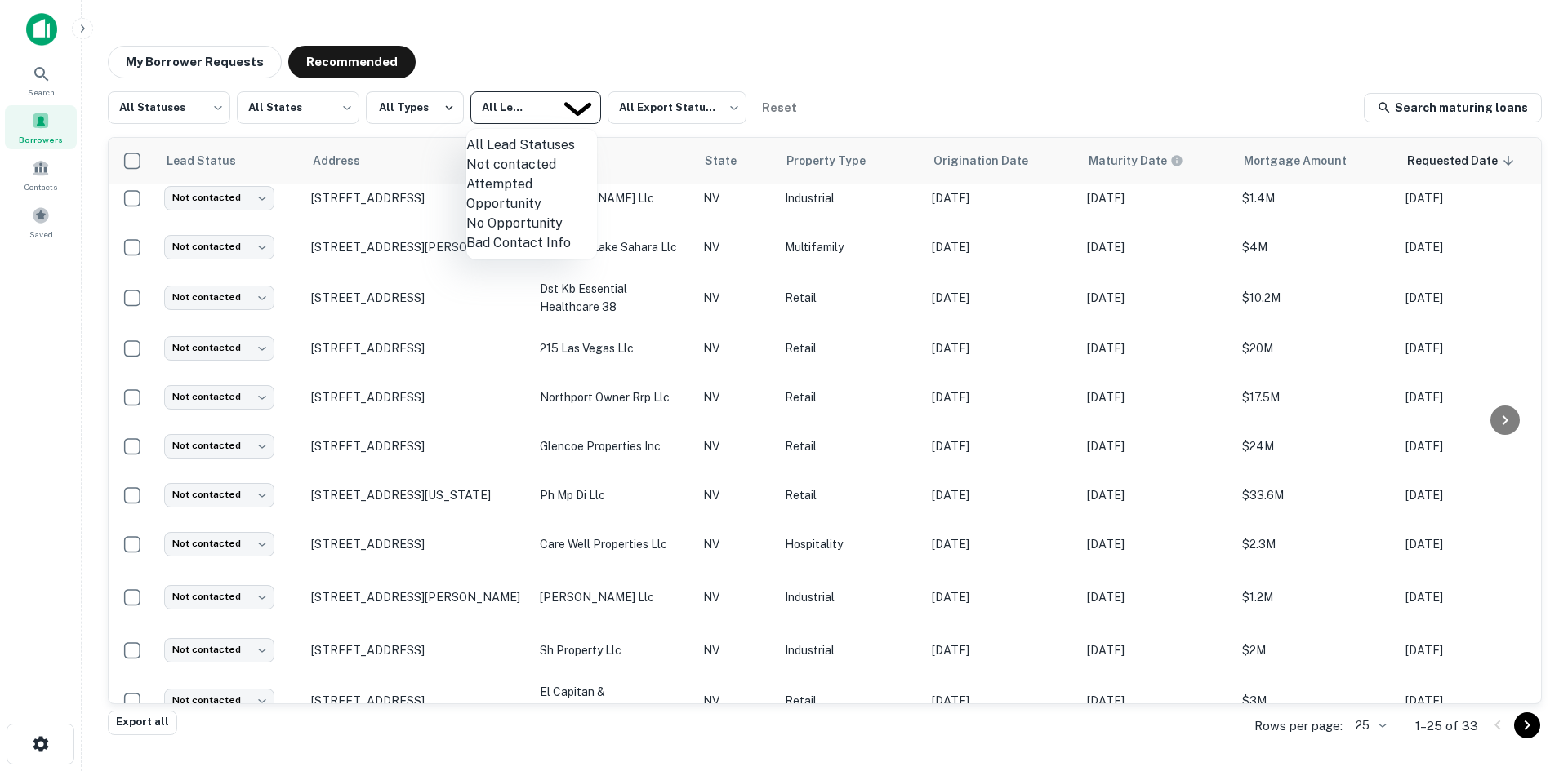
click at [505, 195] on li "Attempted" at bounding box center [532, 185] width 131 height 20
type input "*********"
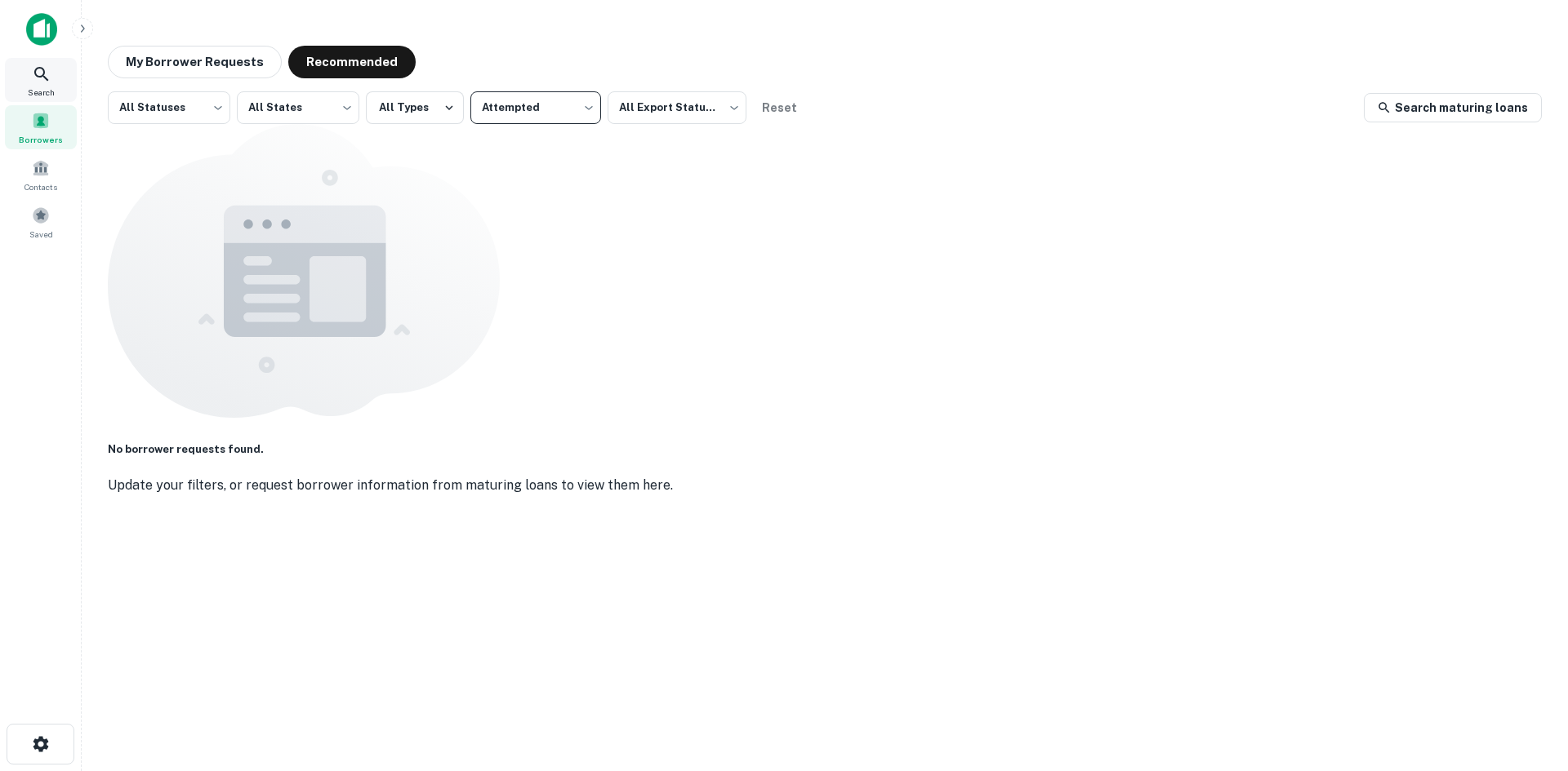
click at [35, 78] on icon at bounding box center [42, 75] width 20 height 20
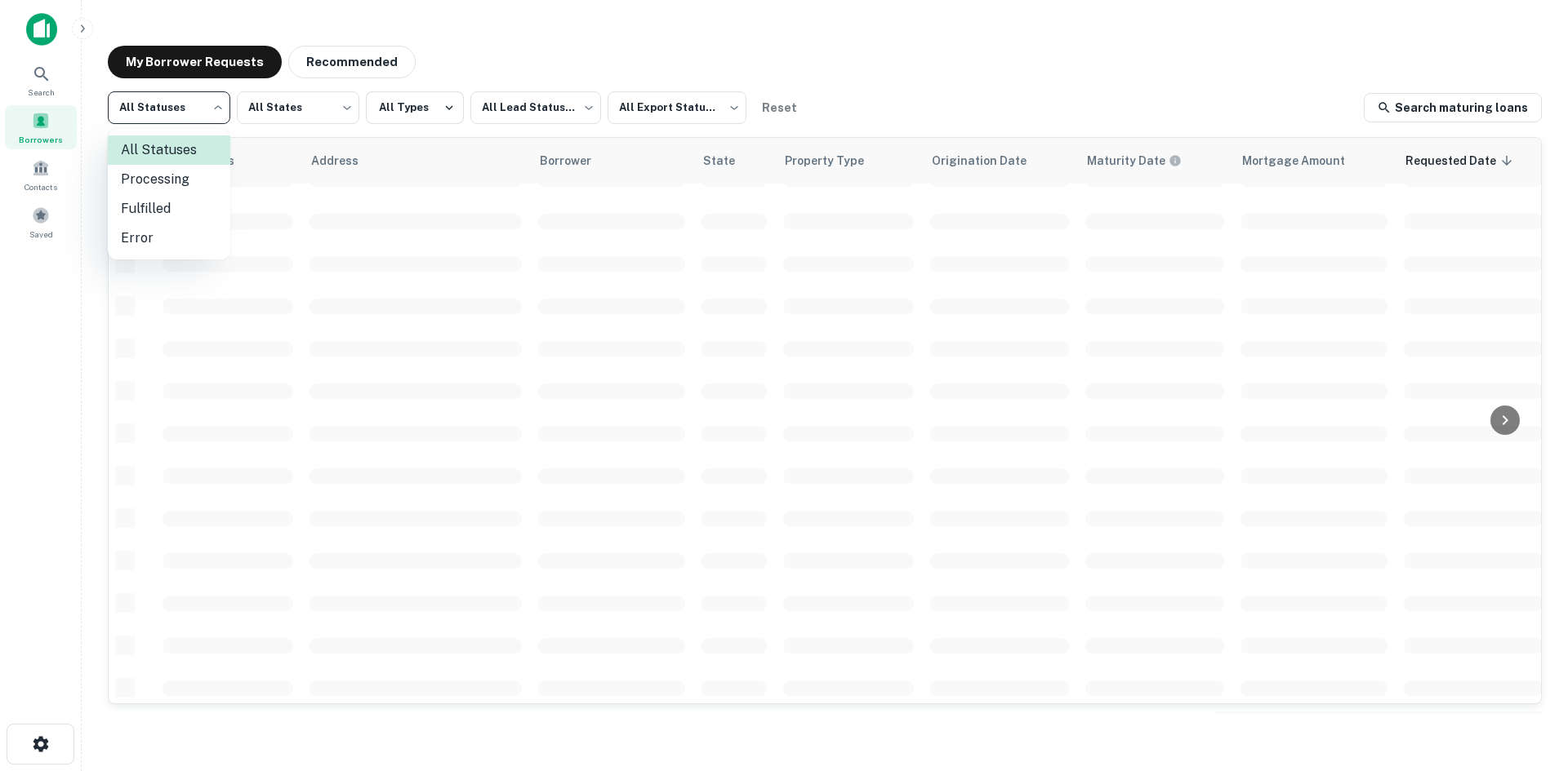
click at [158, 205] on li "Fulfilled" at bounding box center [169, 209] width 123 height 29
type input "*********"
click at [529, 118] on body "Search Borrowers Contacts Saved My Borrower Requests Recommended Fulfilled ****…" at bounding box center [784, 386] width 1568 height 771
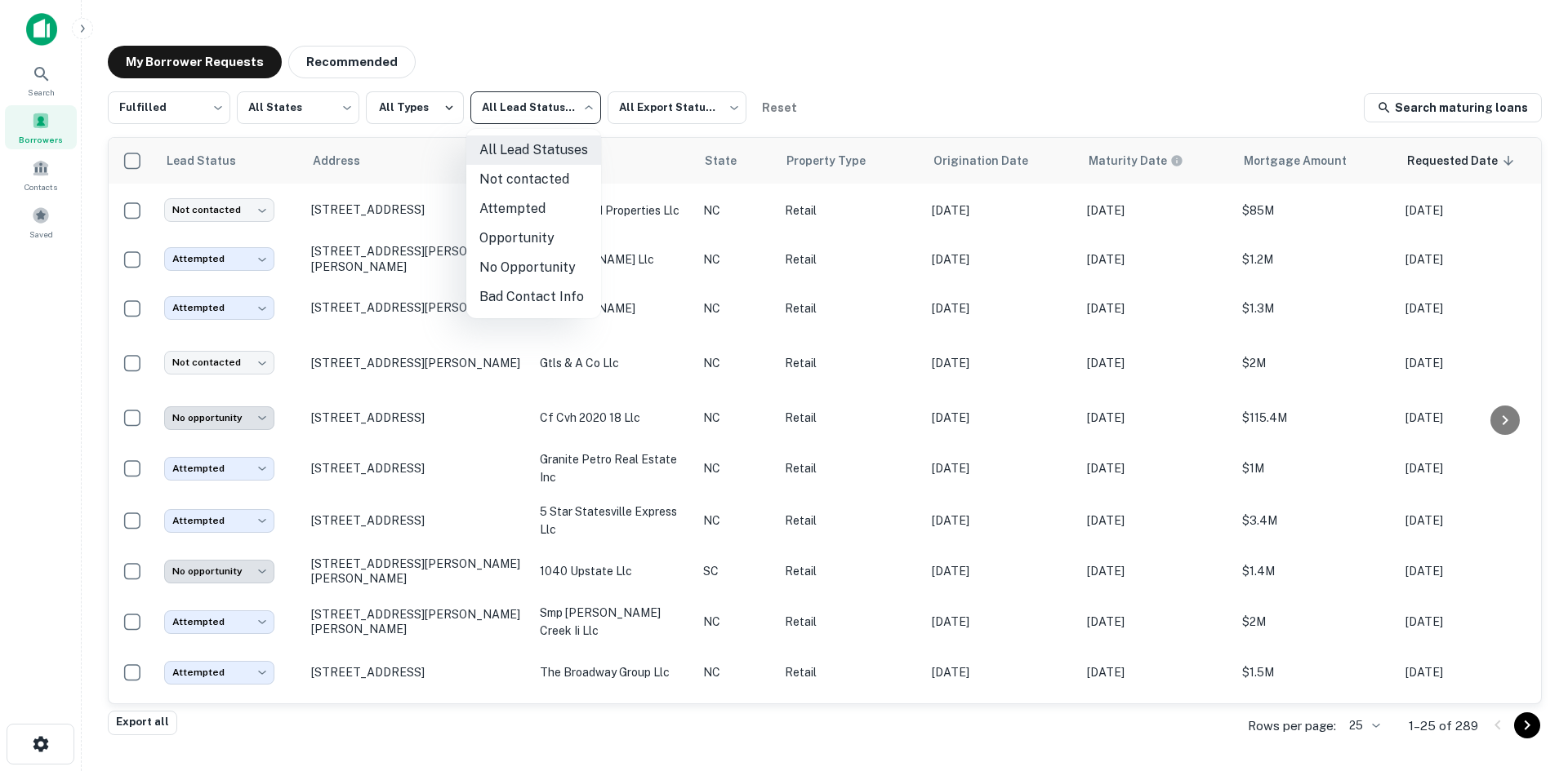
click at [525, 207] on li "Attempted" at bounding box center [534, 209] width 135 height 29
type input "*********"
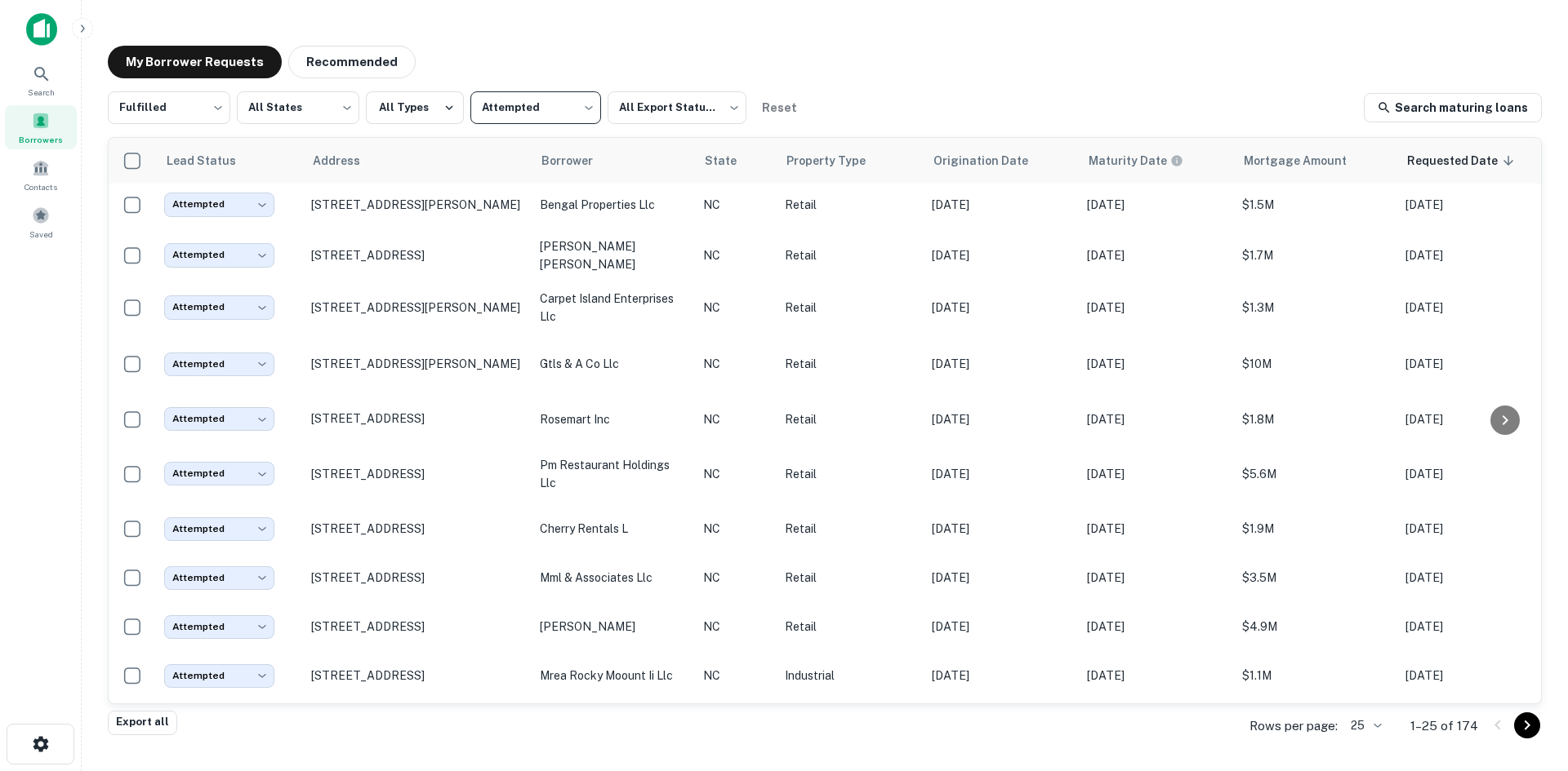
scroll to position [798, 0]
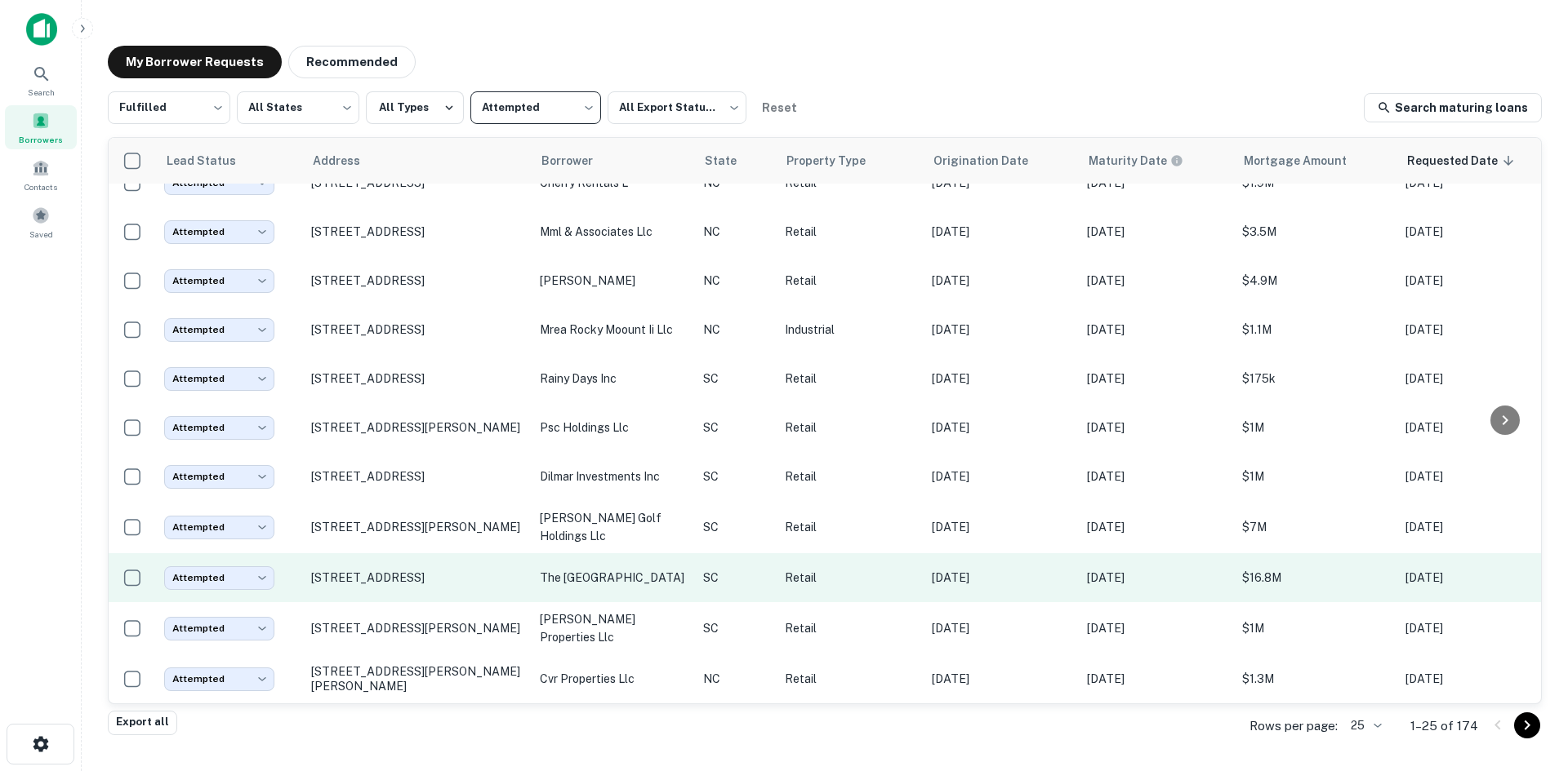
click at [501, 586] on td "[STREET_ADDRESS]" at bounding box center [417, 578] width 228 height 49
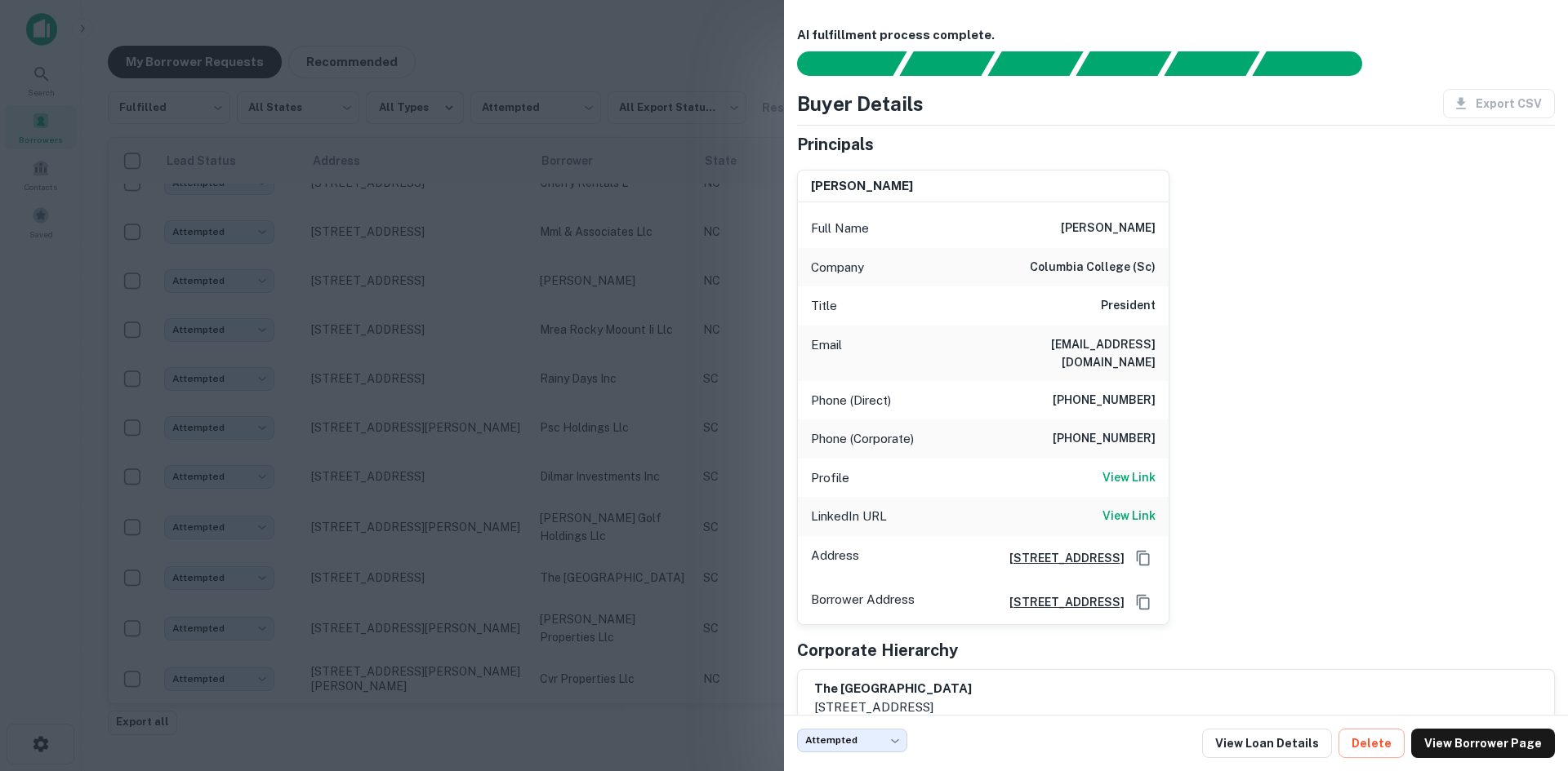
click at [410, 420] on div at bounding box center [784, 386] width 1568 height 771
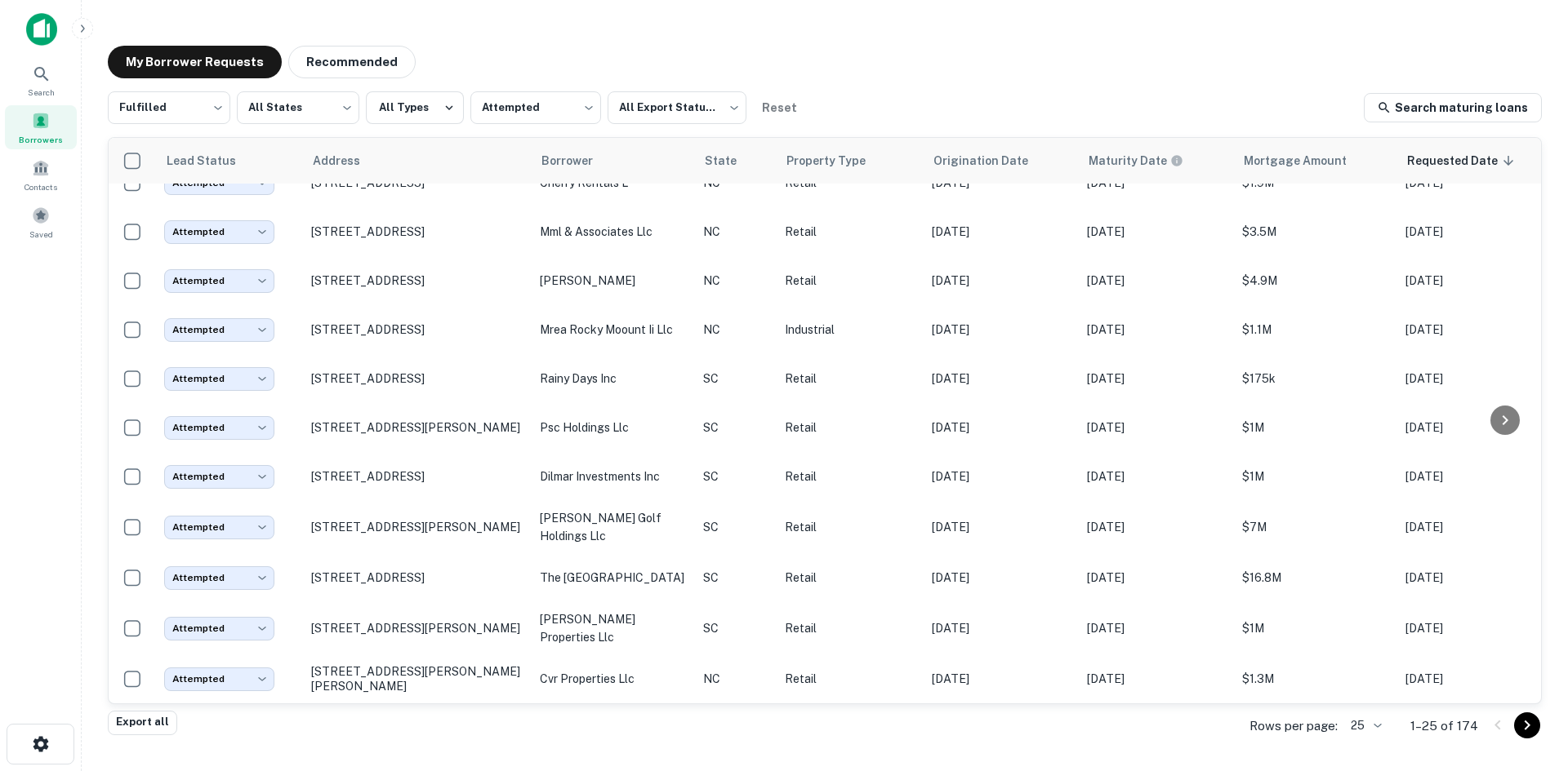
click at [410, 420] on td "[STREET_ADDRESS][PERSON_NAME]" at bounding box center [417, 428] width 228 height 49
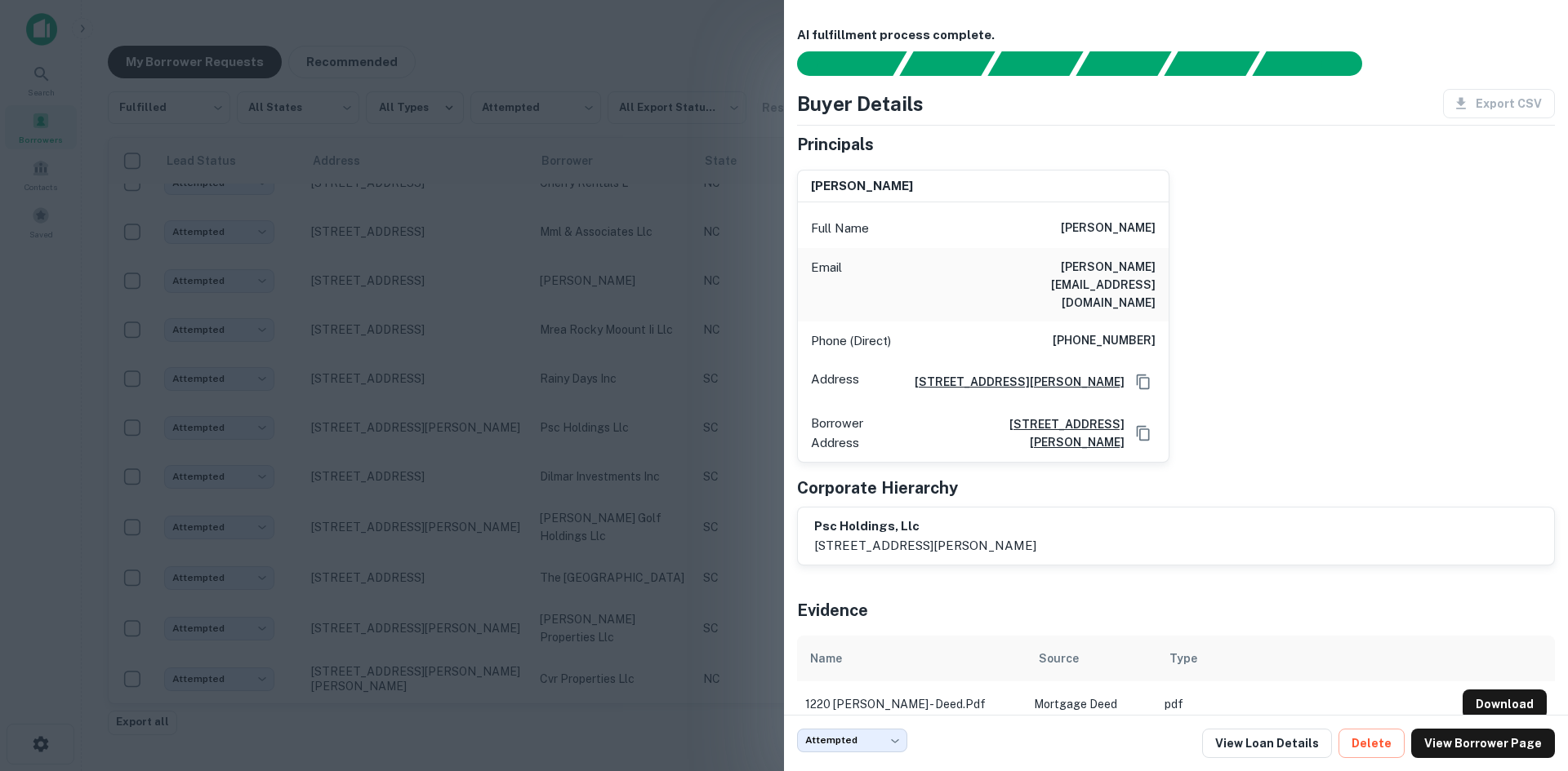
click at [410, 420] on div at bounding box center [784, 386] width 1568 height 771
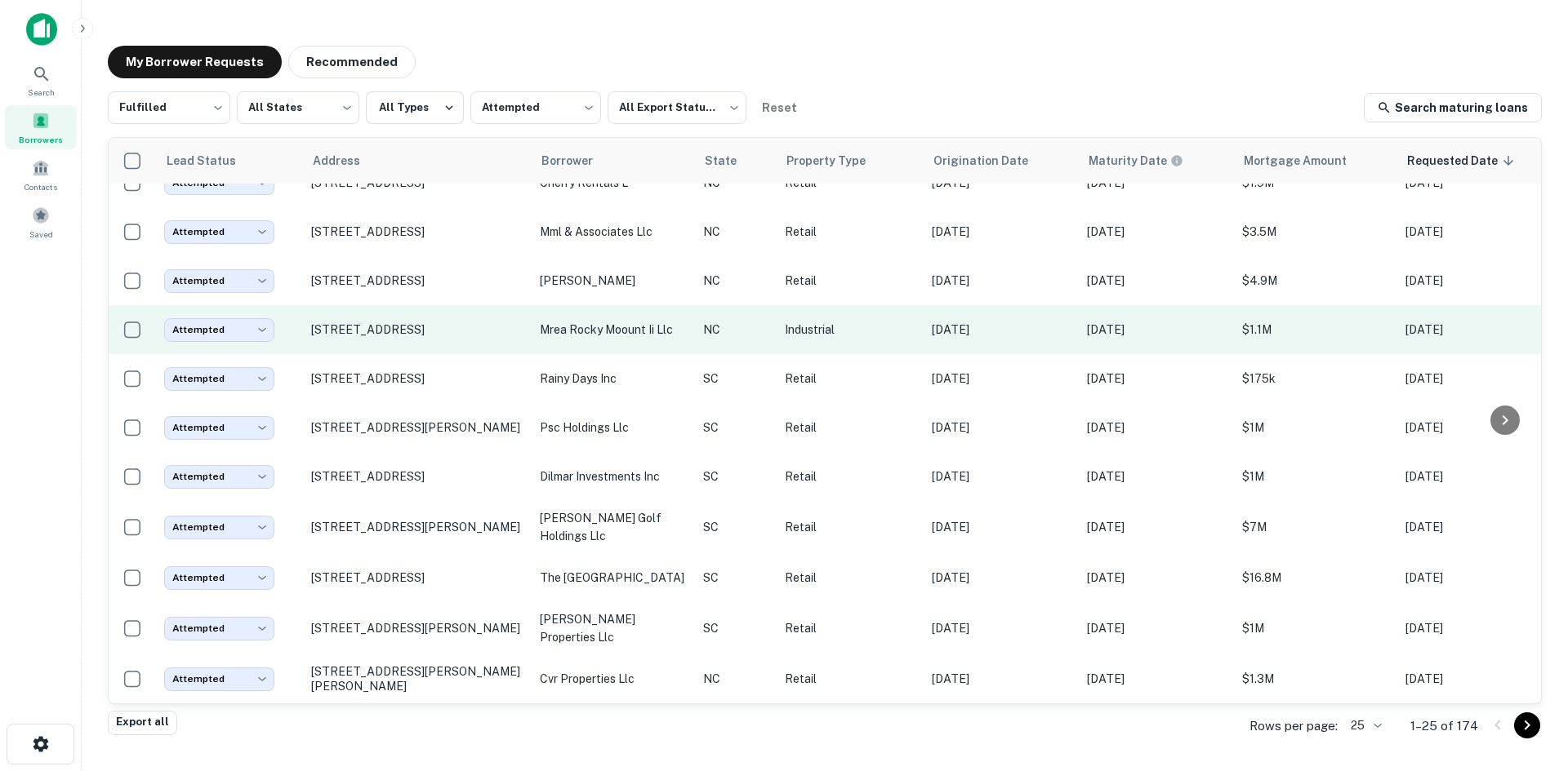
click at [421, 315] on td "[STREET_ADDRESS]" at bounding box center [417, 330] width 228 height 49
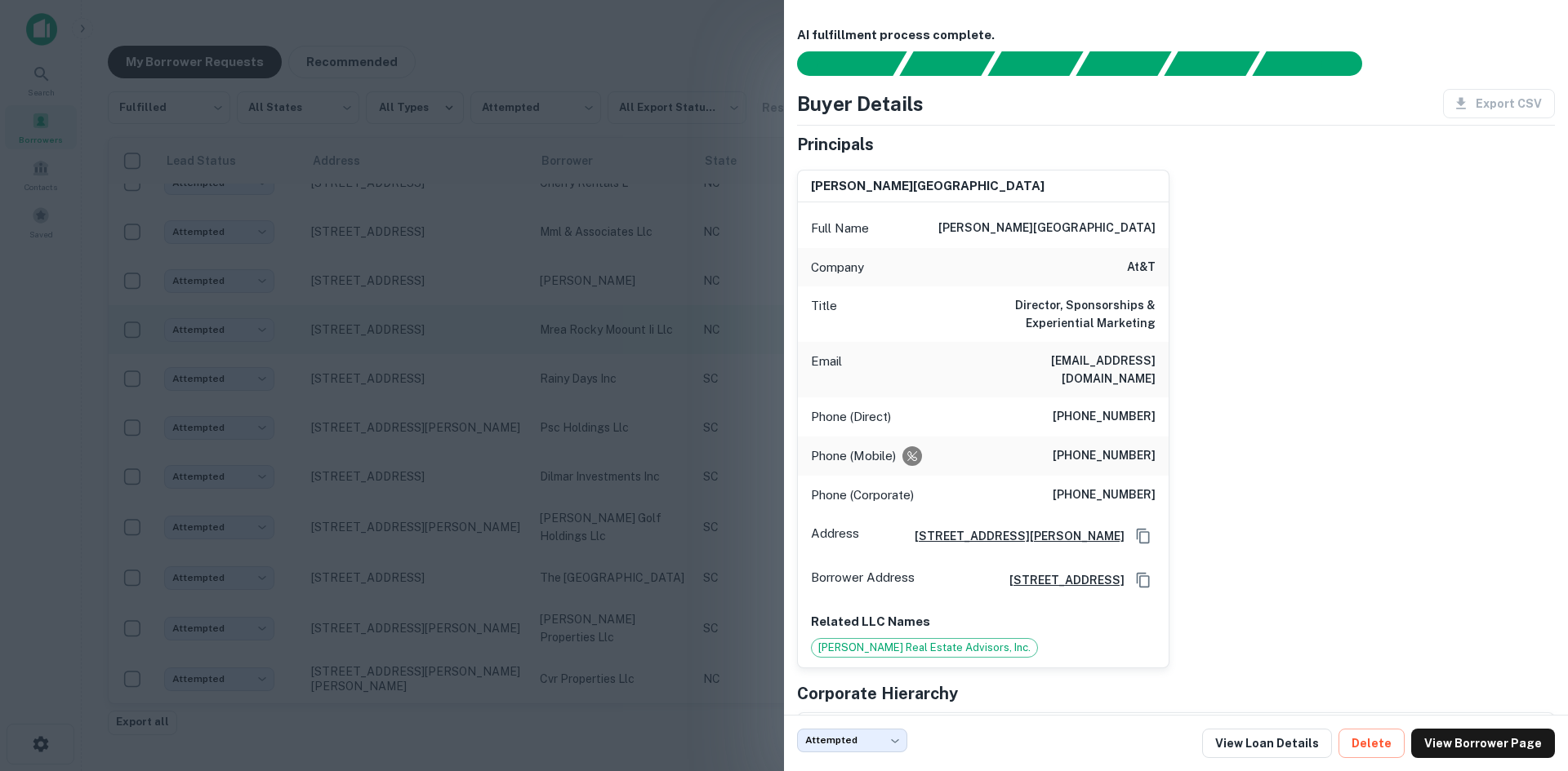
click at [421, 315] on div at bounding box center [784, 386] width 1568 height 771
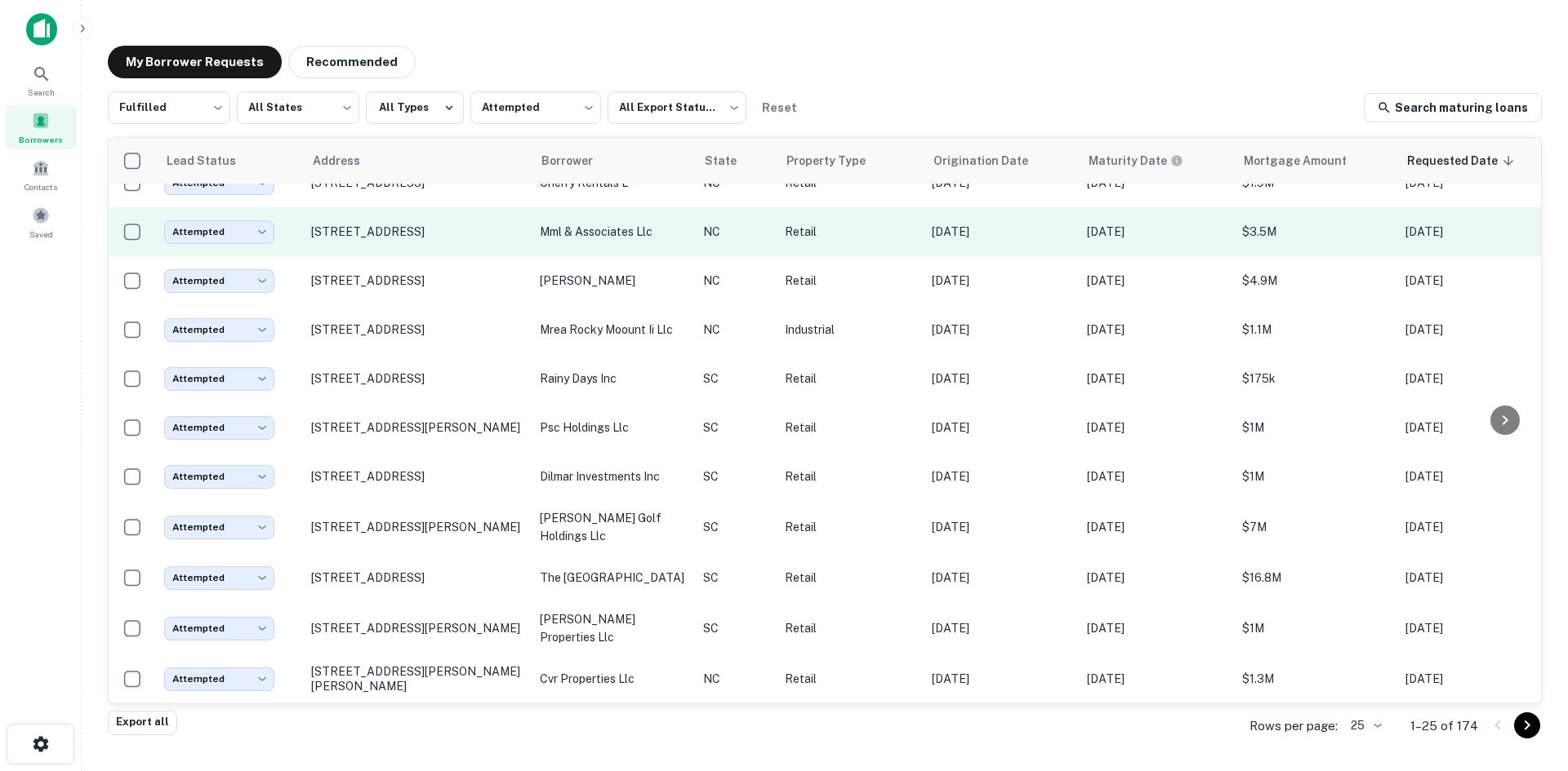
click at [407, 215] on td "[STREET_ADDRESS]" at bounding box center [417, 232] width 228 height 49
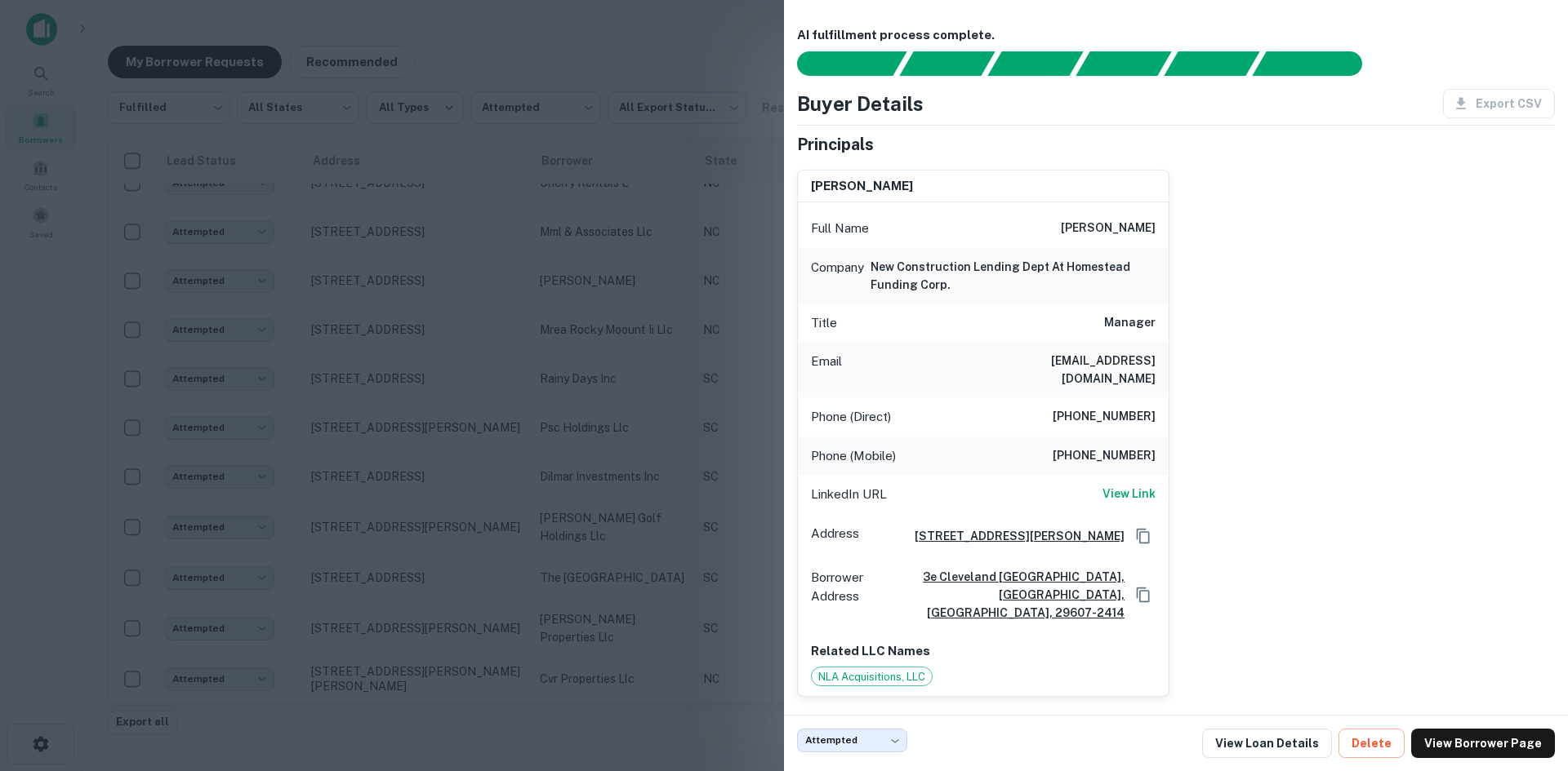
click at [397, 247] on div at bounding box center [784, 386] width 1568 height 771
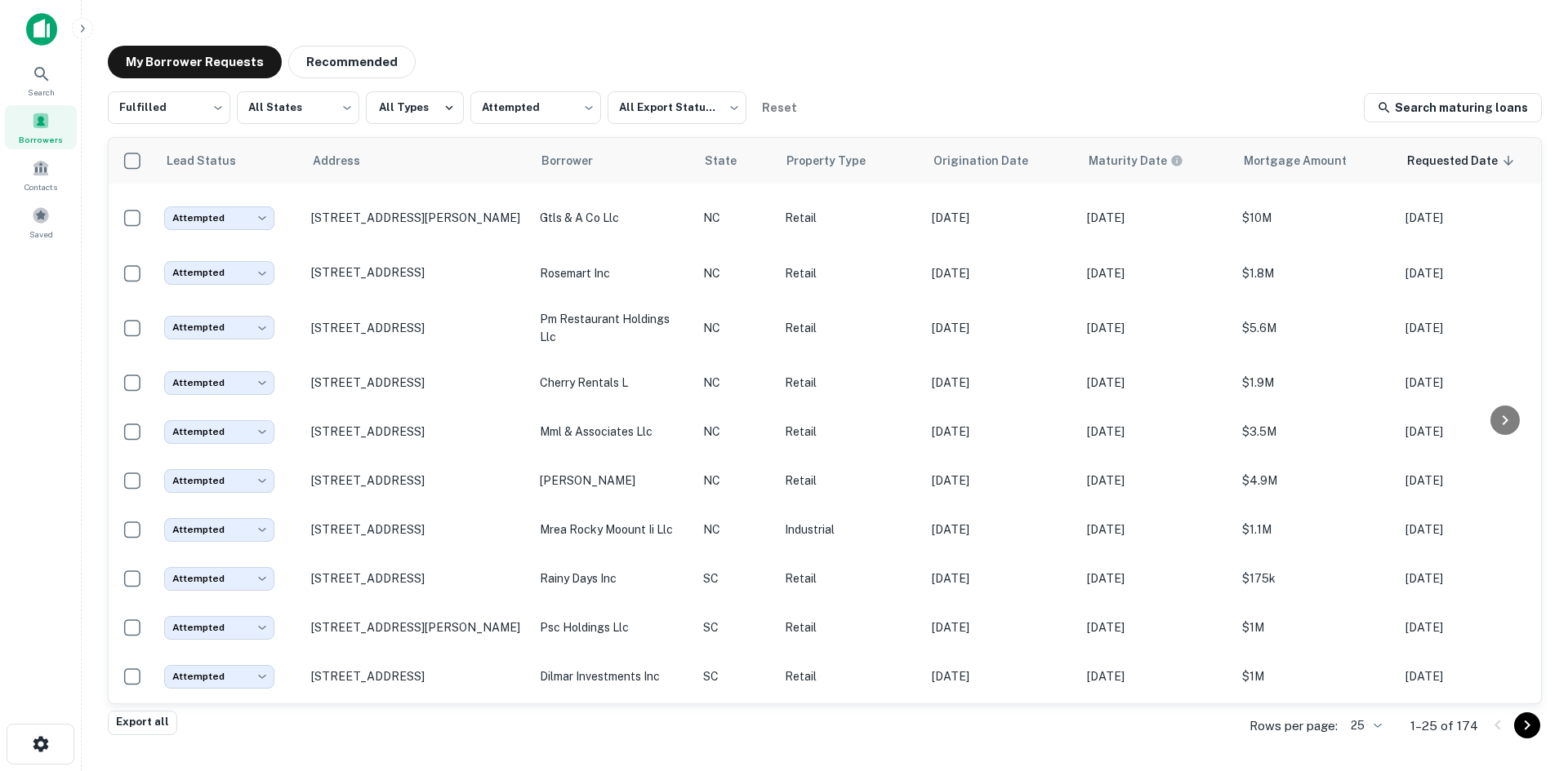
scroll to position [554, 0]
click at [397, 247] on td "[STREET_ADDRESS][PERSON_NAME]" at bounding box center [417, 218] width 228 height 61
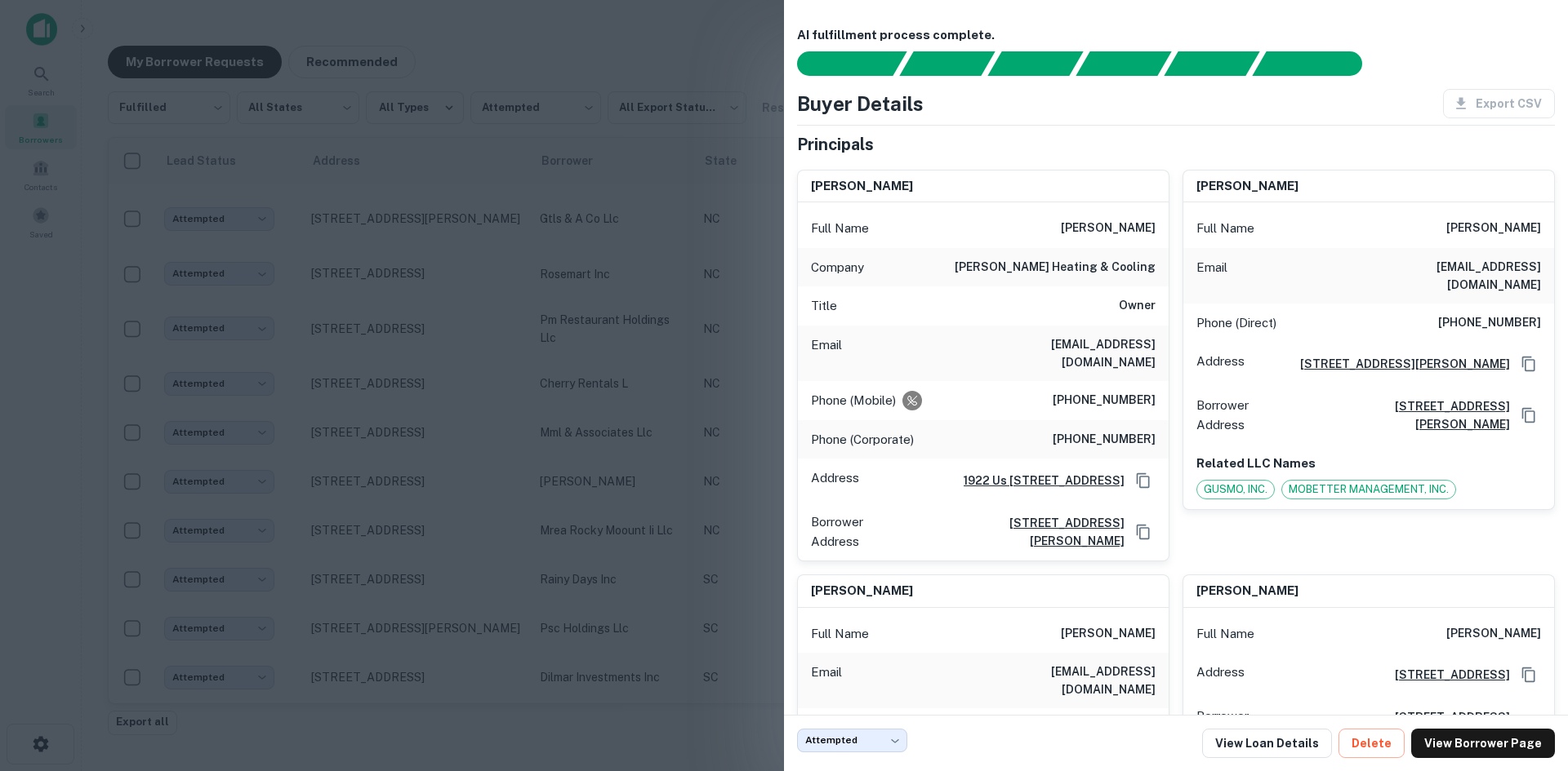
click at [397, 247] on div at bounding box center [784, 386] width 1568 height 771
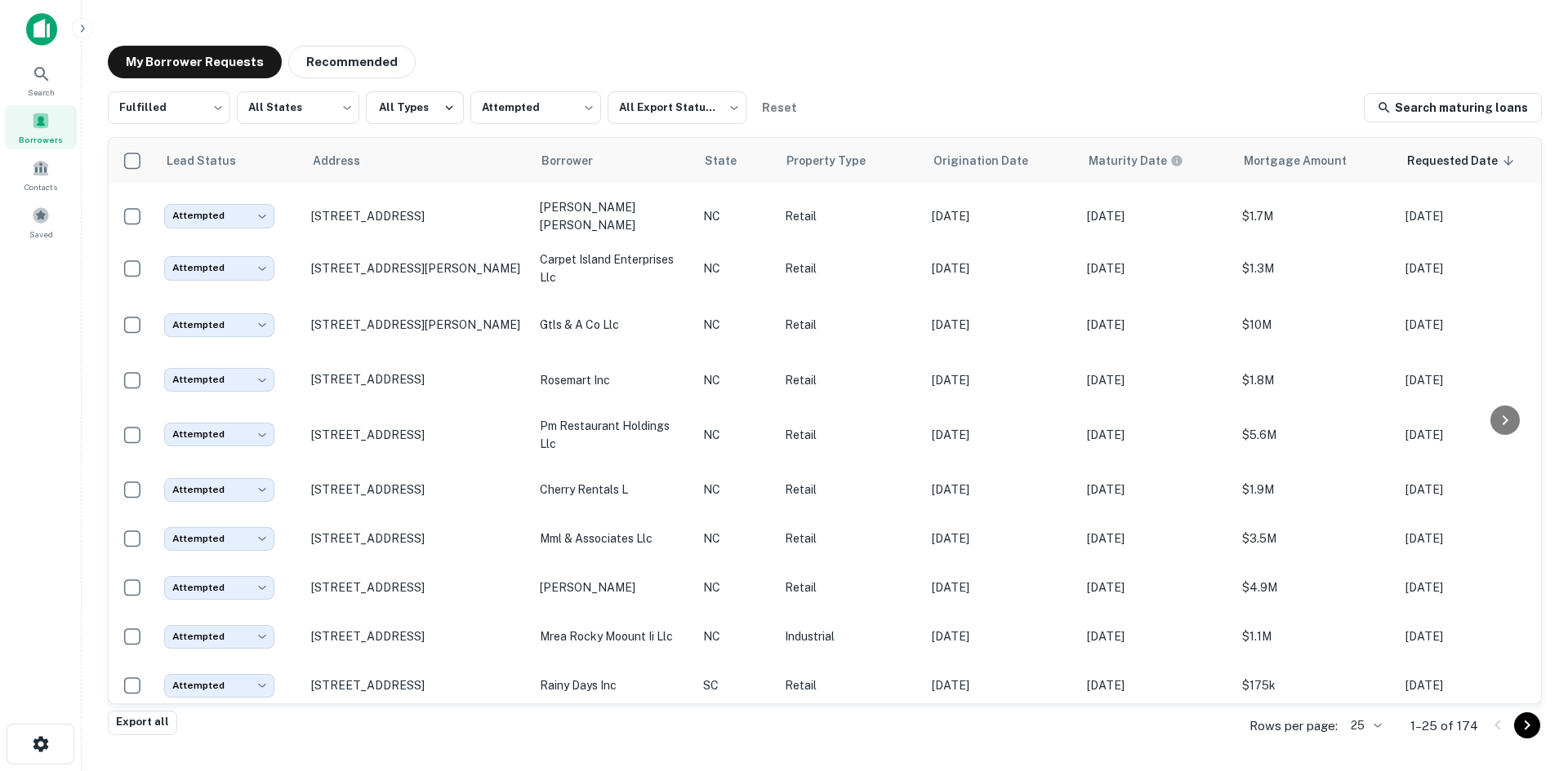
scroll to position [308, 0]
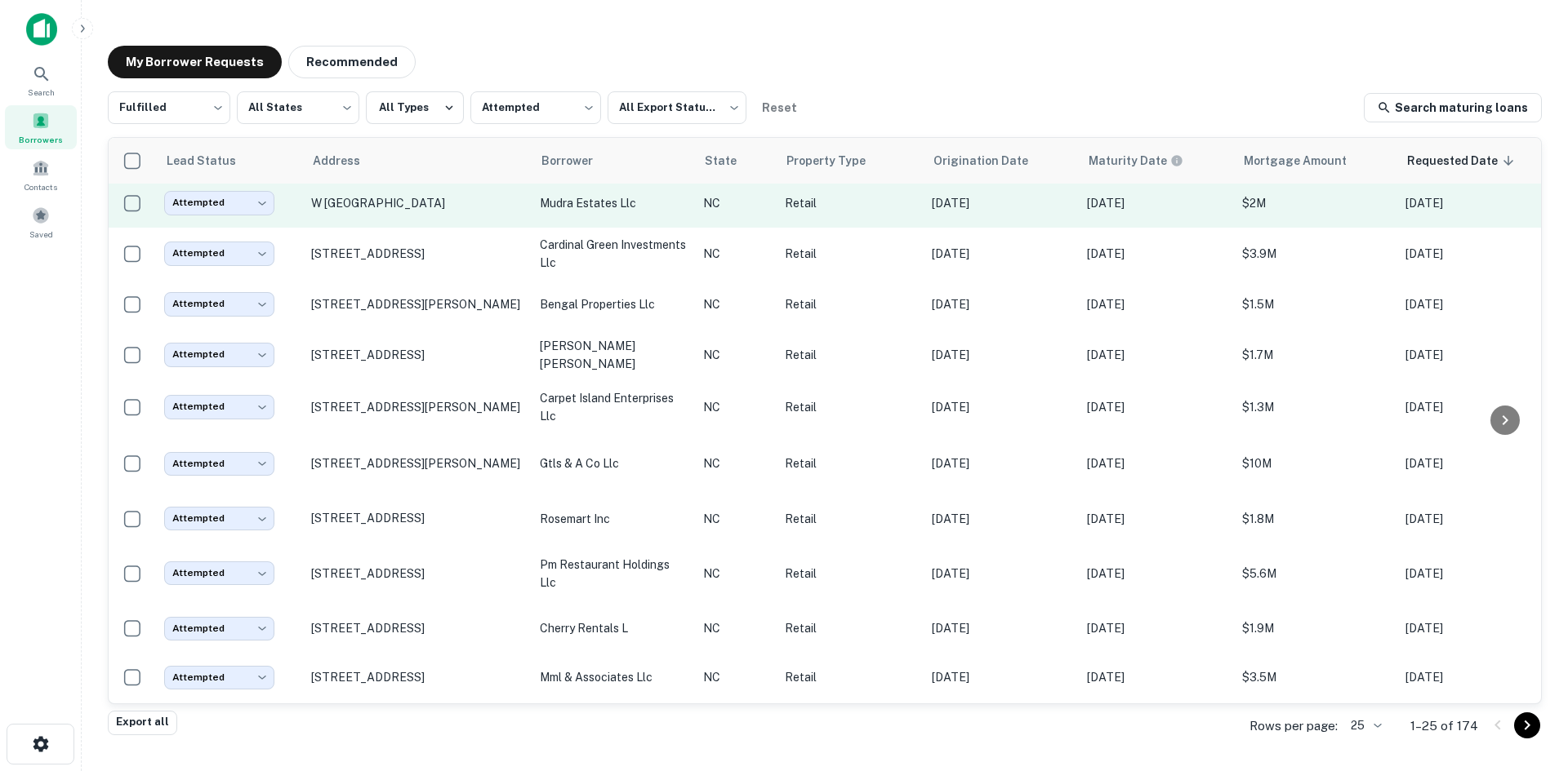
click at [395, 226] on td "W [GEOGRAPHIC_DATA]" at bounding box center [417, 204] width 228 height 49
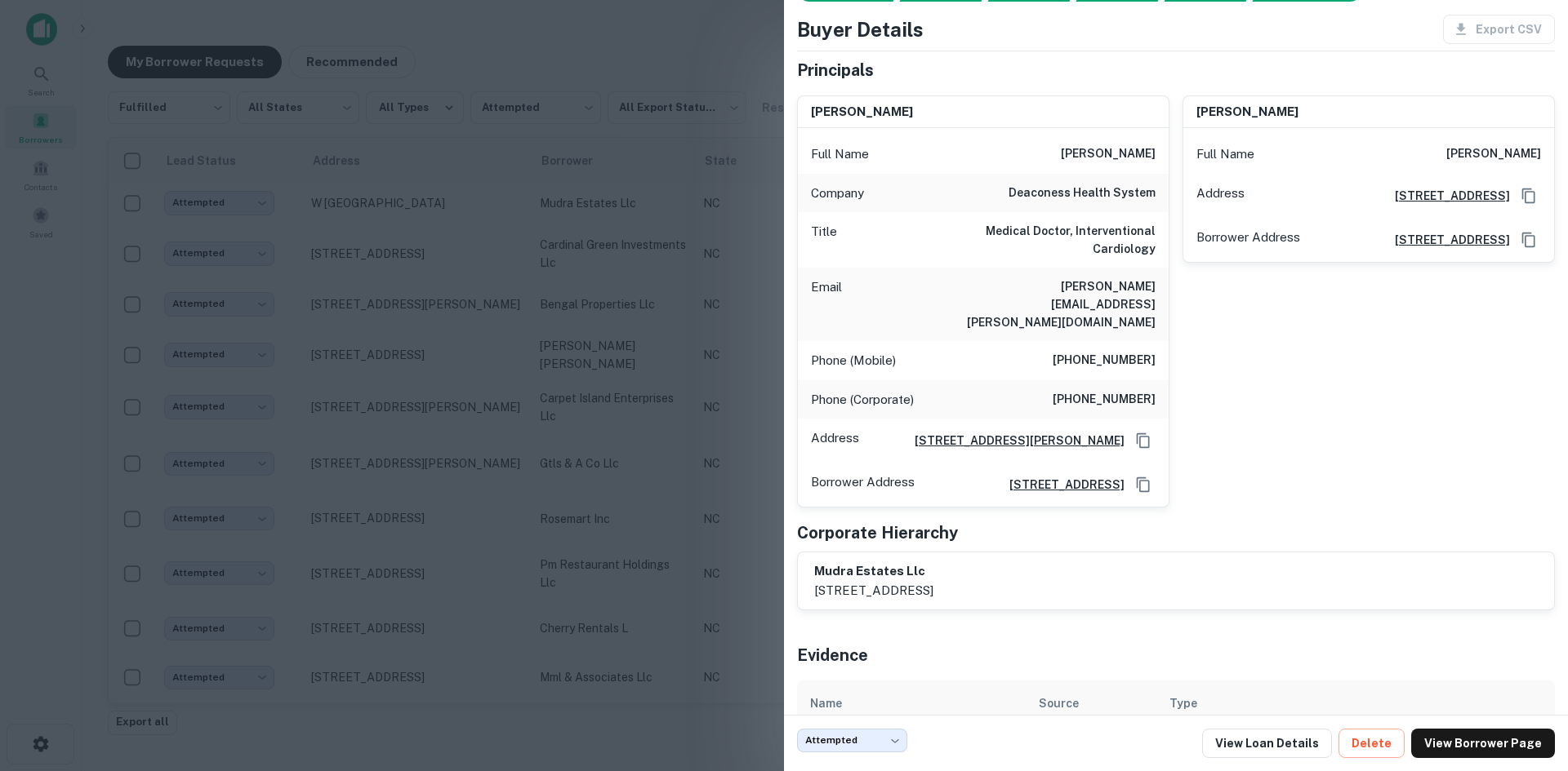
scroll to position [140, 0]
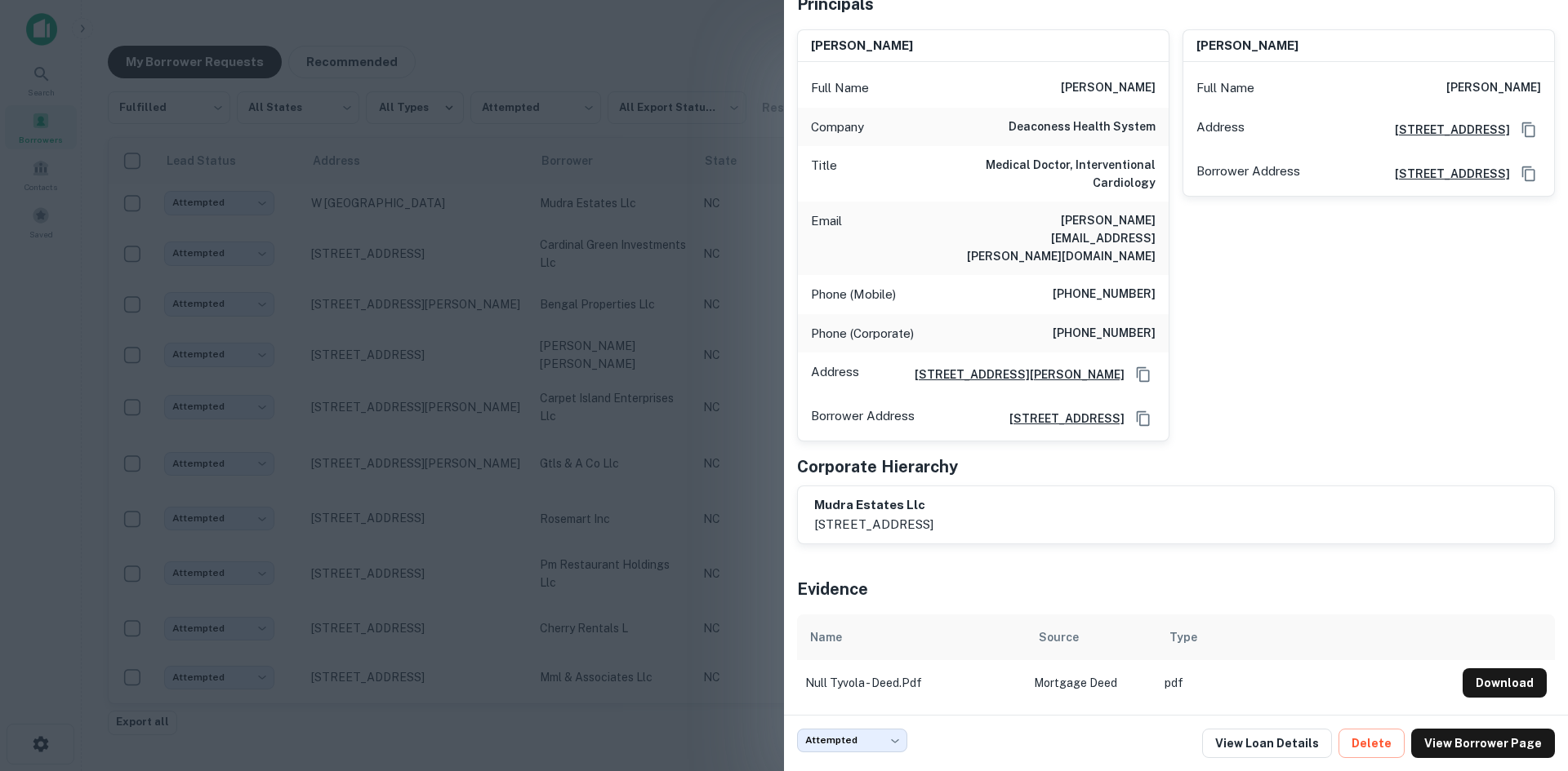
click at [362, 410] on div at bounding box center [784, 386] width 1568 height 771
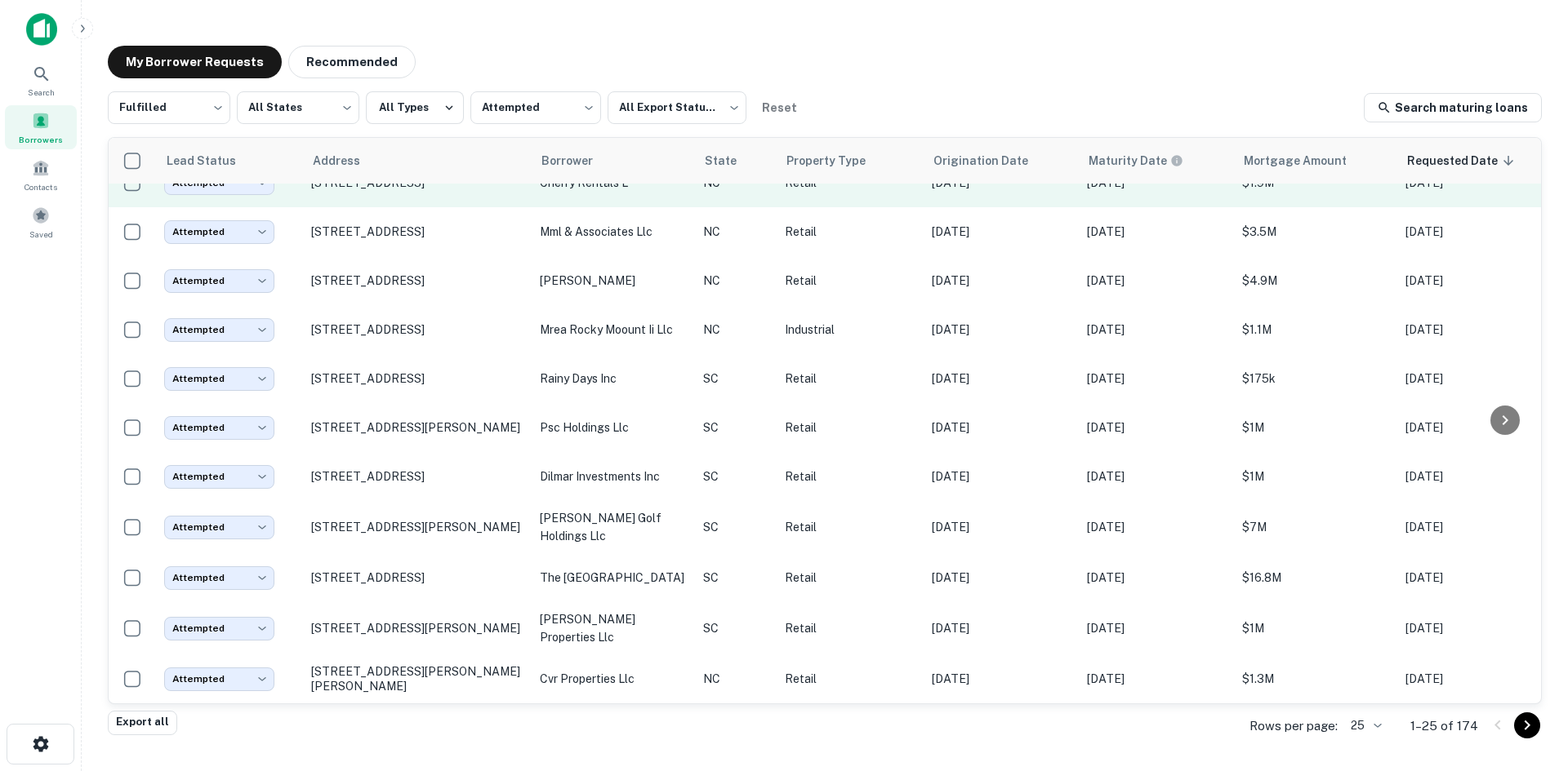
scroll to position [798, 0]
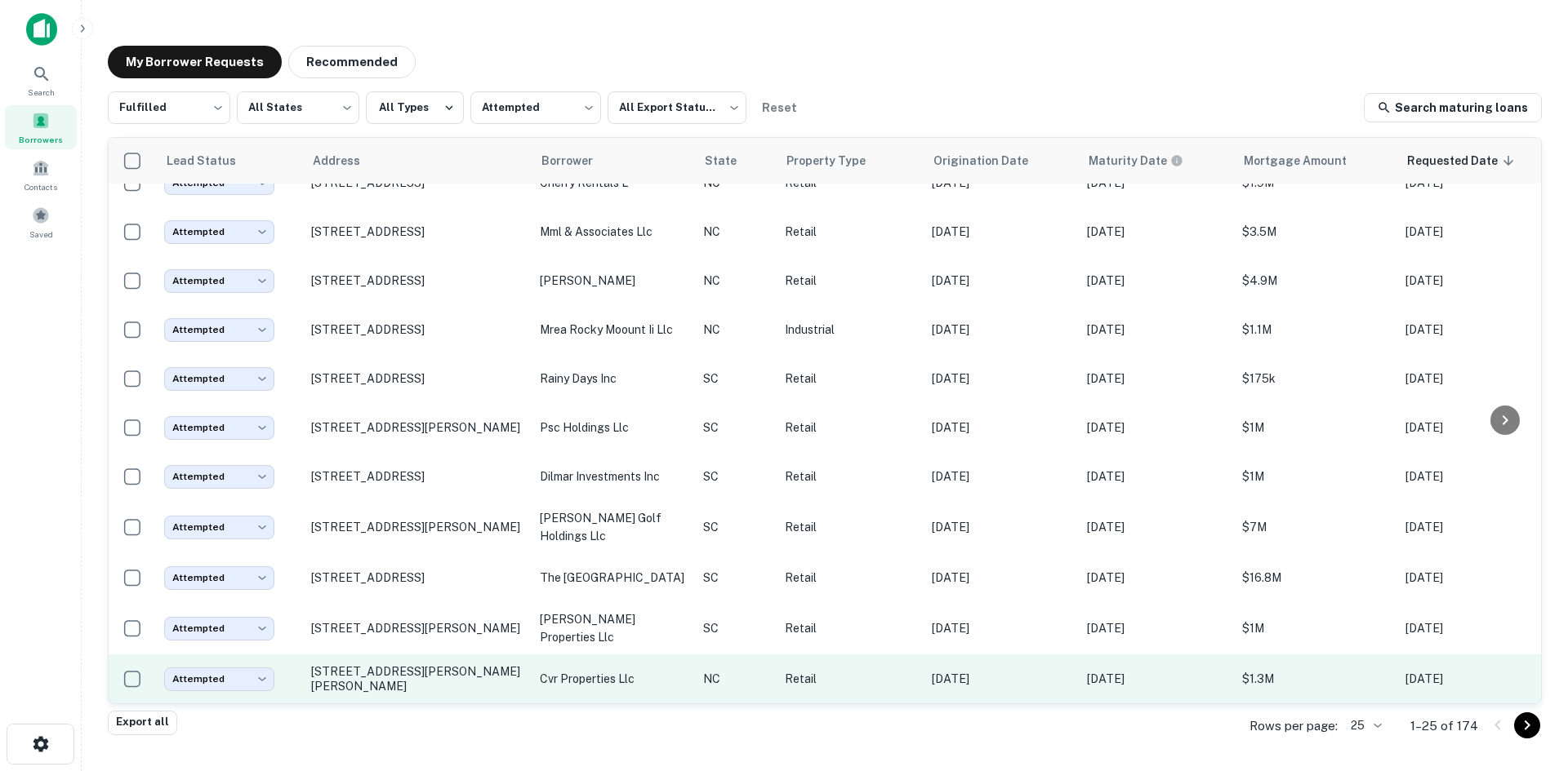
click at [407, 683] on td "[STREET_ADDRESS][PERSON_NAME][PERSON_NAME]" at bounding box center [417, 679] width 228 height 49
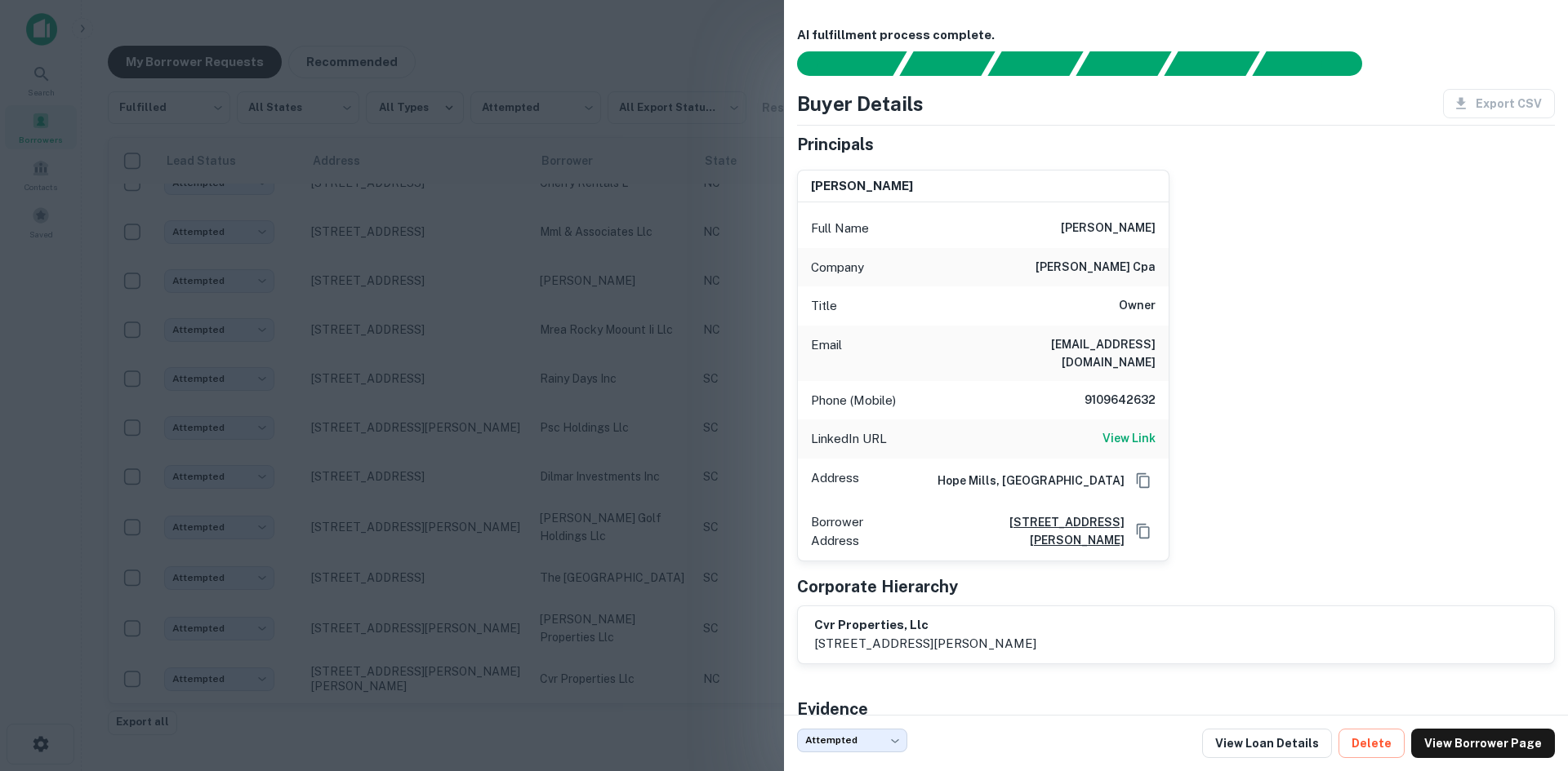
click at [442, 563] on div at bounding box center [784, 386] width 1568 height 771
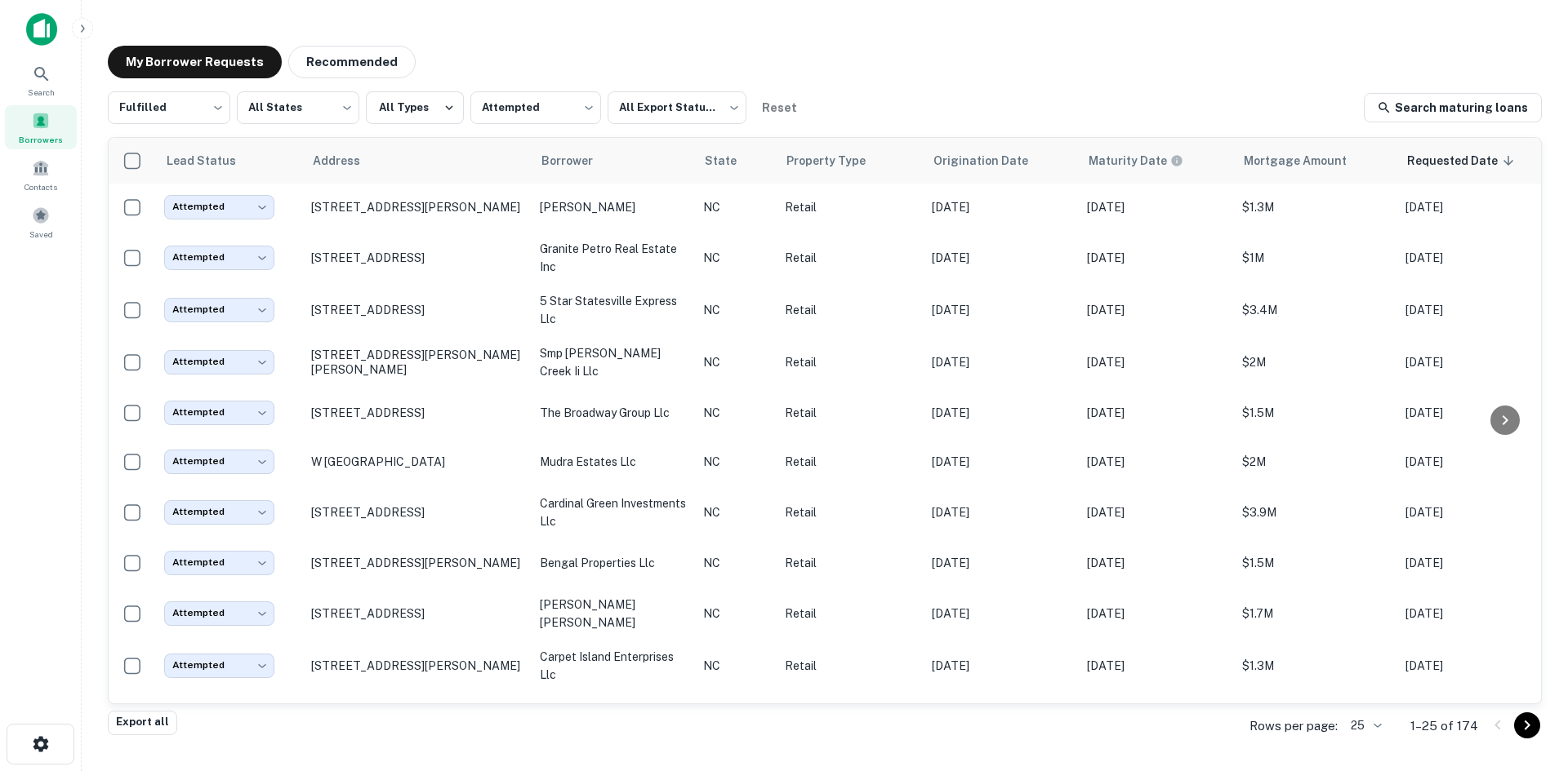
scroll to position [0, 0]
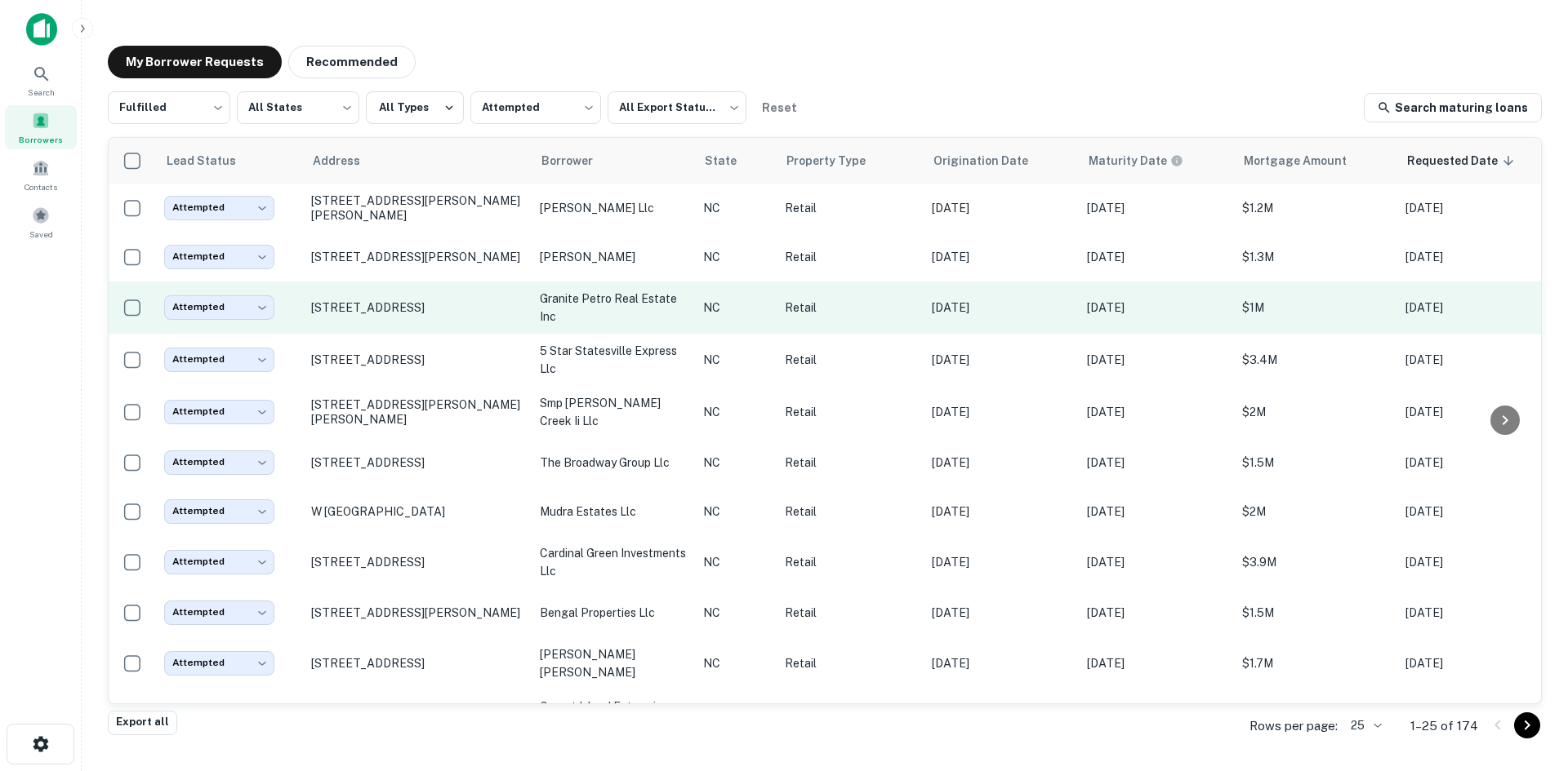
click at [412, 332] on td "[STREET_ADDRESS]" at bounding box center [417, 307] width 228 height 52
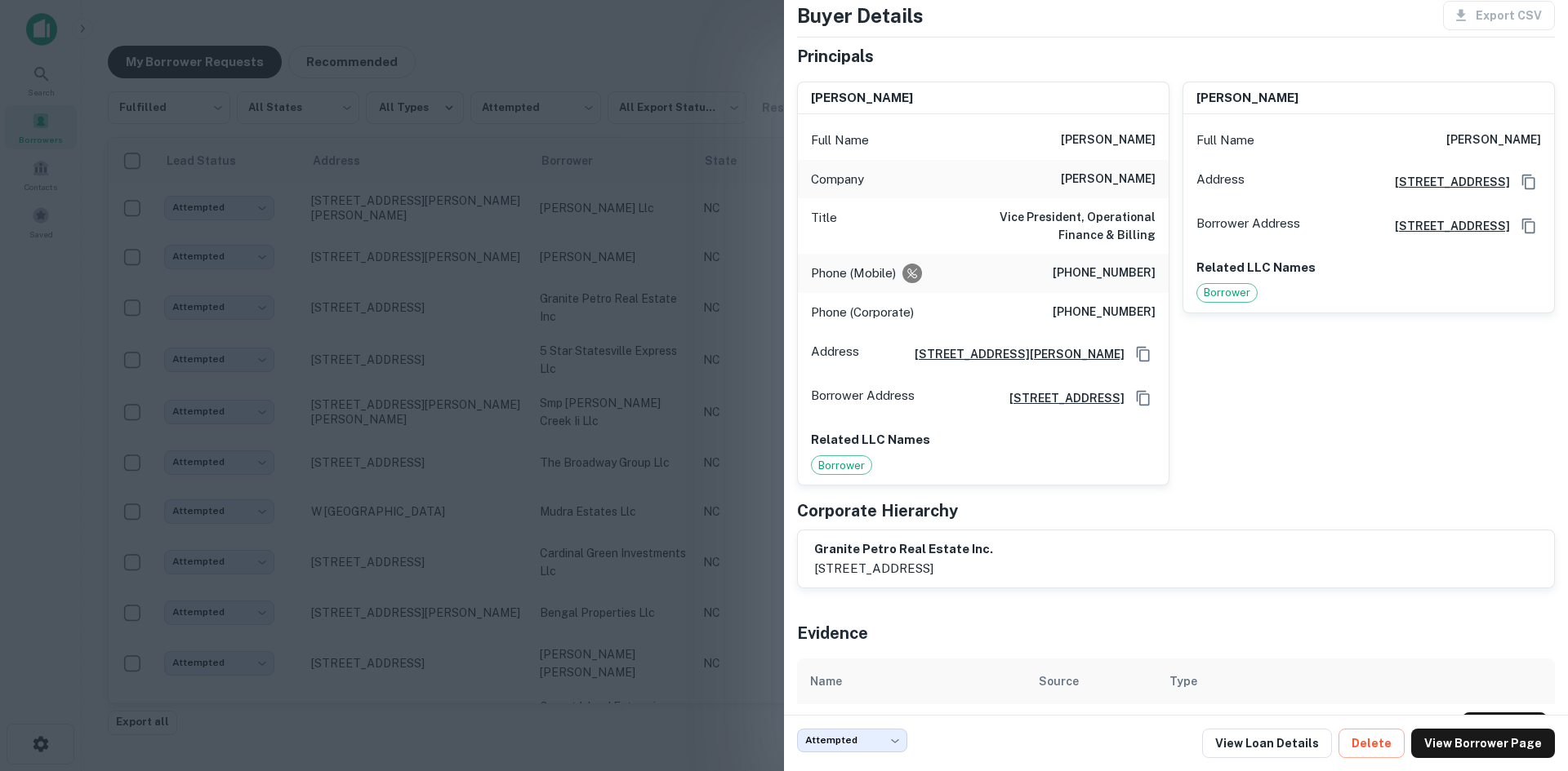
scroll to position [150, 0]
